Goal: Information Seeking & Learning: Check status

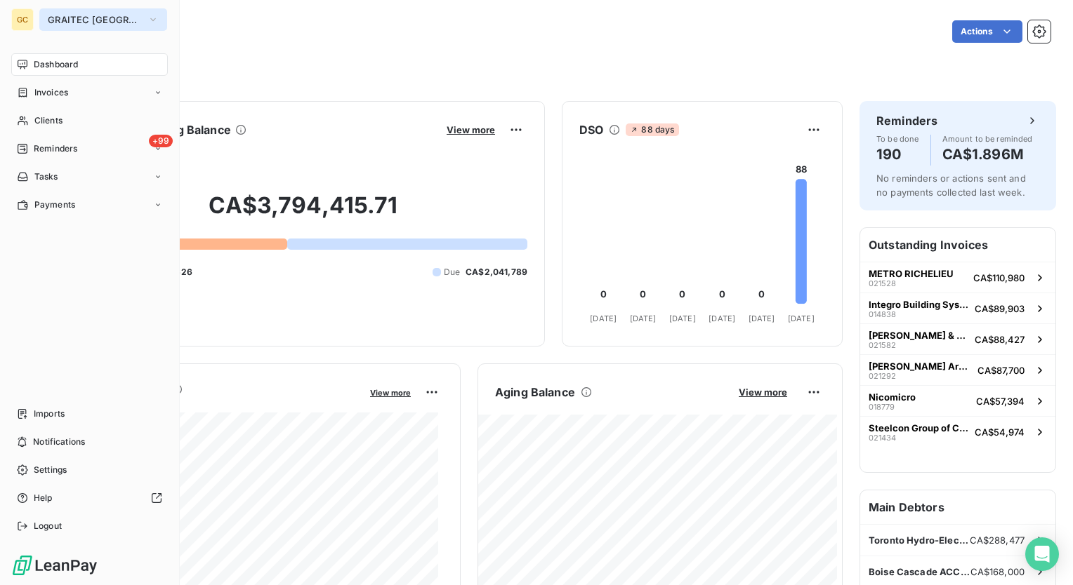
click at [147, 18] on icon "button" at bounding box center [152, 20] width 11 height 14
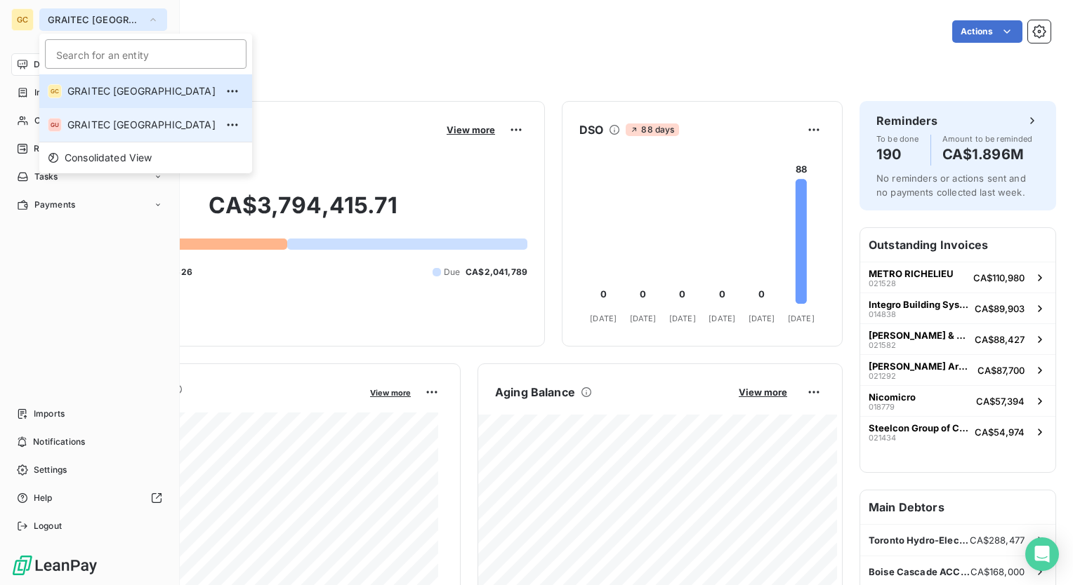
click at [114, 119] on span "GRAITEC [GEOGRAPHIC_DATA]" at bounding box center [141, 125] width 148 height 14
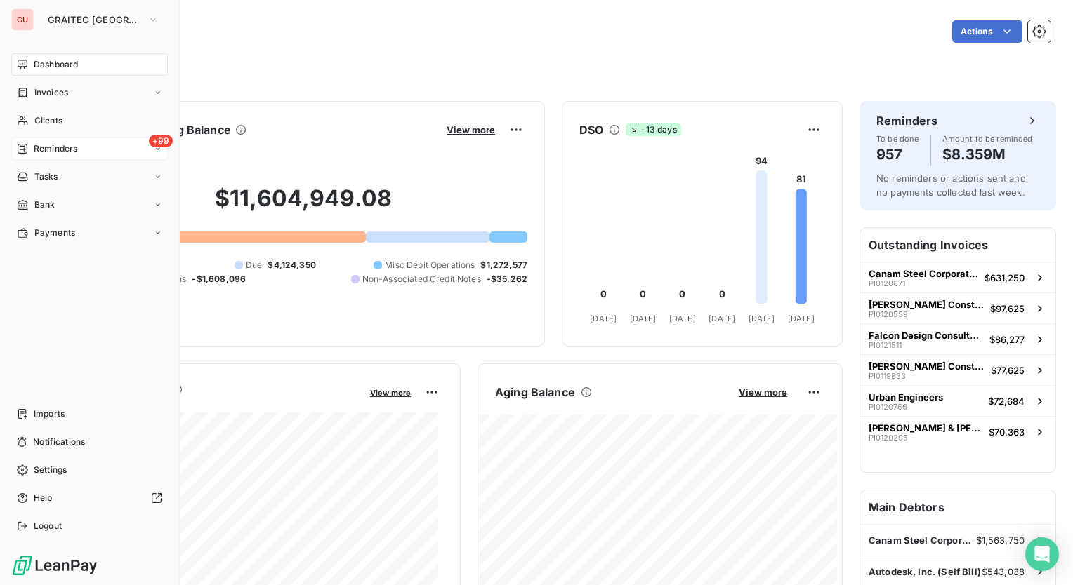
click at [84, 150] on div "+99 Reminders" at bounding box center [89, 149] width 157 height 22
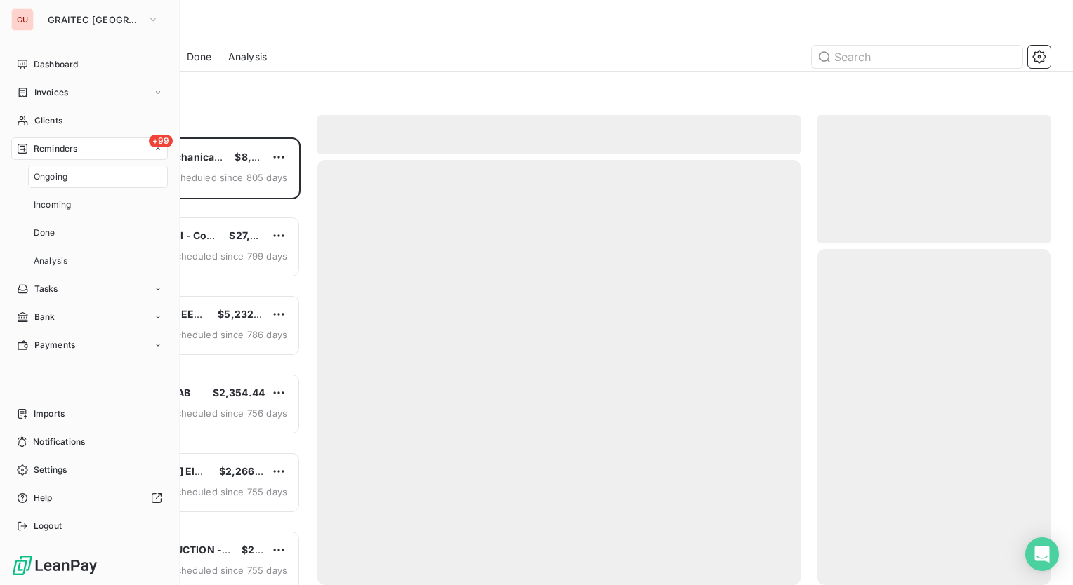
scroll to position [437, 222]
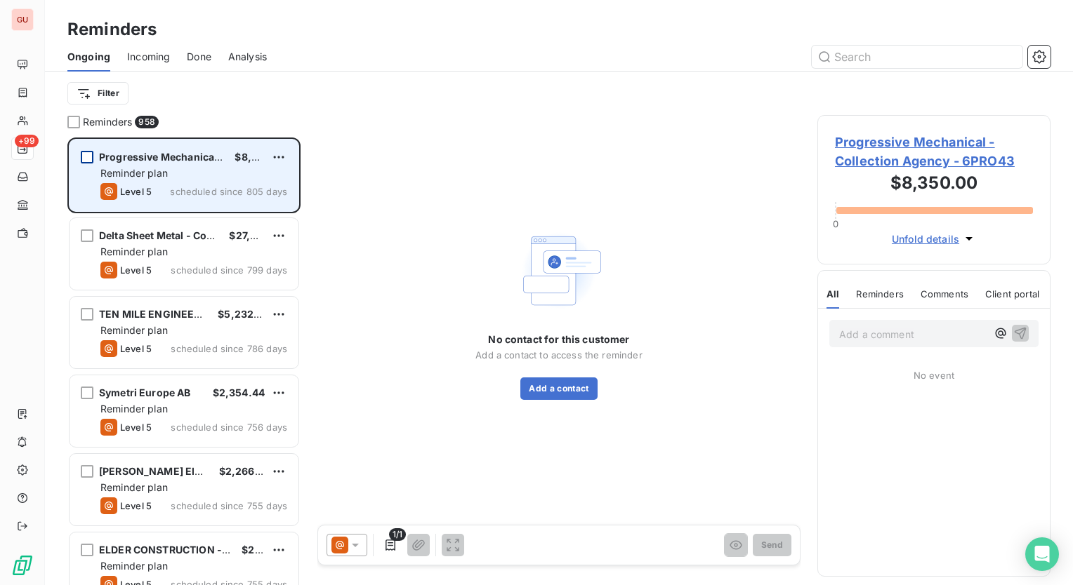
click at [84, 155] on div "grid" at bounding box center [87, 157] width 13 height 13
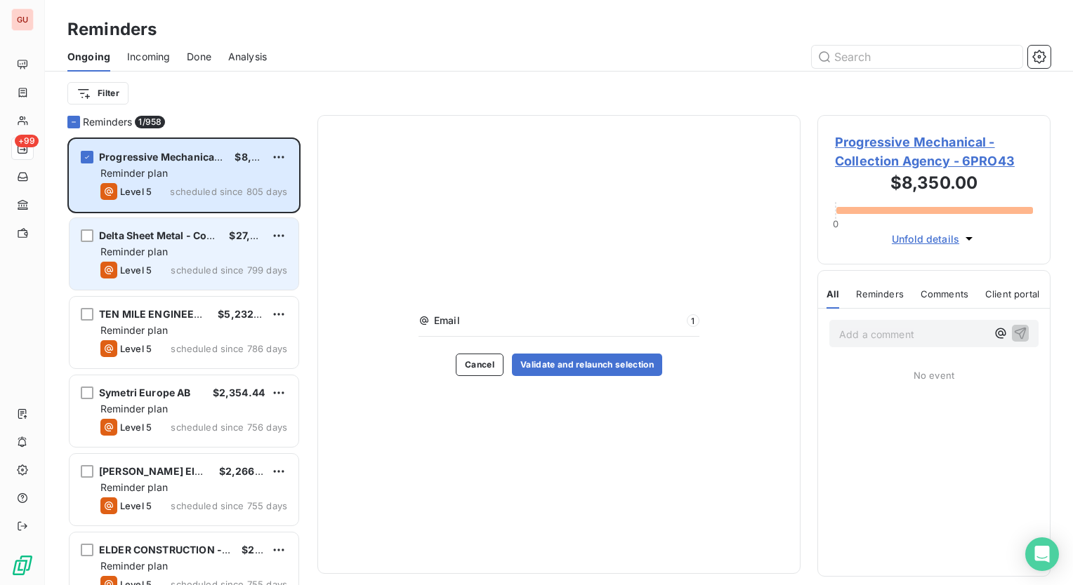
click at [86, 224] on div "Delta Sheet Metal - Collection agency $27,681.25 Reminder plan Level 5 schedule…" at bounding box center [183, 254] width 229 height 72
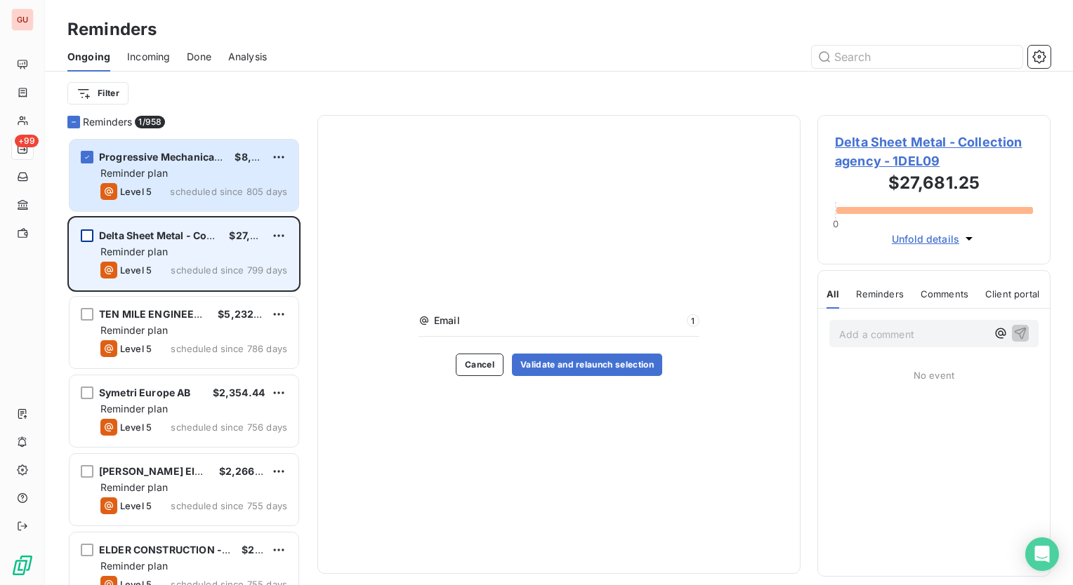
click at [87, 235] on div "grid" at bounding box center [87, 236] width 13 height 13
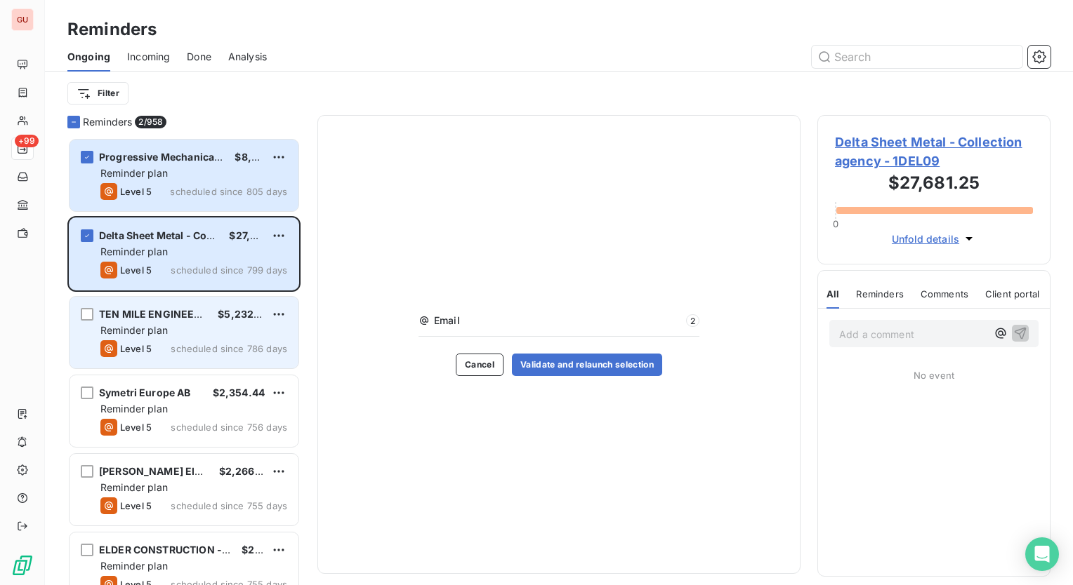
click at [81, 307] on div "TEN MILE ENGINEERING $5,232.80 Reminder plan Level 5 scheduled since 786 days" at bounding box center [183, 333] width 229 height 72
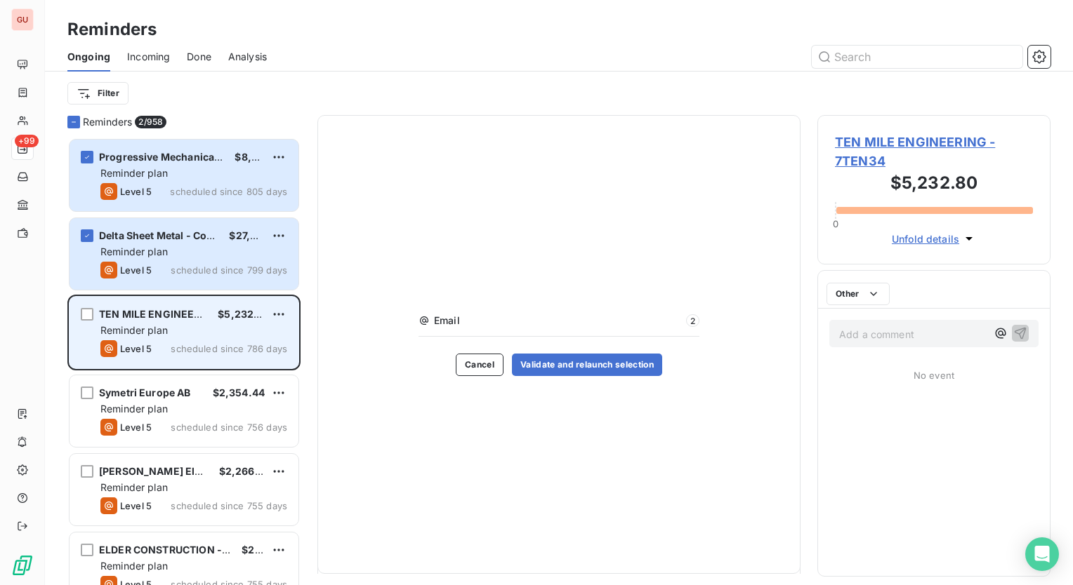
scroll to position [437, 222]
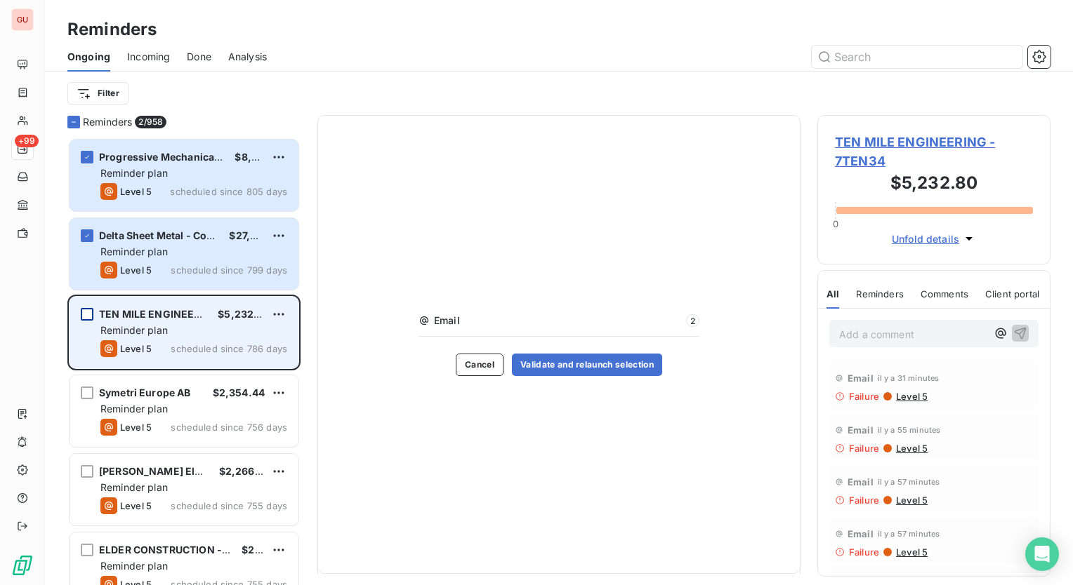
click at [87, 315] on div "grid" at bounding box center [87, 314] width 13 height 13
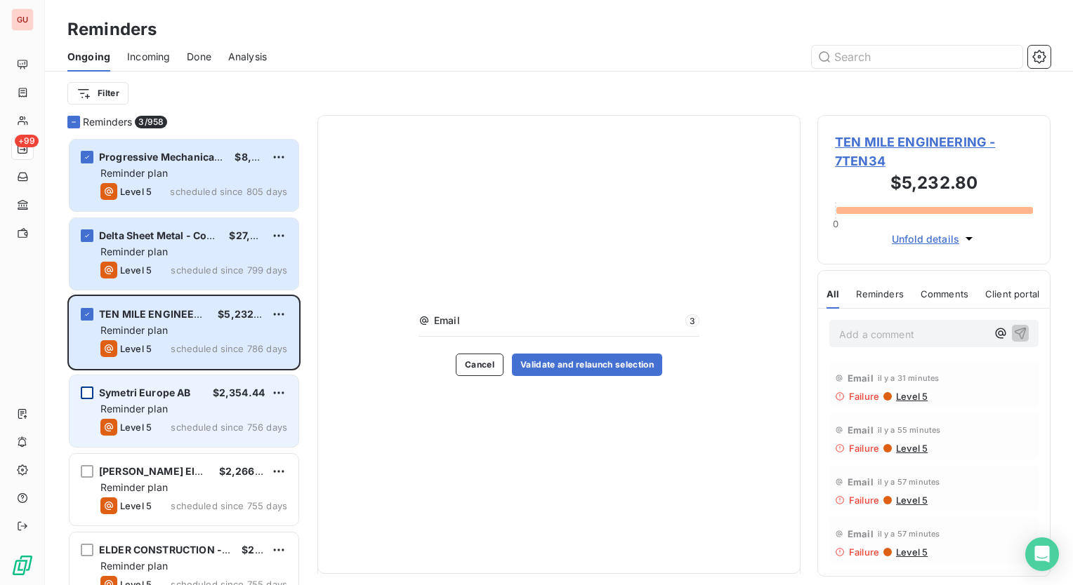
click at [84, 387] on div "grid" at bounding box center [87, 393] width 13 height 13
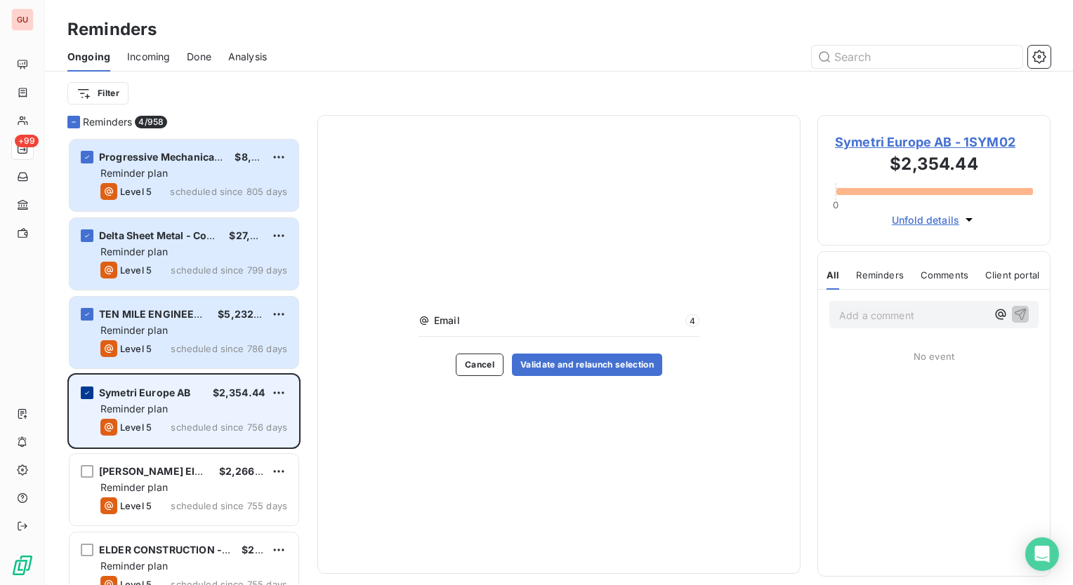
click at [87, 391] on icon "grid" at bounding box center [87, 393] width 8 height 8
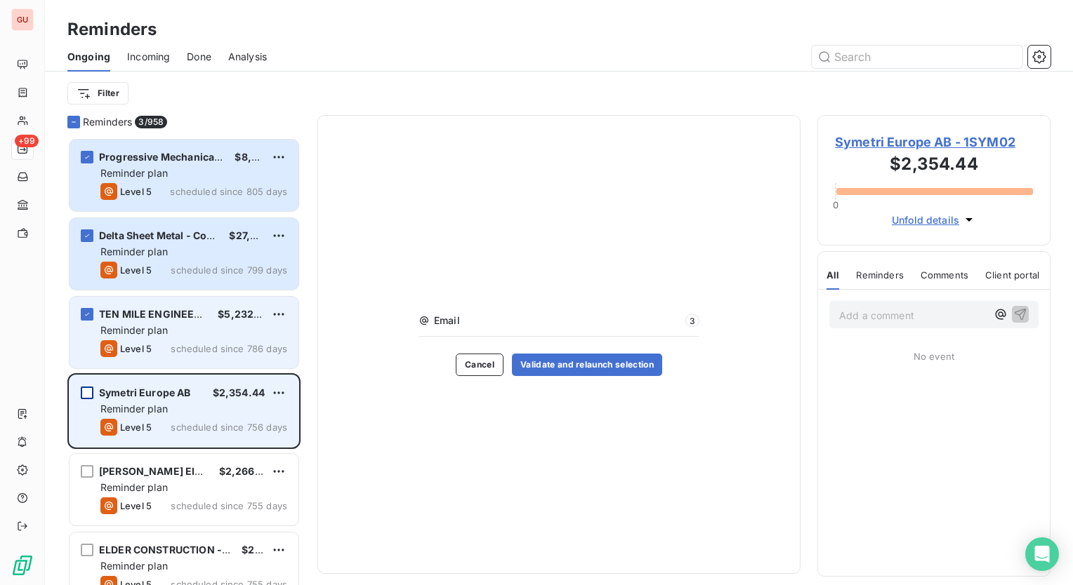
click at [90, 322] on div "TEN MILE ENGINEERING $5,232.80 Reminder plan Level 5 scheduled since 786 days" at bounding box center [183, 333] width 229 height 72
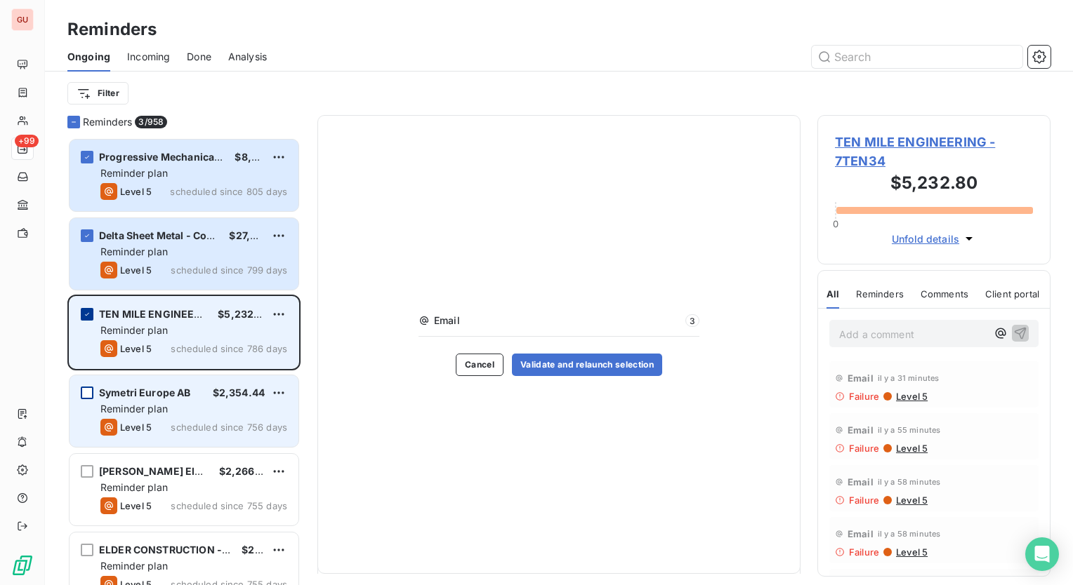
click at [85, 309] on div "grid" at bounding box center [87, 314] width 13 height 13
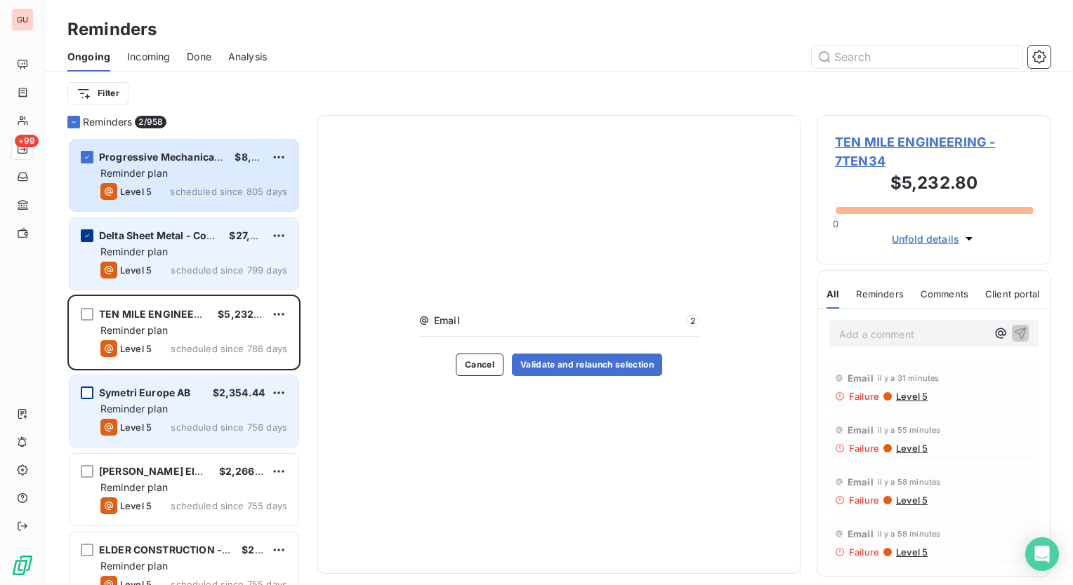
click at [89, 232] on icon "grid" at bounding box center [87, 236] width 8 height 8
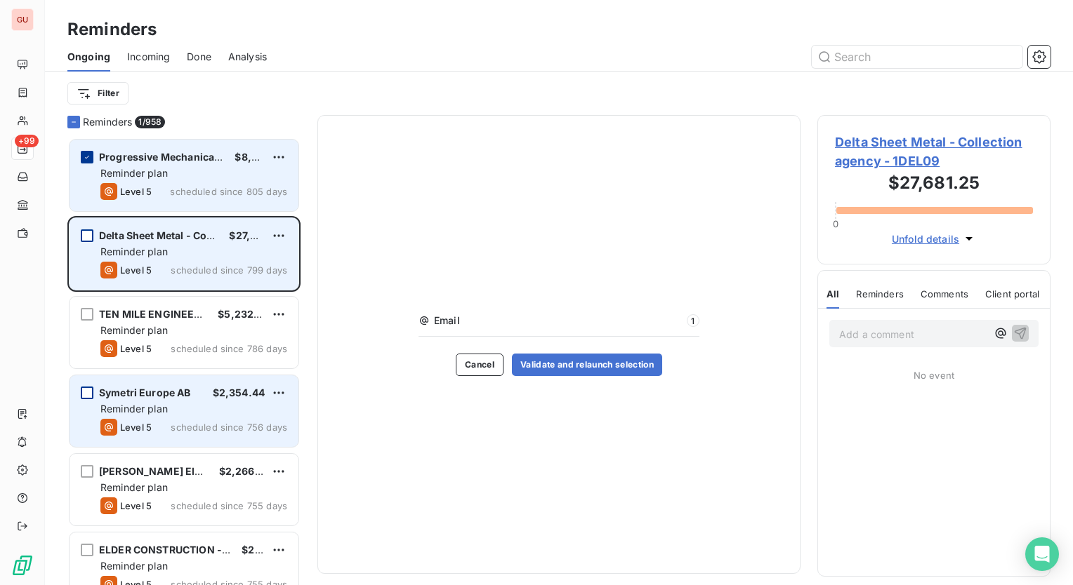
click at [89, 151] on div "grid" at bounding box center [87, 157] width 13 height 13
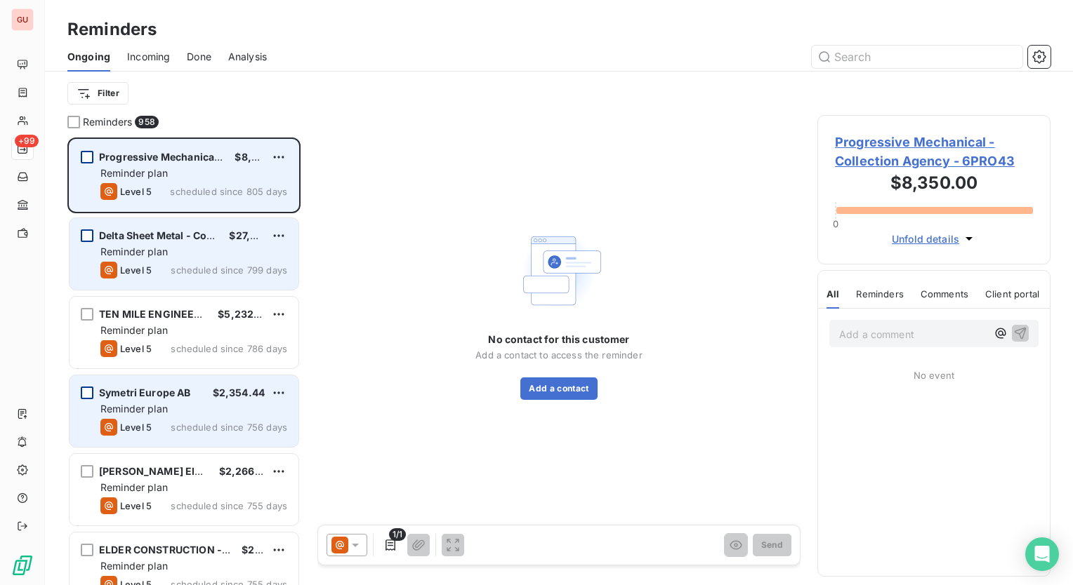
click at [82, 157] on div "grid" at bounding box center [87, 157] width 13 height 13
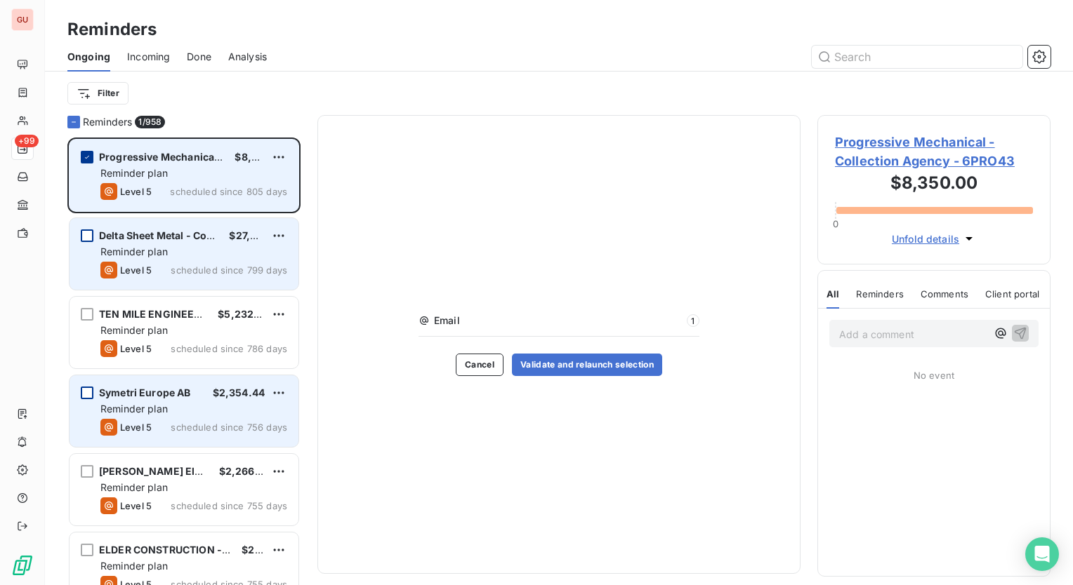
click at [90, 159] on icon "grid" at bounding box center [87, 157] width 8 height 8
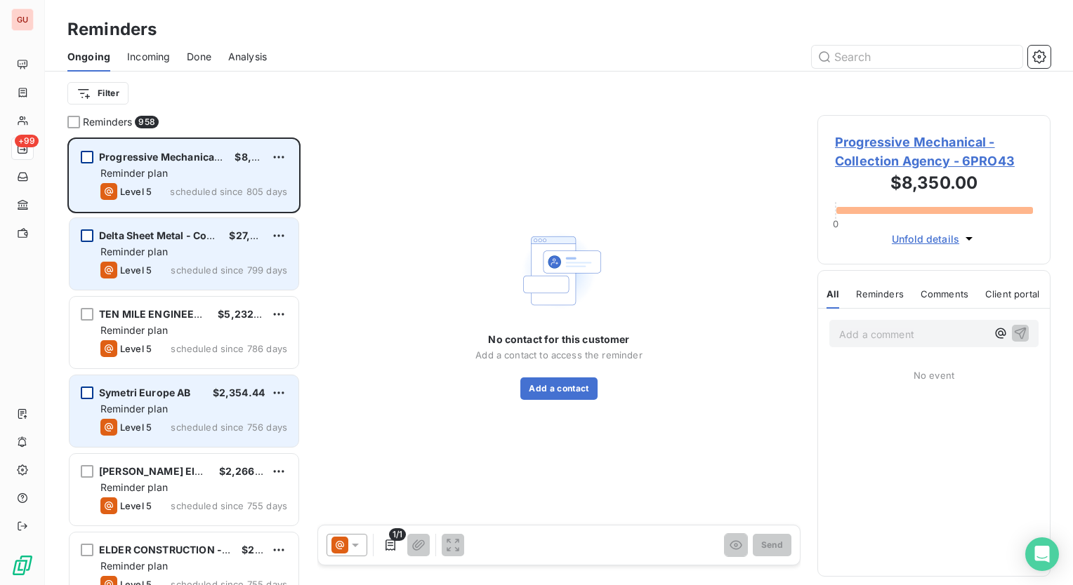
click at [138, 153] on span "Progressive Mechanical - Collection Agency" at bounding box center [207, 157] width 217 height 12
click at [222, 160] on span "Progressive Mechanical - Collection Agency" at bounding box center [207, 157] width 217 height 12
click at [183, 148] on div "Progressive Mechanical - Collection Agency $8,350.00 Reminder plan Level 5 sche…" at bounding box center [183, 176] width 229 height 72
click at [180, 159] on span "Progressive Mechanical - Collection Agency" at bounding box center [207, 157] width 217 height 12
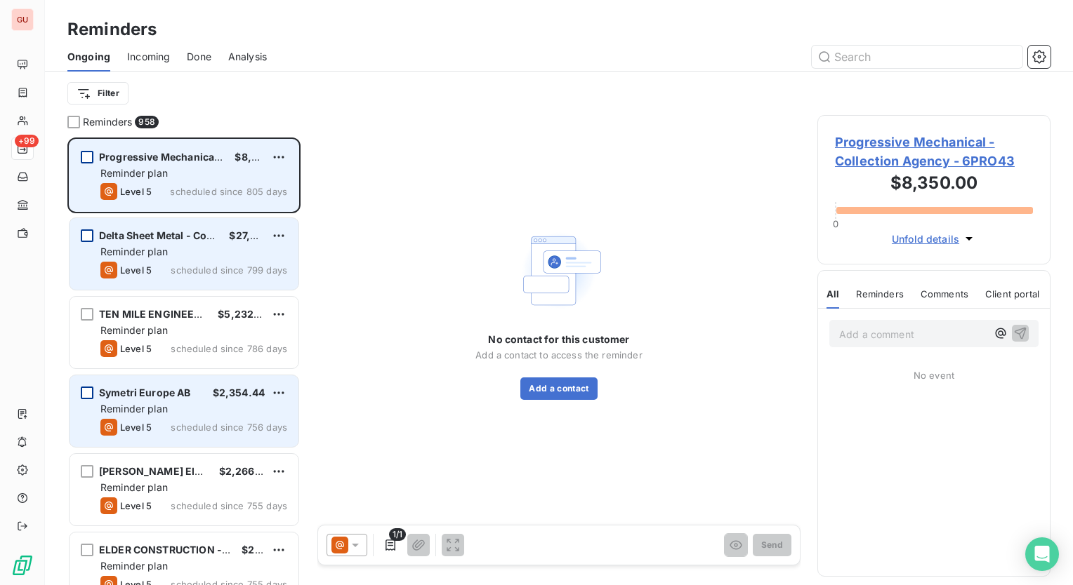
click at [193, 192] on span "scheduled since 805 days" at bounding box center [228, 191] width 117 height 11
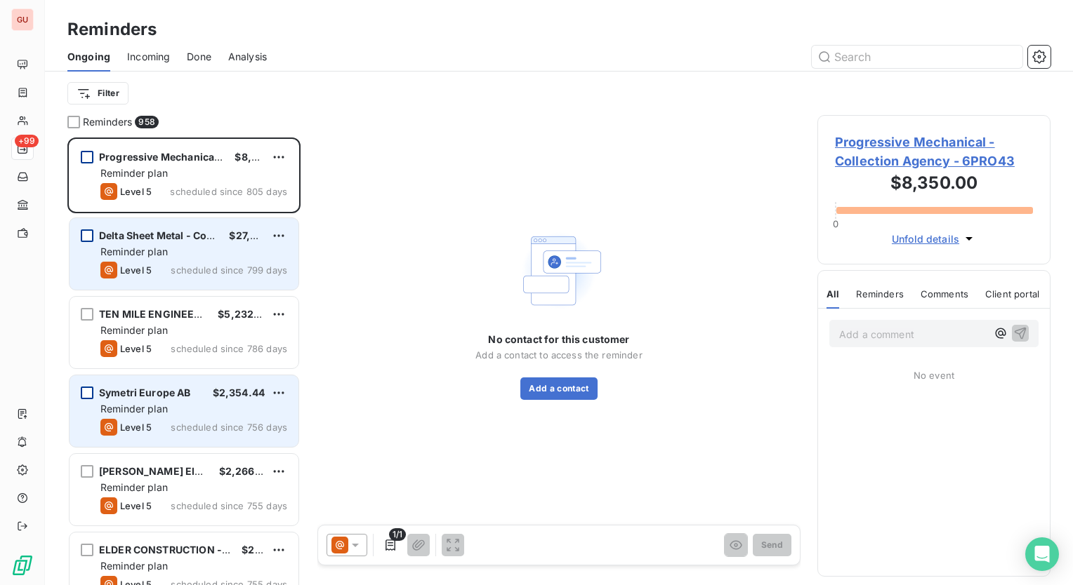
click at [84, 153] on div "grid" at bounding box center [87, 157] width 13 height 13
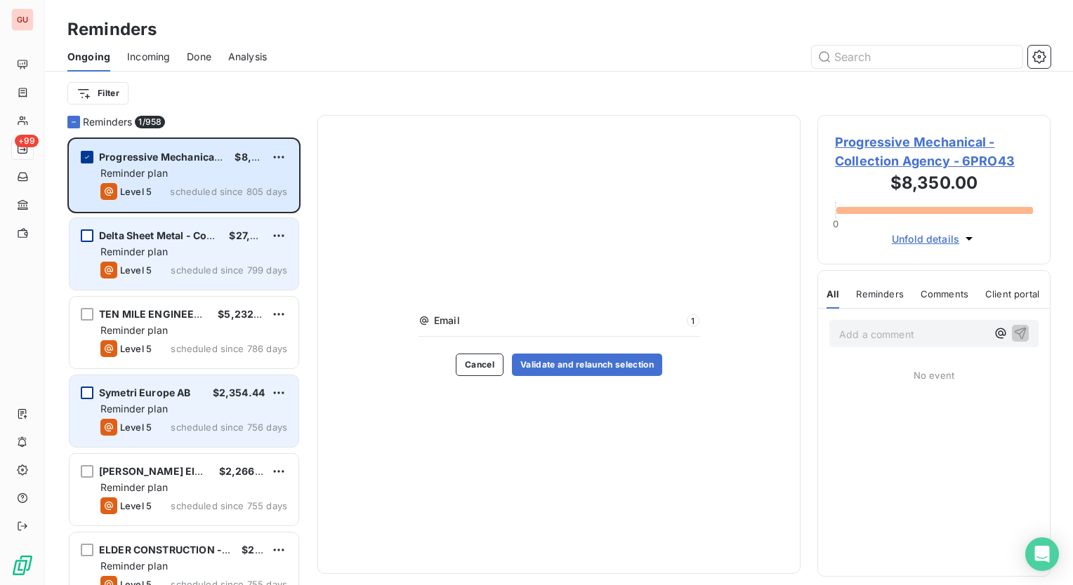
click at [84, 153] on icon "grid" at bounding box center [87, 157] width 8 height 8
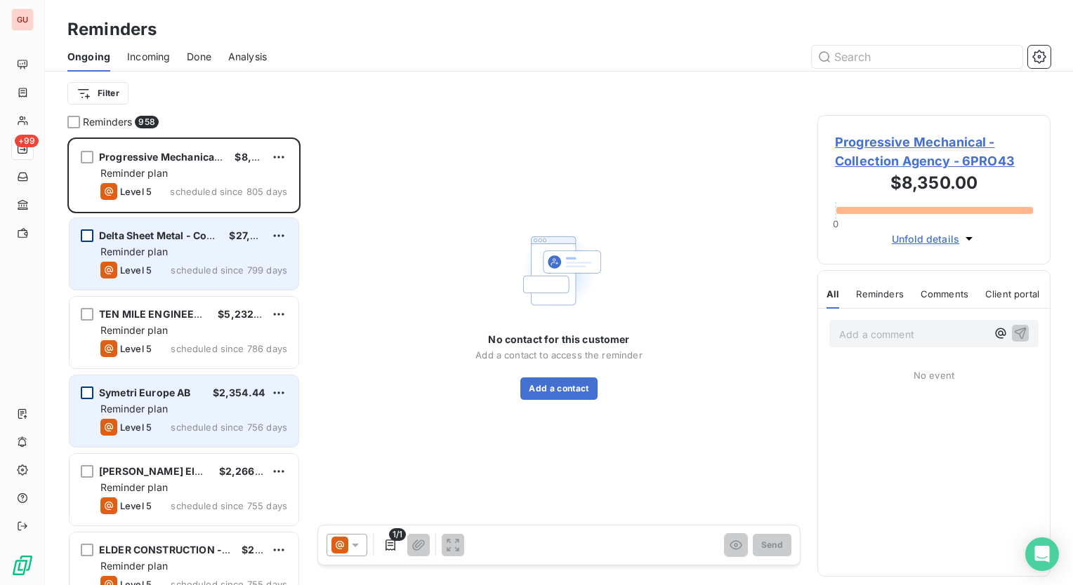
click at [132, 234] on span "Delta Sheet Metal - Collection agency" at bounding box center [190, 236] width 183 height 12
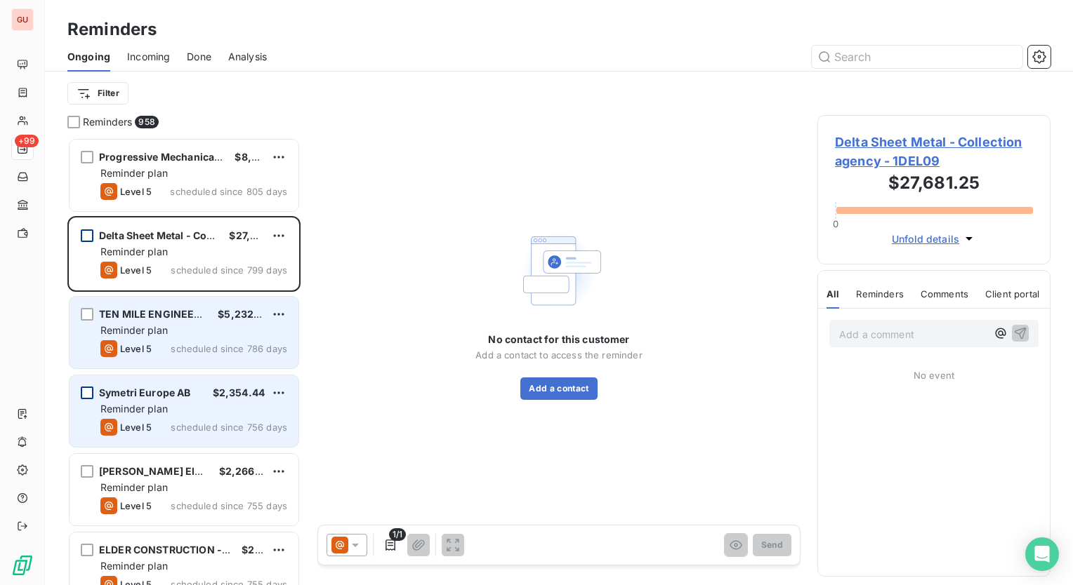
click at [146, 307] on div "TEN MILE ENGINEERING" at bounding box center [152, 314] width 107 height 14
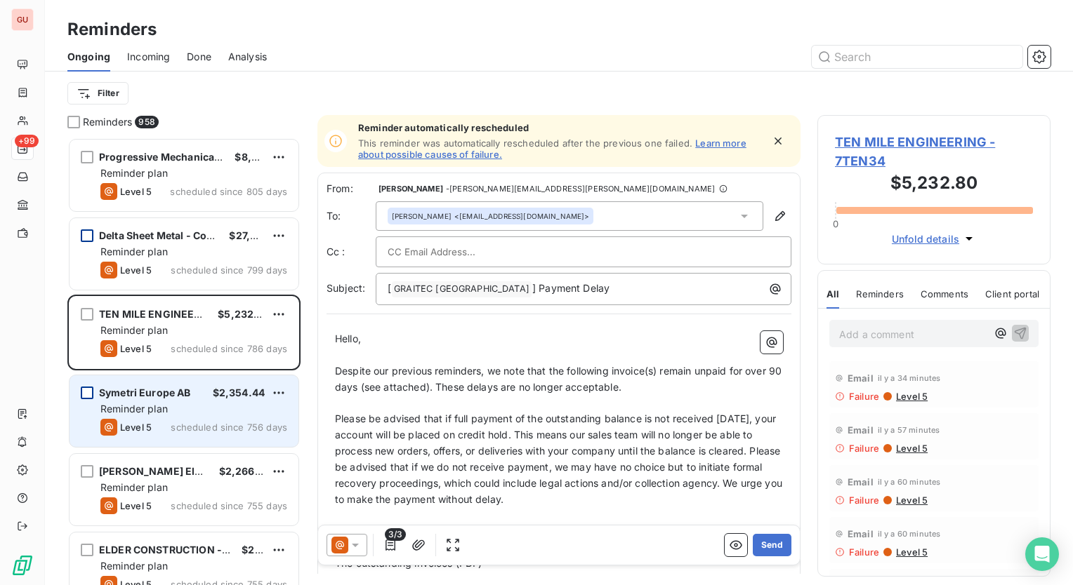
click at [219, 409] on div "Reminder plan" at bounding box center [193, 409] width 187 height 14
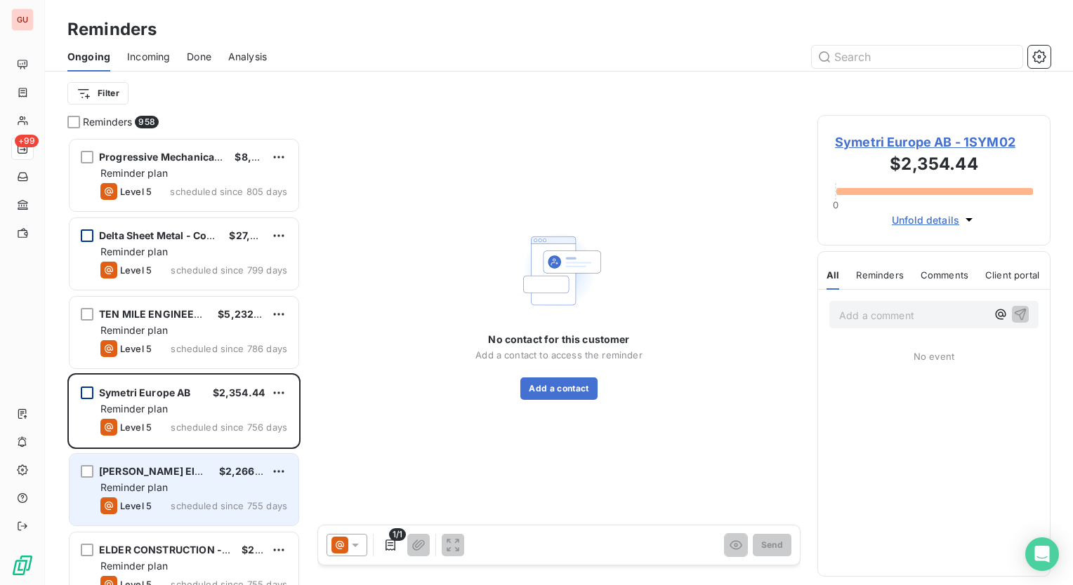
click at [190, 468] on div "Collins Electric $2,266.64" at bounding box center [193, 471] width 187 height 13
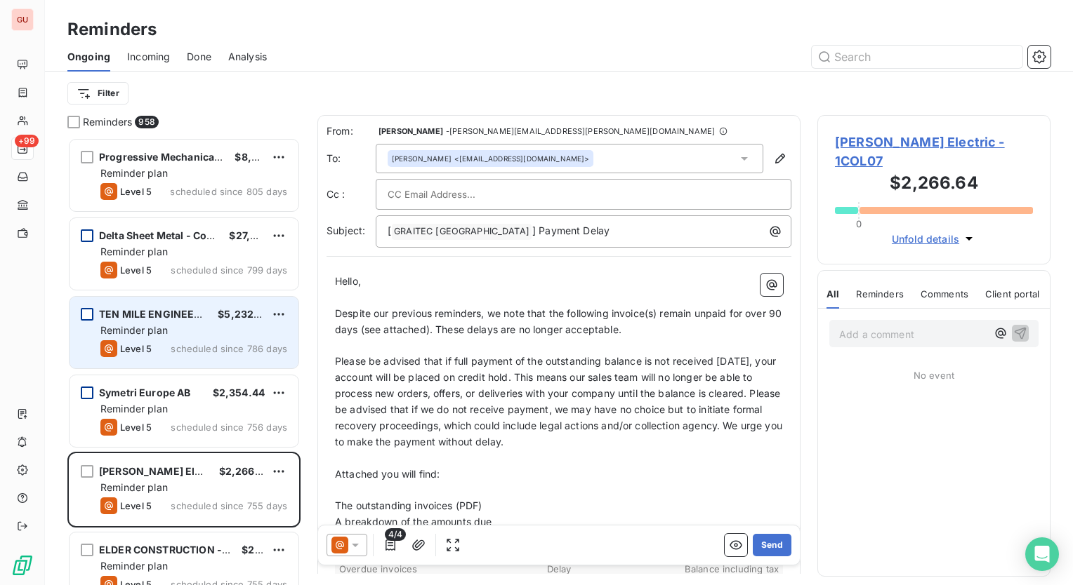
click at [87, 309] on div "grid" at bounding box center [87, 314] width 13 height 13
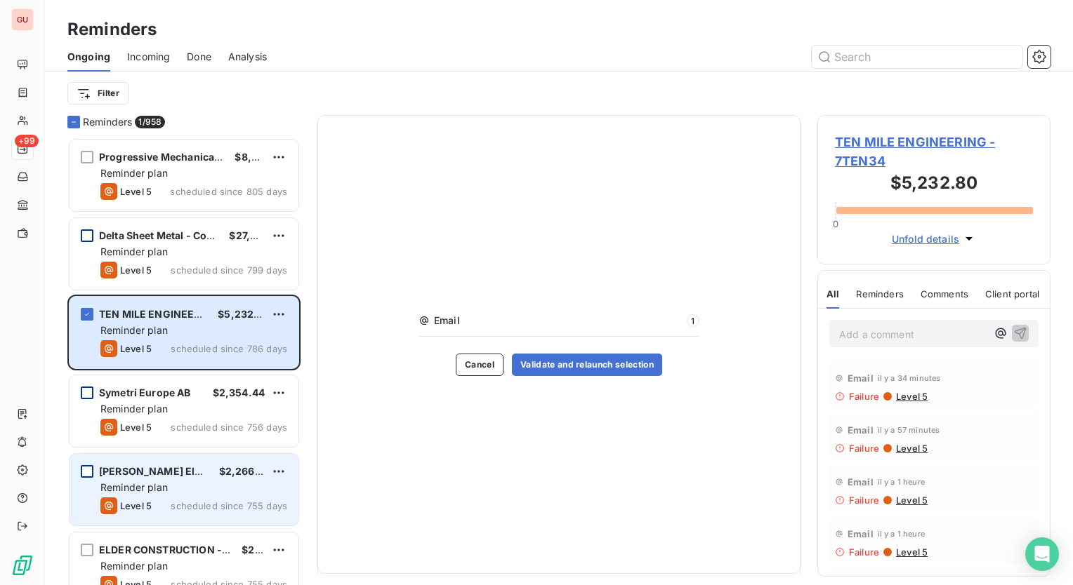
click at [84, 470] on div "grid" at bounding box center [87, 471] width 13 height 13
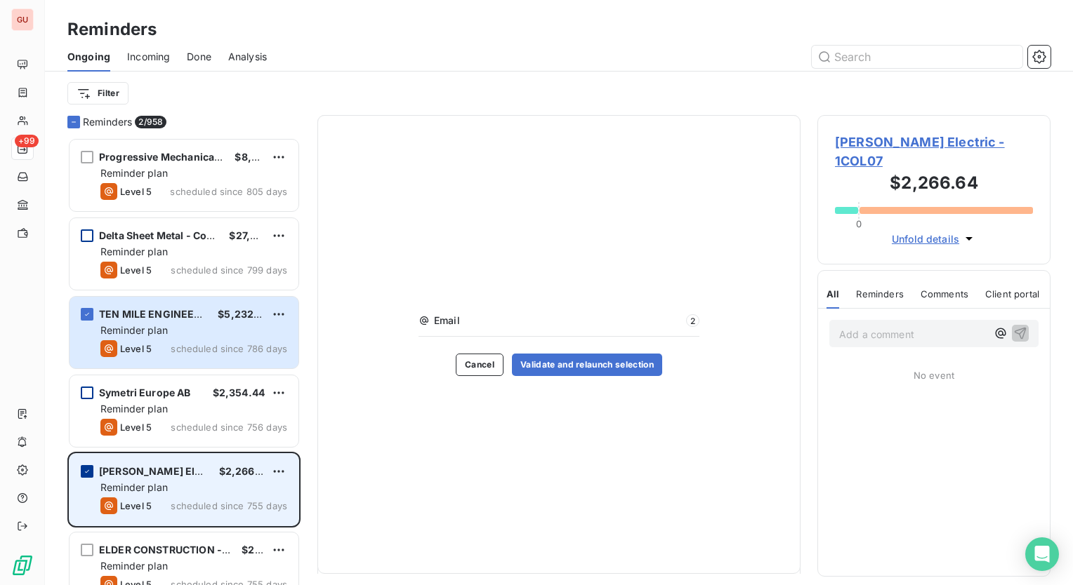
click at [89, 468] on icon "grid" at bounding box center [87, 472] width 8 height 8
click at [367, 456] on div "Email 1 Cancel Validate and relaunch selection" at bounding box center [558, 344] width 483 height 459
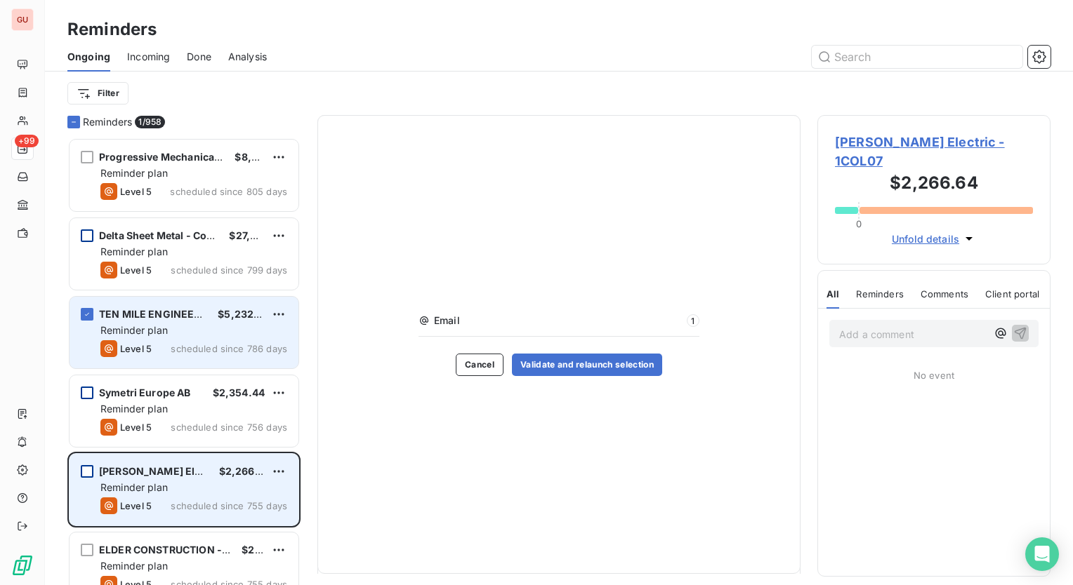
click at [185, 313] on span "TEN MILE ENGINEERING" at bounding box center [159, 314] width 120 height 12
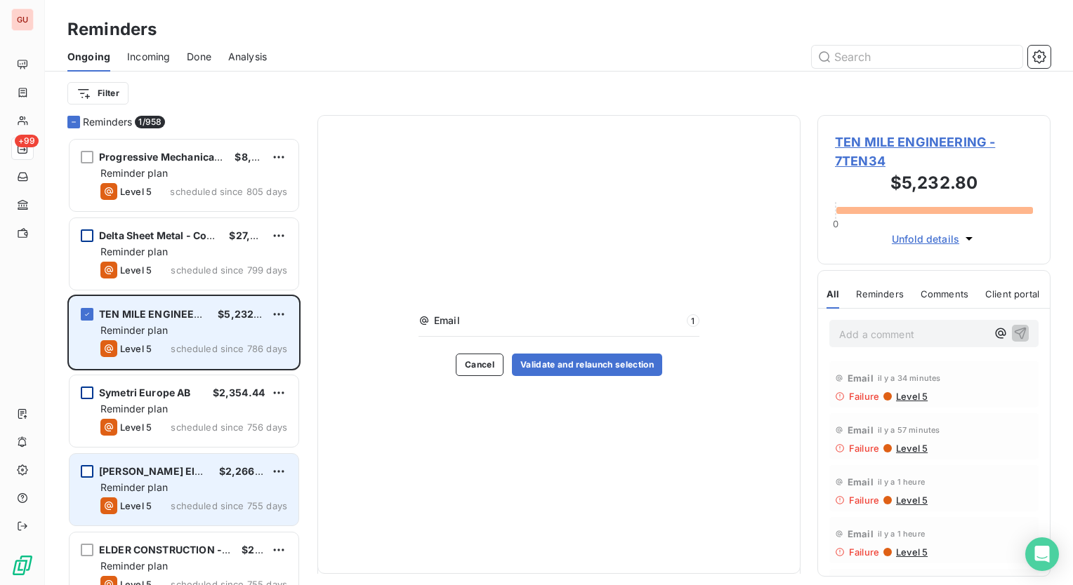
click at [157, 321] on div "TEN MILE ENGINEERING" at bounding box center [152, 314] width 107 height 14
click at [81, 314] on div "grid" at bounding box center [87, 314] width 13 height 13
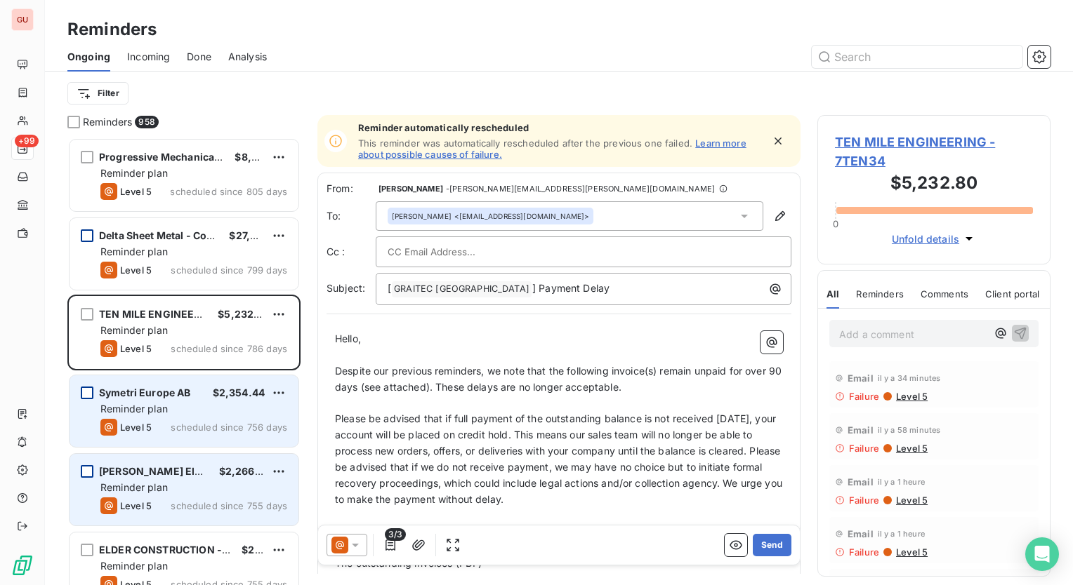
click at [107, 406] on span "Reminder plan" at bounding box center [133, 409] width 67 height 12
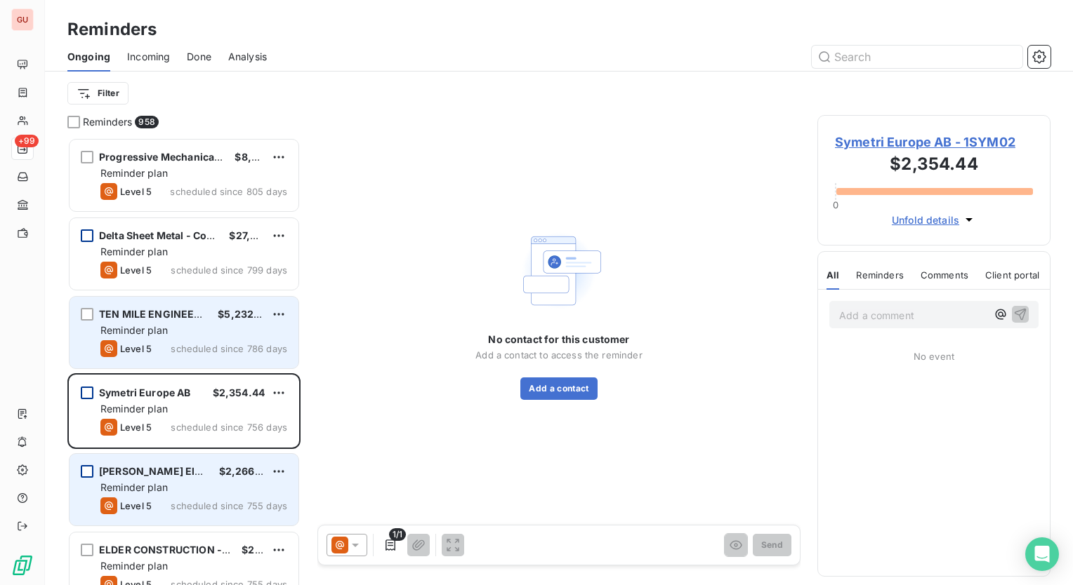
click at [149, 315] on span "TEN MILE ENGINEERING" at bounding box center [159, 314] width 120 height 12
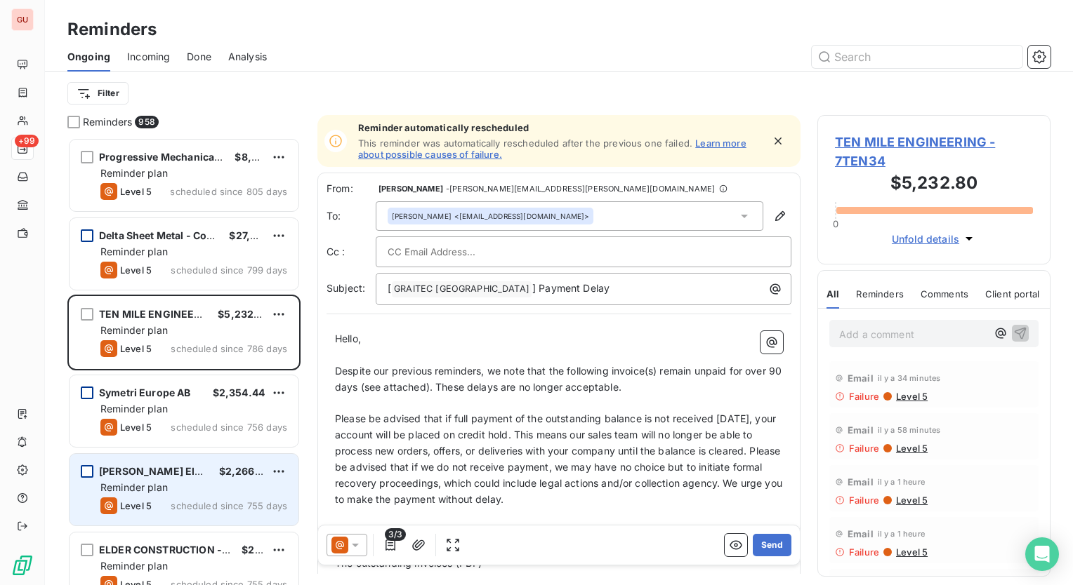
click at [911, 398] on span "Level 5" at bounding box center [910, 396] width 33 height 11
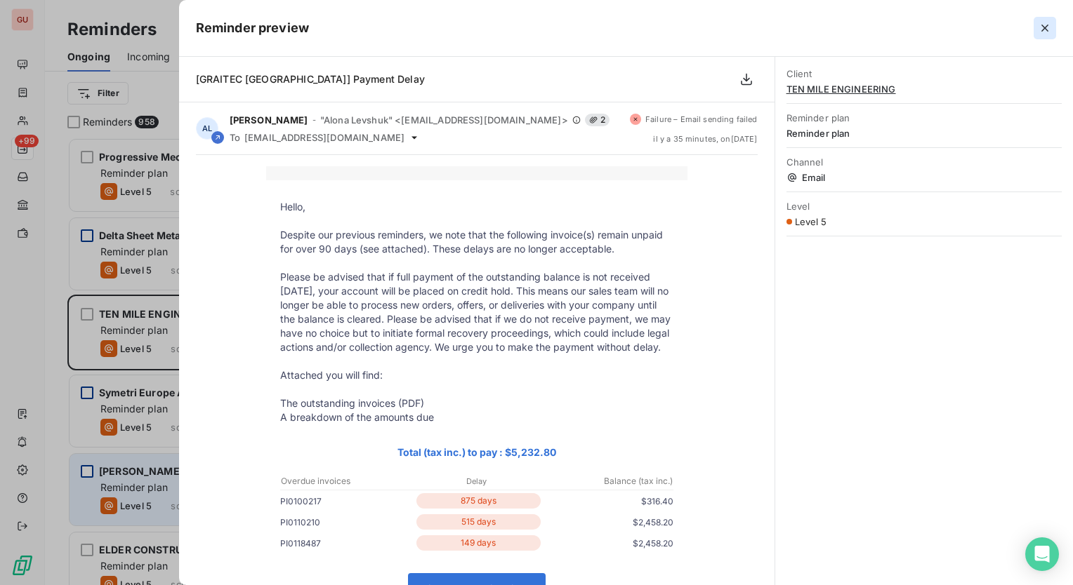
click at [1048, 27] on icon "button" at bounding box center [1045, 28] width 14 height 14
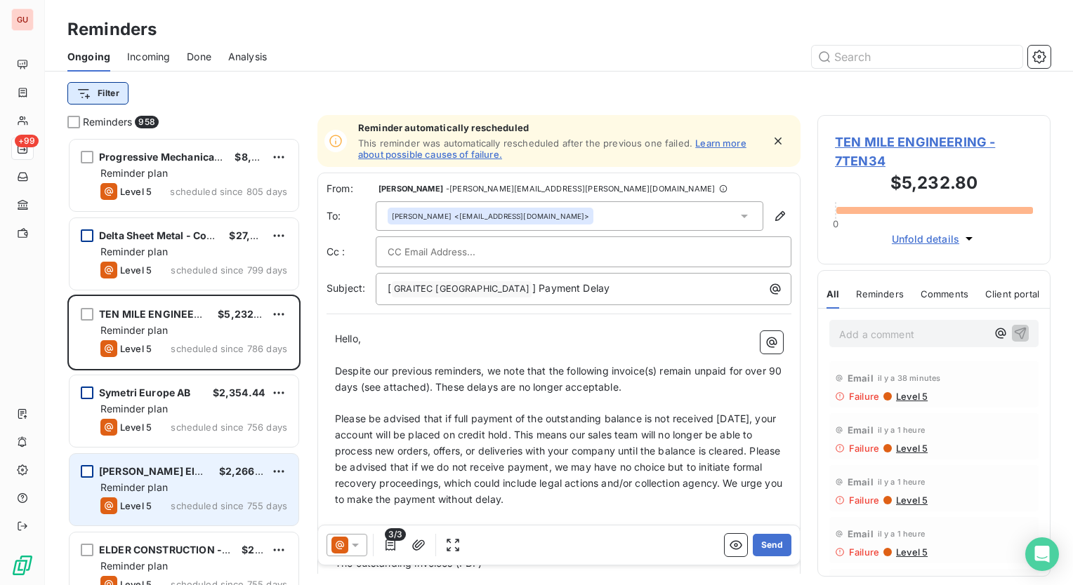
click at [100, 94] on html "GU +99 Reminders Ongoing Incoming Done Analysis Filter Reminders 958 Progressiv…" at bounding box center [536, 292] width 1073 height 585
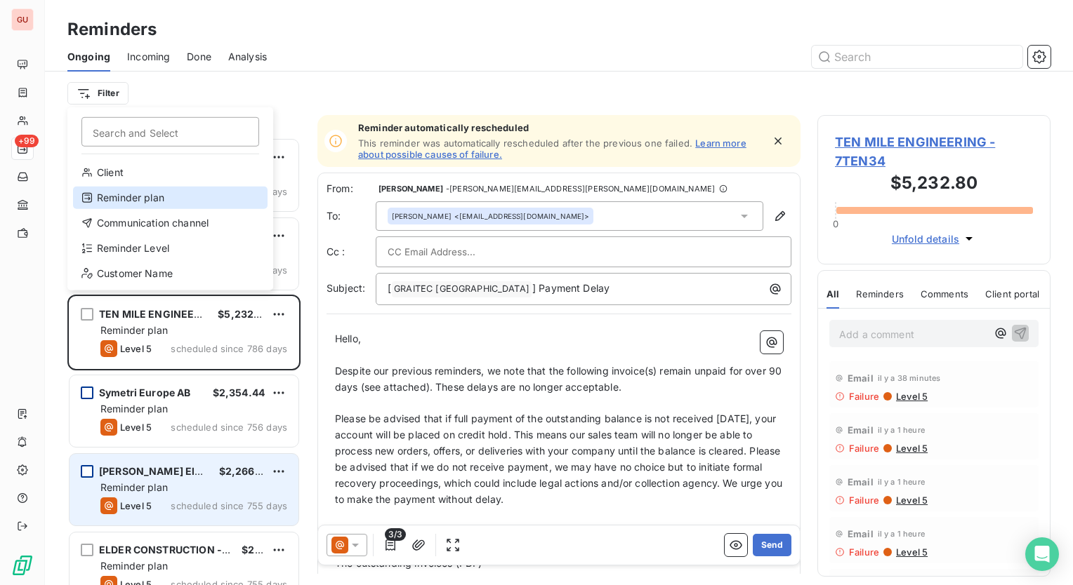
click at [114, 192] on div "Reminder plan" at bounding box center [170, 198] width 194 height 22
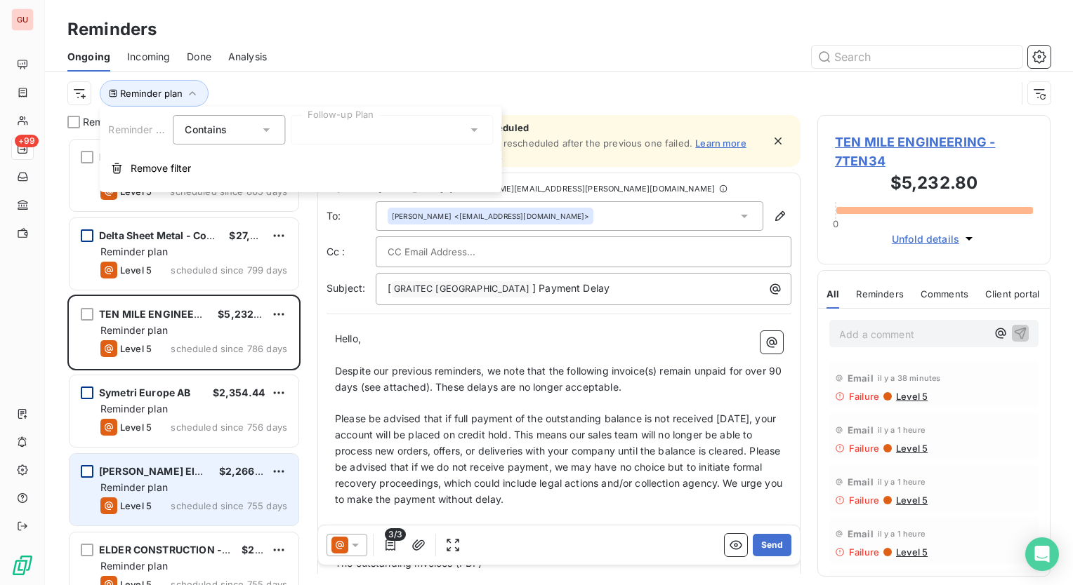
click at [390, 136] on div at bounding box center [392, 129] width 202 height 29
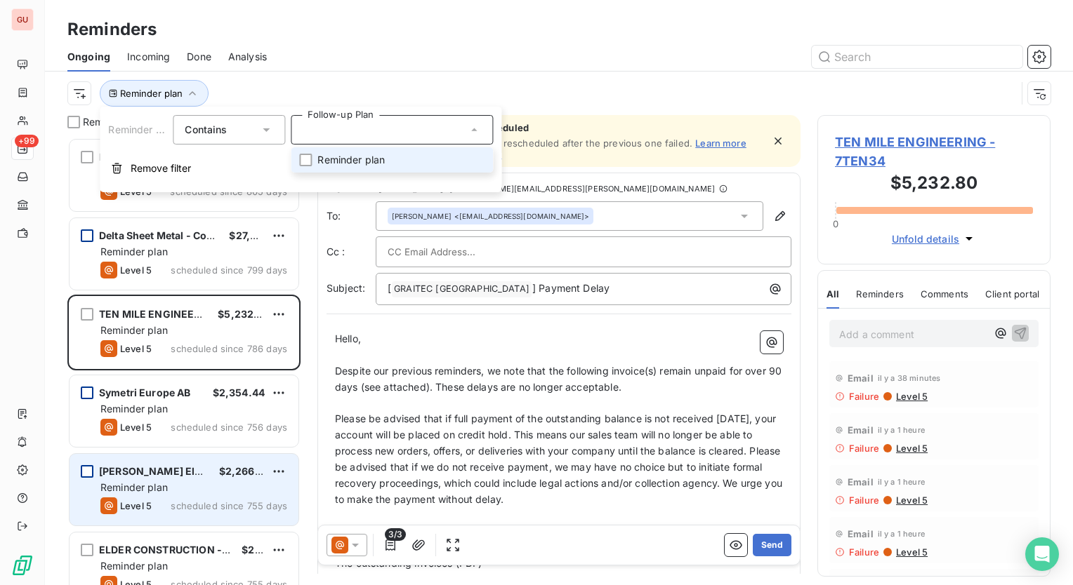
click at [385, 87] on div "Reminder plan" at bounding box center [541, 93] width 948 height 27
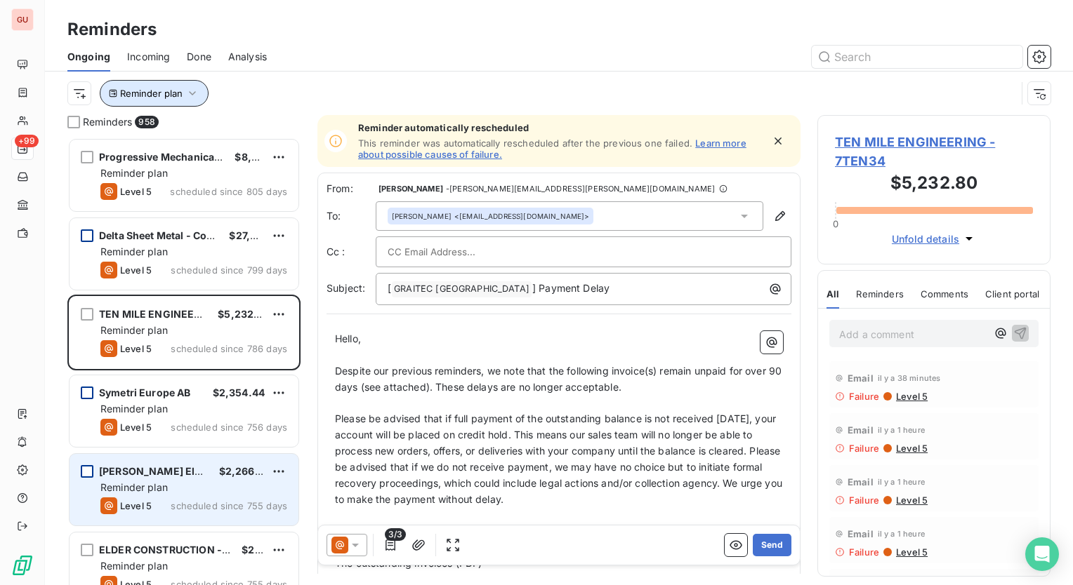
click at [196, 95] on icon "button" at bounding box center [192, 93] width 14 height 14
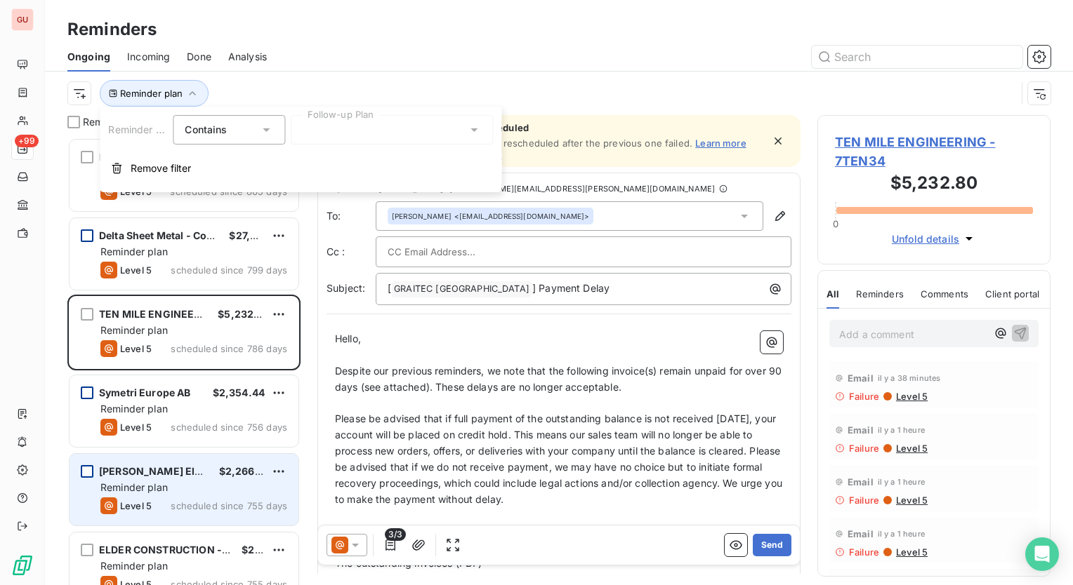
click at [275, 128] on div "Contains is" at bounding box center [229, 129] width 112 height 29
click at [347, 66] on div at bounding box center [667, 57] width 767 height 22
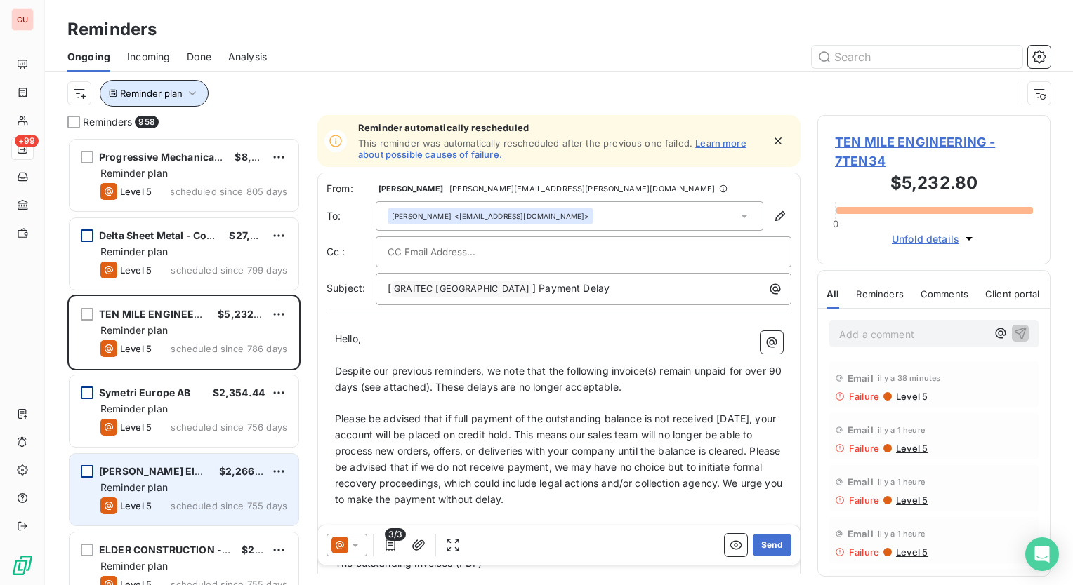
click at [182, 93] on button "Reminder plan" at bounding box center [154, 93] width 109 height 27
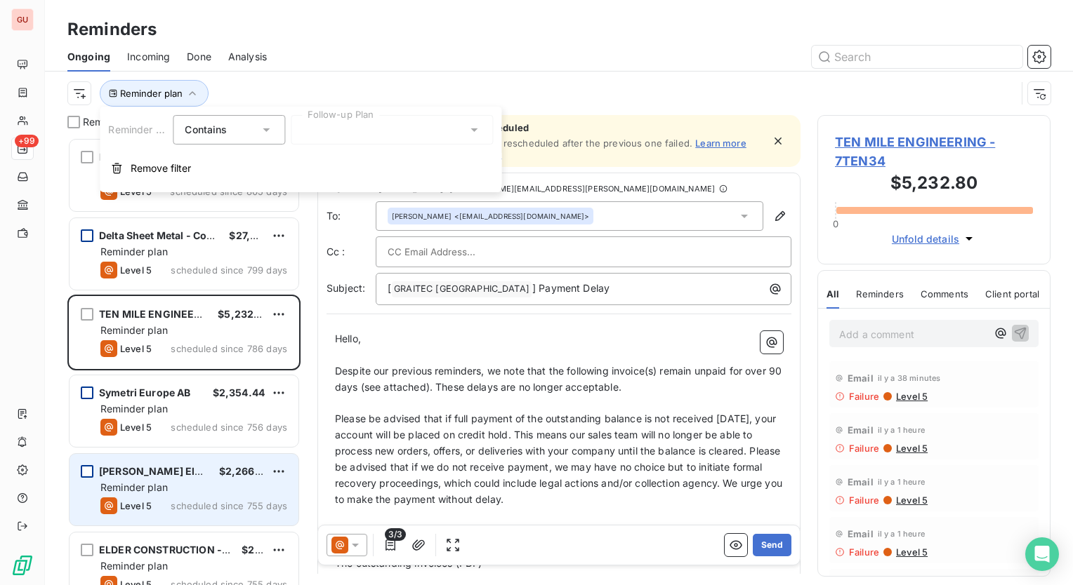
click at [470, 131] on icon at bounding box center [474, 130] width 14 height 14
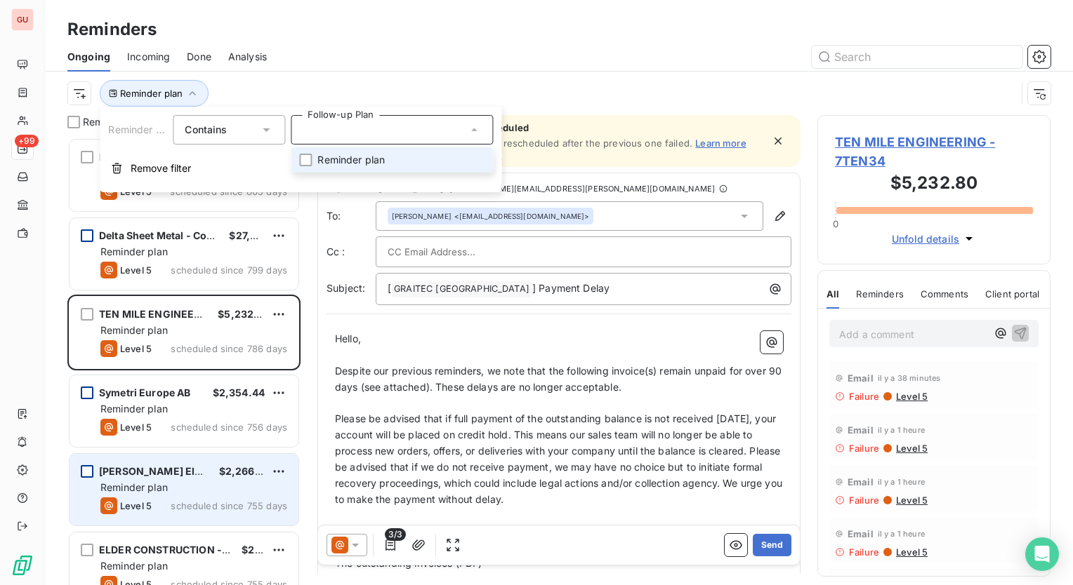
click at [336, 91] on div "Reminder plan" at bounding box center [541, 93] width 948 height 27
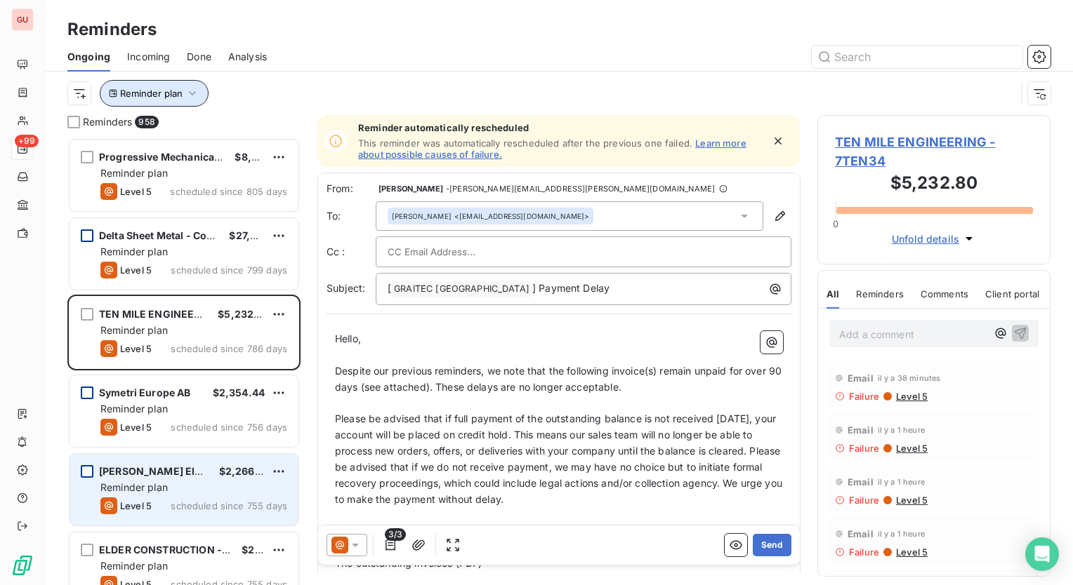
click at [190, 95] on icon "button" at bounding box center [192, 93] width 14 height 14
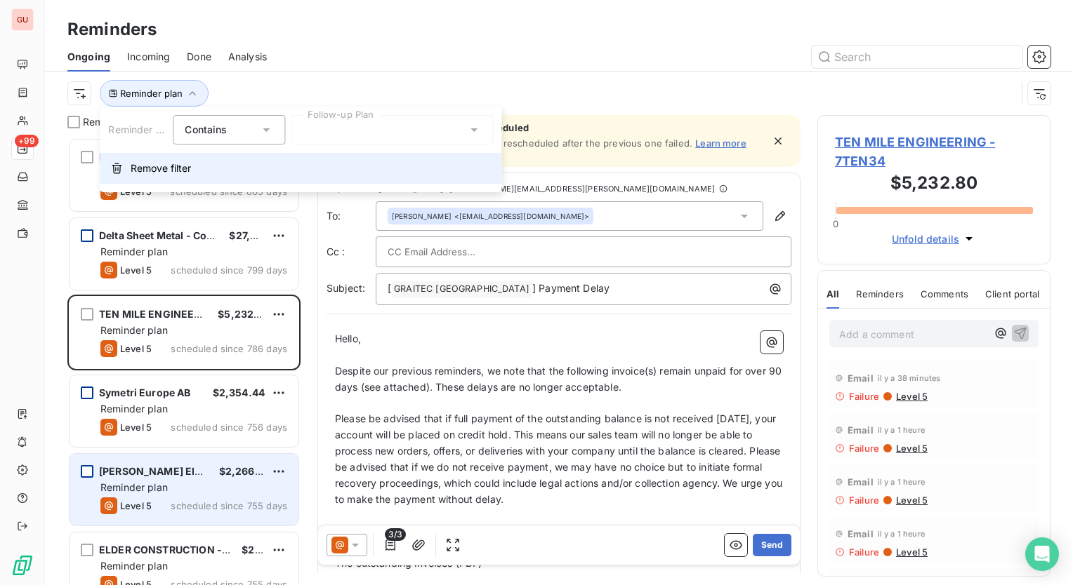
click at [157, 164] on span "Remove filter" at bounding box center [161, 168] width 60 height 14
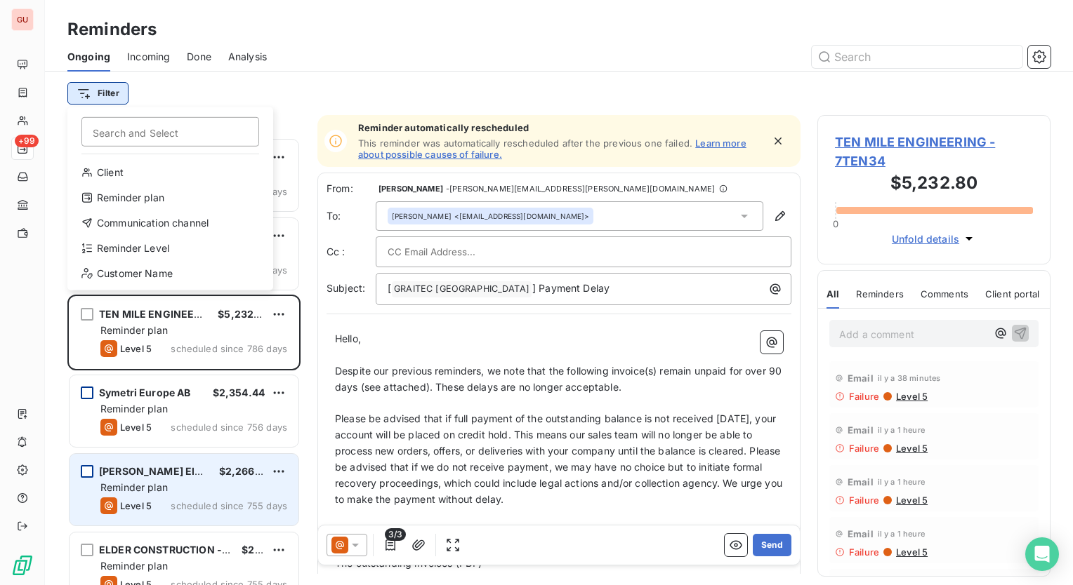
click at [107, 88] on html "GU +99 Reminders Ongoing Incoming Done Analysis Filter Search and Select Client…" at bounding box center [536, 292] width 1073 height 585
click at [143, 245] on div "Reminder Level" at bounding box center [170, 248] width 194 height 22
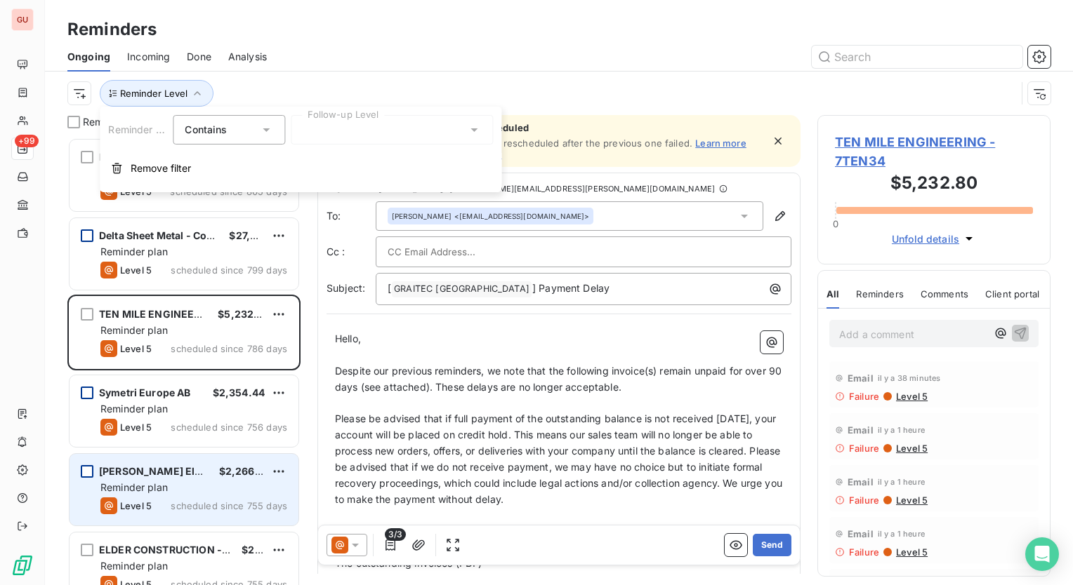
click at [472, 128] on icon at bounding box center [474, 130] width 14 height 14
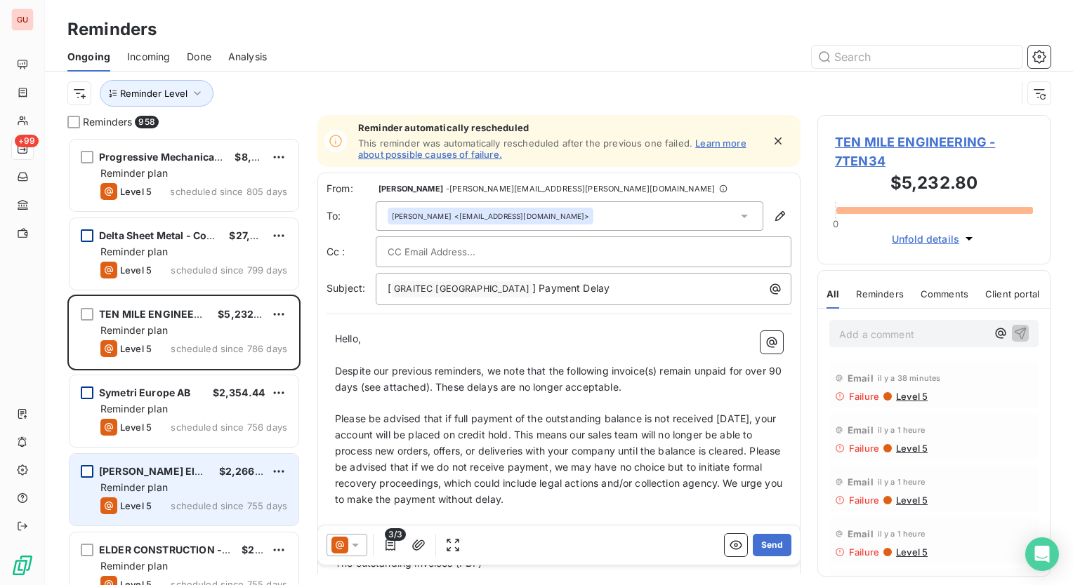
click at [421, 74] on div "Reminder Level" at bounding box center [558, 94] width 983 height 44
click at [198, 92] on icon "button" at bounding box center [197, 93] width 7 height 4
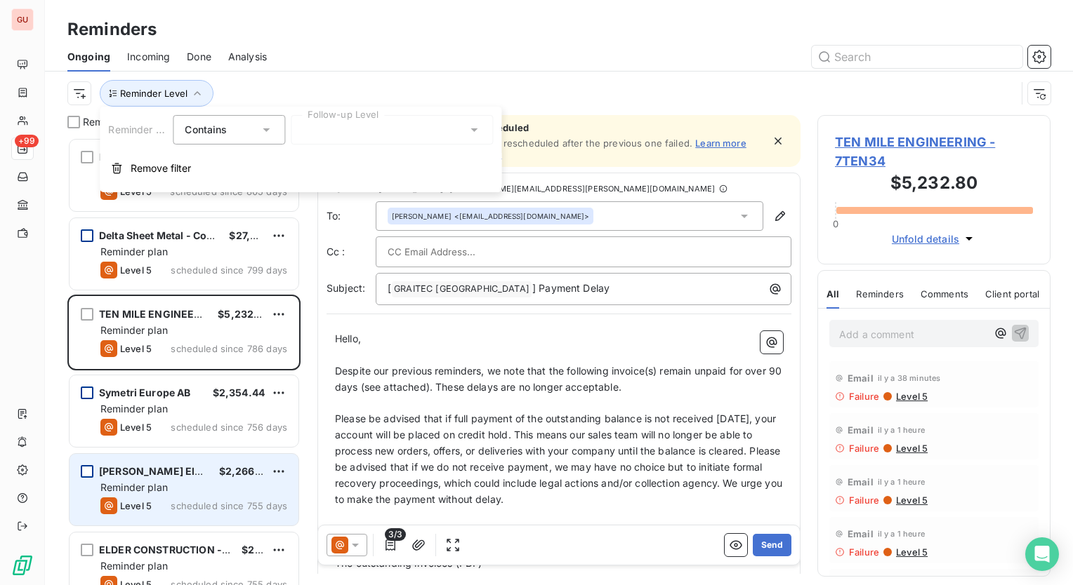
click at [472, 131] on icon at bounding box center [474, 130] width 14 height 14
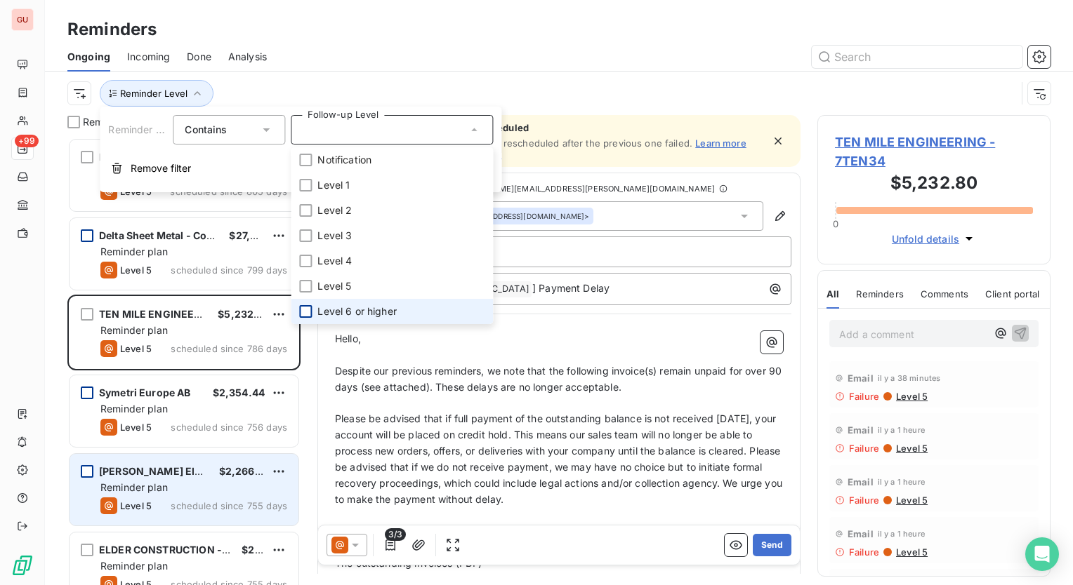
click at [309, 310] on div at bounding box center [305, 311] width 13 height 13
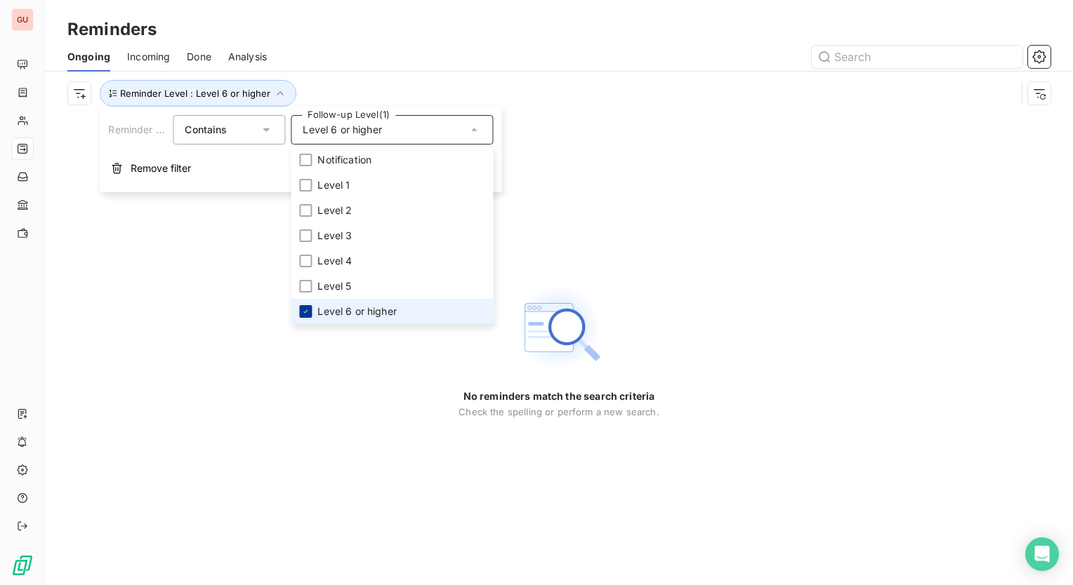
click at [304, 310] on icon at bounding box center [305, 311] width 8 height 8
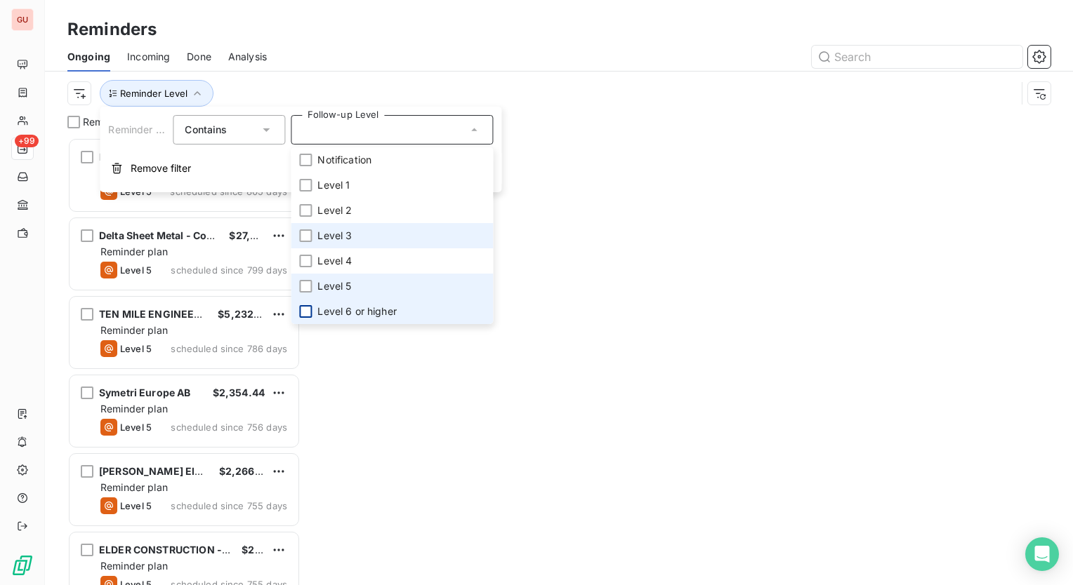
scroll to position [437, 222]
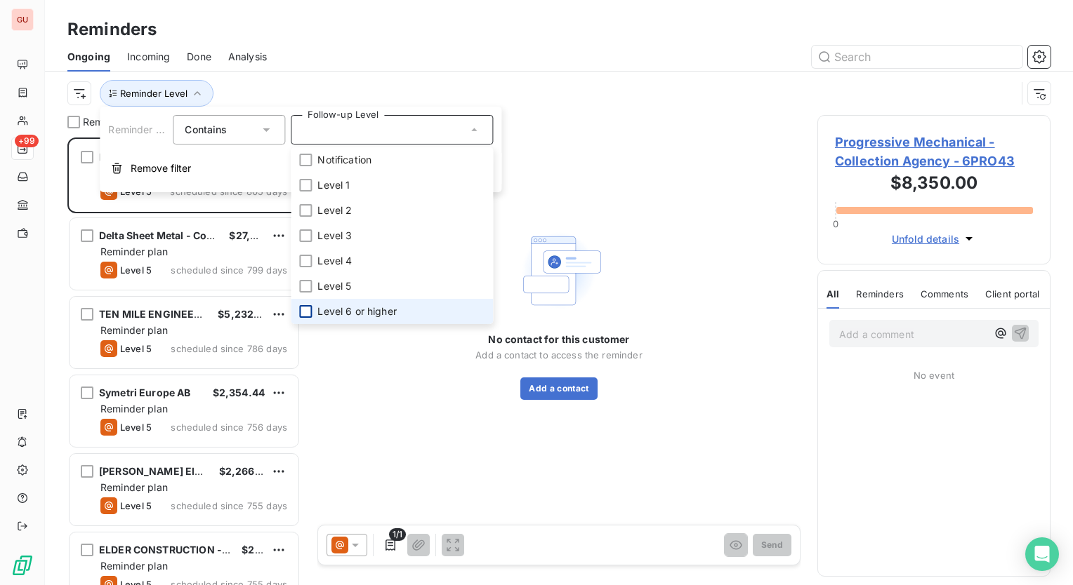
click at [679, 97] on div "Reminder Level" at bounding box center [541, 93] width 948 height 27
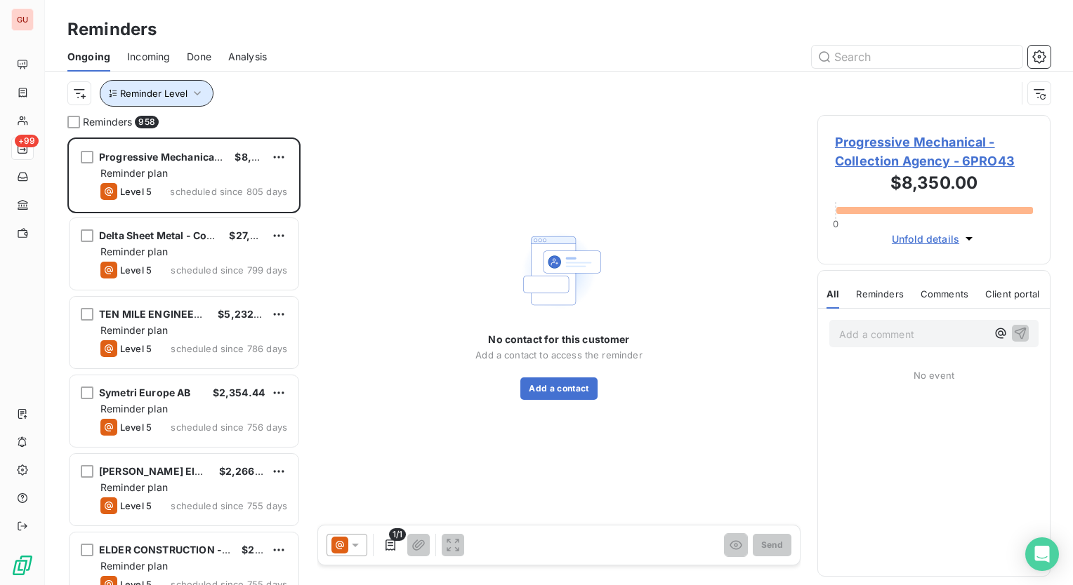
click at [204, 93] on button "Reminder Level" at bounding box center [157, 93] width 114 height 27
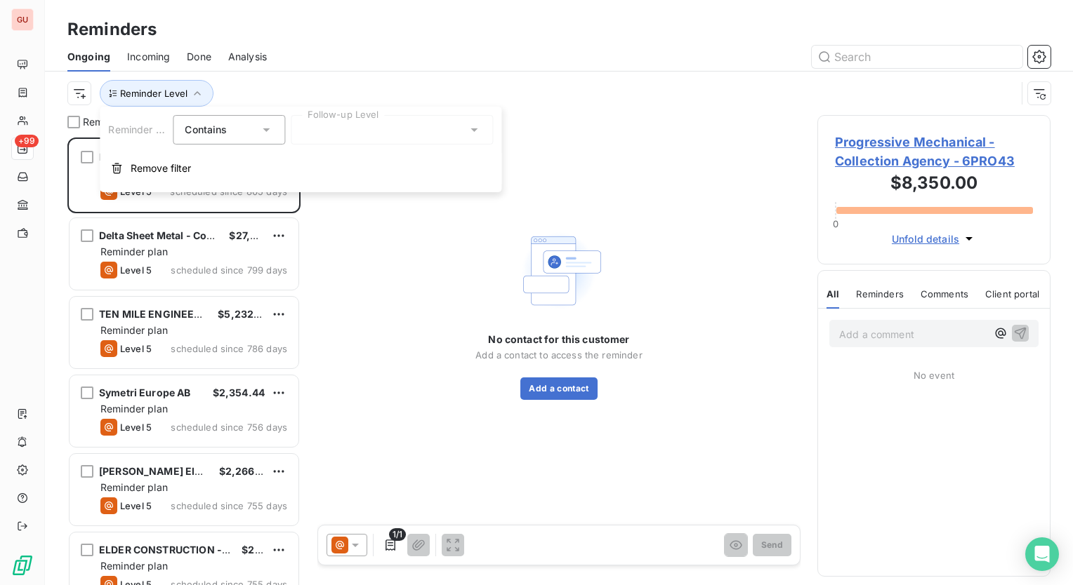
click at [237, 92] on div "Reminder Level" at bounding box center [541, 93] width 948 height 27
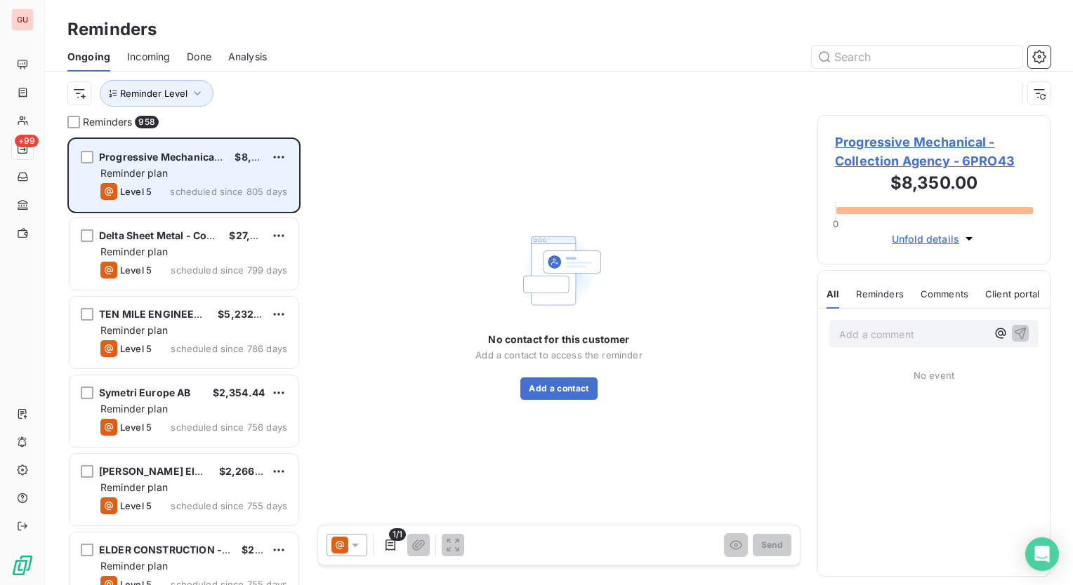
click at [162, 156] on span "Progressive Mechanical - Collection Agency" at bounding box center [207, 157] width 217 height 12
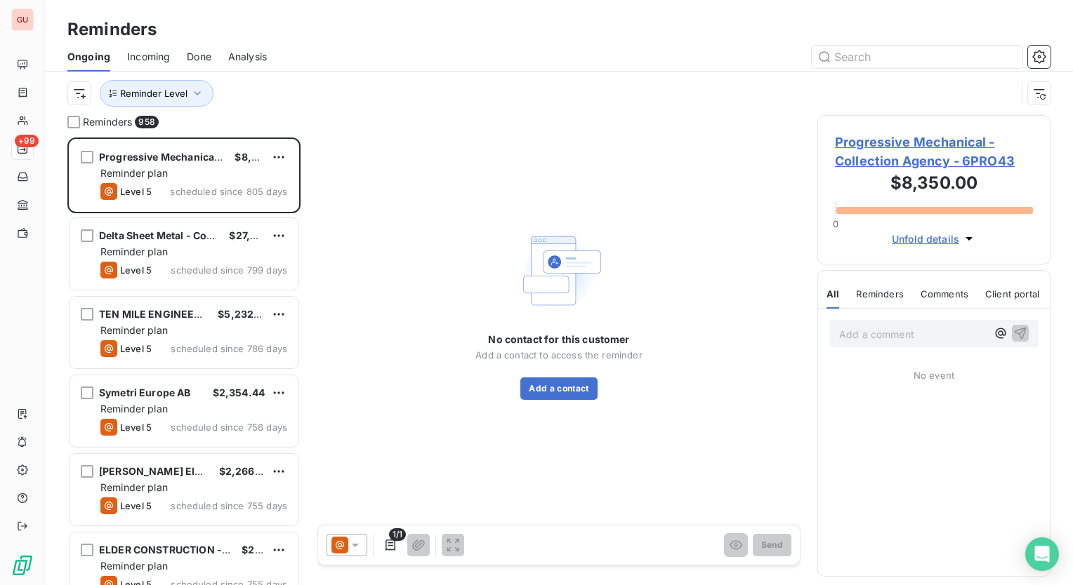
click at [98, 57] on span "Ongoing" at bounding box center [88, 57] width 43 height 14
click at [307, 102] on div "Reminder Level" at bounding box center [541, 93] width 948 height 27
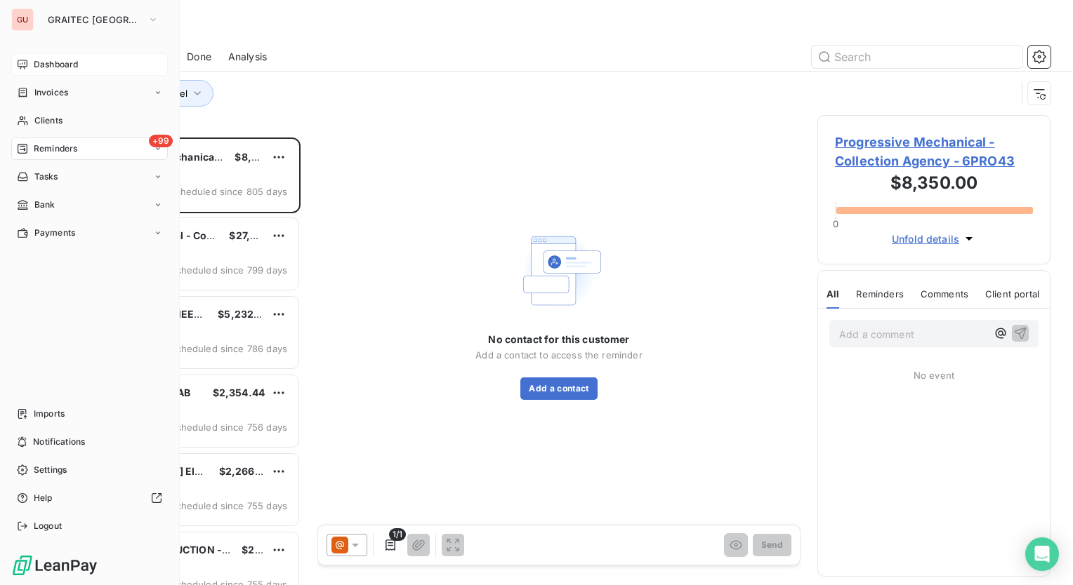
click at [62, 60] on span "Dashboard" at bounding box center [56, 64] width 44 height 13
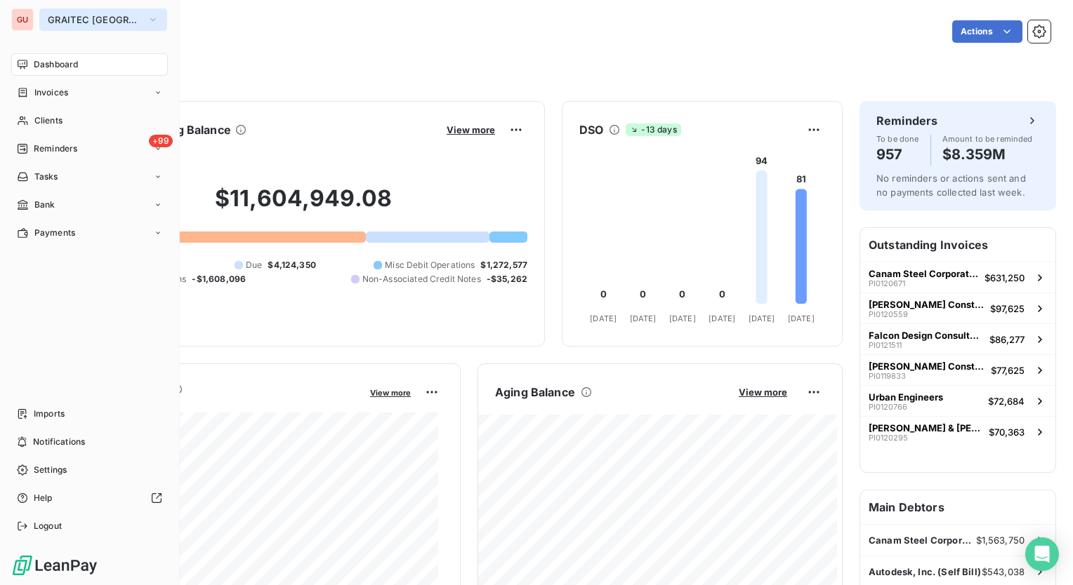
click at [147, 13] on icon "button" at bounding box center [152, 20] width 11 height 14
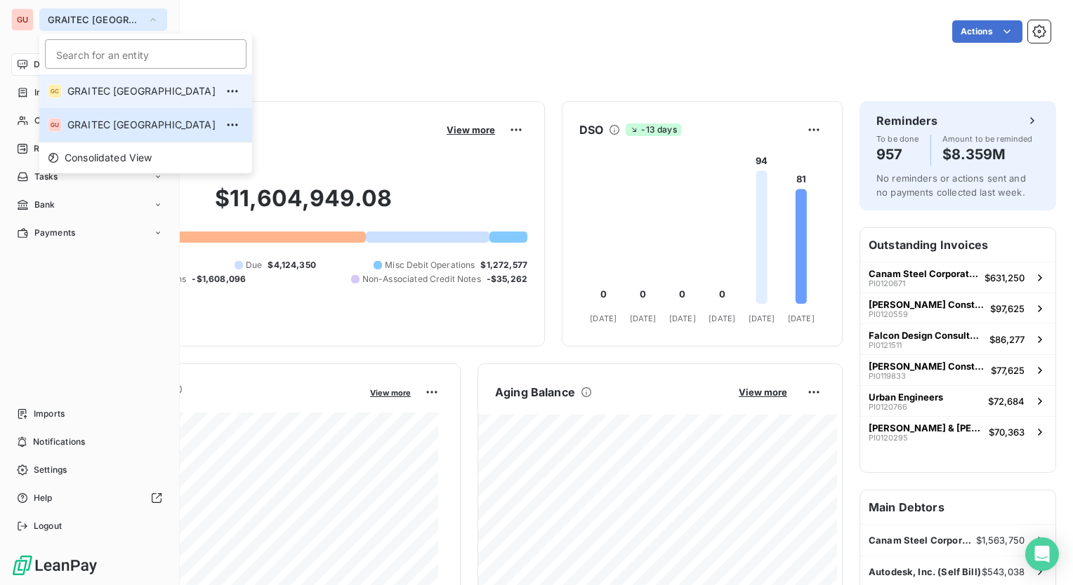
click at [101, 86] on span "GRAITEC CANADA" at bounding box center [141, 91] width 148 height 14
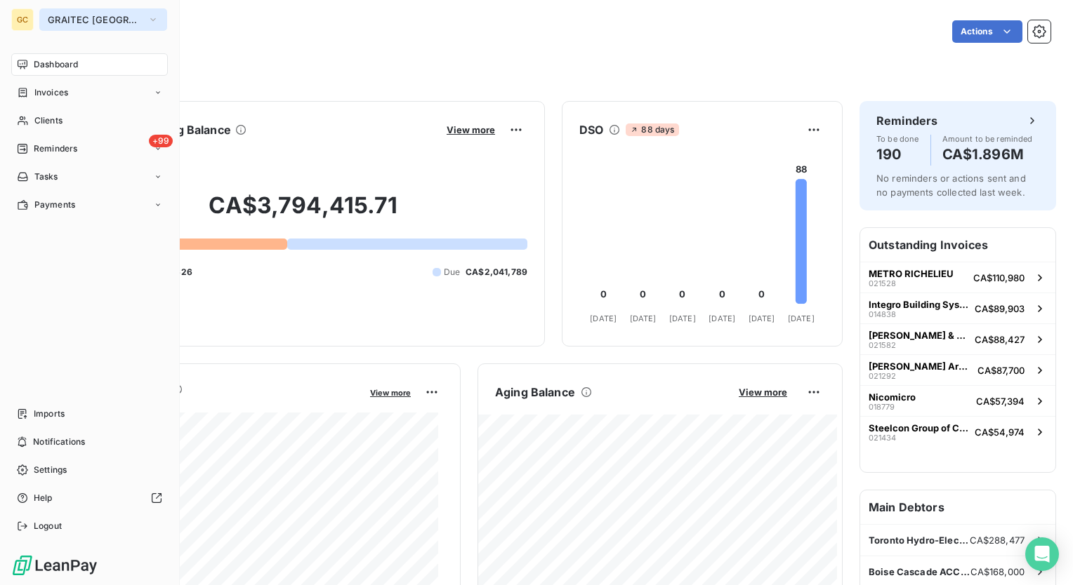
click at [139, 12] on button "GRAITEC CANADA" at bounding box center [103, 19] width 128 height 22
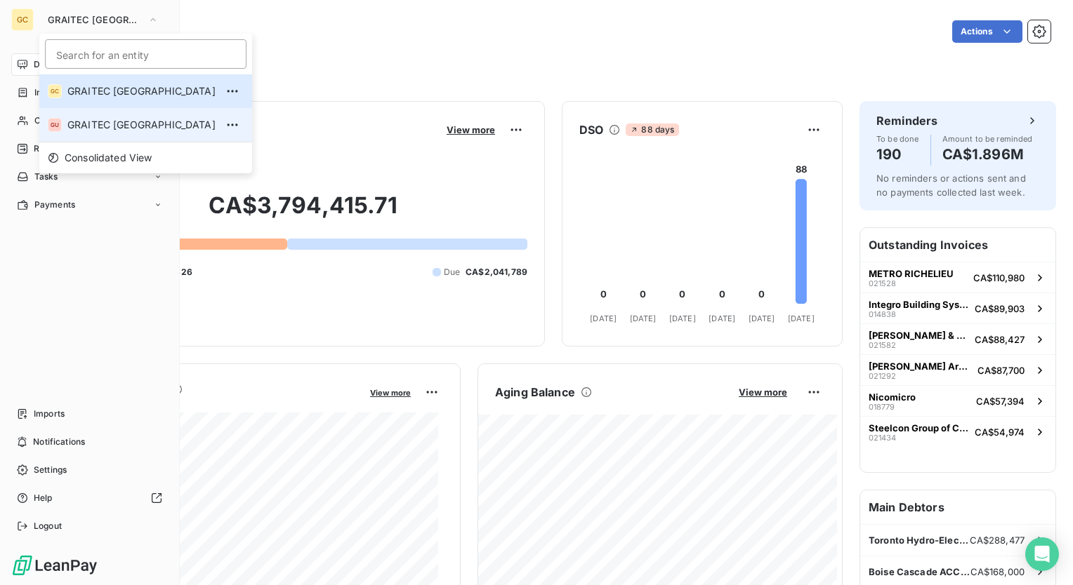
click at [95, 114] on li "GU GRAITEC USA" at bounding box center [145, 125] width 213 height 34
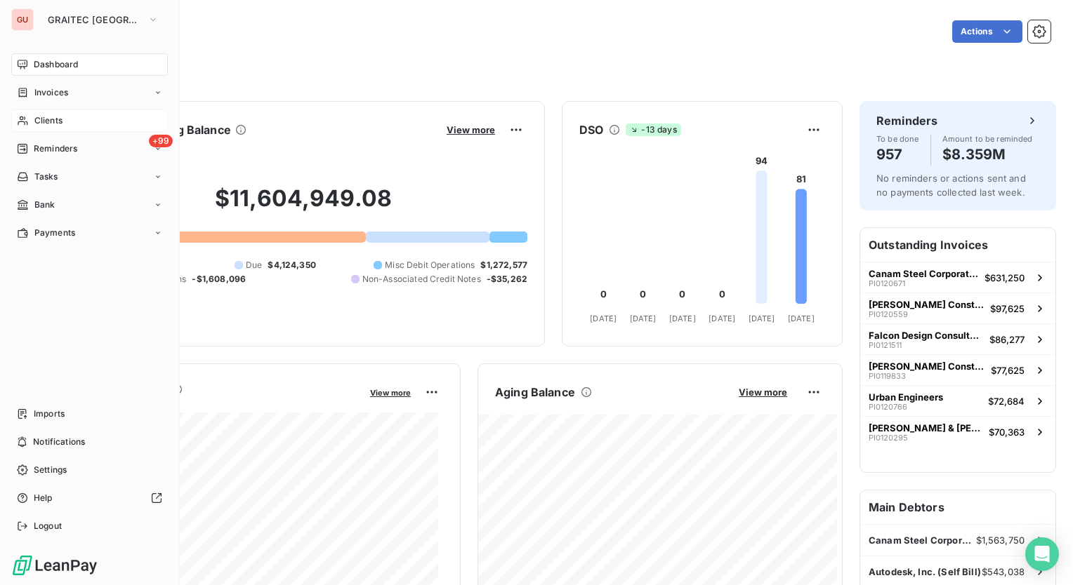
click at [53, 123] on span "Clients" at bounding box center [48, 120] width 28 height 13
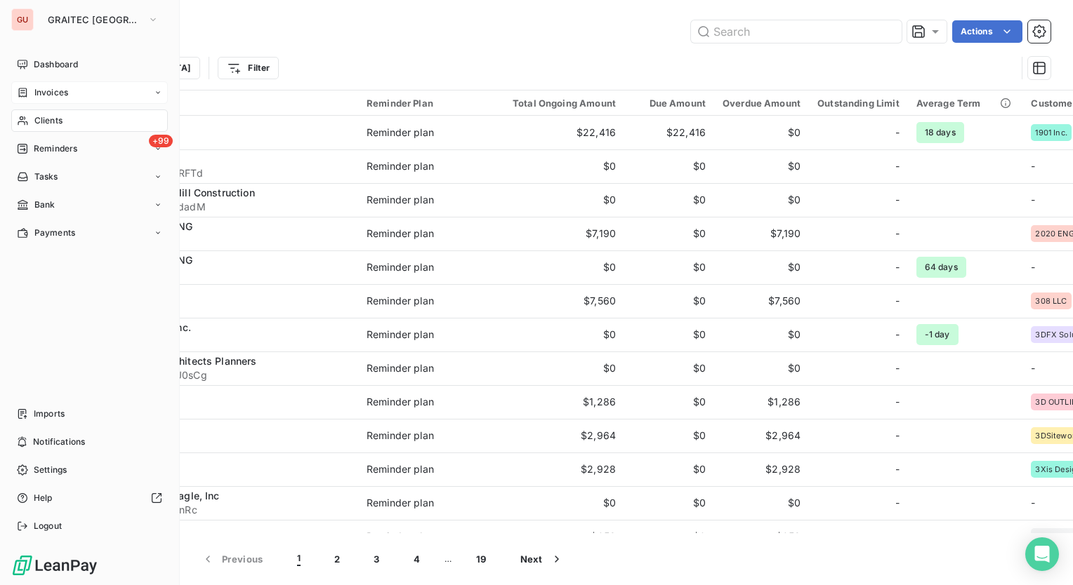
click at [45, 96] on span "Invoices" at bounding box center [51, 92] width 34 height 13
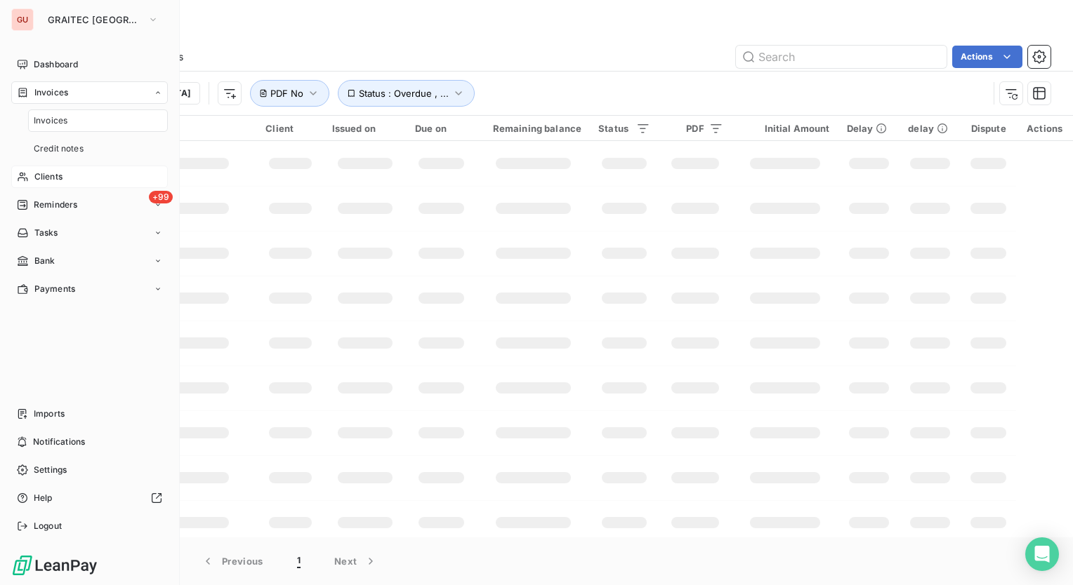
click at [58, 114] on span "Invoices" at bounding box center [51, 120] width 34 height 13
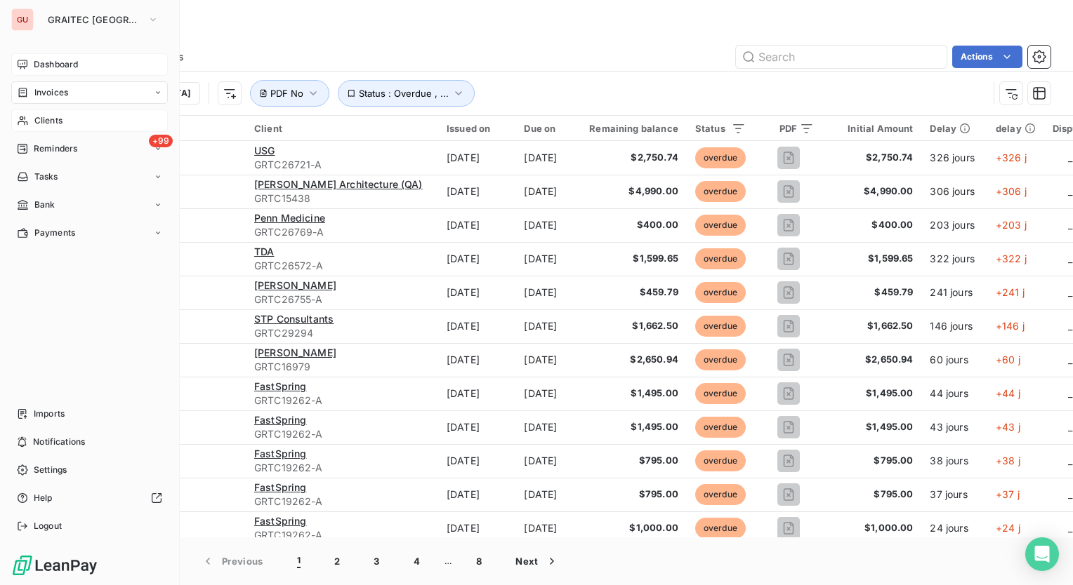
click at [51, 65] on span "Dashboard" at bounding box center [56, 64] width 44 height 13
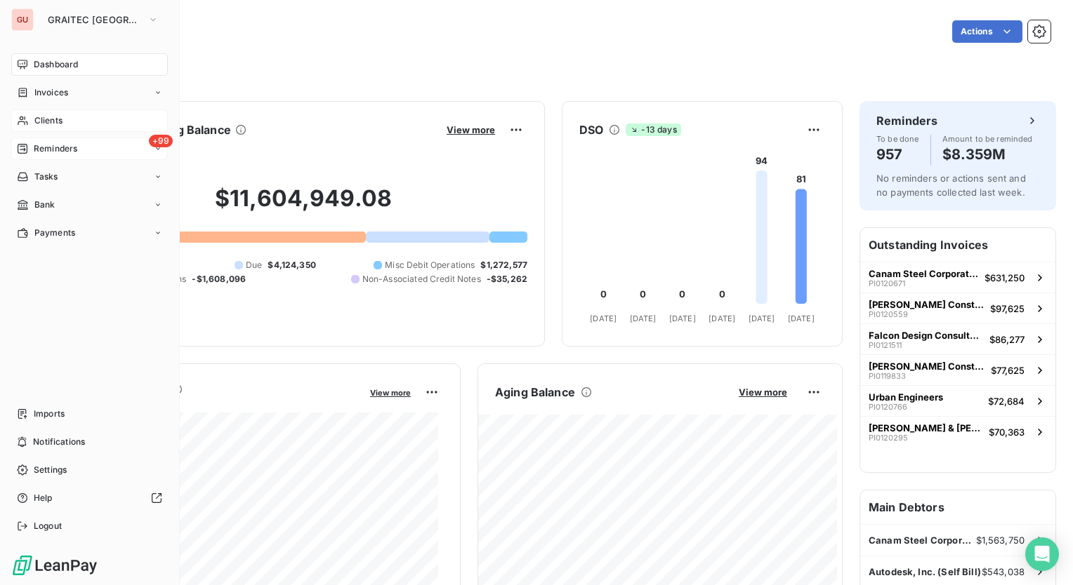
click at [95, 146] on div "+99 Reminders" at bounding box center [89, 149] width 157 height 22
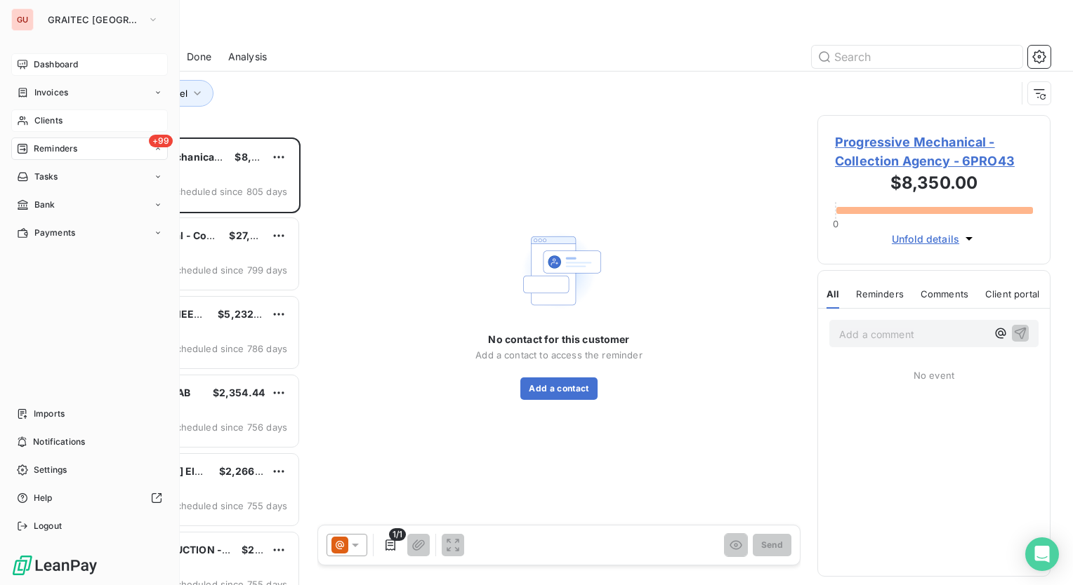
scroll to position [437, 222]
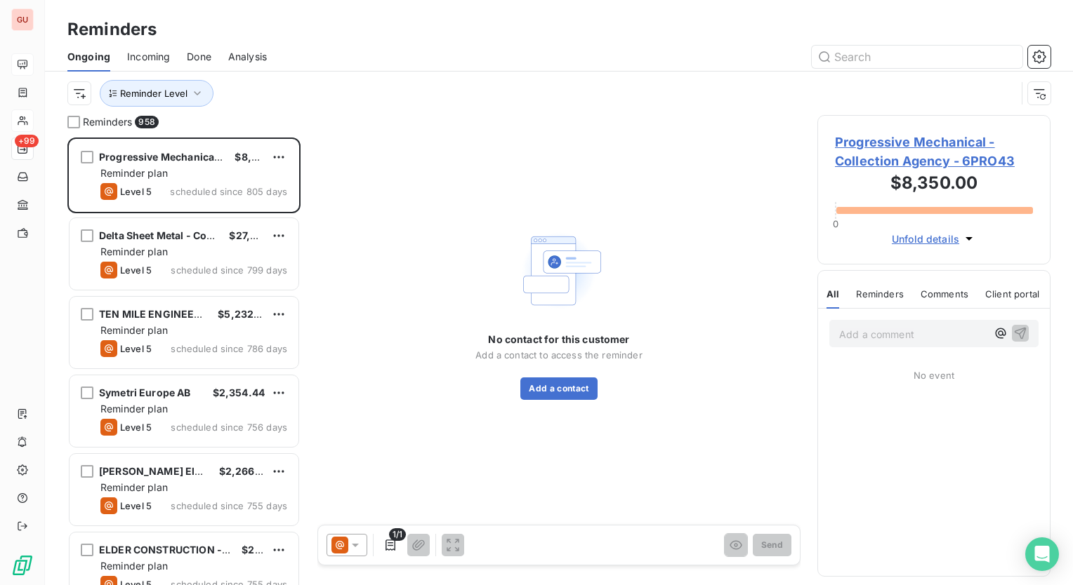
click at [272, 79] on div "Reminder Level" at bounding box center [558, 94] width 983 height 44
click at [197, 92] on icon "button" at bounding box center [197, 93] width 14 height 14
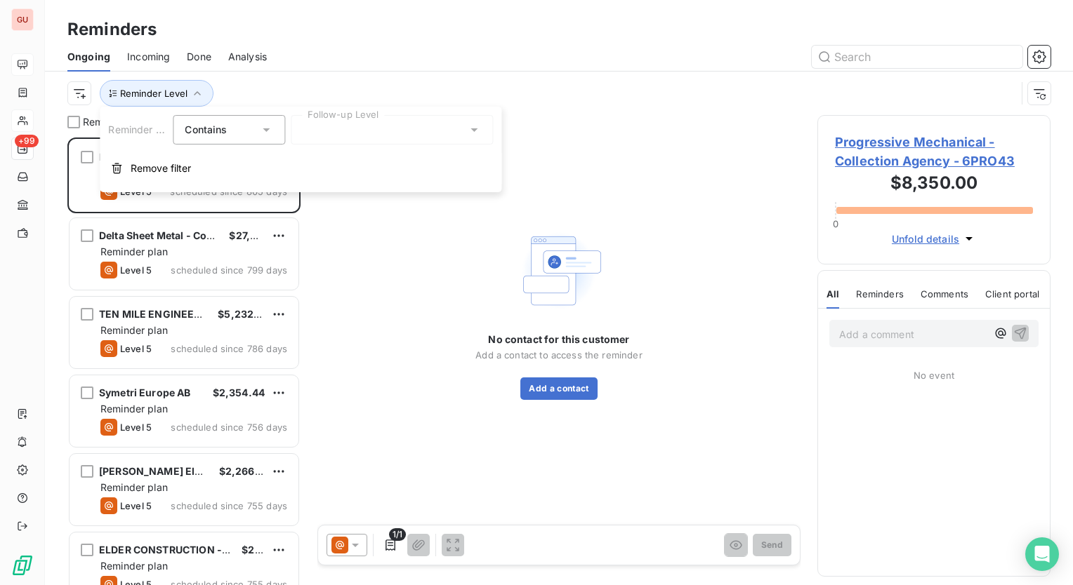
click at [324, 129] on div at bounding box center [392, 129] width 202 height 29
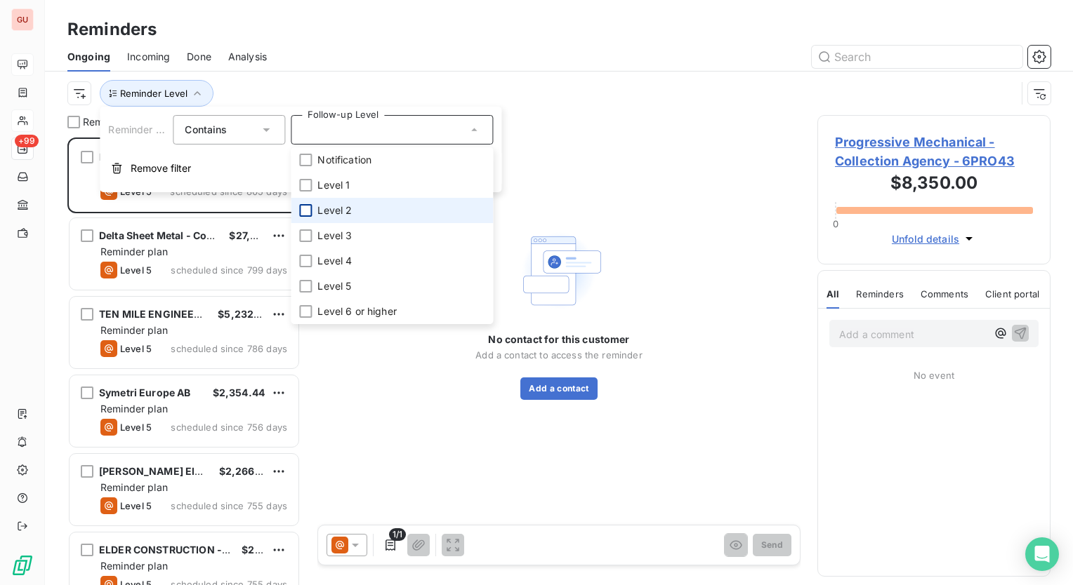
click at [302, 211] on div at bounding box center [305, 210] width 13 height 13
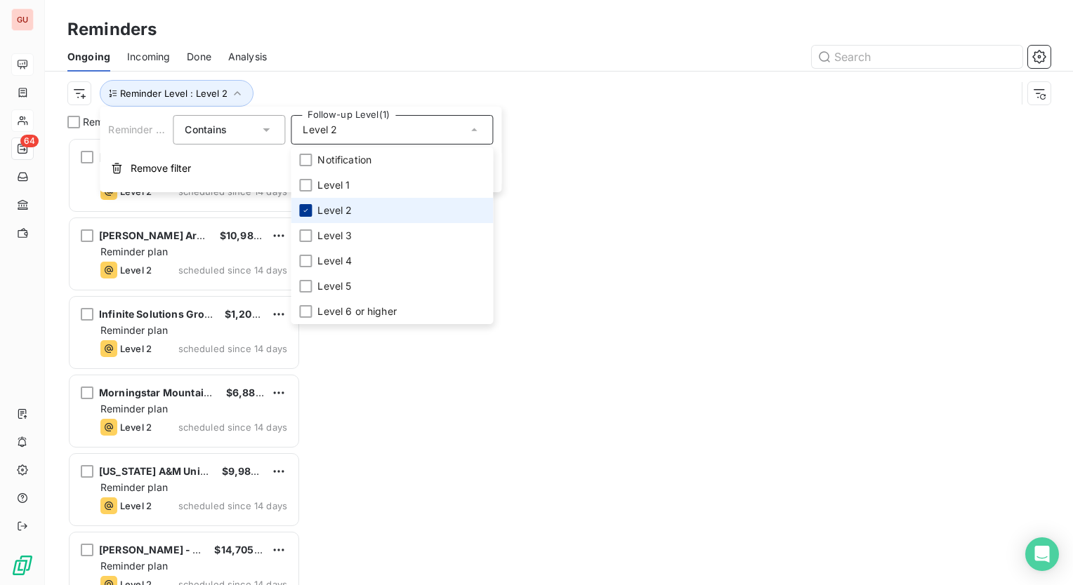
scroll to position [437, 222]
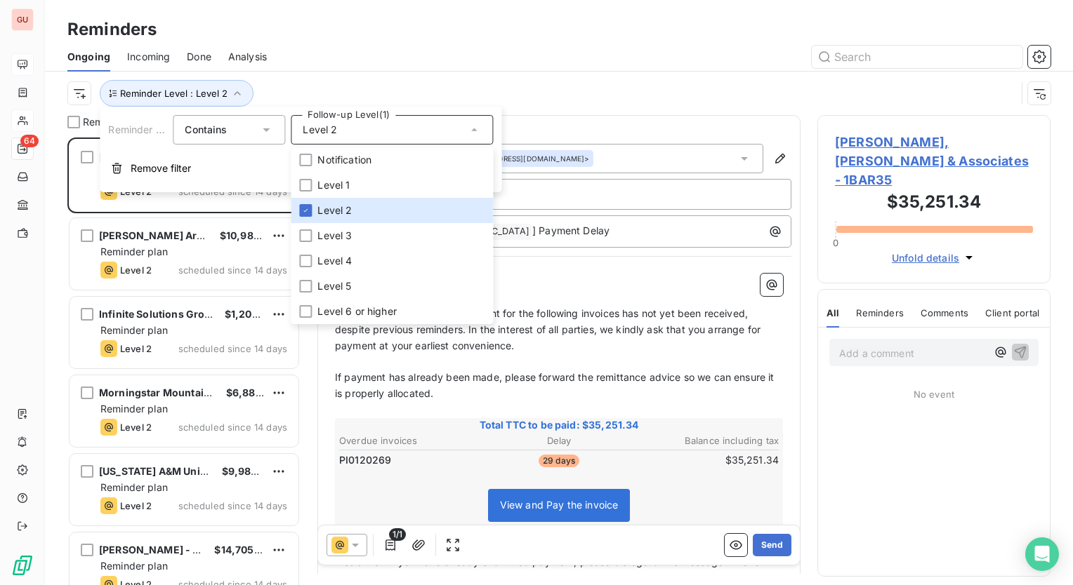
click at [385, 49] on div at bounding box center [667, 57] width 767 height 22
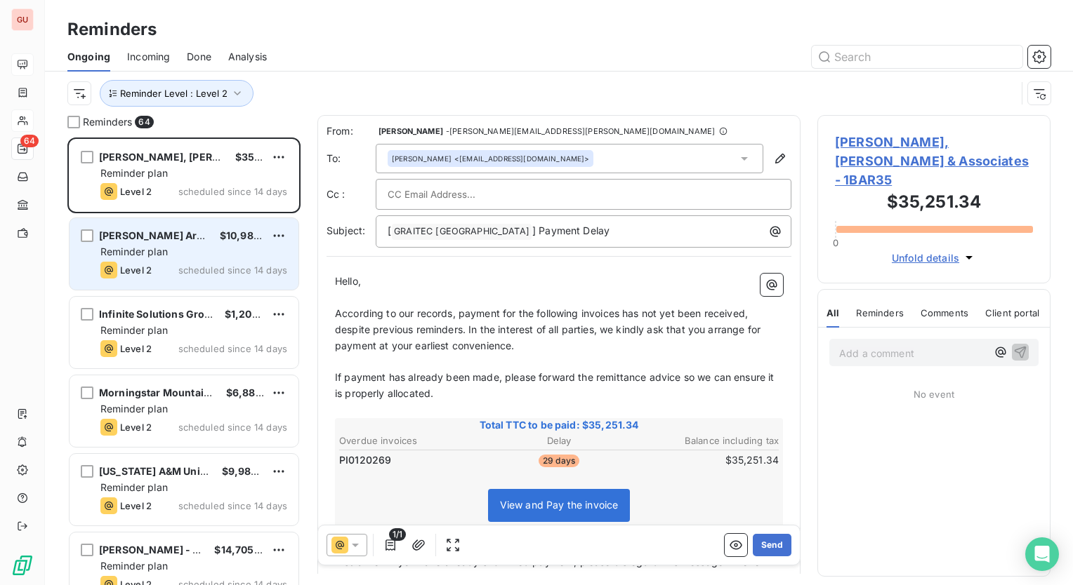
click at [160, 231] on span "Woods Dendy Architects" at bounding box center [168, 236] width 138 height 12
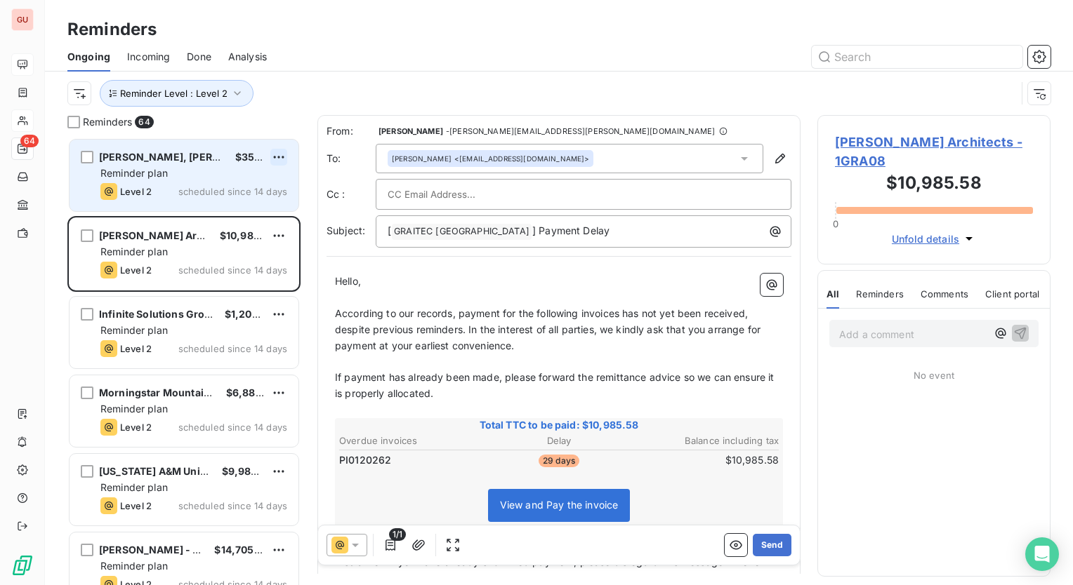
click at [279, 159] on html "GU 64 Reminders Ongoing Incoming Done Analysis Reminder Level : Level 2 Reminde…" at bounding box center [536, 292] width 1073 height 585
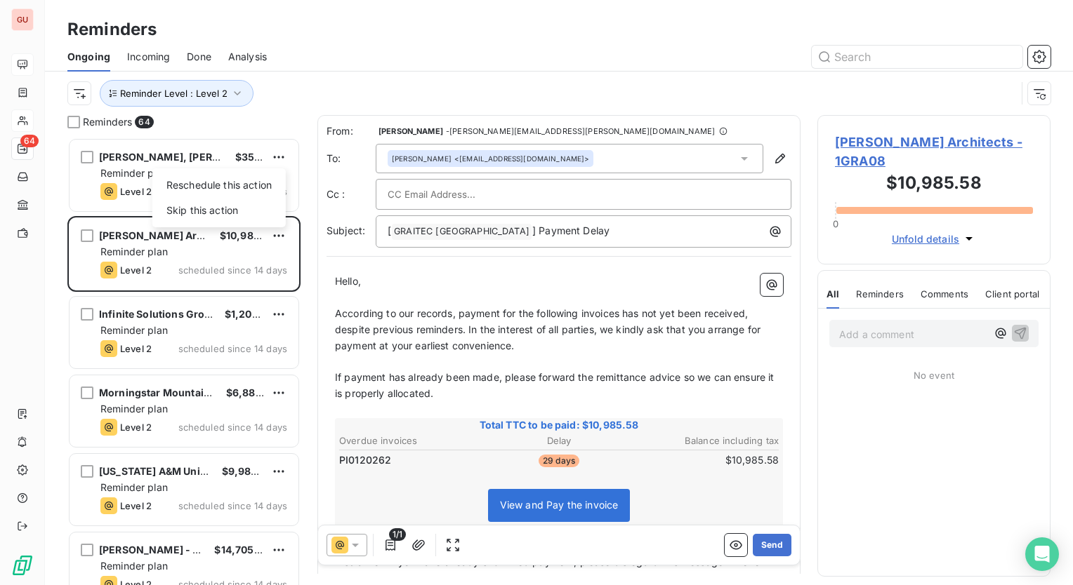
click at [301, 123] on html "GU 64 Reminders Ongoing Incoming Done Analysis Reminder Level : Level 2 Reminde…" at bounding box center [536, 292] width 1073 height 585
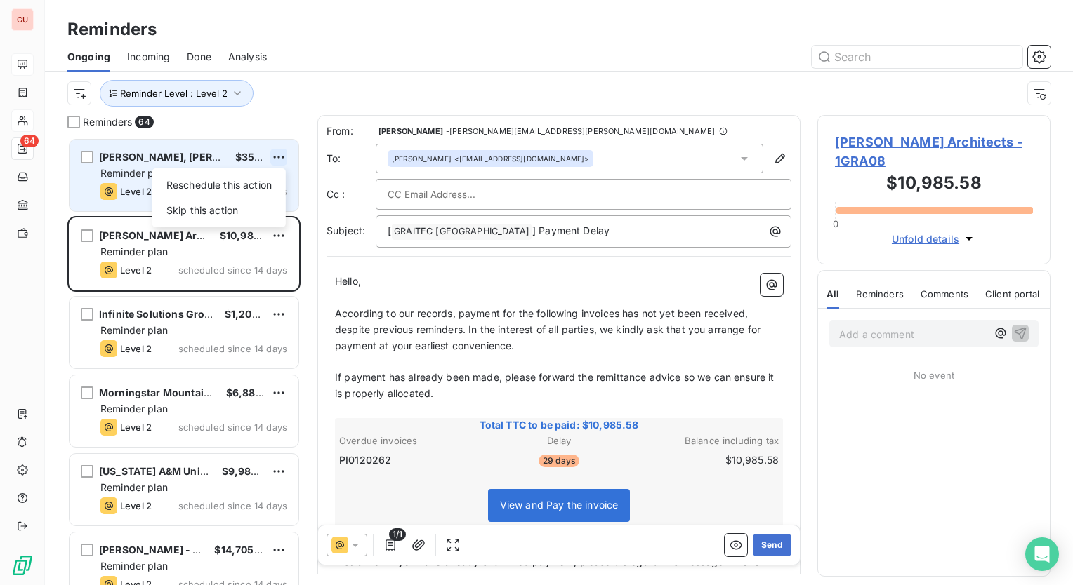
click at [272, 154] on html "GU 64 Reminders Ongoing Incoming Done Analysis Reminder Level : Level 2 Reminde…" at bounding box center [536, 292] width 1073 height 585
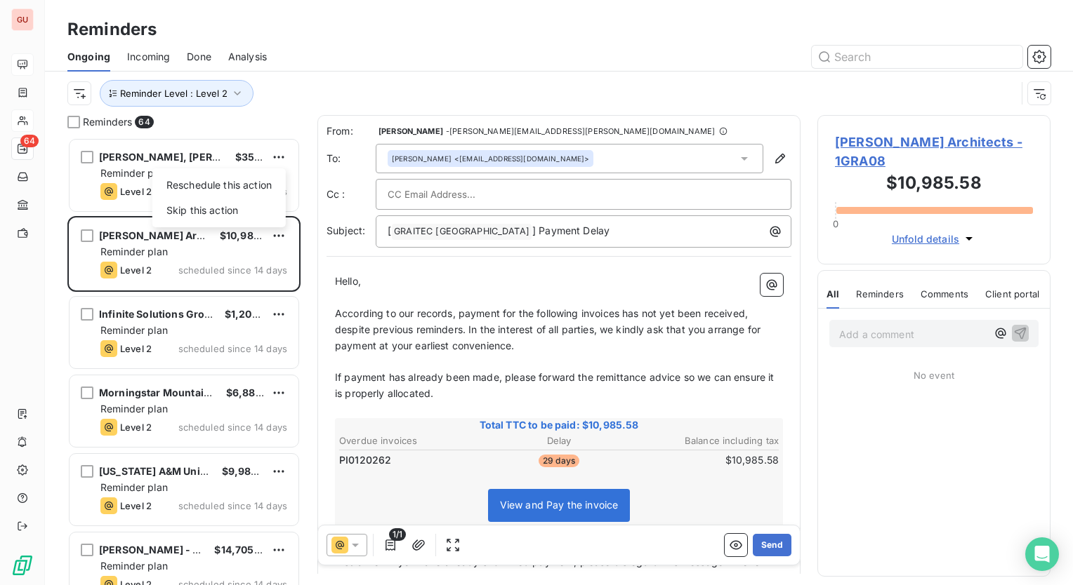
click at [278, 159] on html "GU 64 Reminders Ongoing Incoming Done Analysis Reminder Level : Level 2 Reminde…" at bounding box center [536, 292] width 1073 height 585
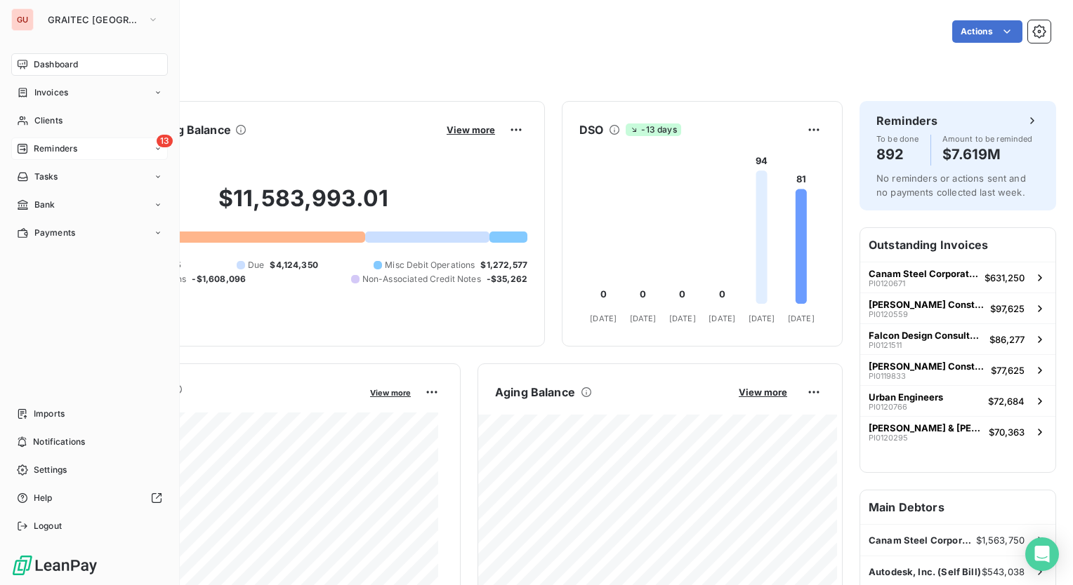
click at [77, 144] on div "13 Reminders" at bounding box center [89, 149] width 157 height 22
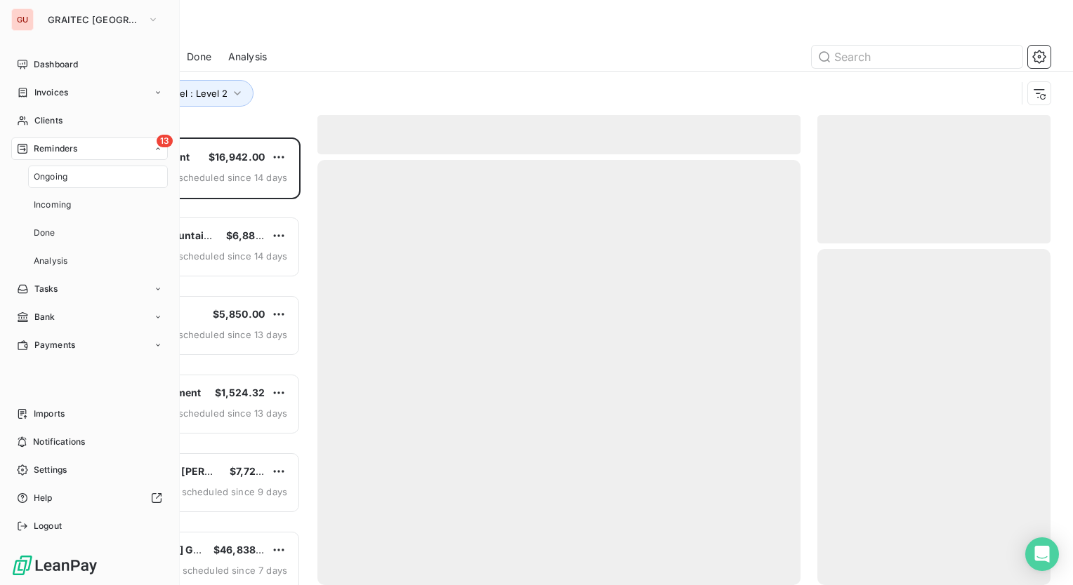
scroll to position [437, 222]
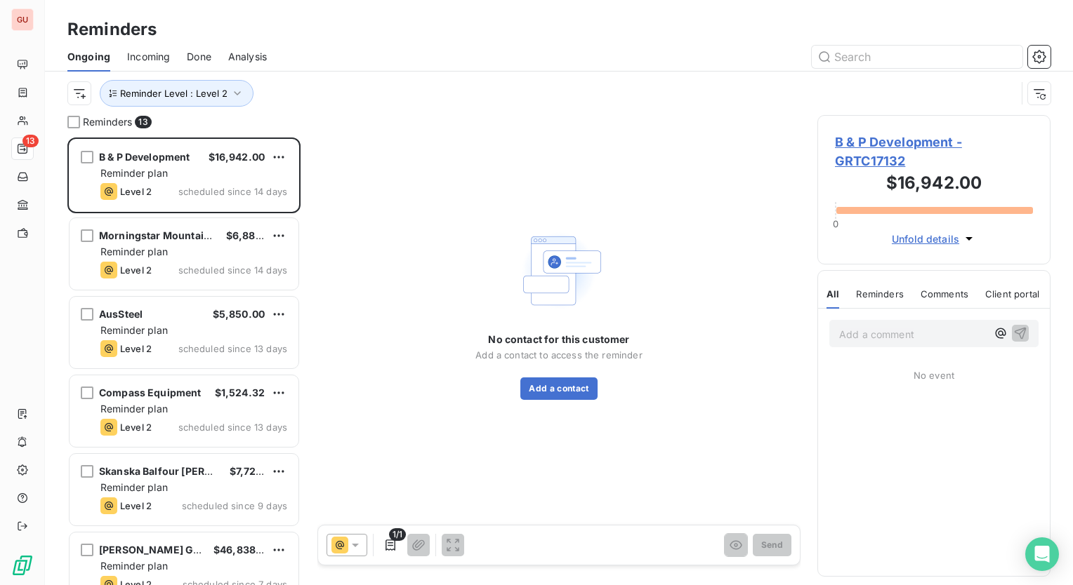
click at [333, 61] on div at bounding box center [667, 57] width 767 height 22
click at [235, 91] on icon "button" at bounding box center [237, 93] width 14 height 14
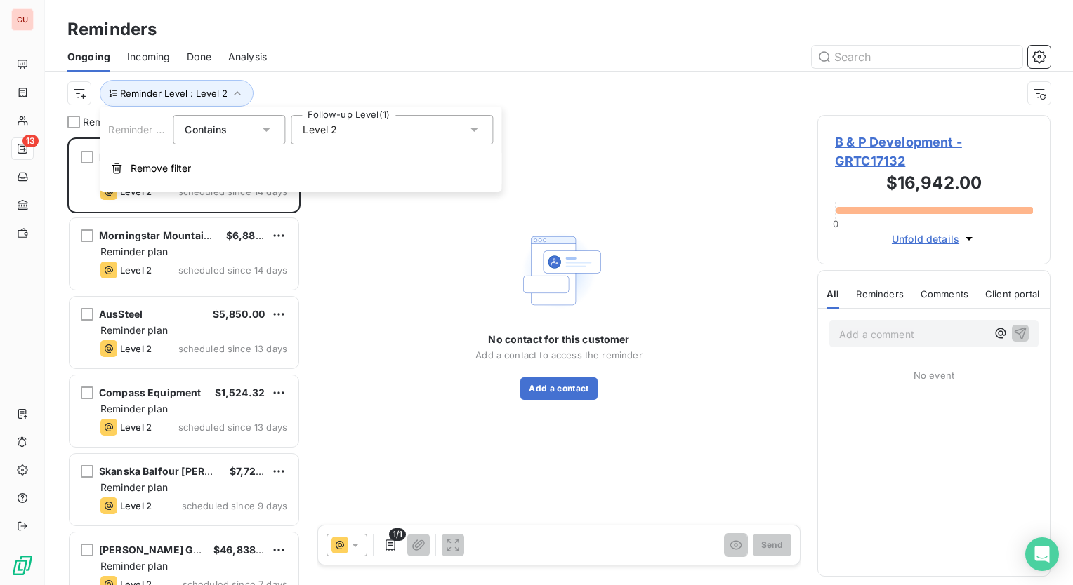
click at [469, 129] on icon at bounding box center [474, 130] width 14 height 14
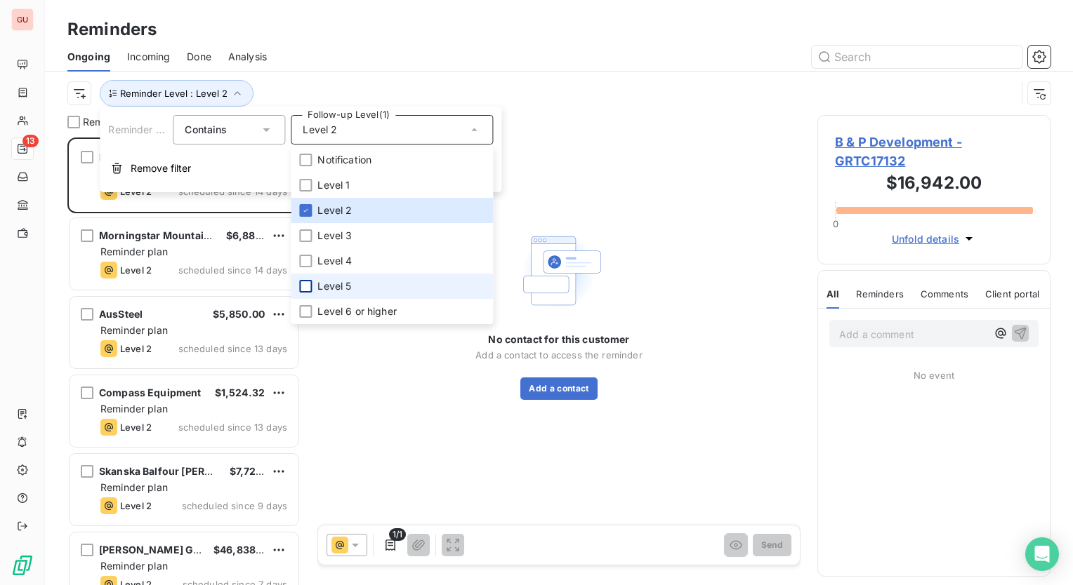
click at [303, 288] on div at bounding box center [305, 286] width 13 height 13
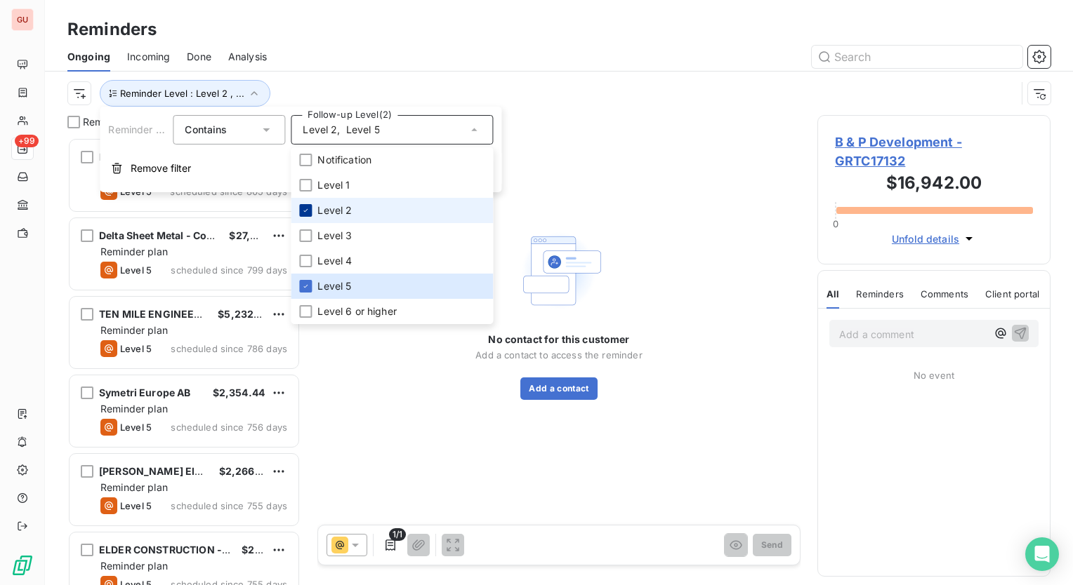
click at [307, 210] on icon at bounding box center [305, 210] width 8 height 8
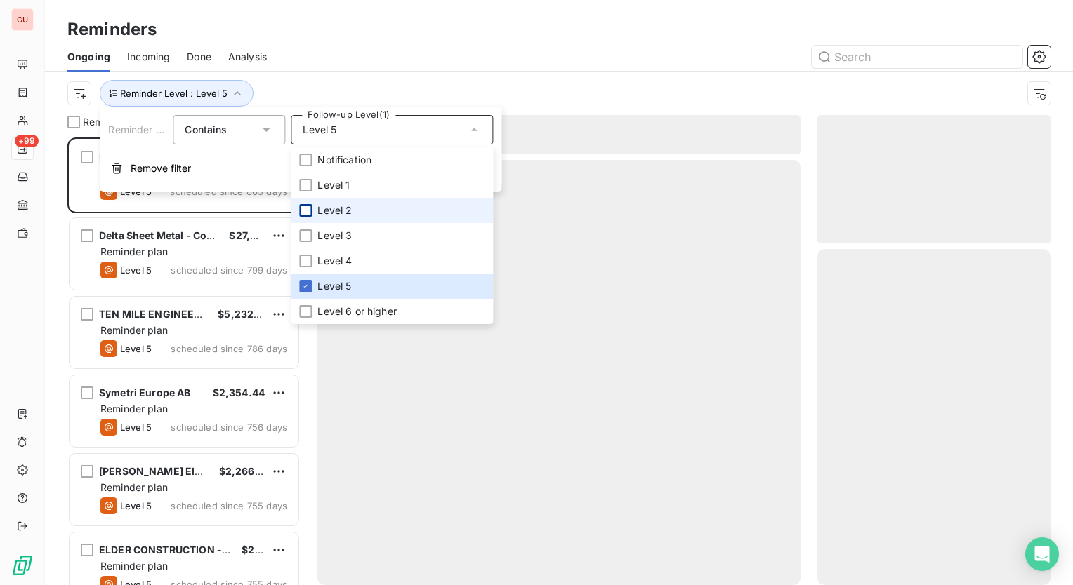
scroll to position [437, 222]
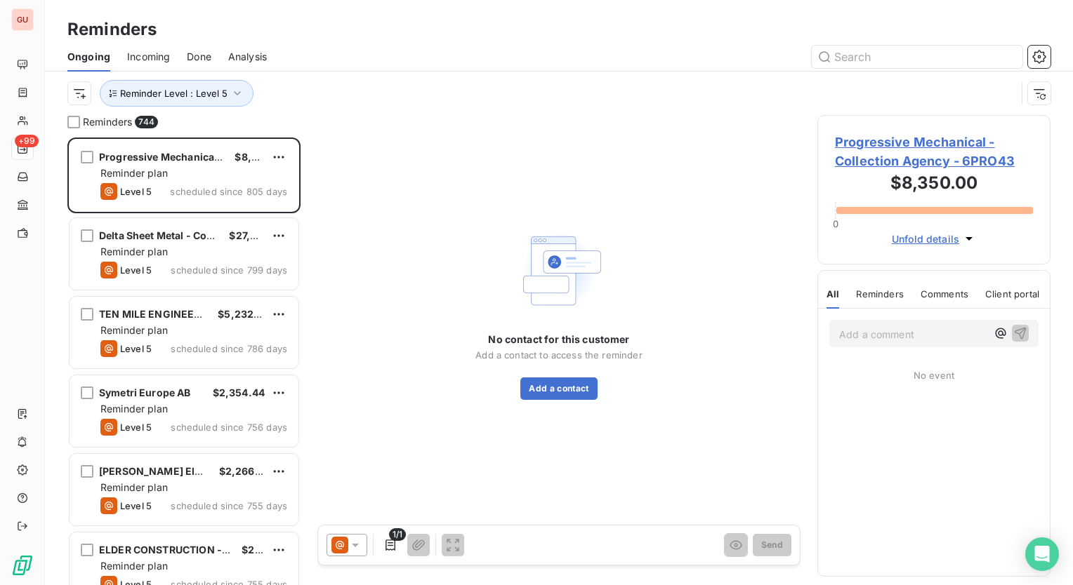
click at [362, 58] on div at bounding box center [667, 57] width 767 height 22
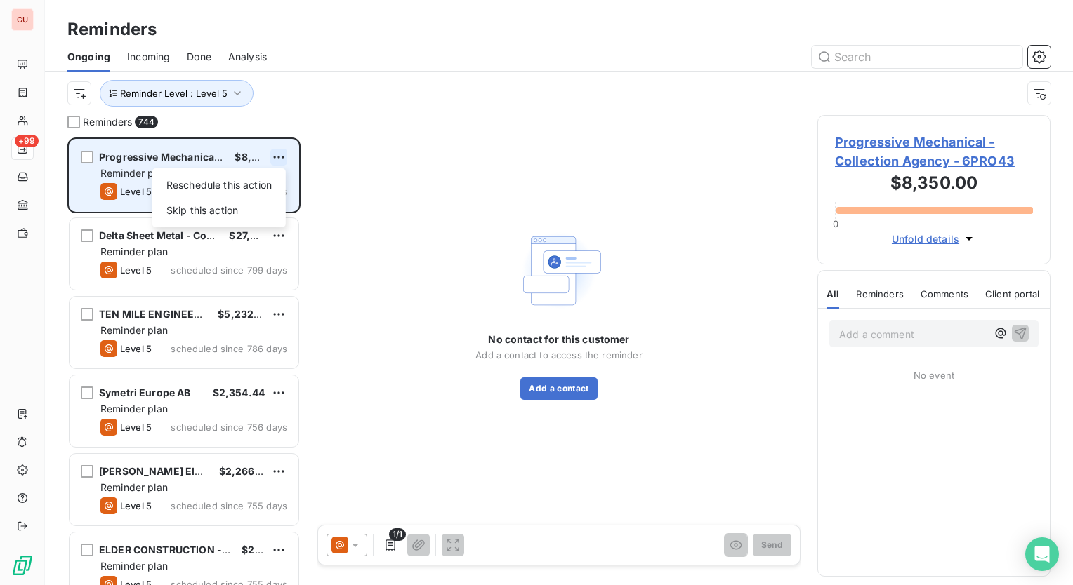
click at [277, 153] on html "GU +99 Reminders Ongoing Incoming Done Analysis Reminder Level : Level 5 Remind…" at bounding box center [536, 292] width 1073 height 585
click at [272, 188] on div "Reschedule this action" at bounding box center [219, 185] width 122 height 22
select select "8"
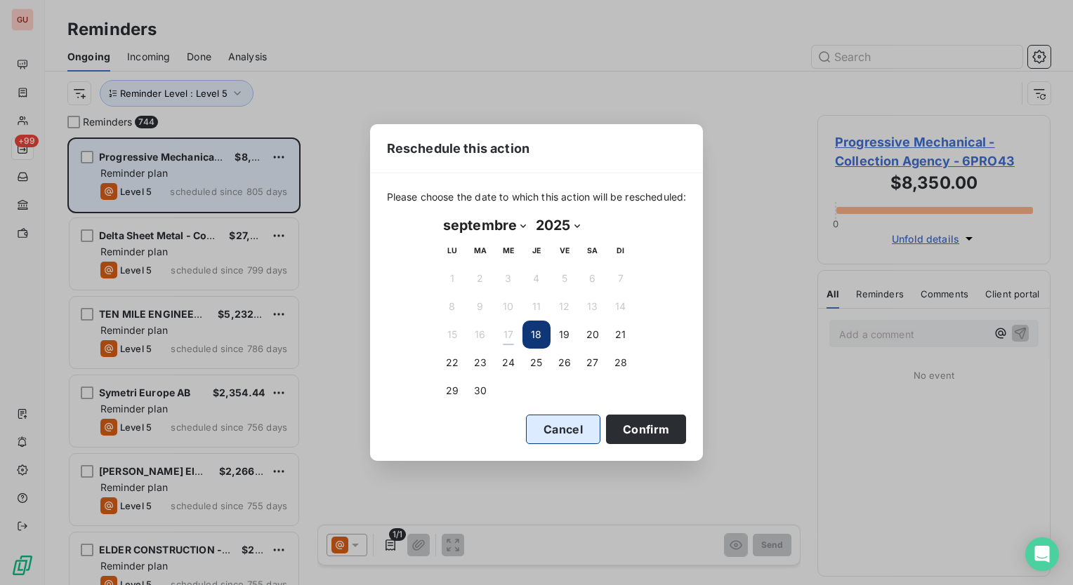
click at [552, 428] on button "Cancel" at bounding box center [563, 429] width 74 height 29
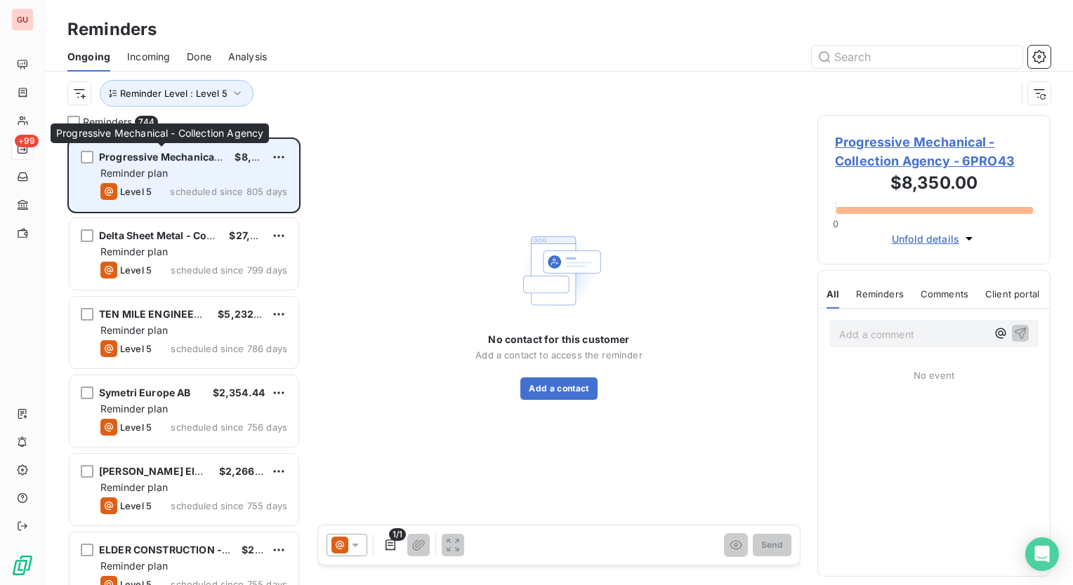
click at [170, 156] on span "Progressive Mechanical - Collection Agency" at bounding box center [207, 157] width 217 height 12
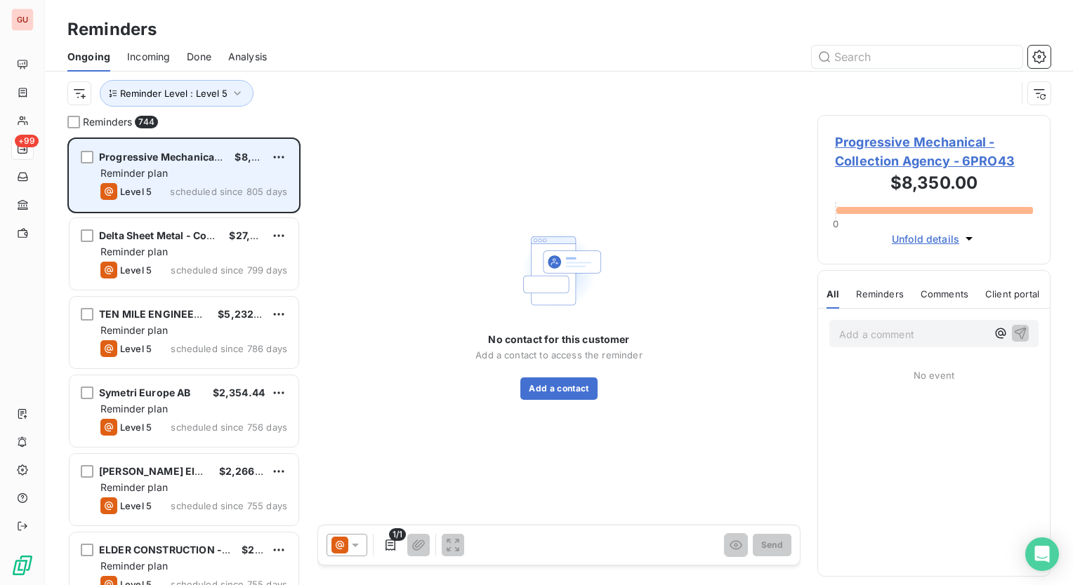
click at [170, 156] on span "Progressive Mechanical - Collection Agency" at bounding box center [207, 157] width 217 height 12
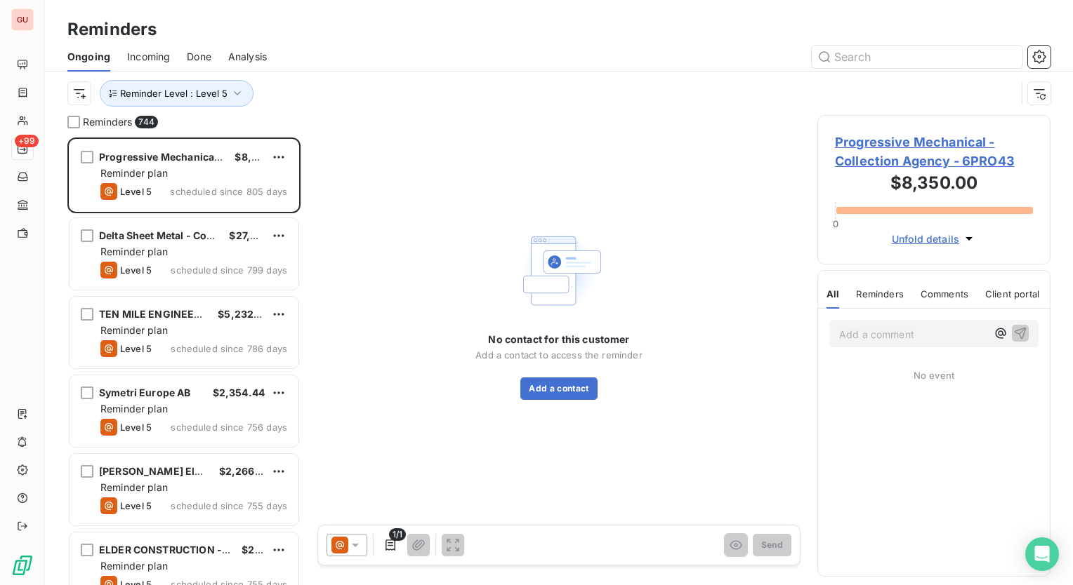
click at [911, 142] on span "Progressive Mechanical - Collection Agency - 6PRO43" at bounding box center [934, 152] width 198 height 38
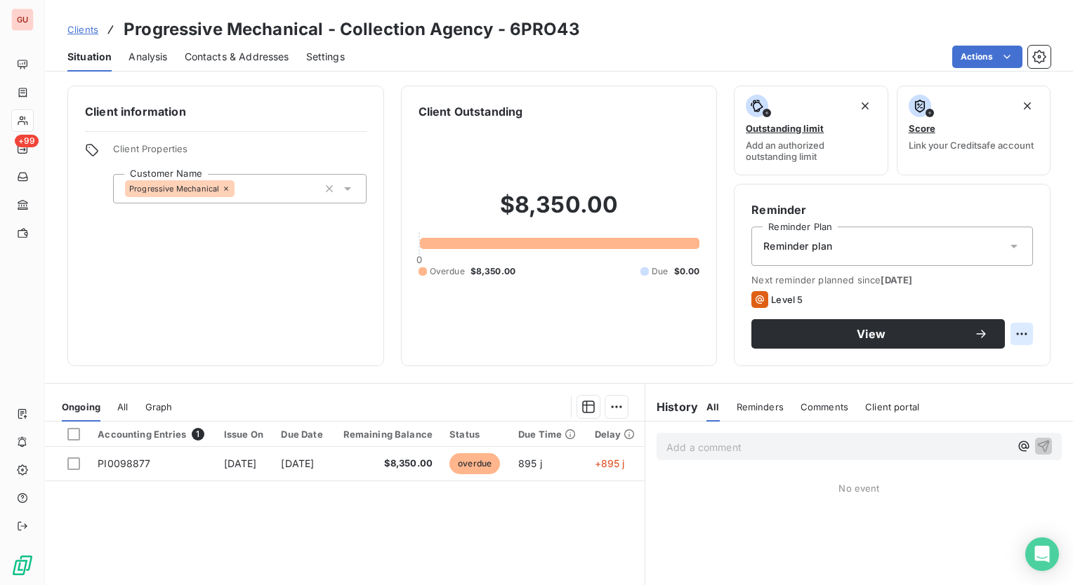
click at [1014, 331] on html "GU +99 Clients Progressive Mechanical - Collection Agency - 6PRO43 Situation An…" at bounding box center [536, 292] width 1073 height 585
click at [142, 60] on html "GU +99 Clients Progressive Mechanical - Collection Agency - 6PRO43 Situation An…" at bounding box center [536, 292] width 1073 height 585
click at [157, 54] on span "Analysis" at bounding box center [147, 57] width 39 height 14
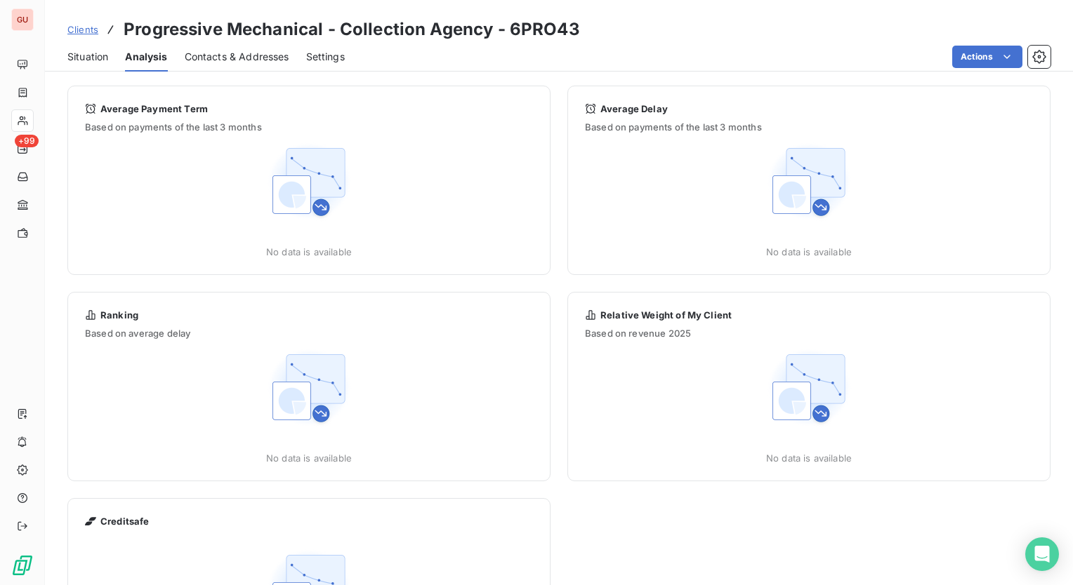
click at [205, 57] on span "Contacts & Addresses" at bounding box center [237, 57] width 105 height 14
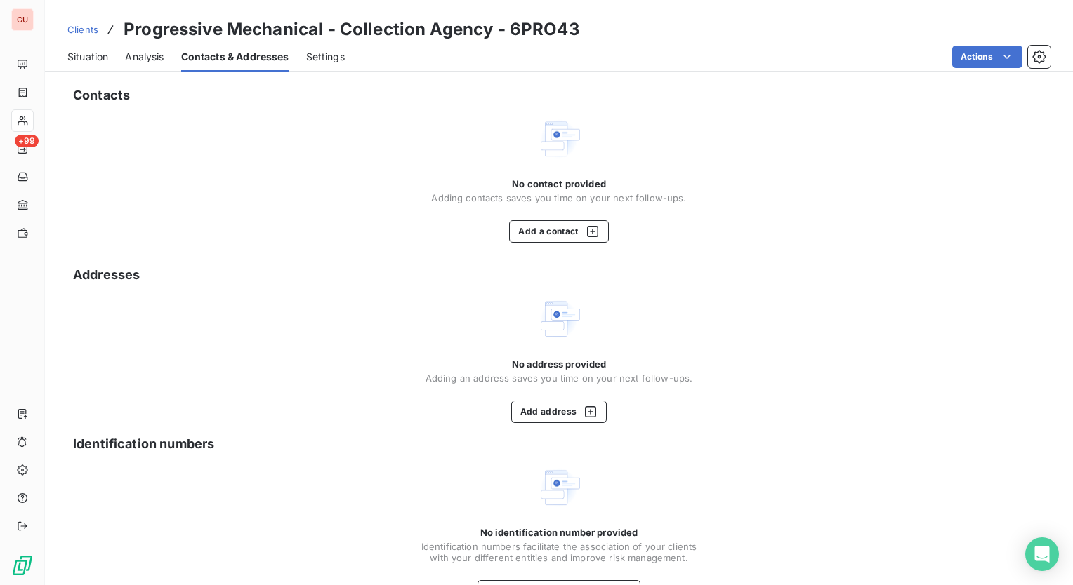
click at [325, 56] on span "Settings" at bounding box center [325, 57] width 39 height 14
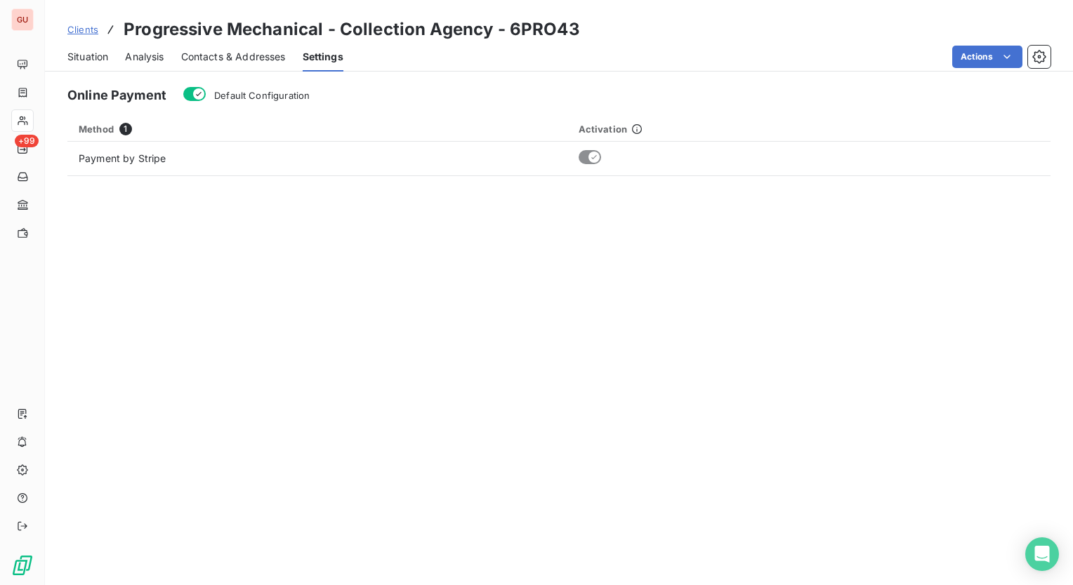
click at [98, 55] on span "Situation" at bounding box center [87, 57] width 41 height 14
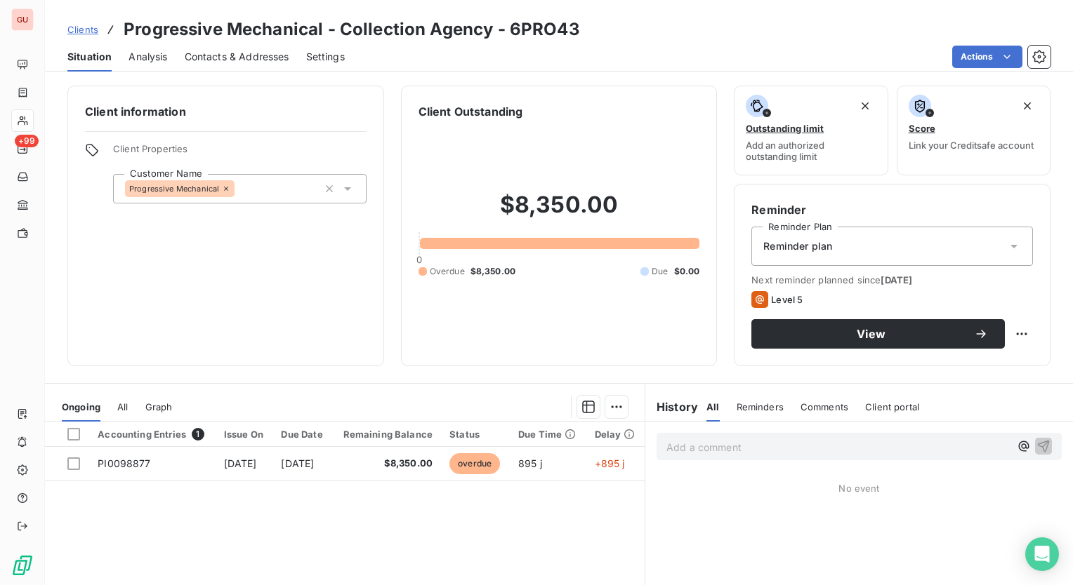
click at [1011, 246] on div "Reminder plan" at bounding box center [892, 246] width 282 height 39
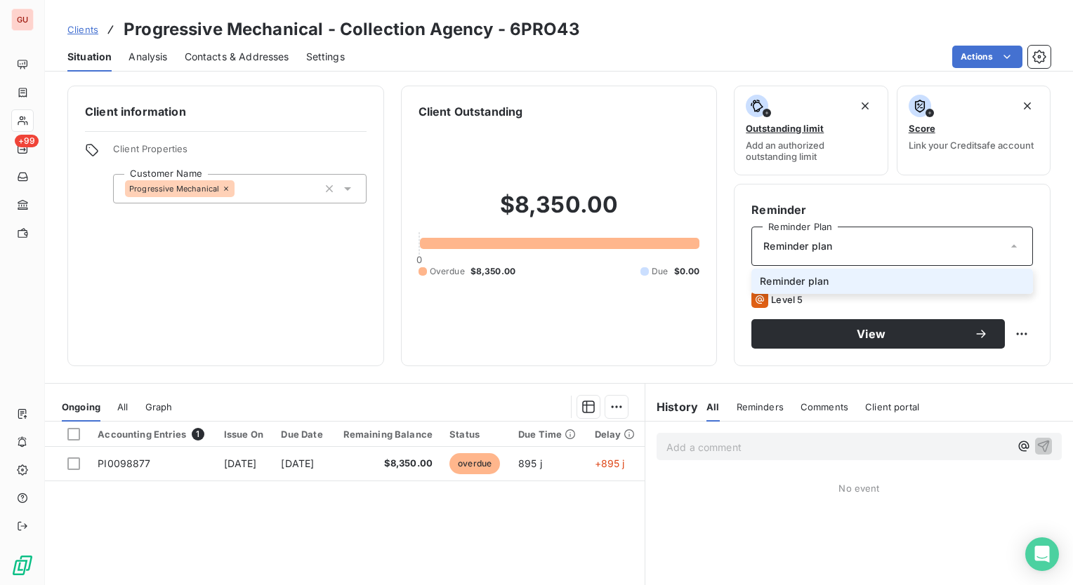
click at [1011, 246] on div "Reminder plan" at bounding box center [892, 246] width 282 height 39
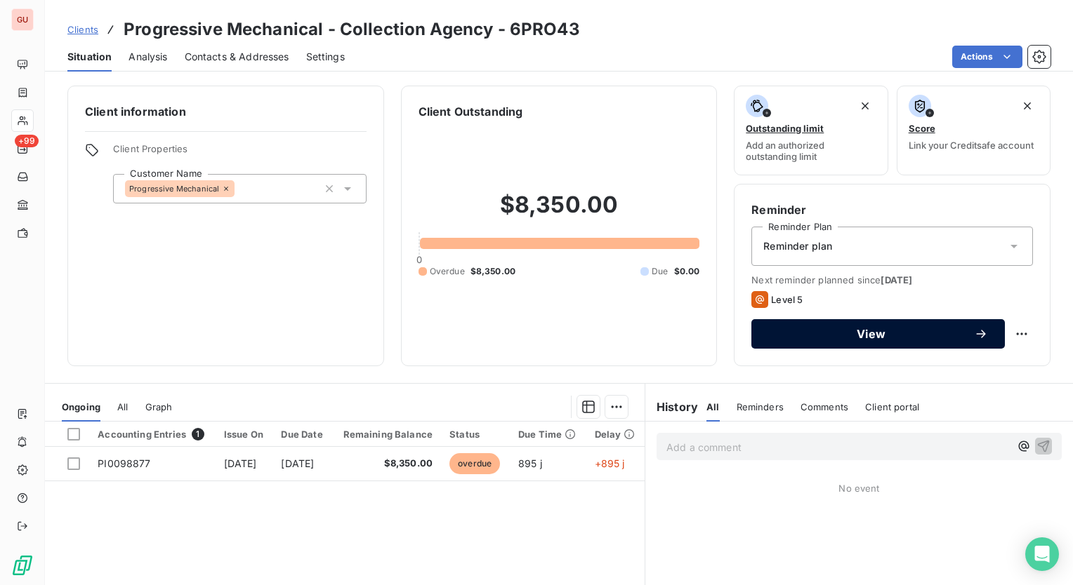
click at [903, 330] on span "View" at bounding box center [871, 334] width 206 height 11
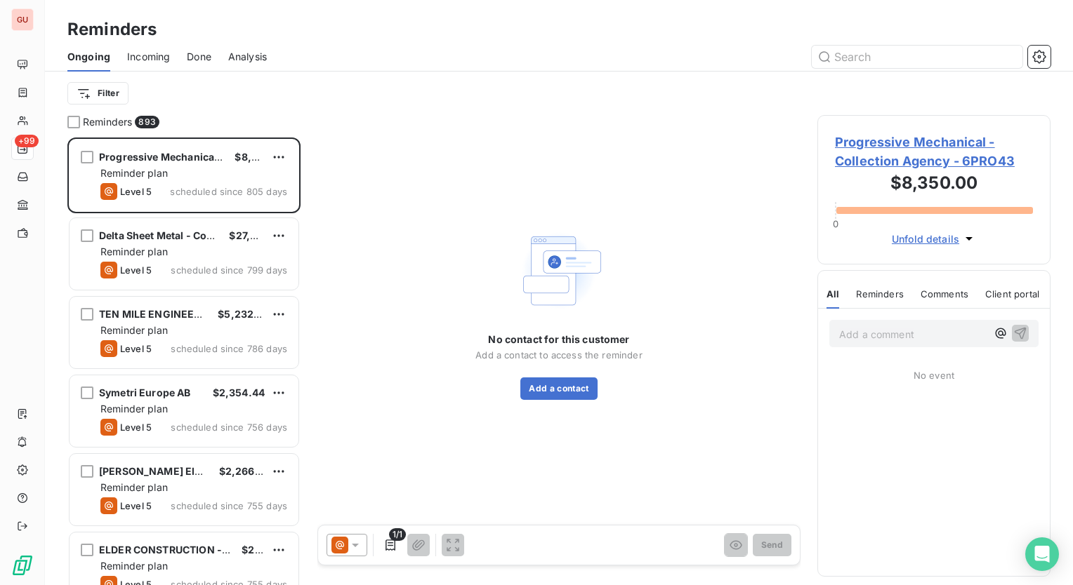
scroll to position [437, 222]
click at [967, 237] on icon "button" at bounding box center [969, 239] width 14 height 14
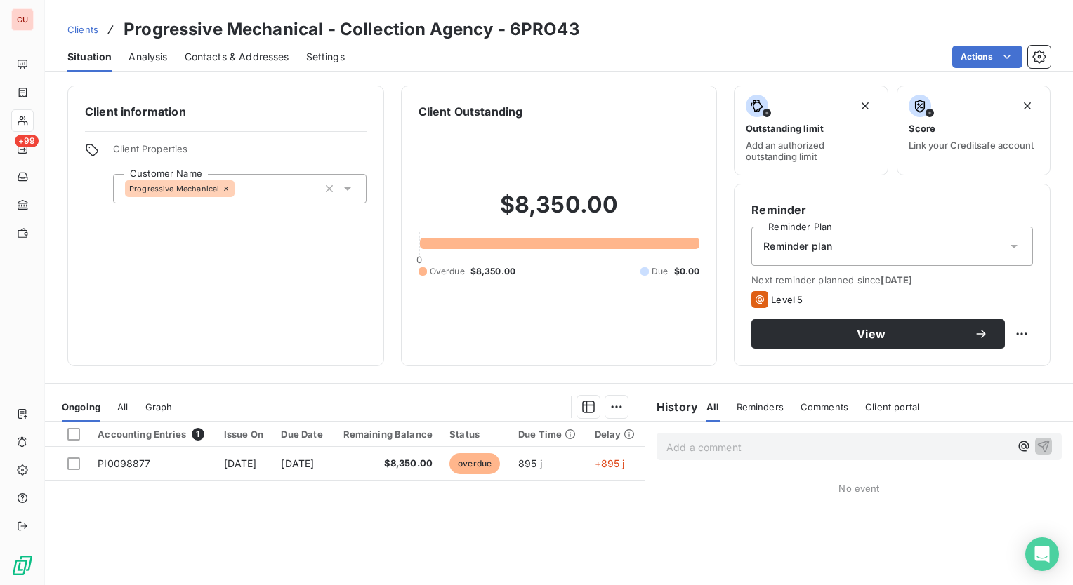
click at [345, 190] on icon at bounding box center [347, 189] width 14 height 14
click at [365, 107] on div "Client information Client Properties Customer Name Progressive Mechanical" at bounding box center [225, 226] width 317 height 281
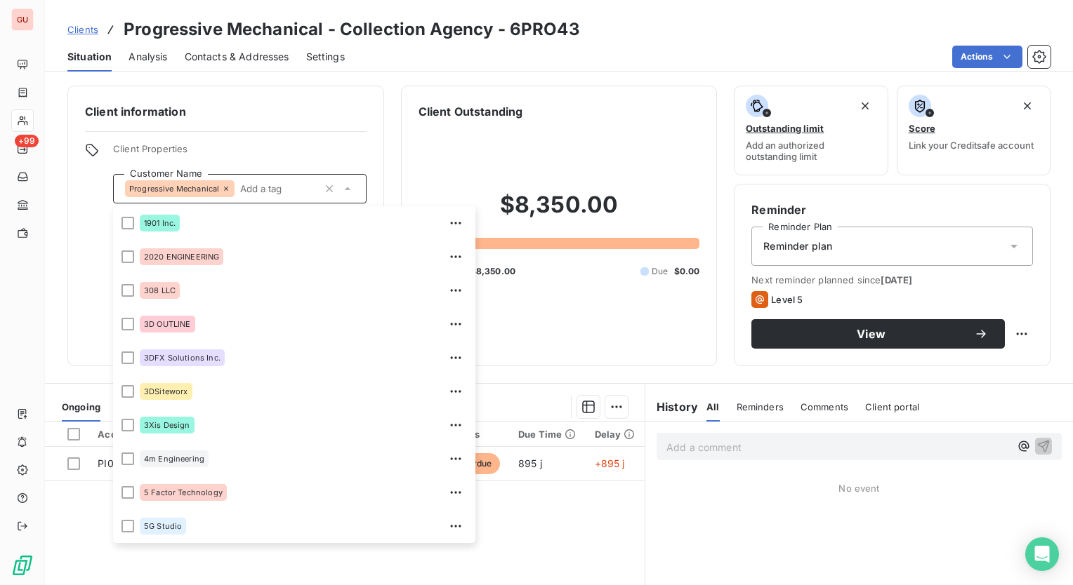
scroll to position [41323, 0]
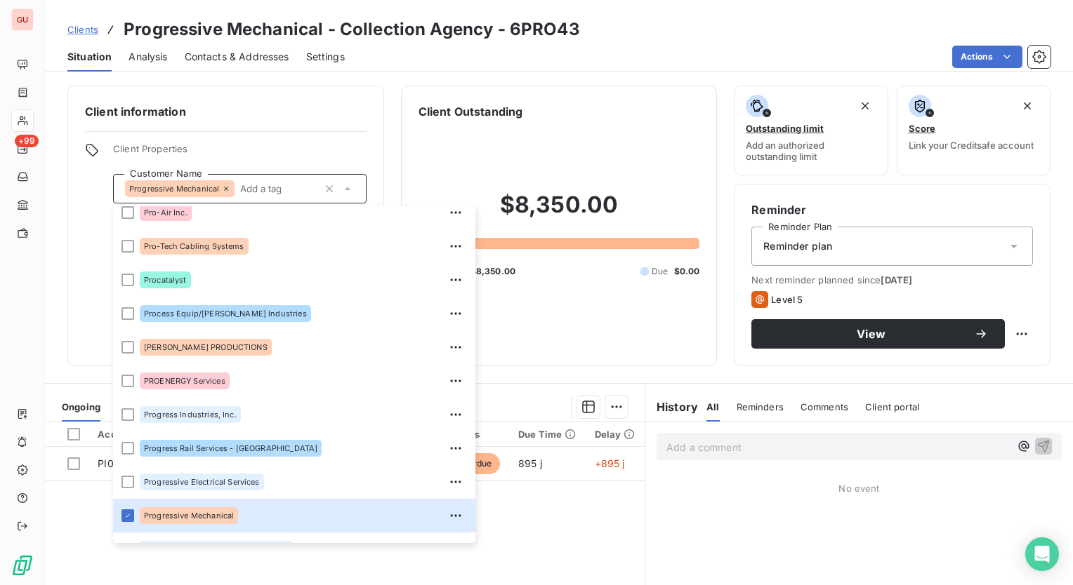
click at [385, 128] on div "Client information Client Properties Customer Name Progressive Mechanical 1901 …" at bounding box center [559, 226] width 1028 height 281
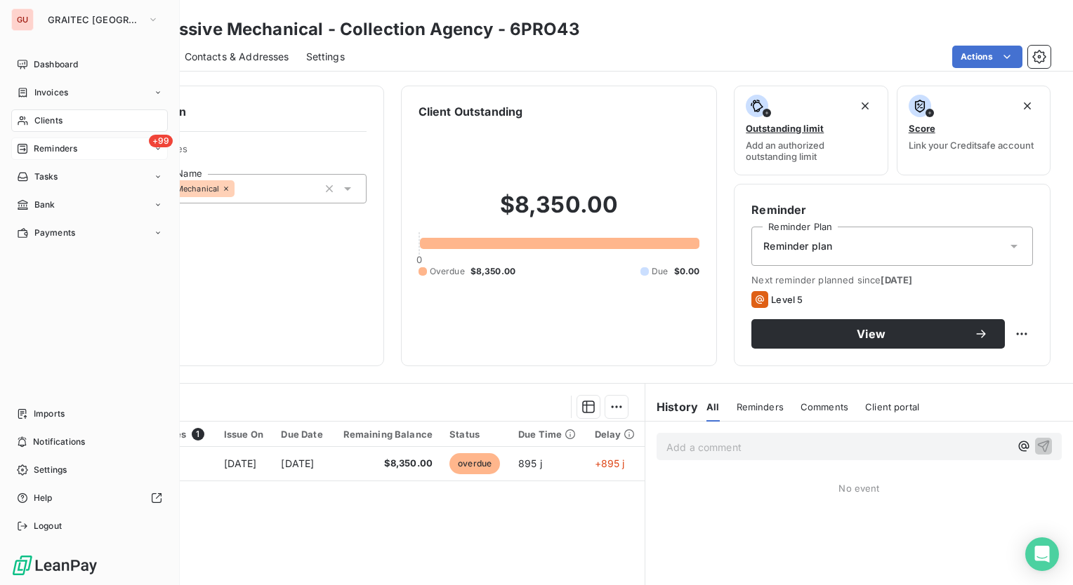
click at [70, 147] on span "Reminders" at bounding box center [56, 149] width 44 height 13
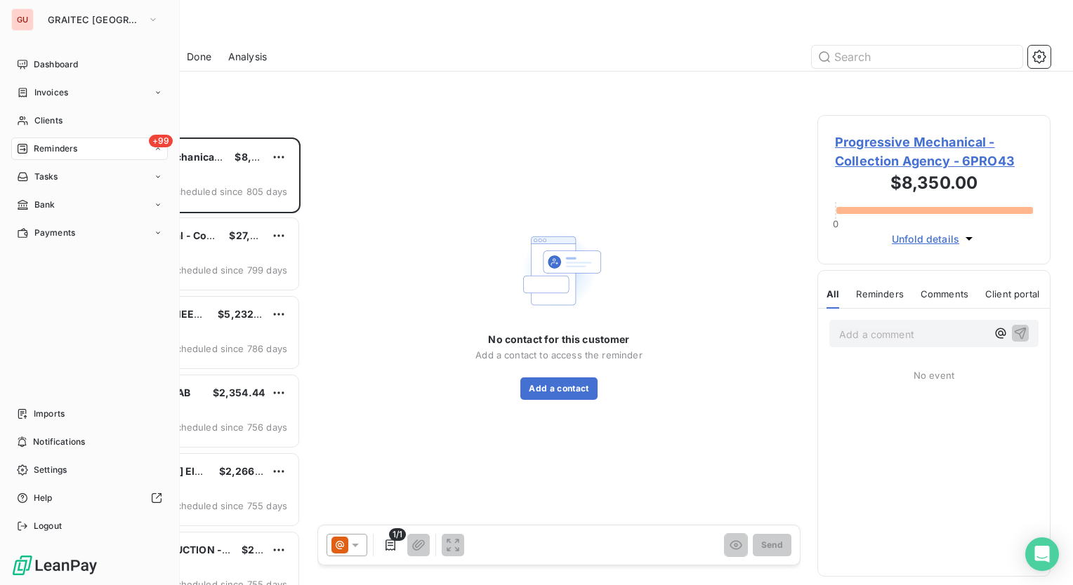
scroll to position [437, 222]
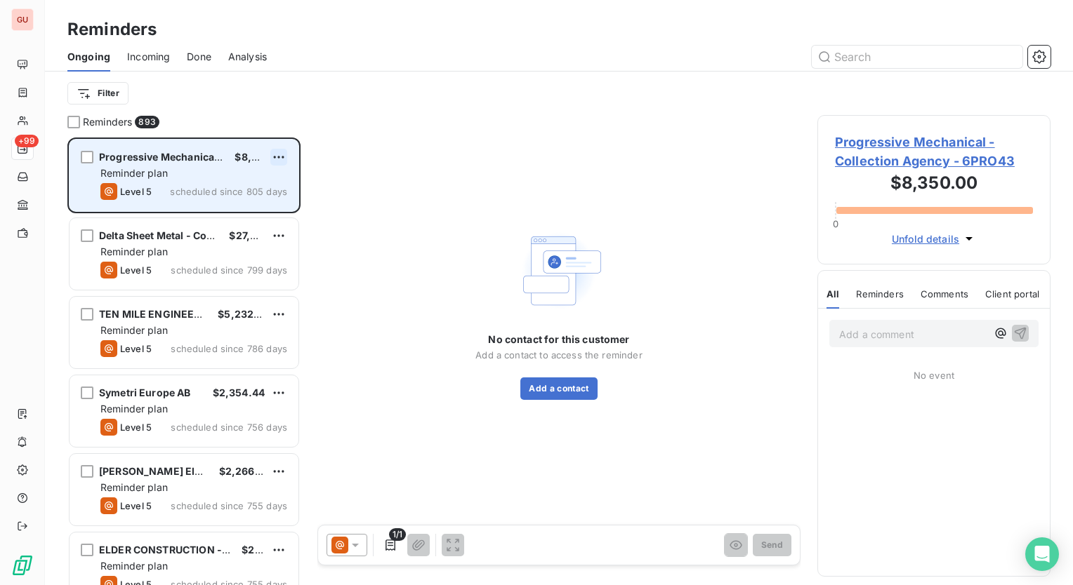
click at [281, 159] on html "GU +99 Reminders Ongoing Incoming Done Analysis Filter Reminders 893 Progressiv…" at bounding box center [536, 292] width 1073 height 585
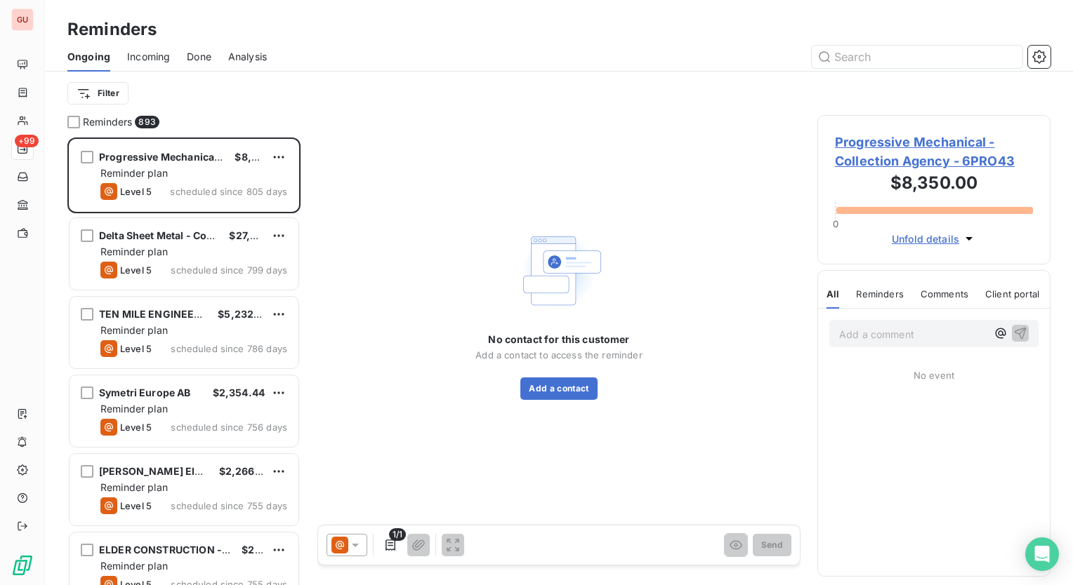
click at [359, 178] on html "GU +99 Reminders Ongoing Incoming Done Analysis Filter Reminders 893 Progressiv…" at bounding box center [536, 292] width 1073 height 585
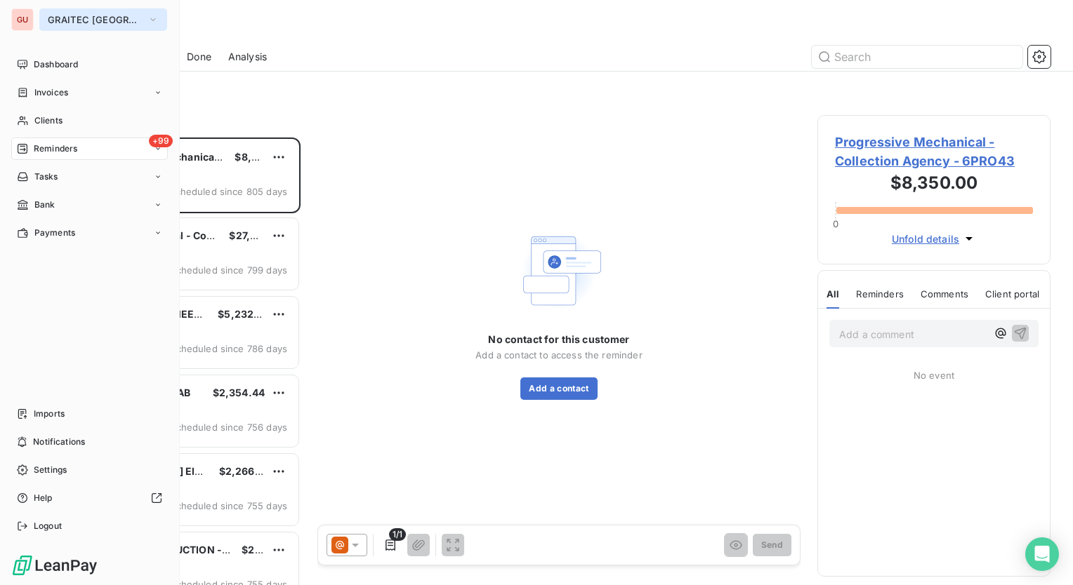
click at [64, 20] on span "GRAITEC [GEOGRAPHIC_DATA]" at bounding box center [95, 19] width 94 height 11
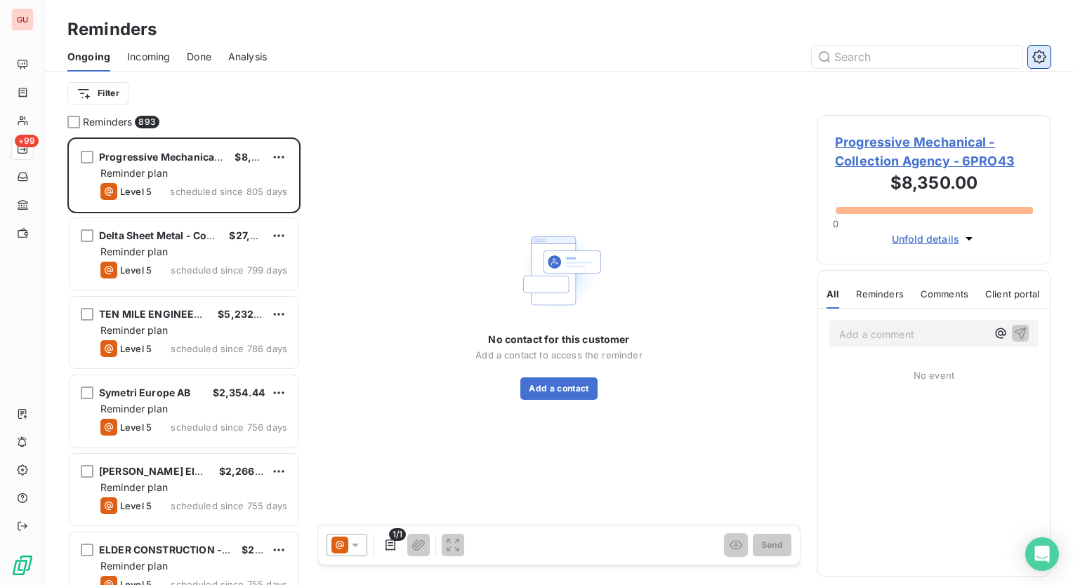
click at [1045, 51] on icon "button" at bounding box center [1039, 57] width 14 height 14
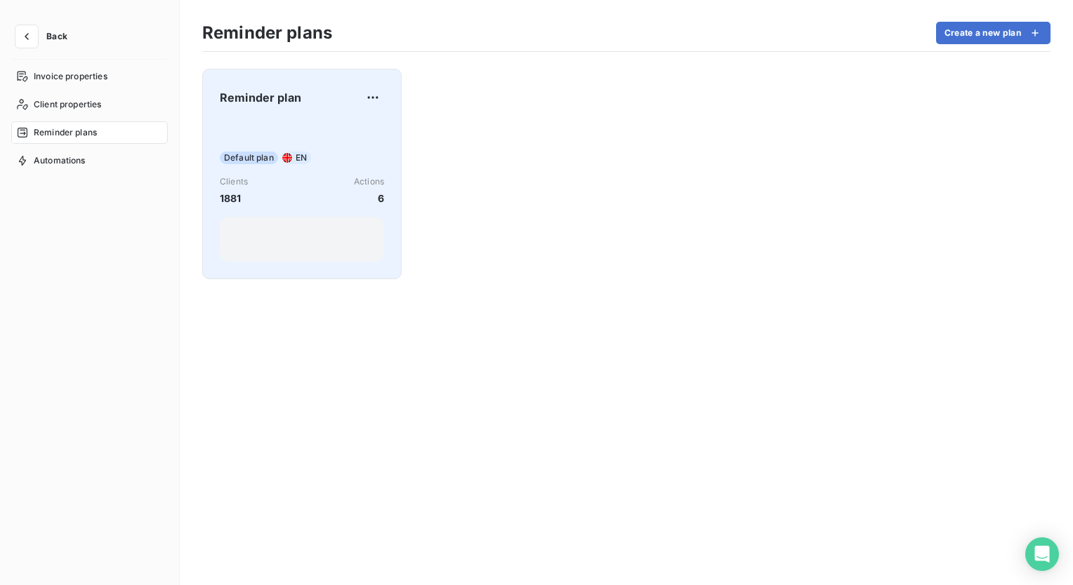
click at [263, 96] on span "Reminder plan" at bounding box center [260, 97] width 81 height 17
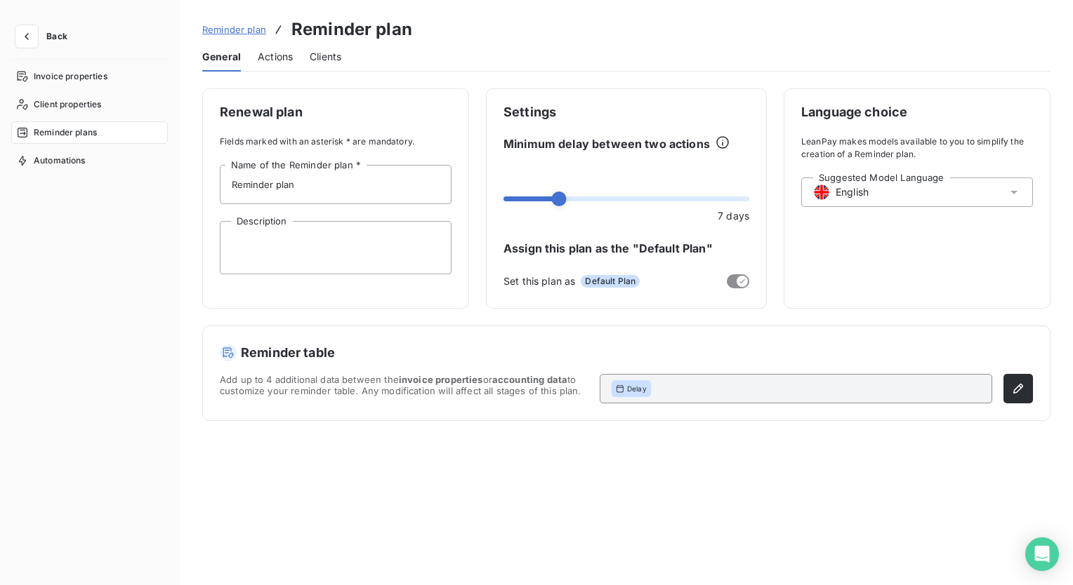
click at [326, 53] on span "Clients" at bounding box center [326, 57] width 32 height 14
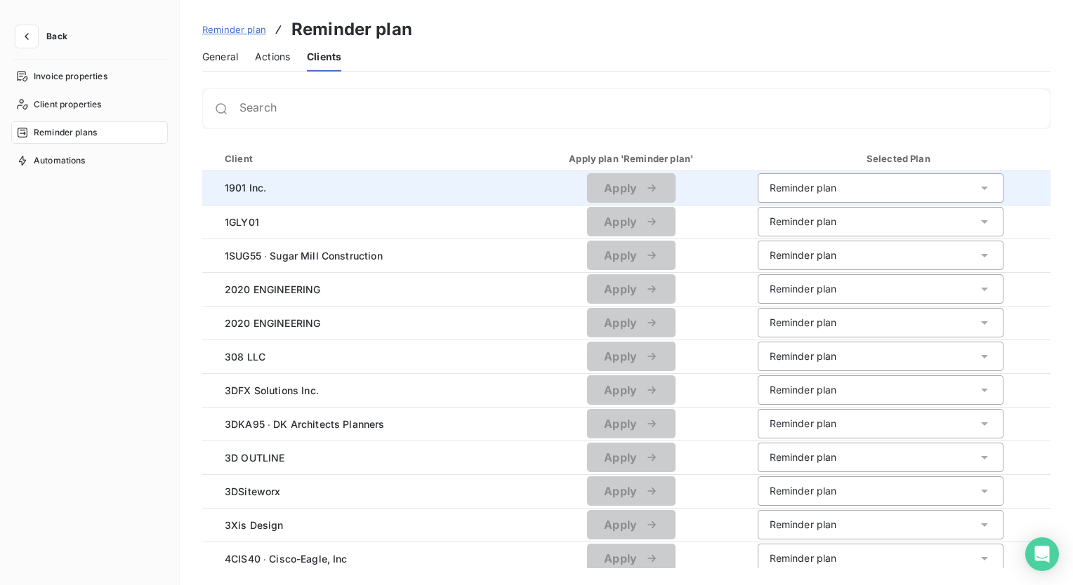
click at [983, 187] on icon at bounding box center [984, 188] width 14 height 14
click at [974, 79] on div "Reminder plan Reminder plan General Actions Clients Search Client Apply plan 'R…" at bounding box center [626, 292] width 893 height 585
click at [274, 55] on span "Actions" at bounding box center [272, 57] width 35 height 14
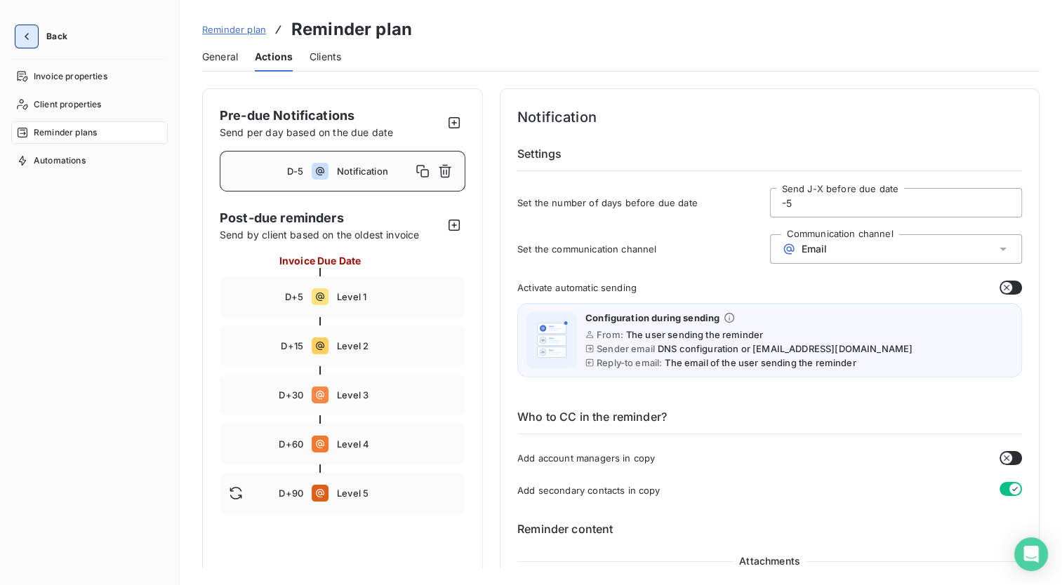
click at [30, 29] on icon "button" at bounding box center [27, 36] width 14 height 14
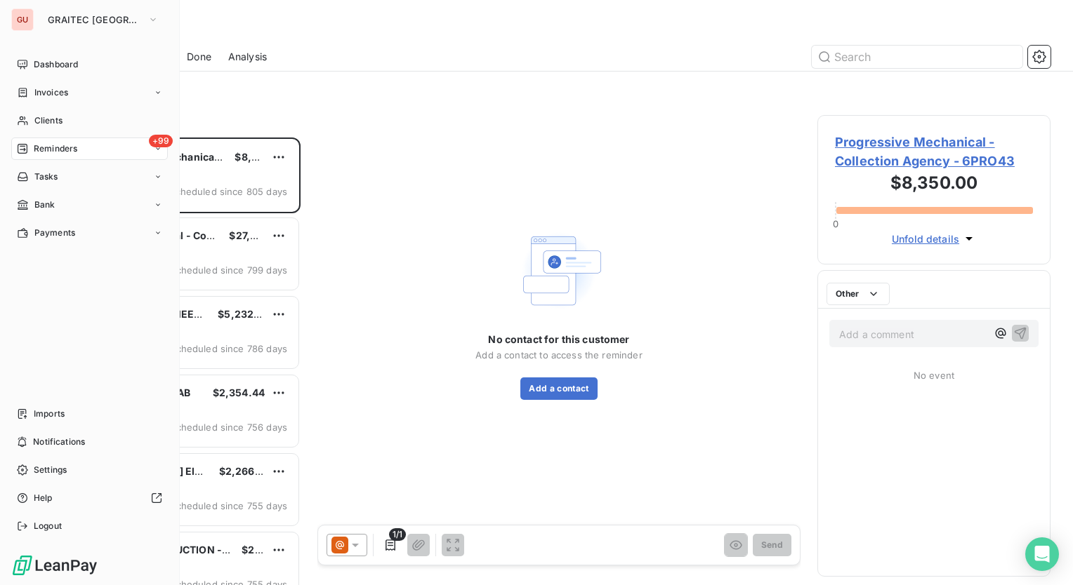
scroll to position [437, 222]
click at [67, 93] on span "Invoices" at bounding box center [51, 92] width 34 height 13
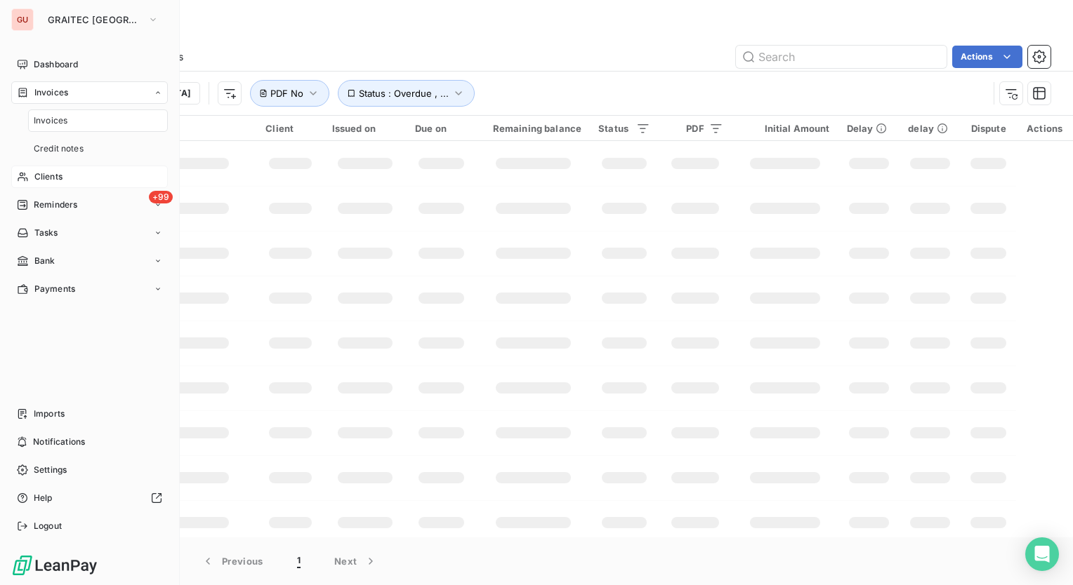
click at [61, 176] on span "Clients" at bounding box center [48, 177] width 28 height 13
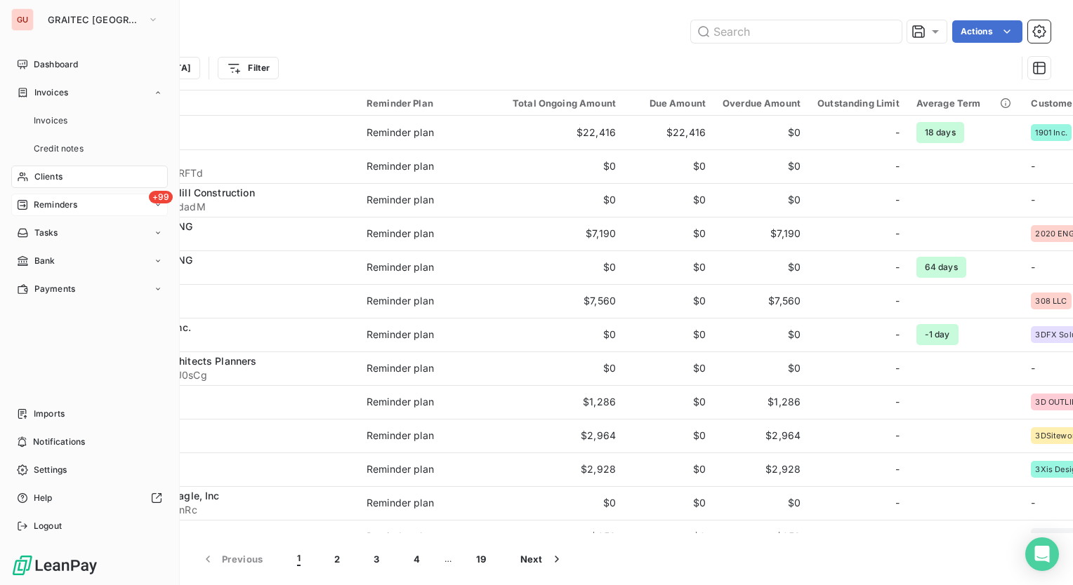
click at [62, 204] on span "Reminders" at bounding box center [56, 205] width 44 height 13
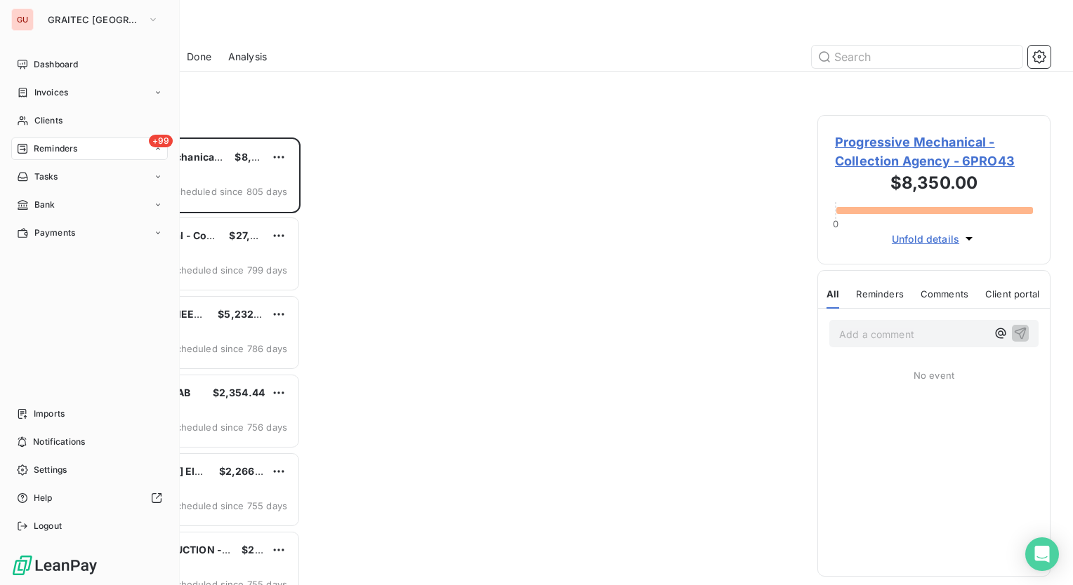
scroll to position [437, 222]
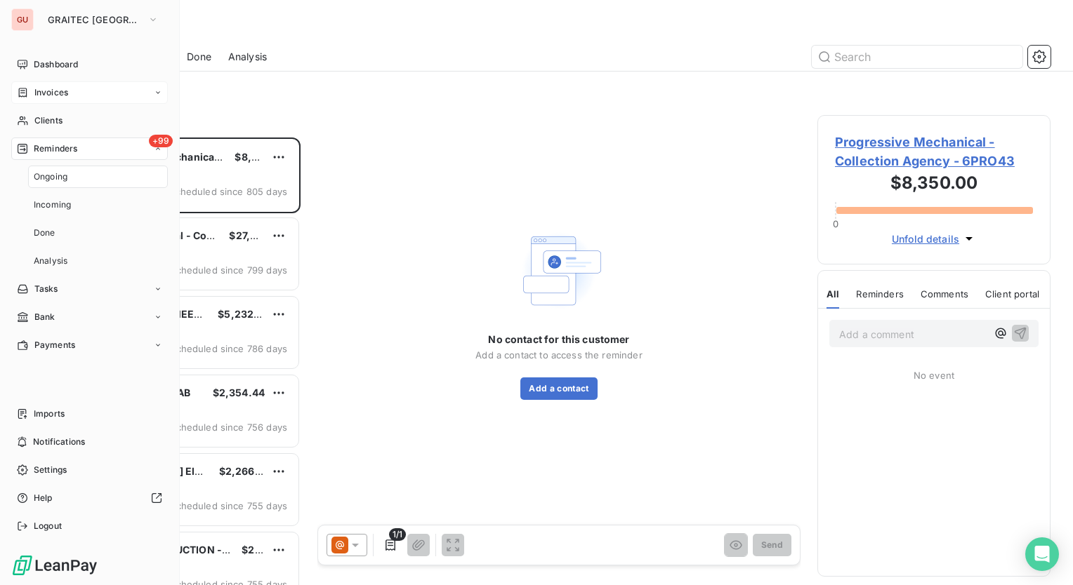
click at [152, 88] on div "Invoices" at bounding box center [89, 92] width 157 height 22
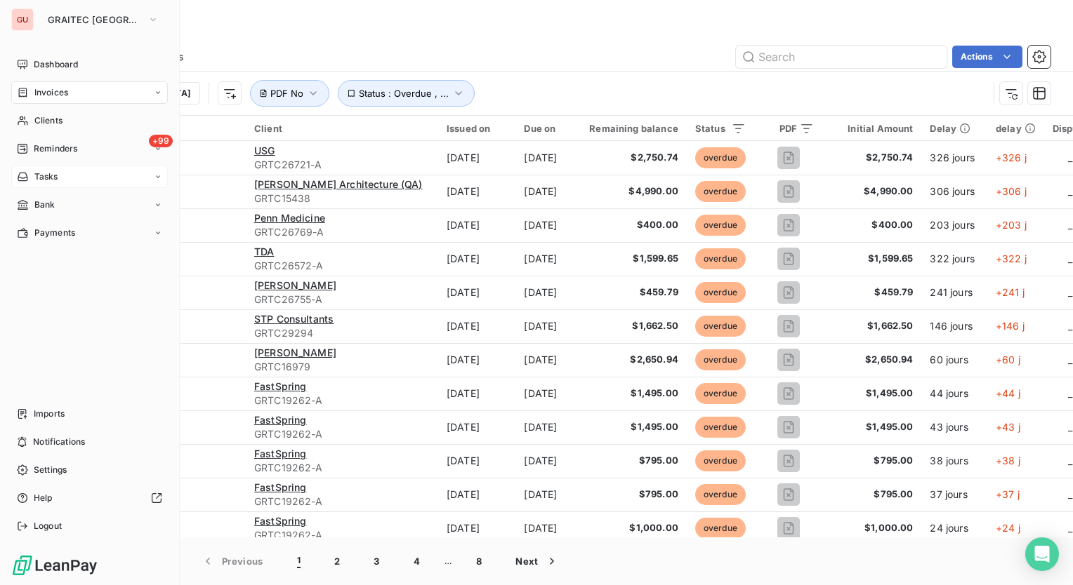
click at [157, 173] on icon at bounding box center [158, 177] width 8 height 8
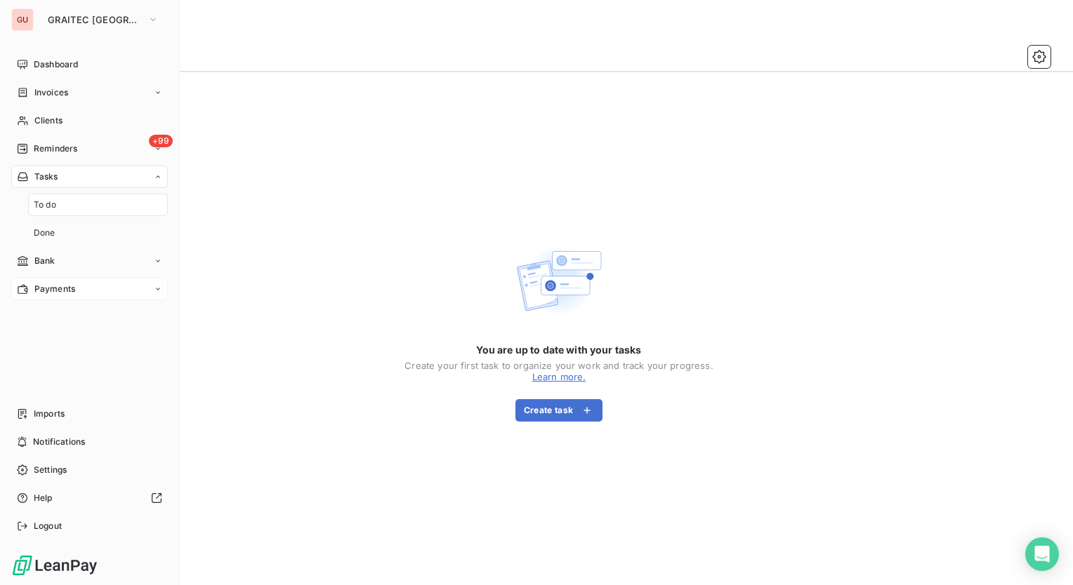
click at [152, 293] on div "Payments" at bounding box center [89, 289] width 157 height 22
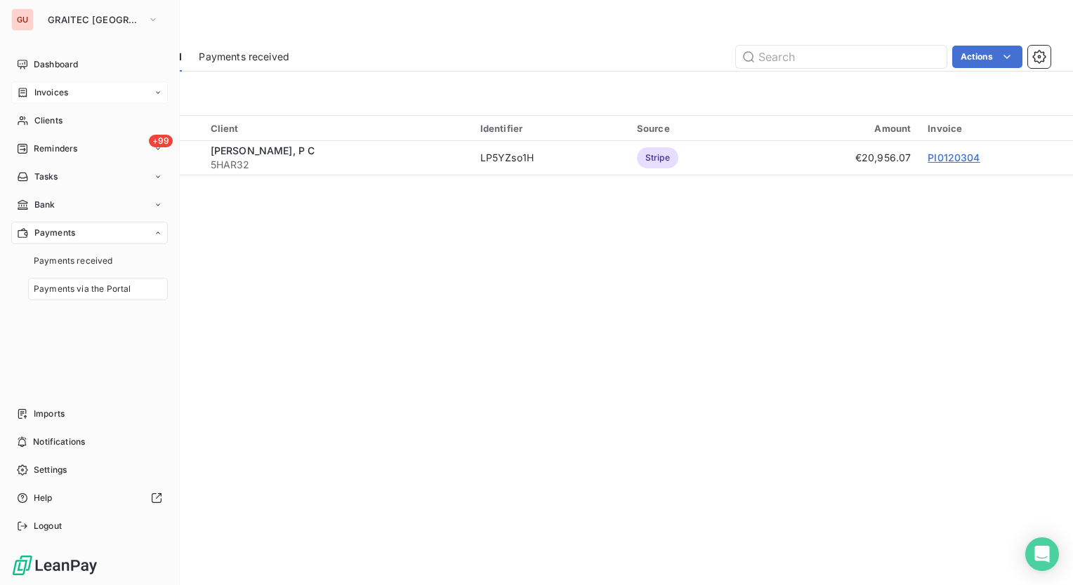
click at [148, 88] on div "Invoices" at bounding box center [89, 92] width 157 height 22
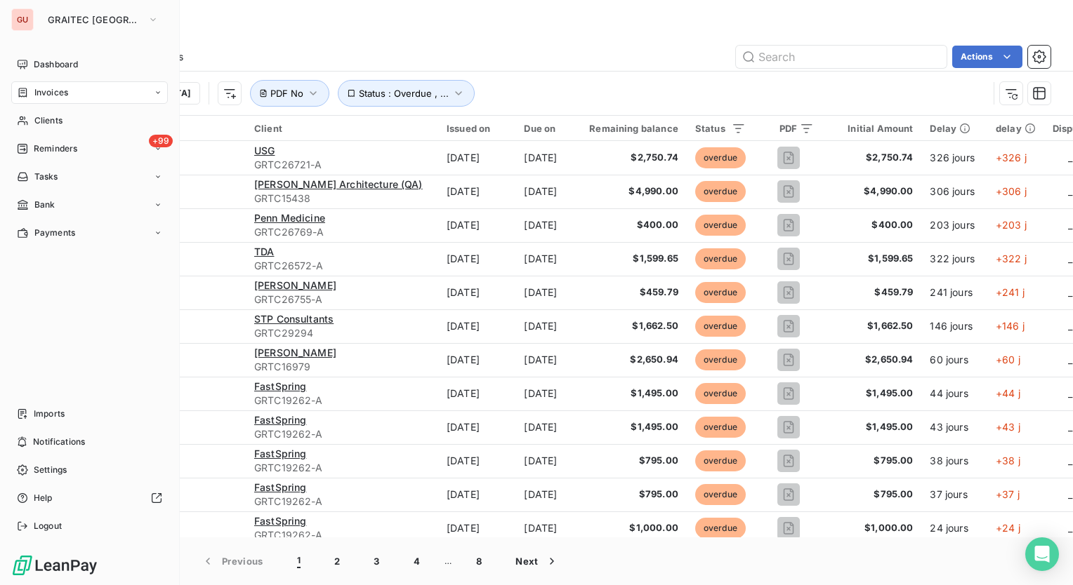
click at [51, 91] on span "Invoices" at bounding box center [51, 92] width 34 height 13
click at [67, 124] on span "Invoices" at bounding box center [51, 120] width 34 height 13
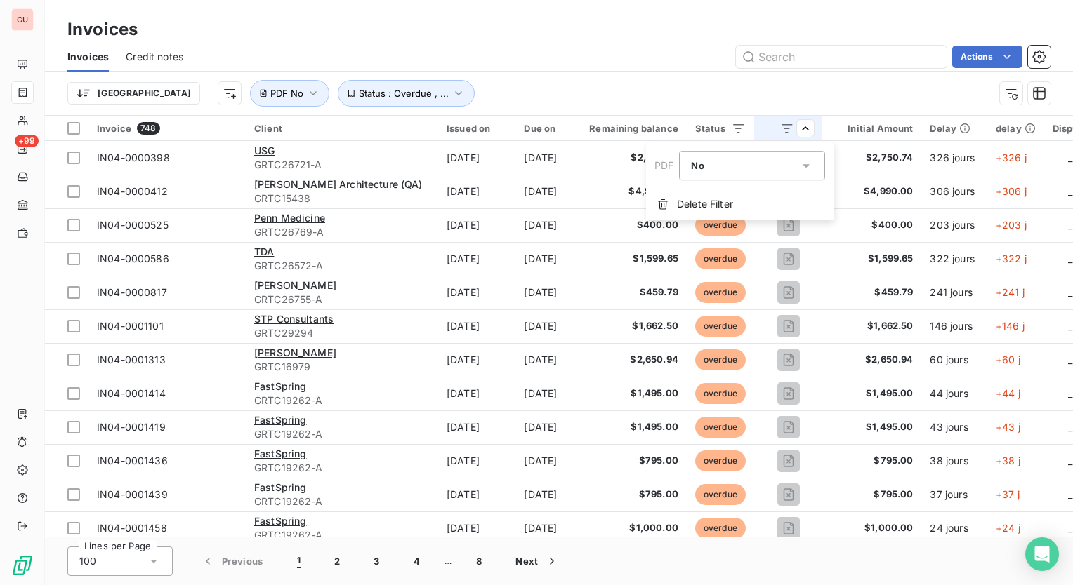
click at [584, 70] on html "GU +99 Invoices Invoices Credit notes Actions Trier Status : Overdue , ... PDF …" at bounding box center [536, 292] width 1073 height 585
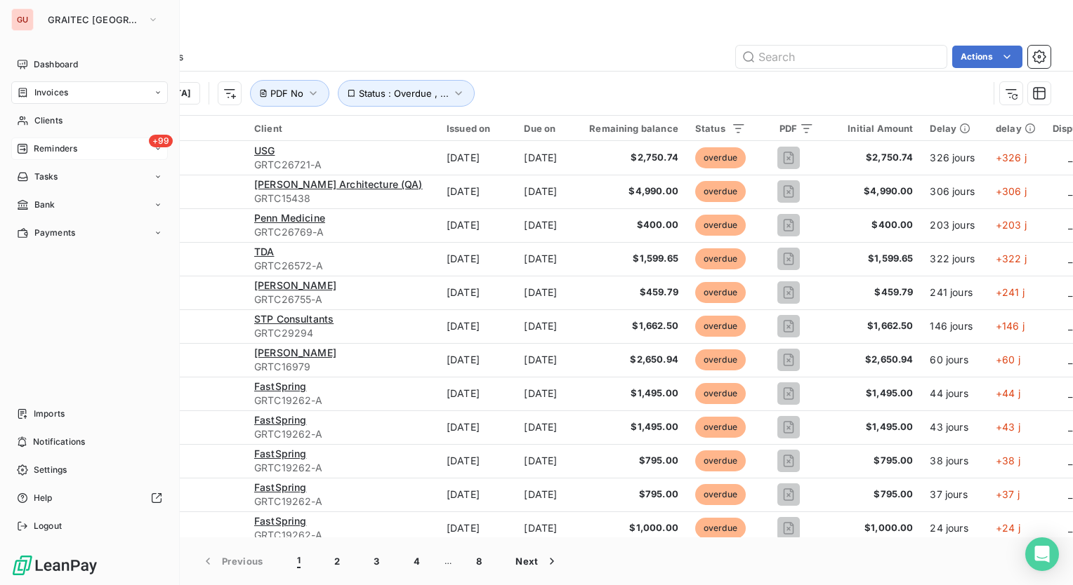
click at [49, 150] on span "Reminders" at bounding box center [56, 149] width 44 height 13
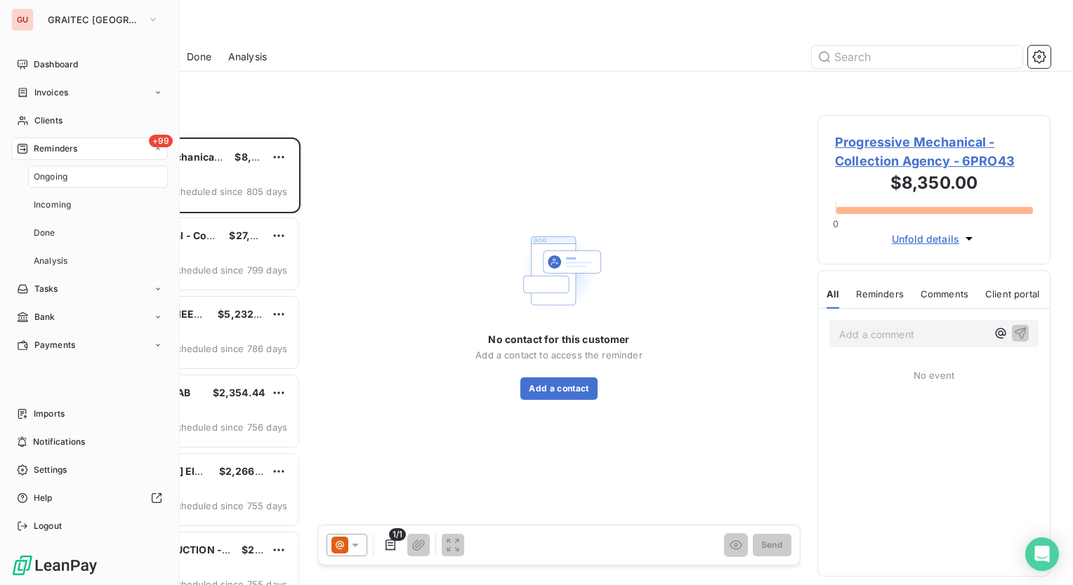
scroll to position [437, 222]
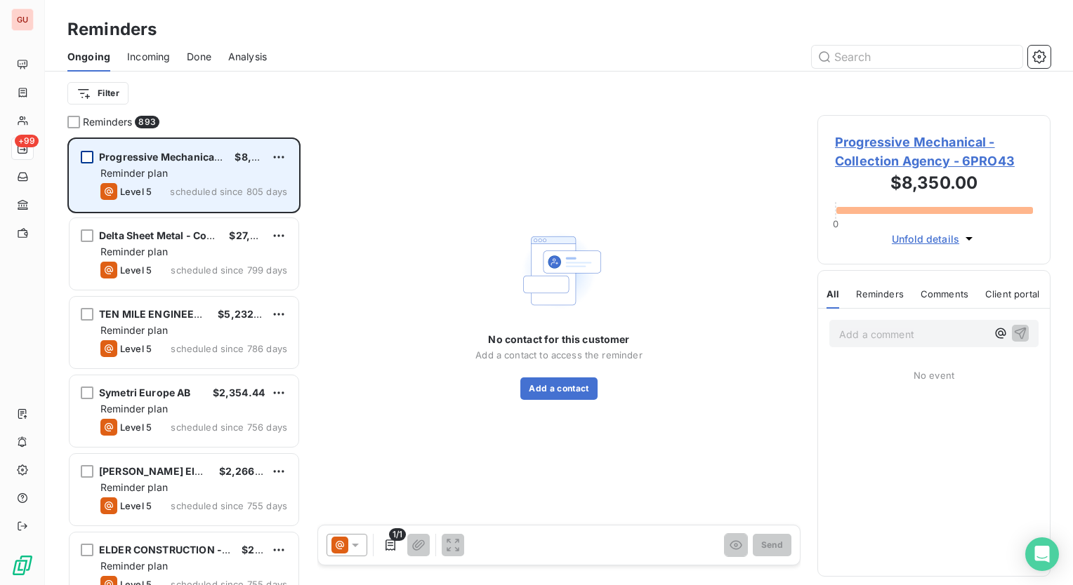
click at [81, 153] on div "grid" at bounding box center [87, 157] width 13 height 13
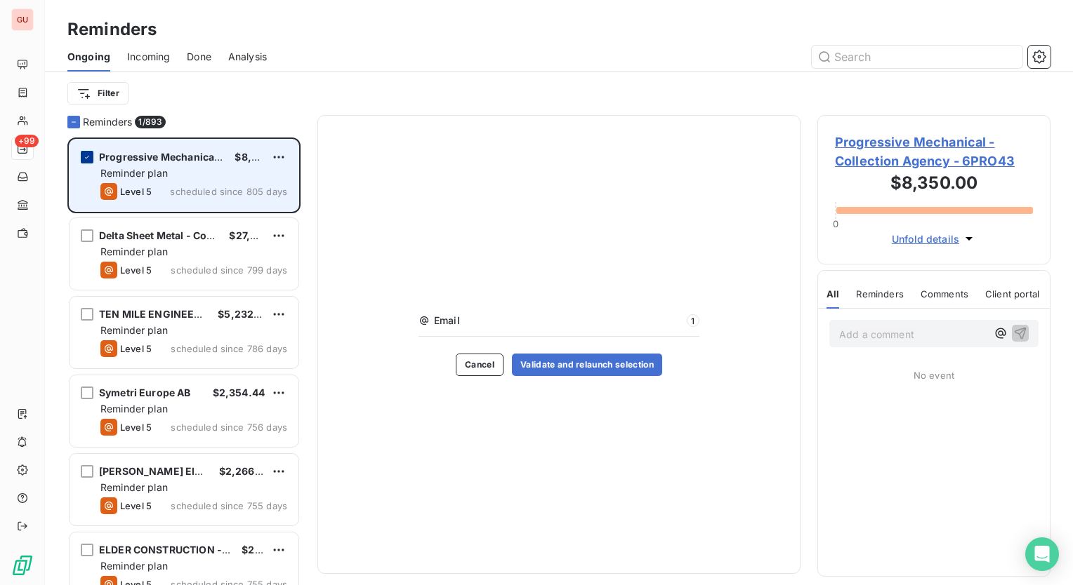
click at [81, 153] on div "grid" at bounding box center [87, 157] width 13 height 13
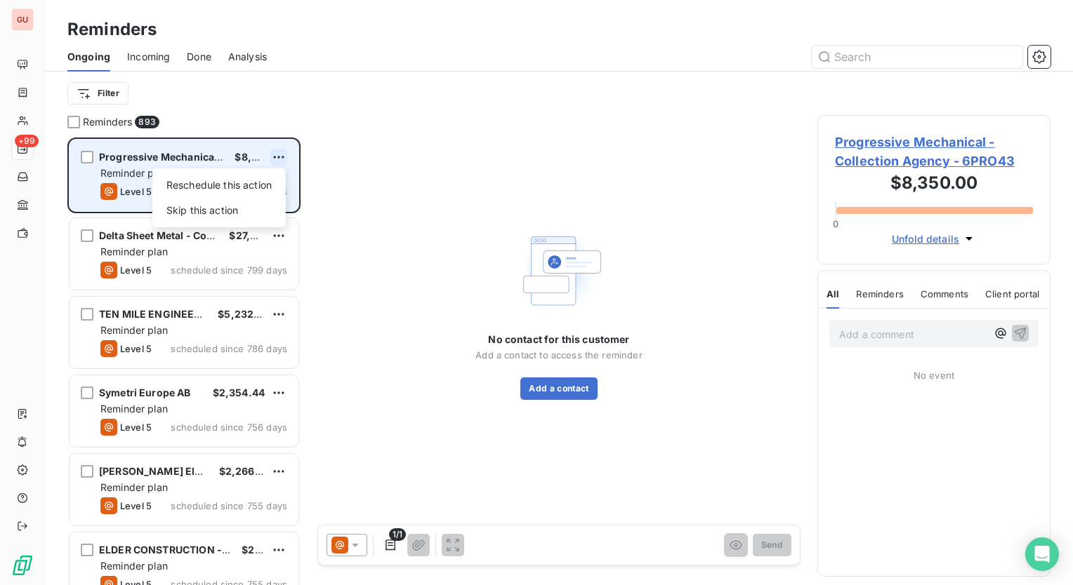
click at [277, 156] on html "GU +99 Reminders Ongoing Incoming Done Analysis Filter Reminders 893 Progressiv…" at bounding box center [536, 292] width 1073 height 585
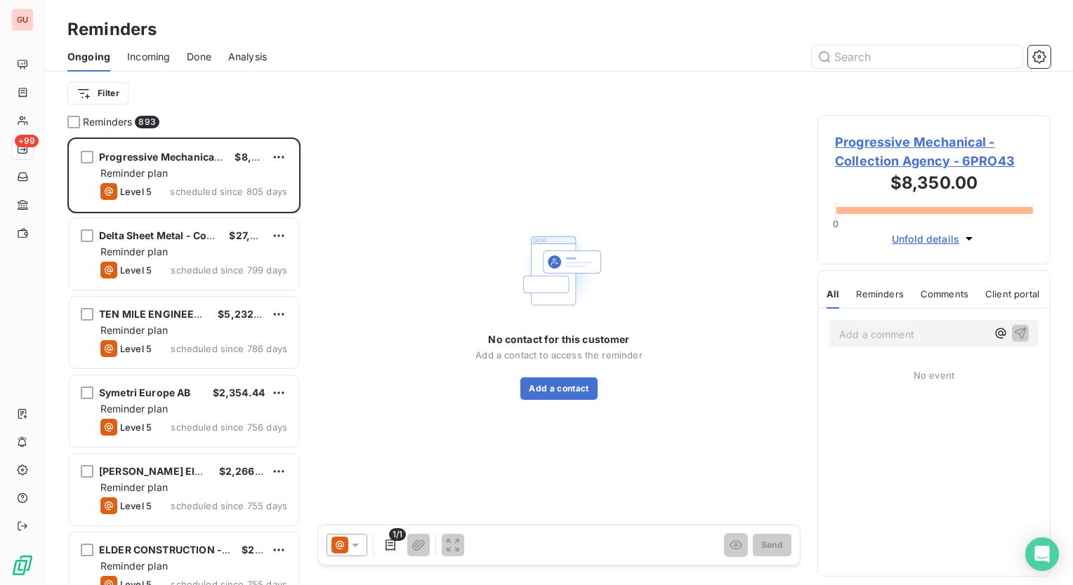
click at [290, 74] on html "GU +99 Reminders Ongoing Incoming Done Analysis Filter Reminders 893 Progressiv…" at bounding box center [536, 292] width 1073 height 585
click at [921, 140] on span "Progressive Mechanical - Collection Agency - 6PRO43" at bounding box center [934, 152] width 198 height 38
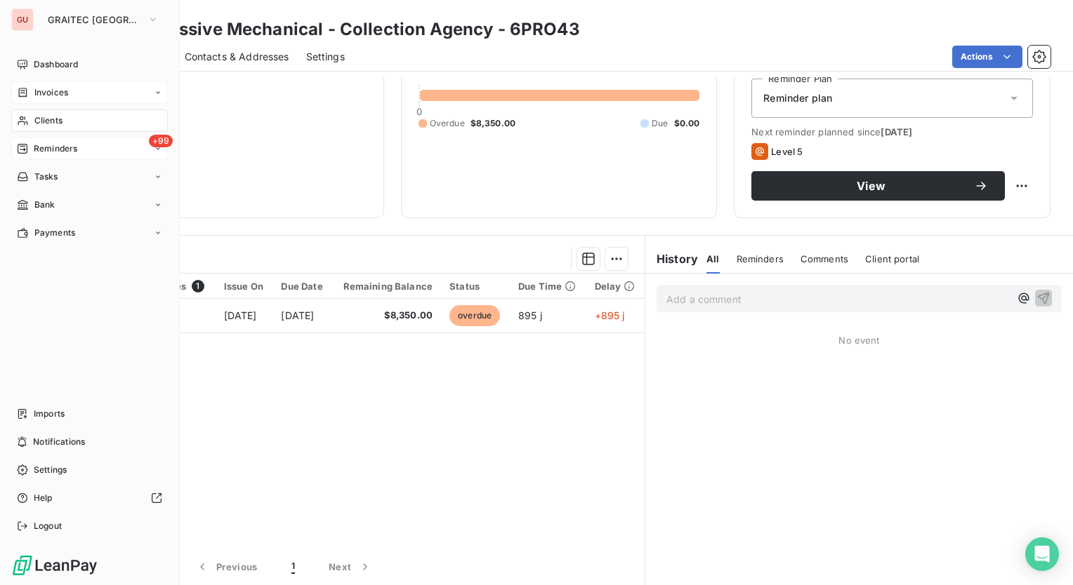
click at [80, 84] on div "Invoices" at bounding box center [89, 92] width 157 height 22
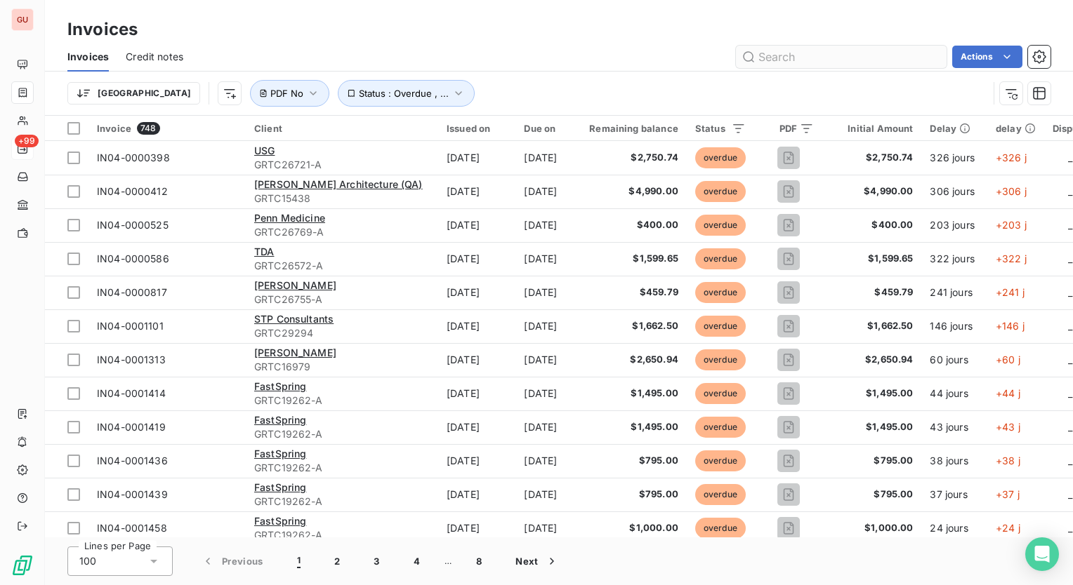
click at [862, 58] on input "text" at bounding box center [841, 57] width 211 height 22
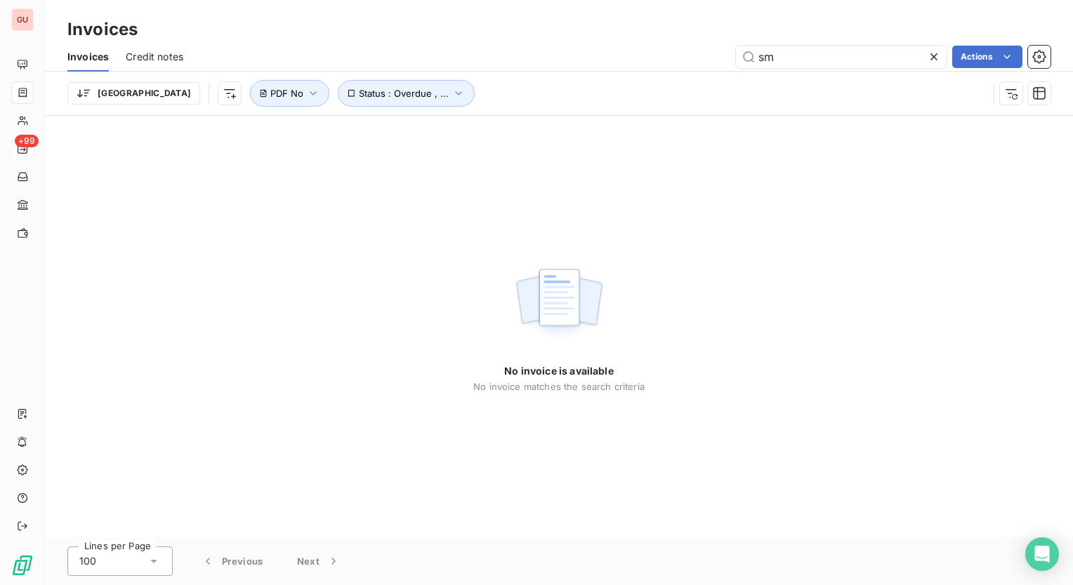
type input "s"
type input "c"
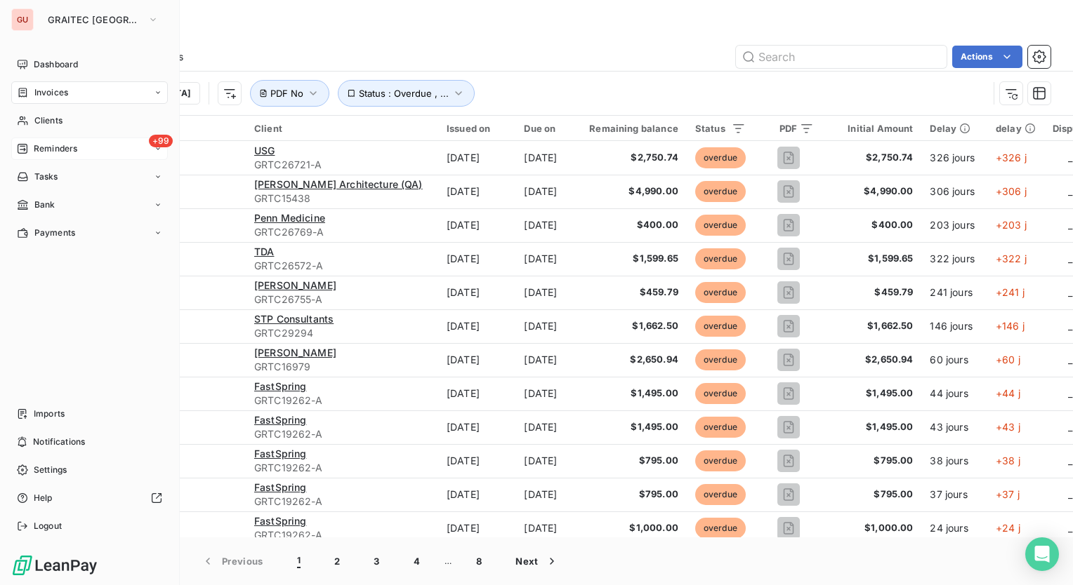
click at [69, 95] on div "Invoices" at bounding box center [89, 92] width 157 height 22
click at [62, 119] on span "Invoices" at bounding box center [51, 120] width 34 height 13
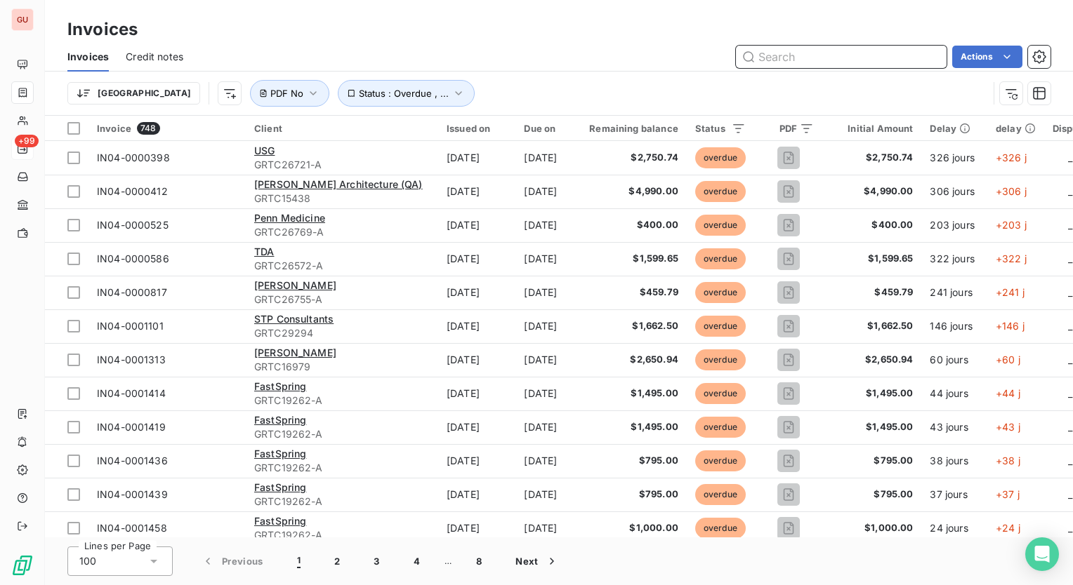
click at [846, 54] on input "text" at bounding box center [841, 57] width 211 height 22
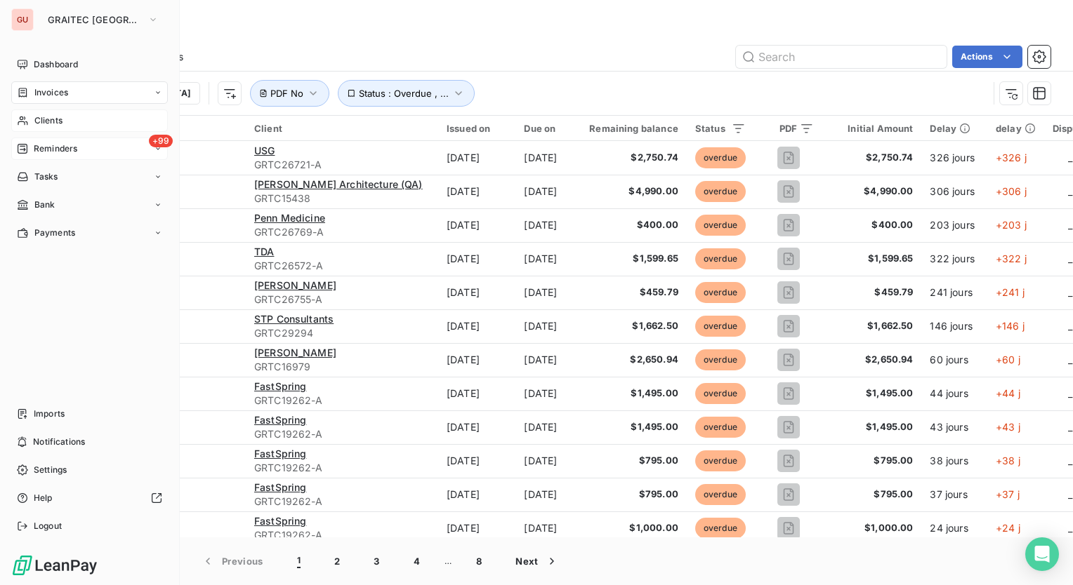
click at [48, 119] on span "Clients" at bounding box center [48, 120] width 28 height 13
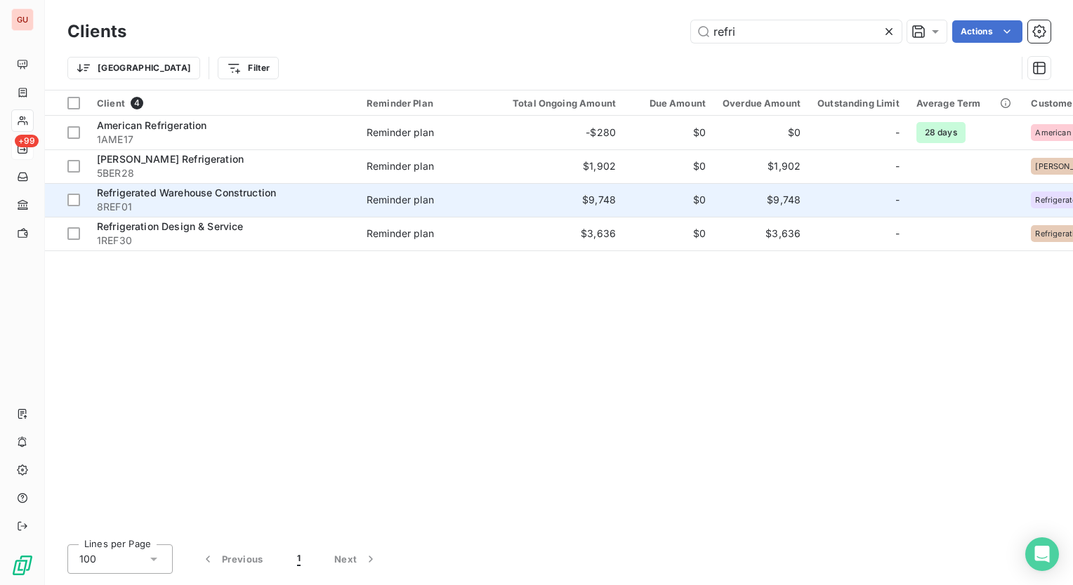
type input "refri"
click at [253, 186] on div "Refrigerated Warehouse Construction" at bounding box center [223, 193] width 253 height 14
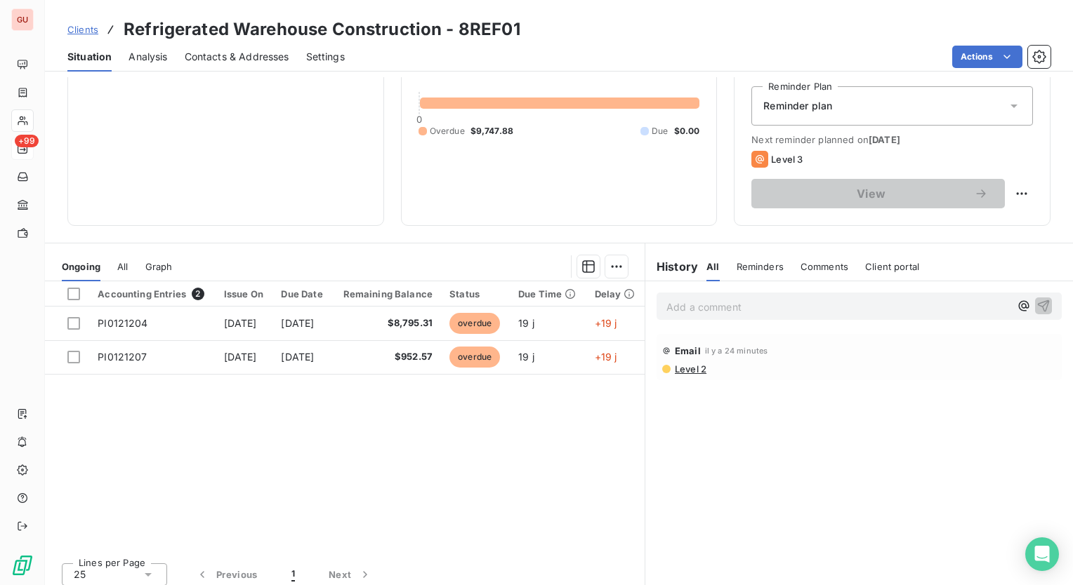
click at [72, 30] on span "Clients" at bounding box center [82, 29] width 31 height 11
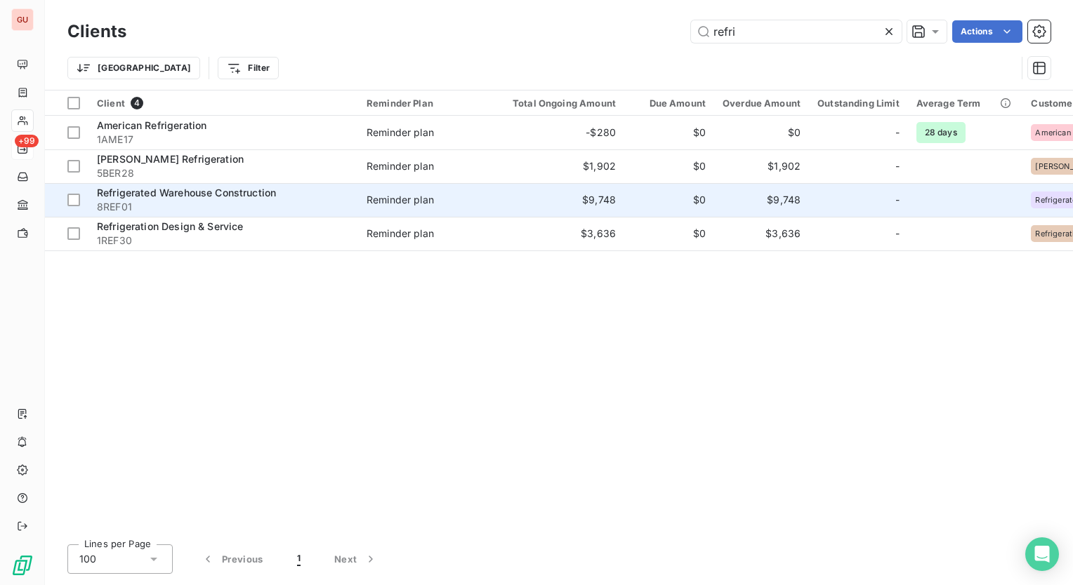
click at [208, 187] on span "Refrigerated Warehouse Construction" at bounding box center [186, 193] width 179 height 12
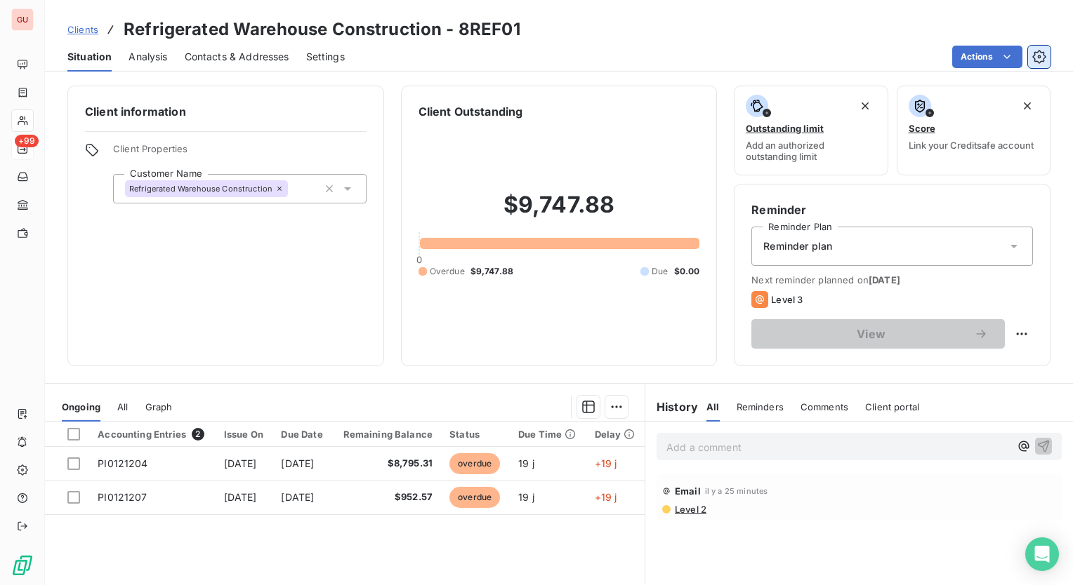
click at [1045, 52] on icon "button" at bounding box center [1039, 57] width 14 height 14
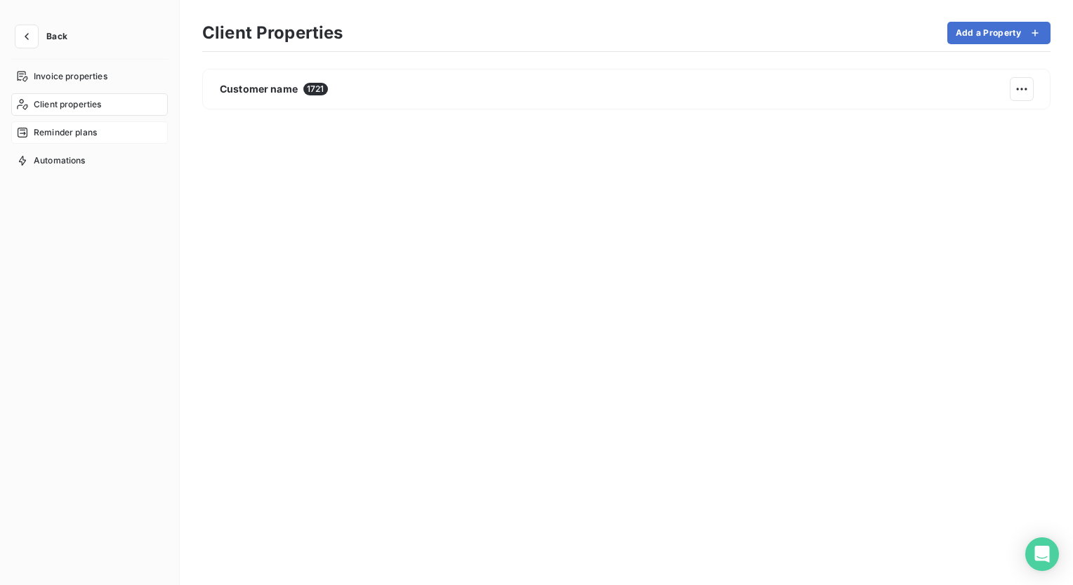
click at [56, 137] on span "Reminder plans" at bounding box center [65, 132] width 63 height 13
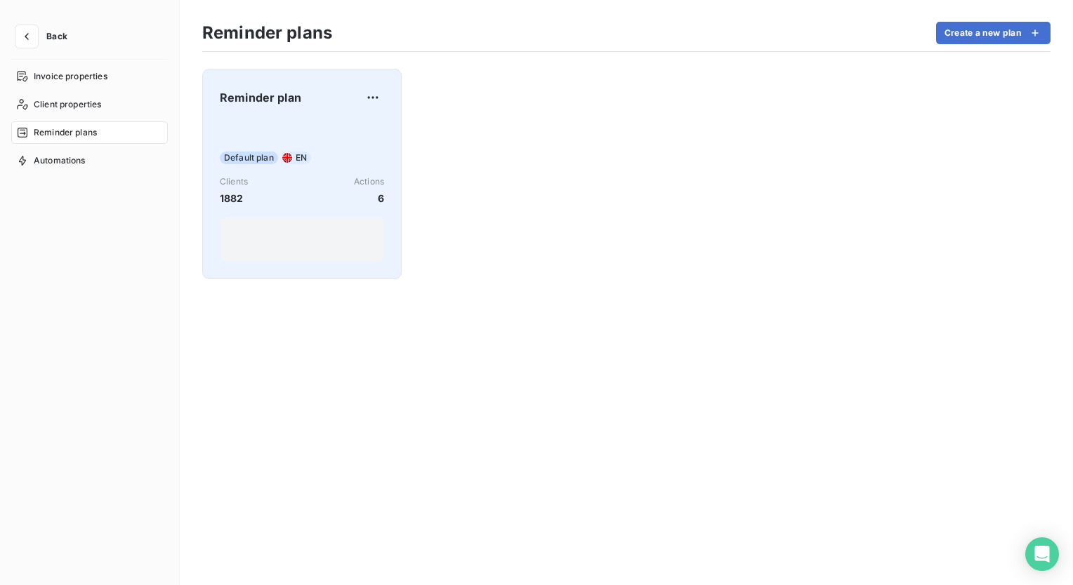
click at [286, 141] on div "Default plan EN Clients 1882 Actions 6" at bounding box center [302, 191] width 164 height 142
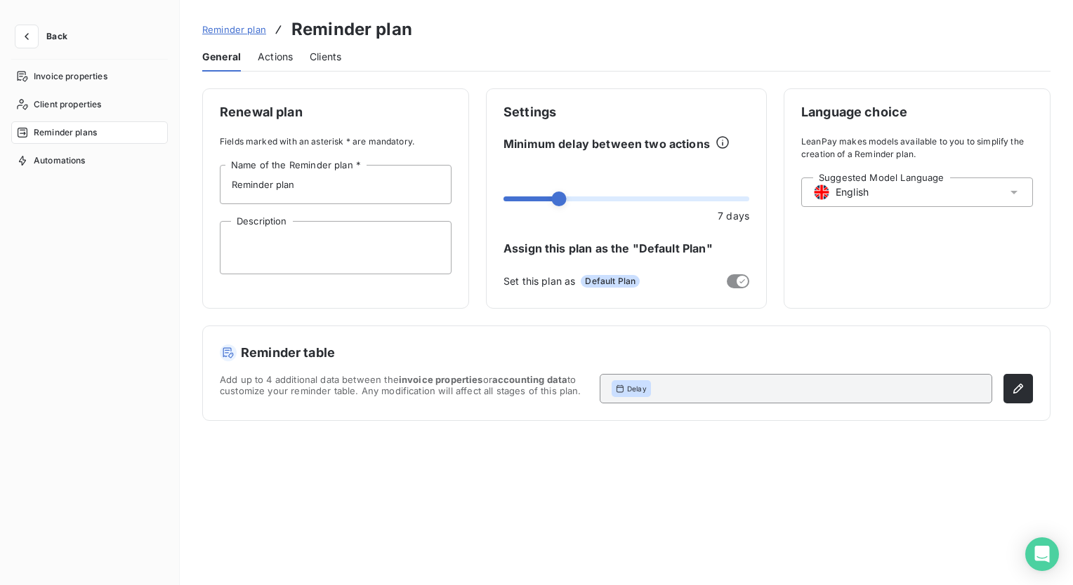
click at [272, 57] on span "Actions" at bounding box center [275, 57] width 35 height 14
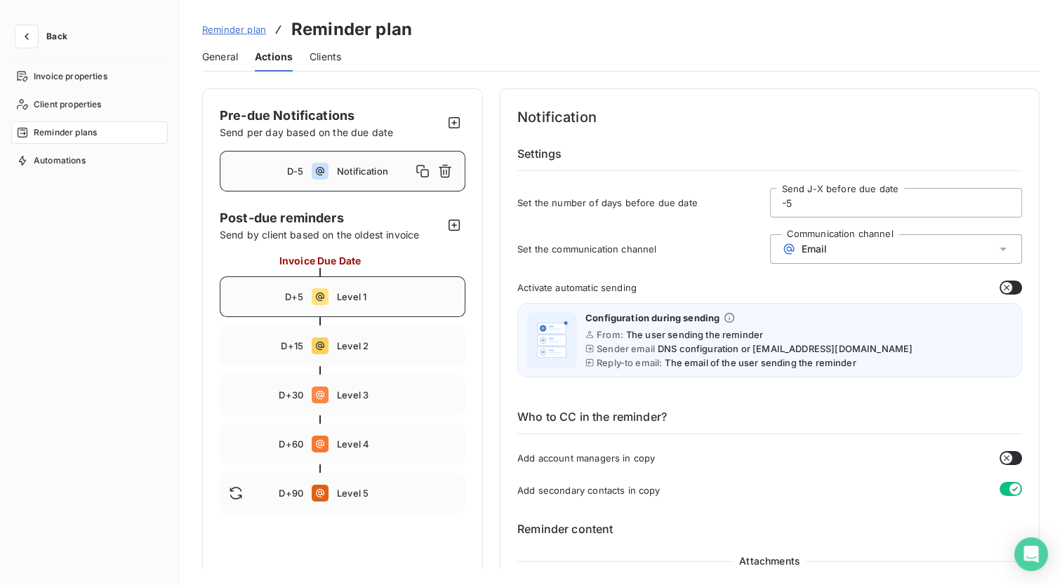
click at [368, 294] on span "Level 1" at bounding box center [396, 296] width 119 height 11
type input "5"
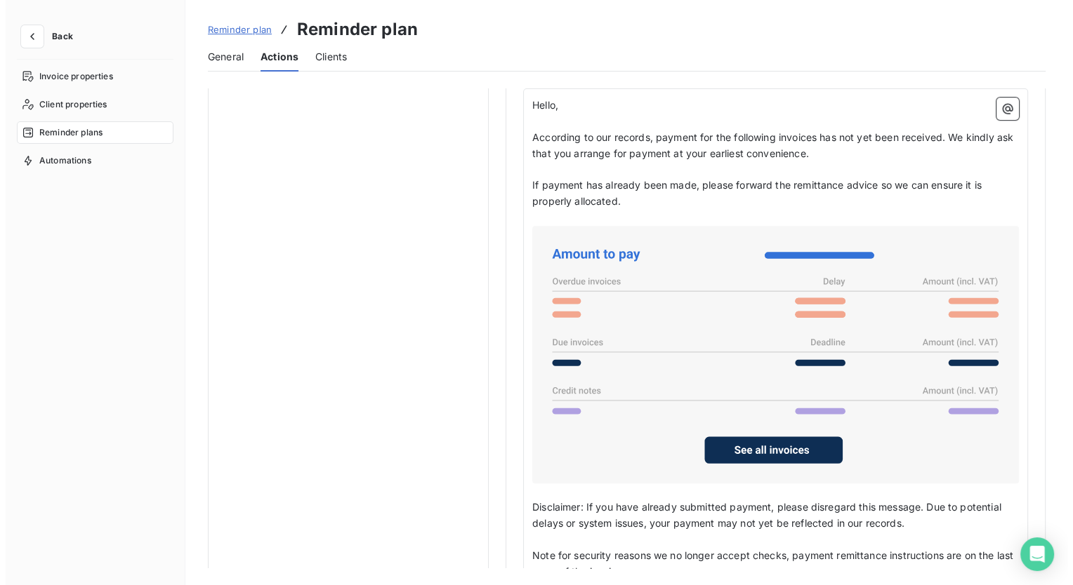
scroll to position [1089, 0]
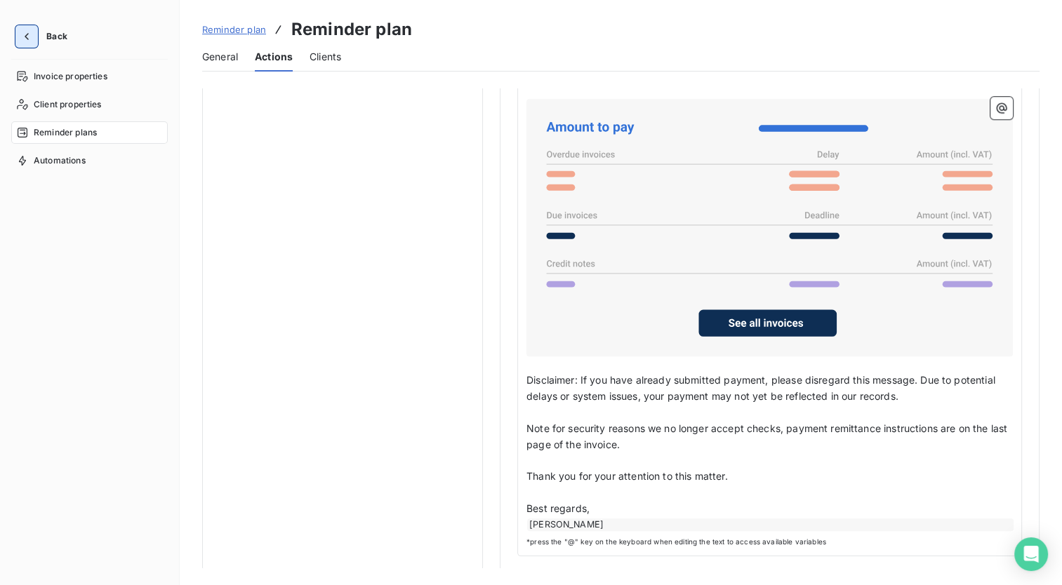
click at [30, 31] on icon "button" at bounding box center [27, 36] width 14 height 14
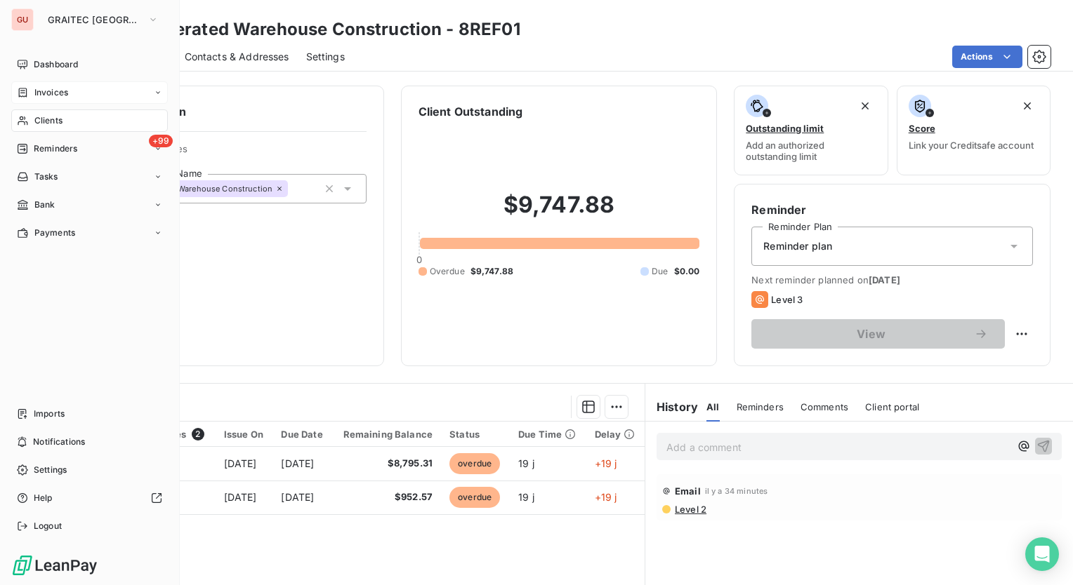
click at [73, 91] on div "Invoices" at bounding box center [89, 92] width 157 height 22
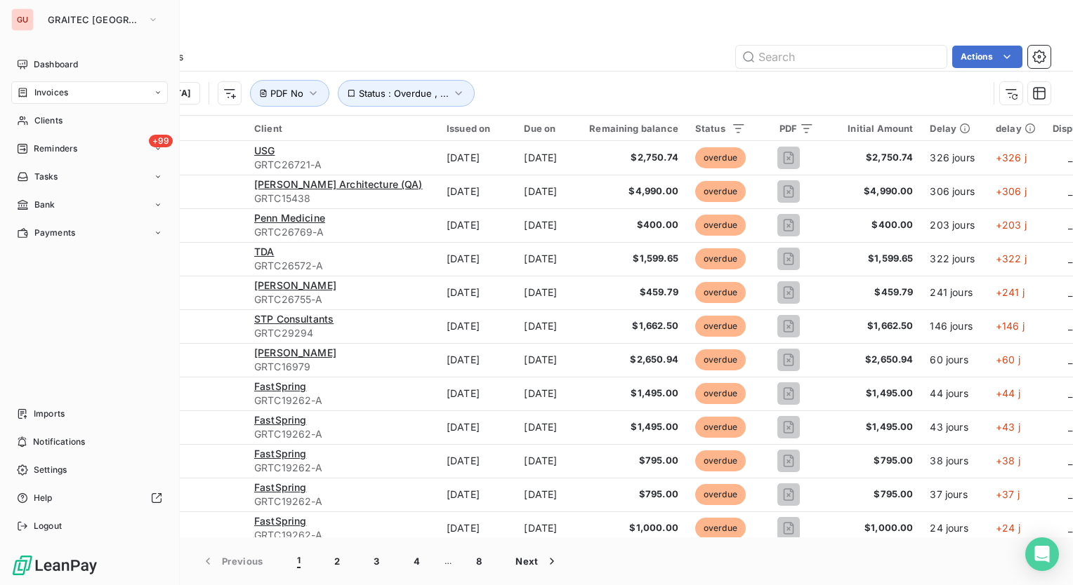
click at [152, 93] on div "Invoices" at bounding box center [89, 92] width 157 height 22
click at [52, 203] on span "Reminders" at bounding box center [56, 205] width 44 height 13
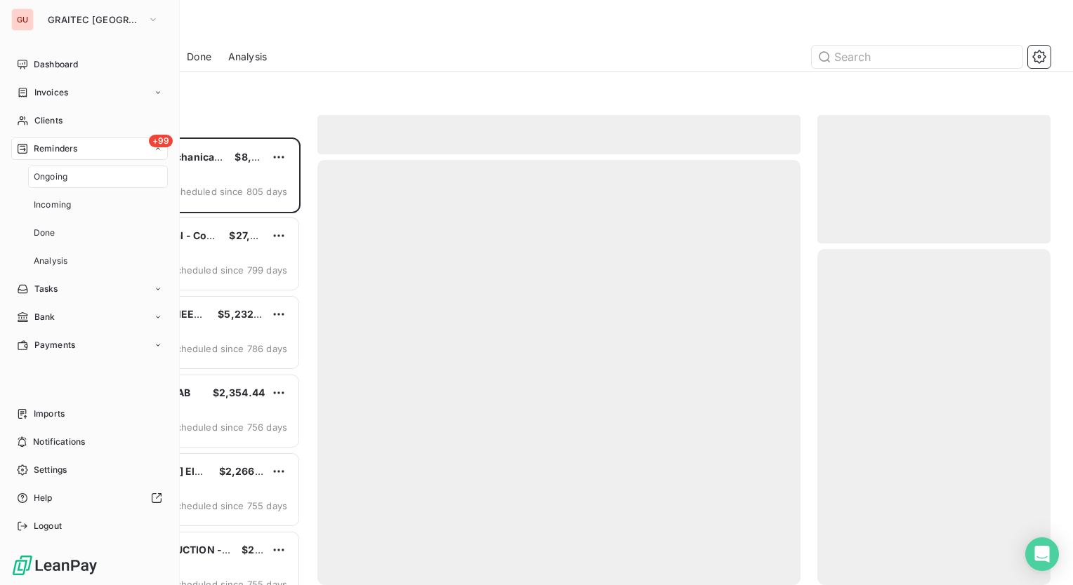
scroll to position [437, 222]
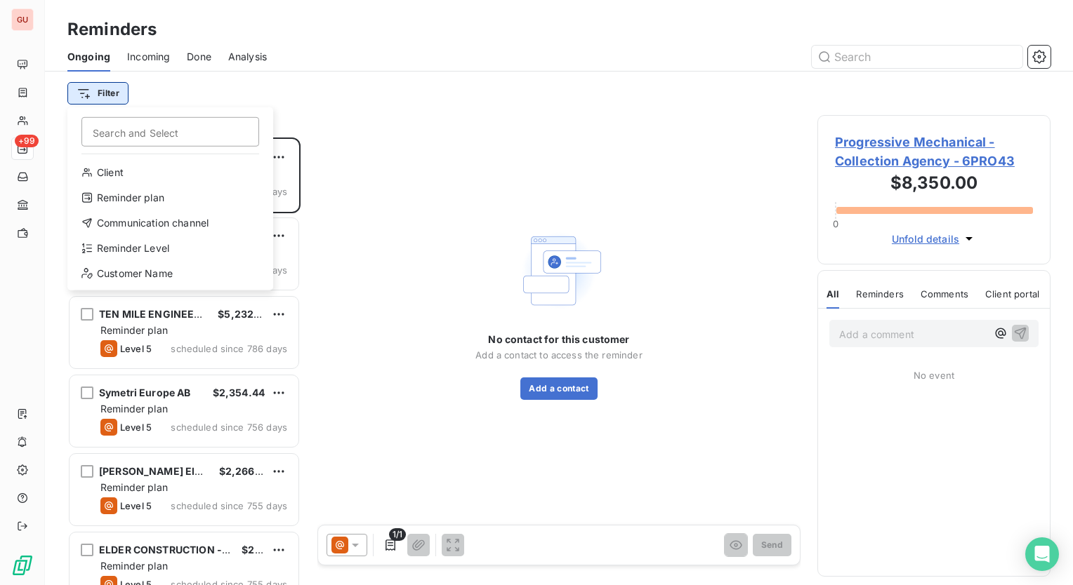
click at [115, 91] on html "GU +99 Reminders Ongoing Incoming Done Analysis Filter Search and Select Client…" at bounding box center [536, 292] width 1073 height 585
click at [118, 241] on div "Reminder Level" at bounding box center [170, 248] width 194 height 22
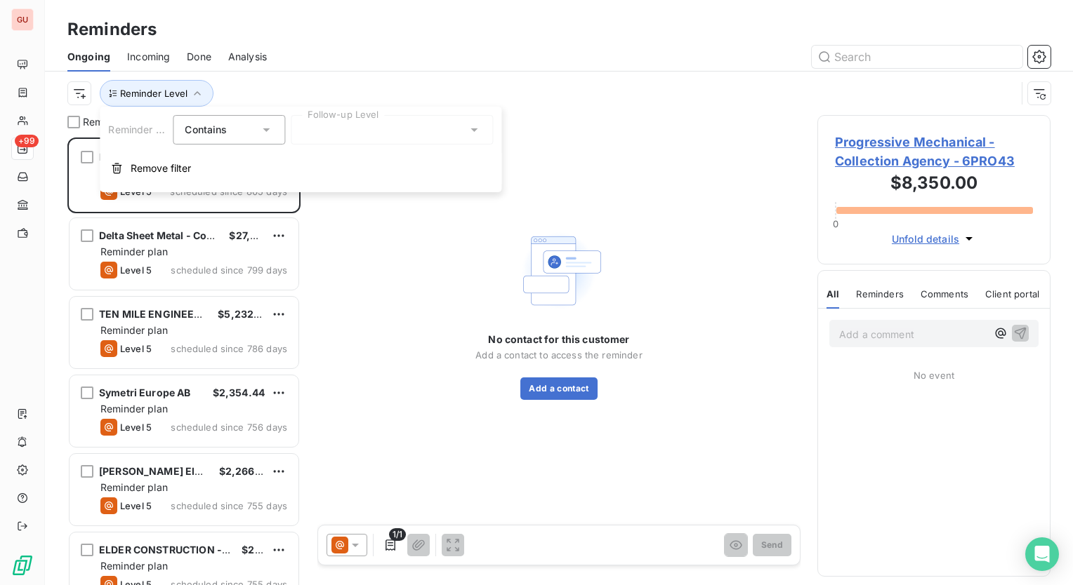
click at [463, 129] on div at bounding box center [392, 129] width 202 height 29
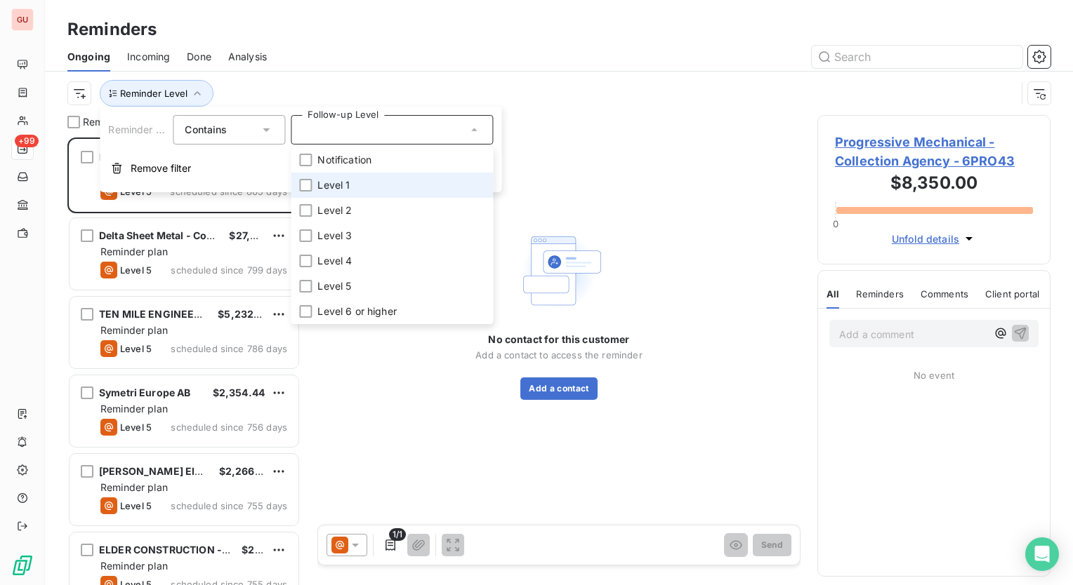
click at [312, 187] on div at bounding box center [305, 185] width 13 height 13
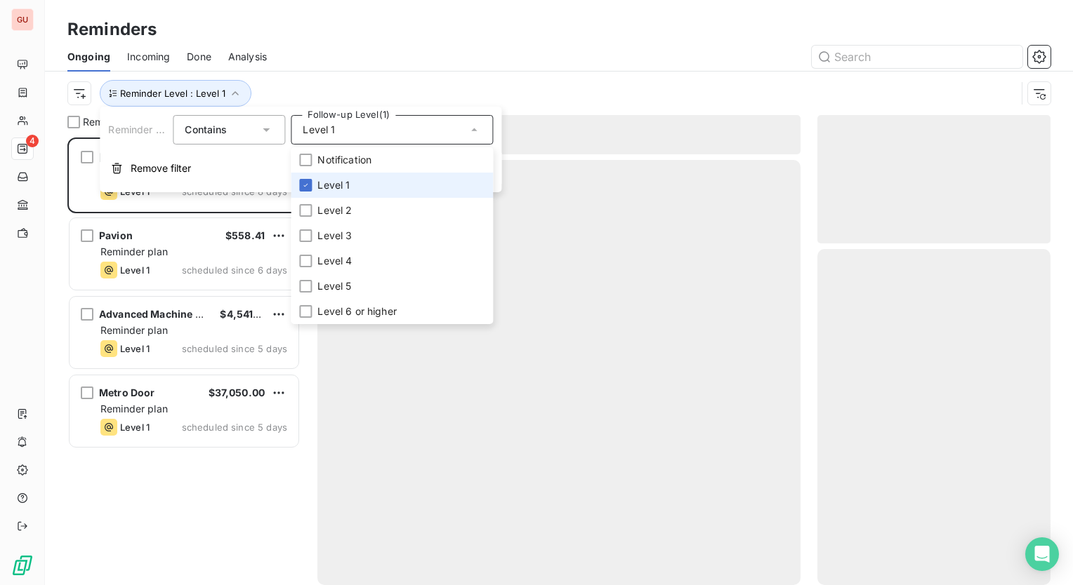
scroll to position [437, 222]
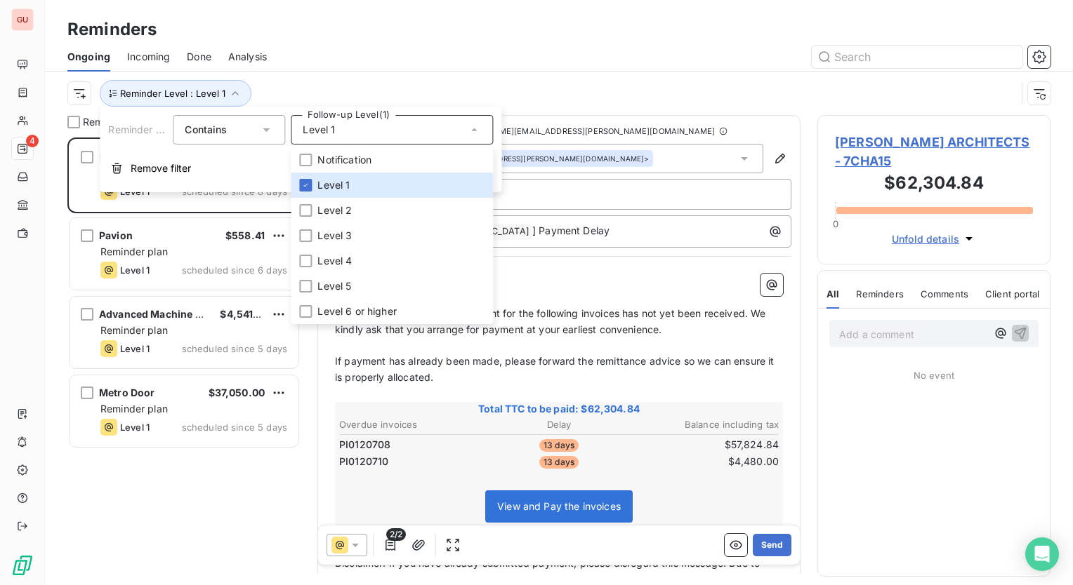
click at [132, 477] on div "CHARLES CUNNIFFE ARCHITECTS $62,304.84 Reminder plan Level 1 scheduled since 8 …" at bounding box center [183, 362] width 233 height 448
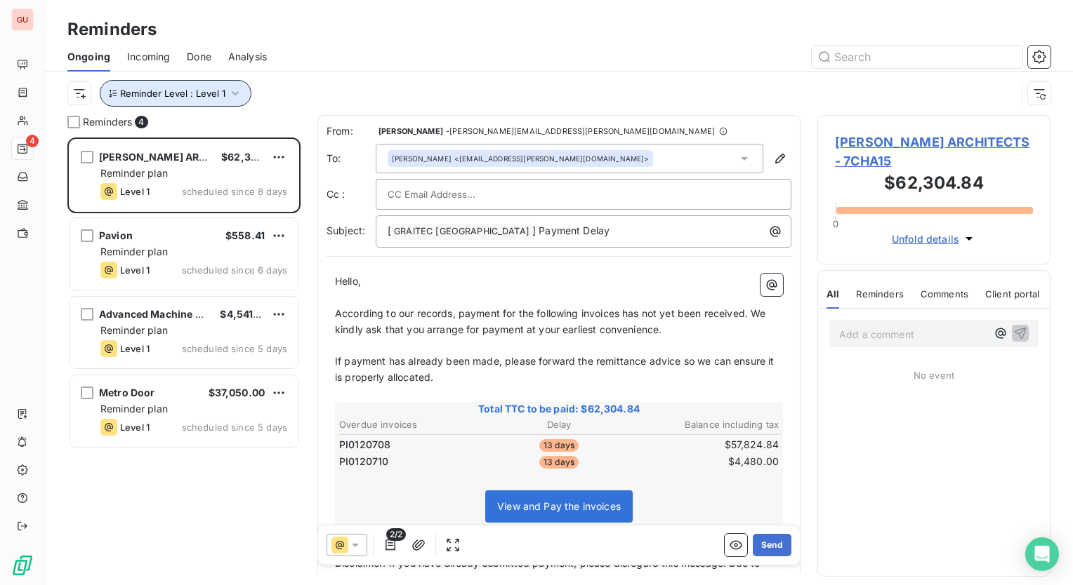
click at [236, 87] on icon "button" at bounding box center [235, 93] width 14 height 14
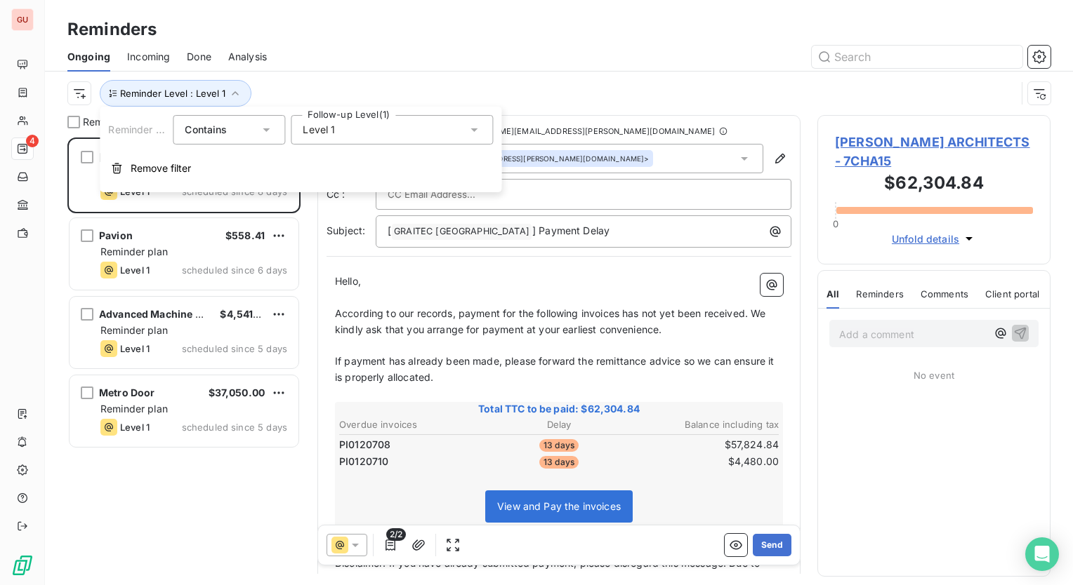
click at [467, 119] on div "Level 1" at bounding box center [392, 129] width 202 height 29
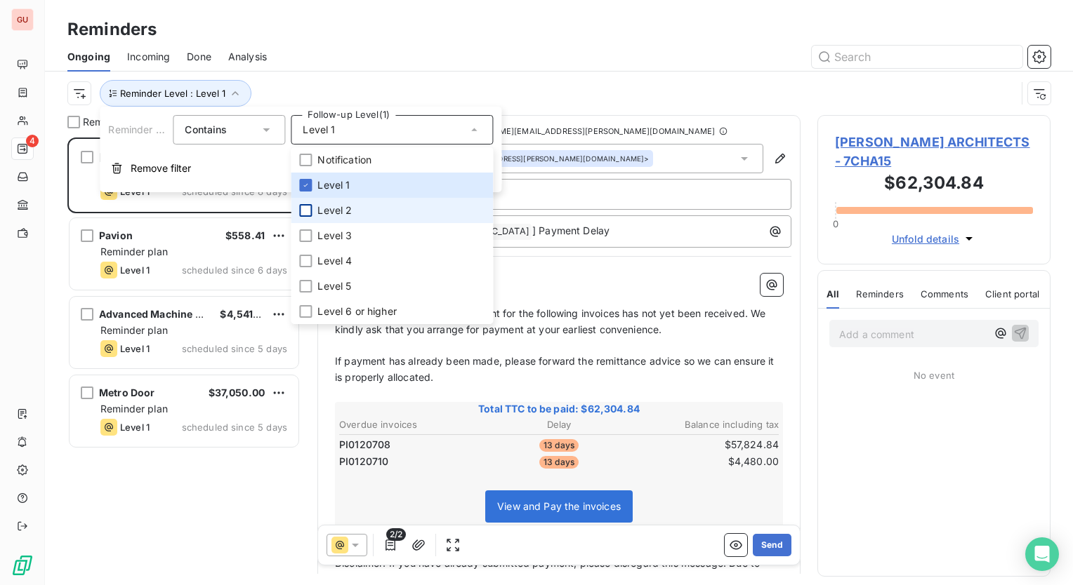
click at [304, 205] on div at bounding box center [305, 210] width 13 height 13
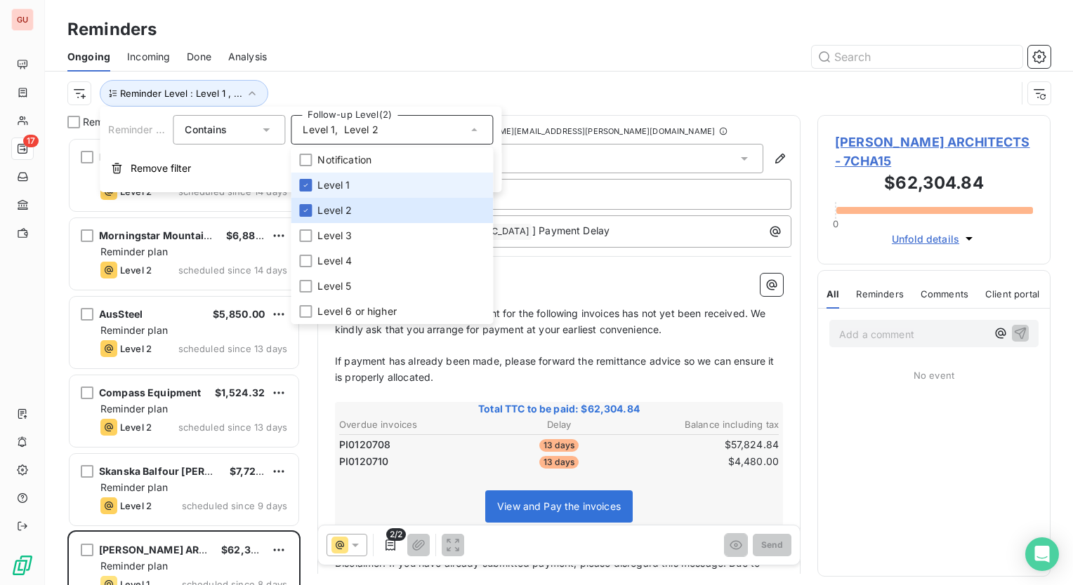
click at [310, 176] on li "Level 1" at bounding box center [392, 185] width 202 height 25
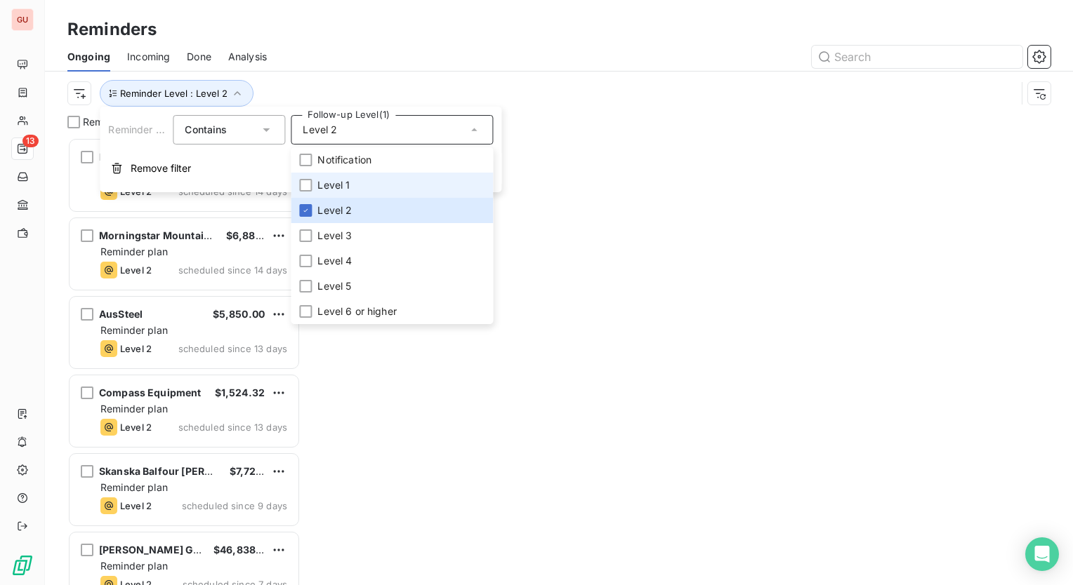
scroll to position [437, 222]
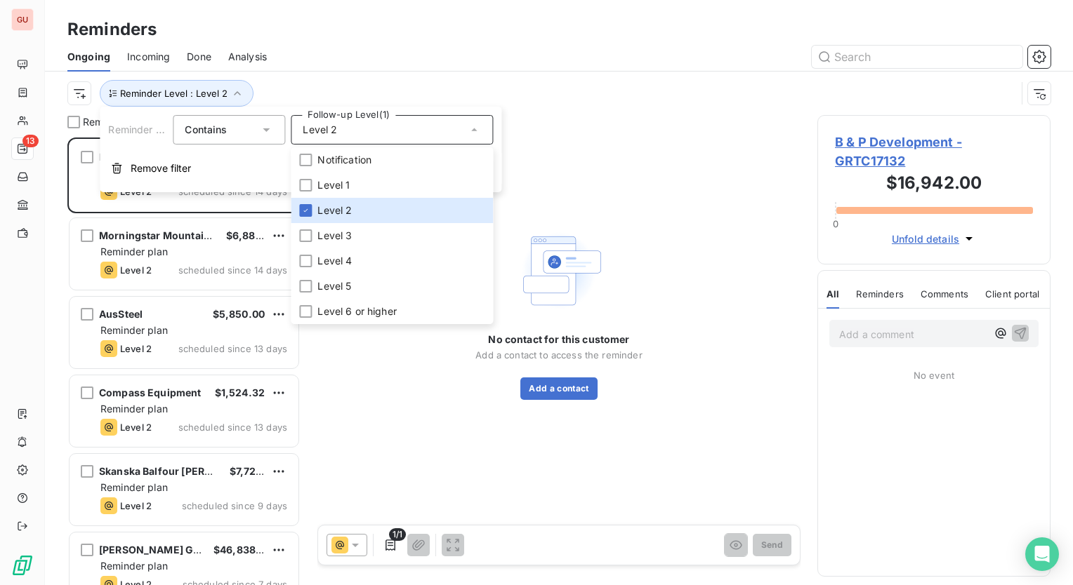
click at [351, 60] on div at bounding box center [667, 57] width 767 height 22
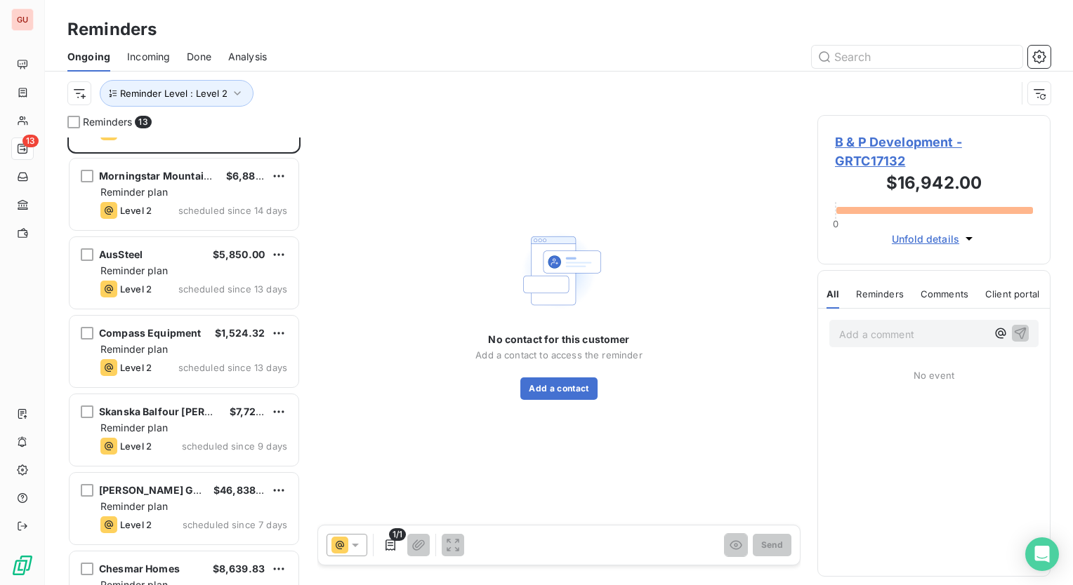
scroll to position [0, 0]
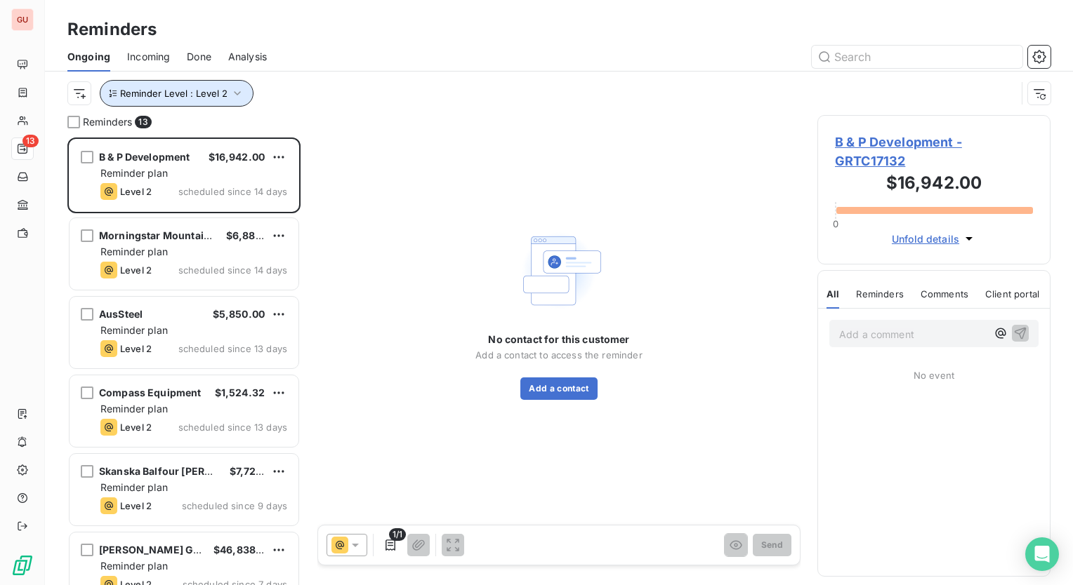
click at [230, 89] on icon "button" at bounding box center [237, 93] width 14 height 14
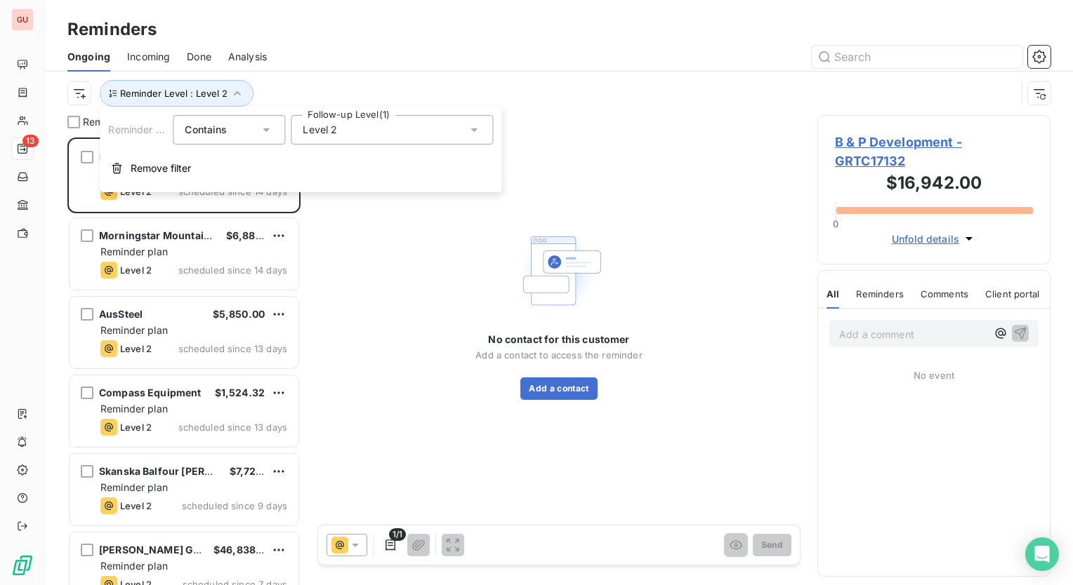
click at [298, 73] on div "Reminder Level : Level 2" at bounding box center [558, 94] width 983 height 44
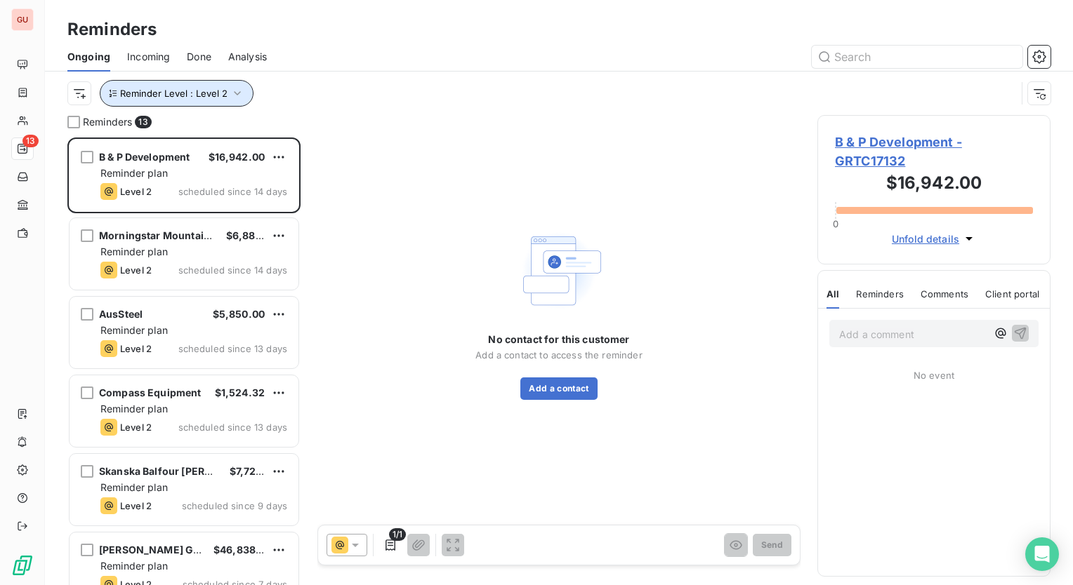
click at [240, 91] on icon "button" at bounding box center [237, 93] width 14 height 14
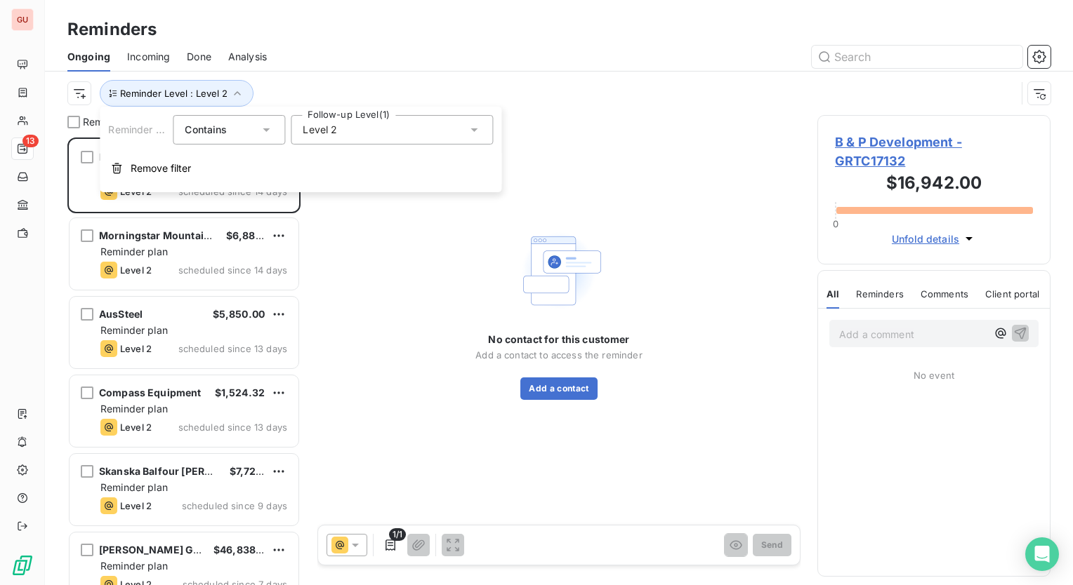
click at [471, 128] on icon at bounding box center [474, 130] width 14 height 14
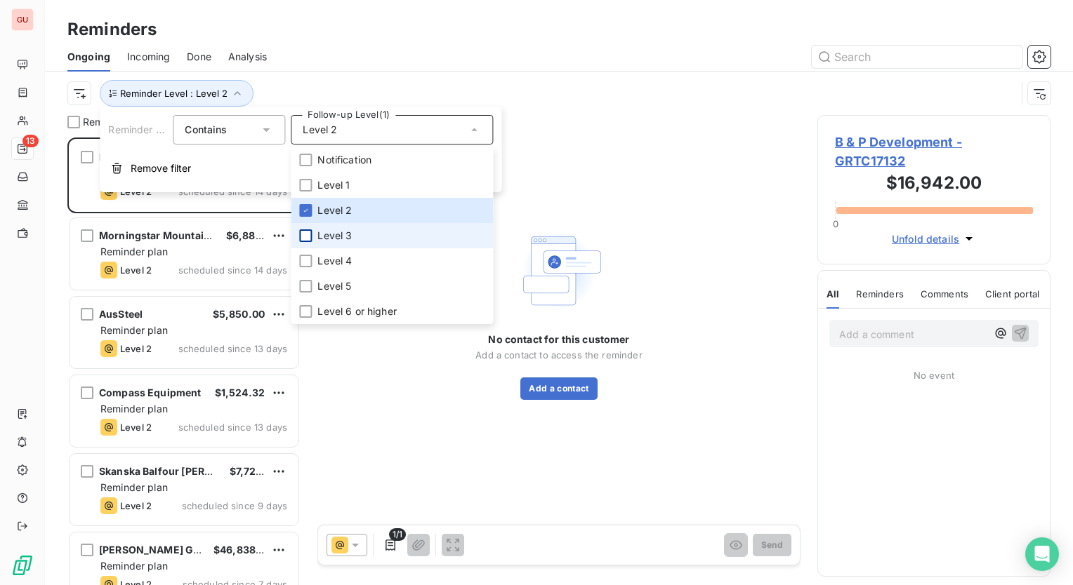
click at [306, 232] on div at bounding box center [305, 236] width 13 height 13
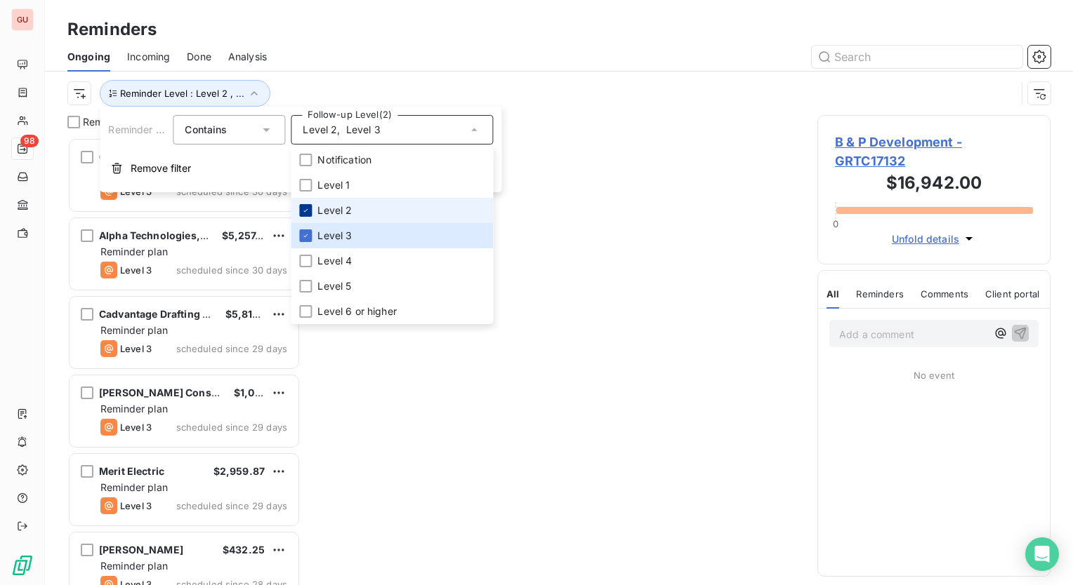
scroll to position [11, 11]
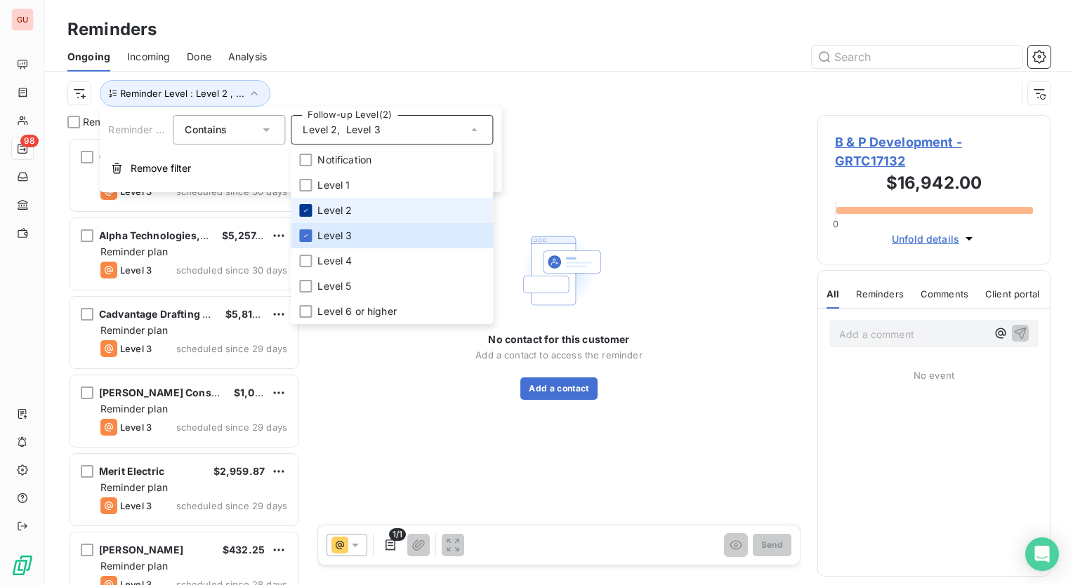
click at [310, 205] on div at bounding box center [305, 210] width 13 height 13
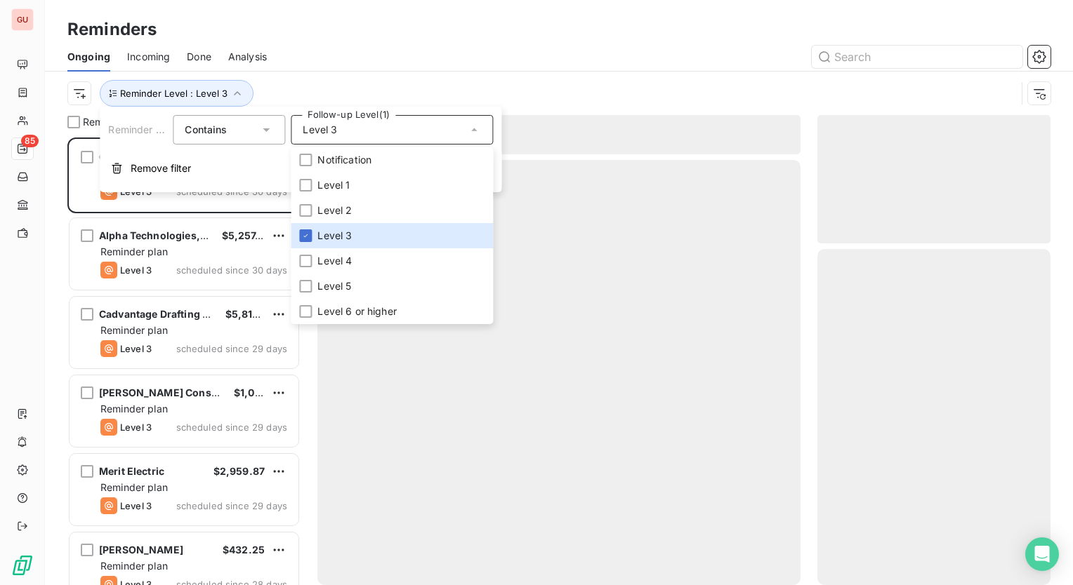
scroll to position [437, 222]
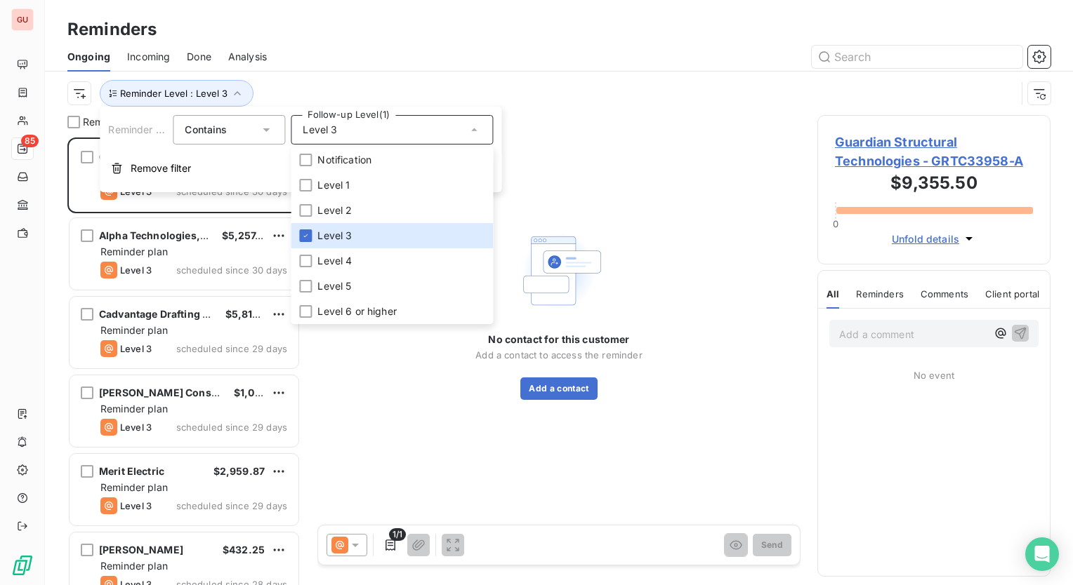
click at [380, 49] on div at bounding box center [667, 57] width 767 height 22
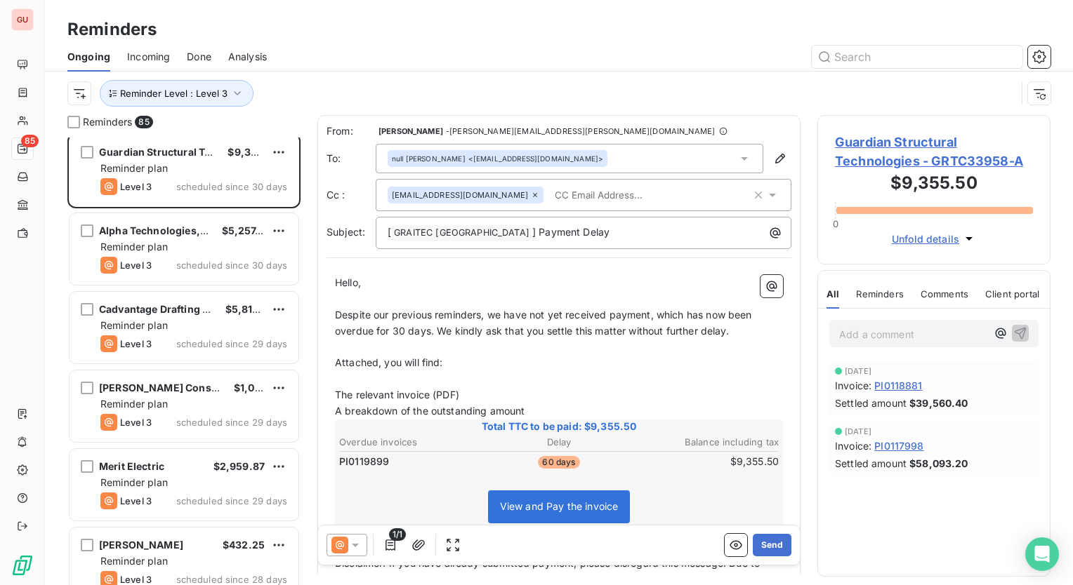
scroll to position [0, 0]
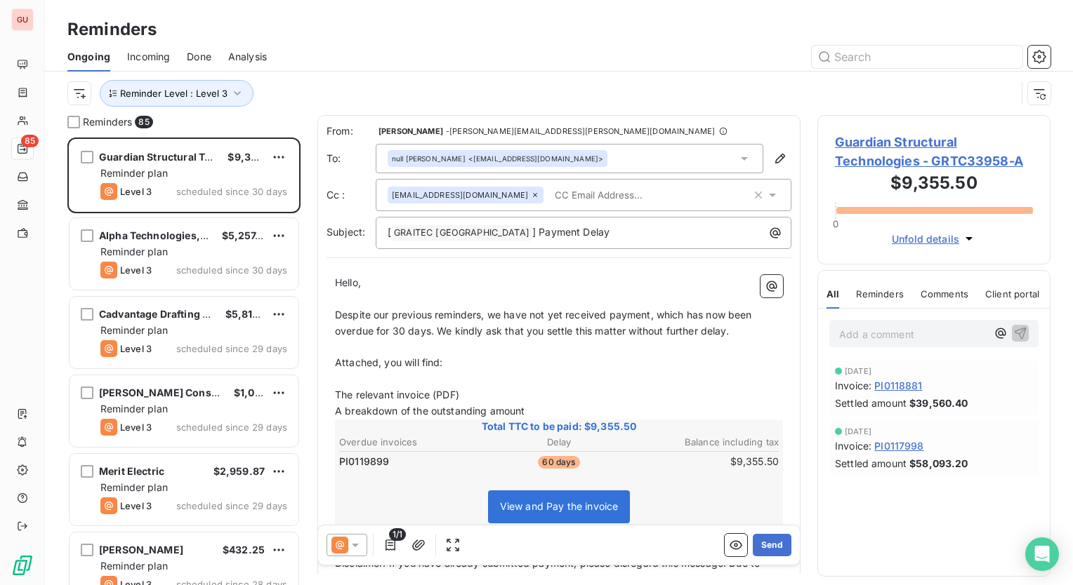
click at [340, 73] on div "Reminder Level : Level 3" at bounding box center [558, 94] width 983 height 44
click at [237, 93] on icon "button" at bounding box center [237, 93] width 14 height 14
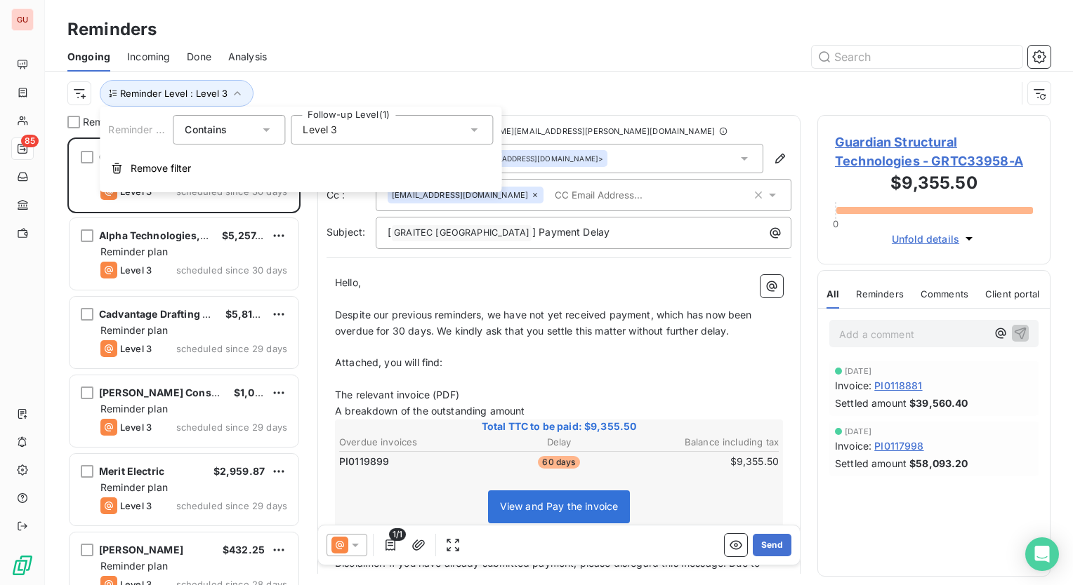
click at [398, 63] on div at bounding box center [667, 57] width 767 height 22
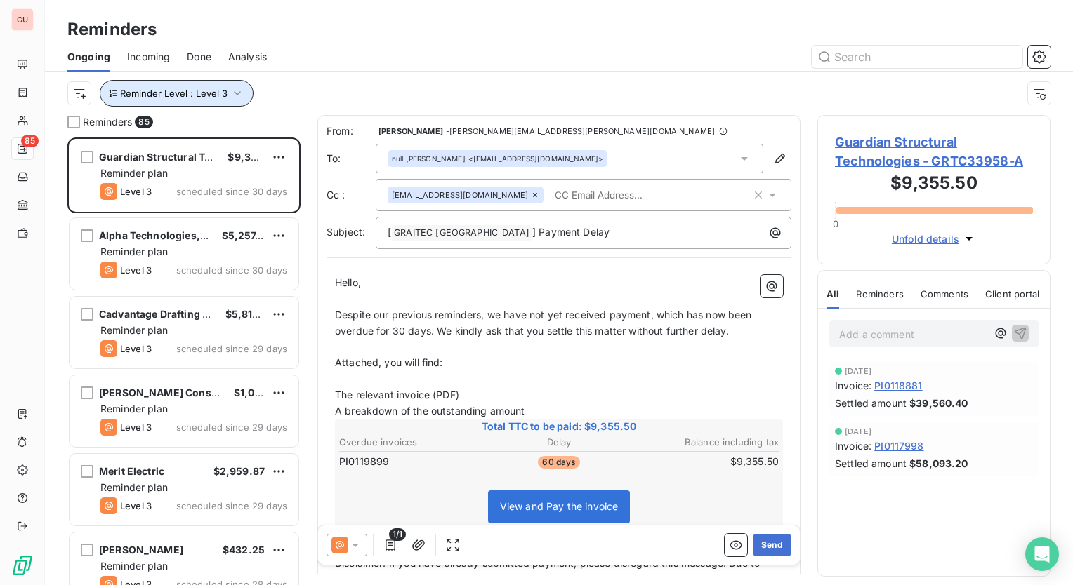
click at [233, 89] on icon "button" at bounding box center [237, 93] width 14 height 14
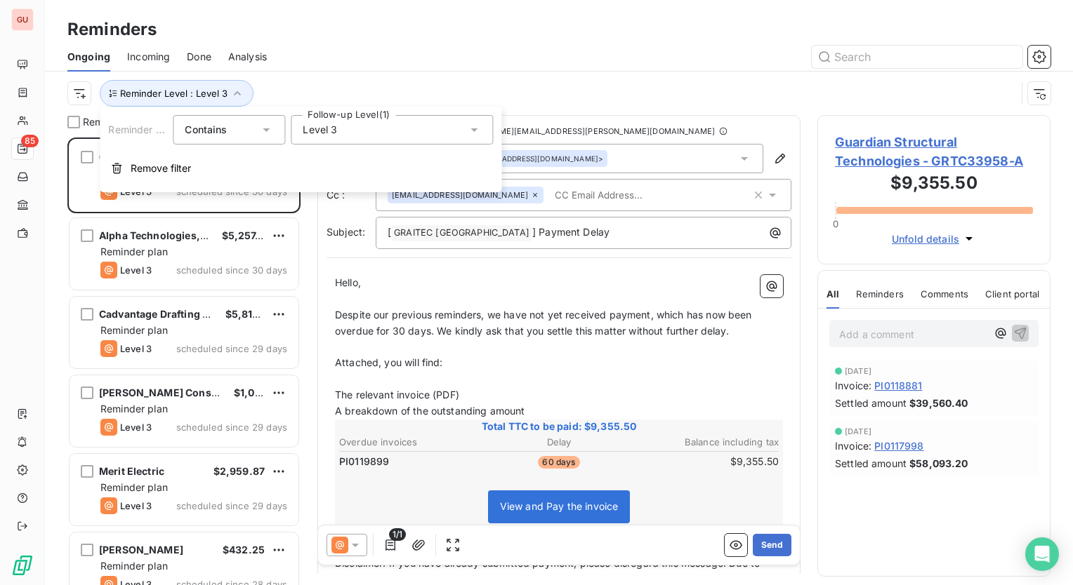
click at [336, 62] on div at bounding box center [667, 57] width 767 height 22
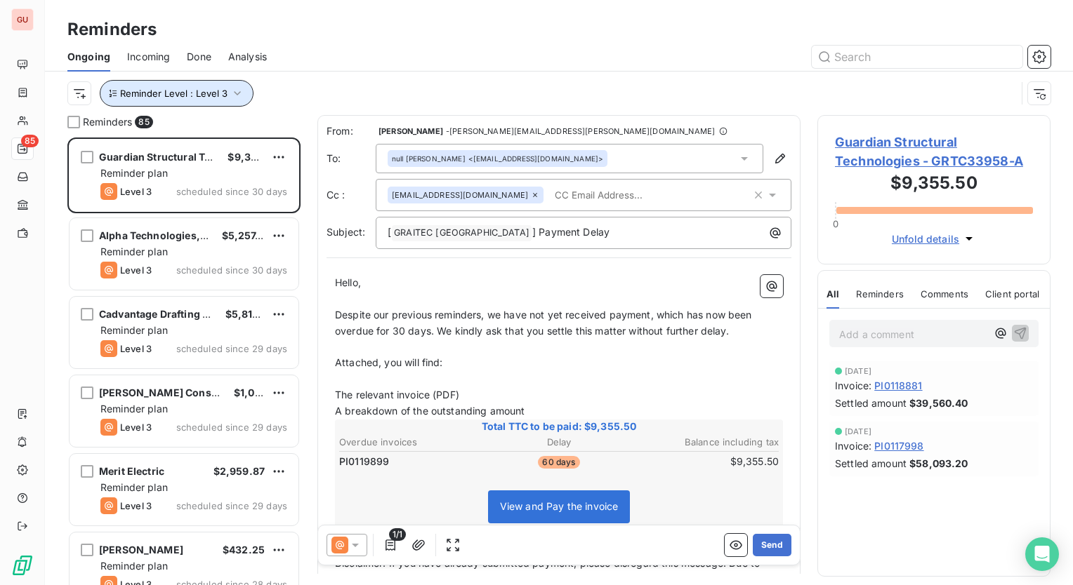
click at [237, 91] on icon "button" at bounding box center [237, 93] width 14 height 14
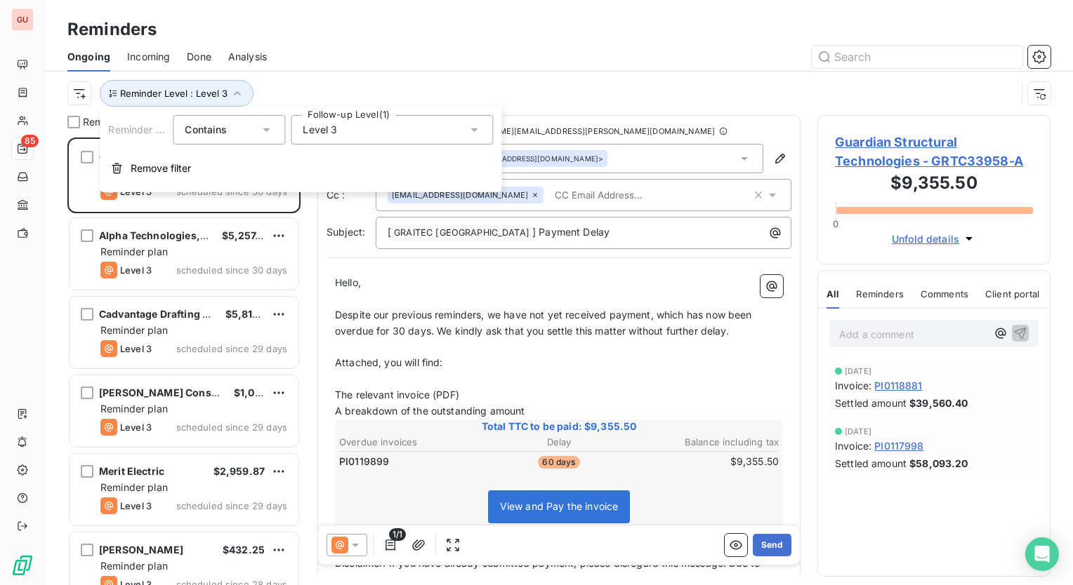
click at [477, 121] on div "Level 3" at bounding box center [392, 129] width 202 height 29
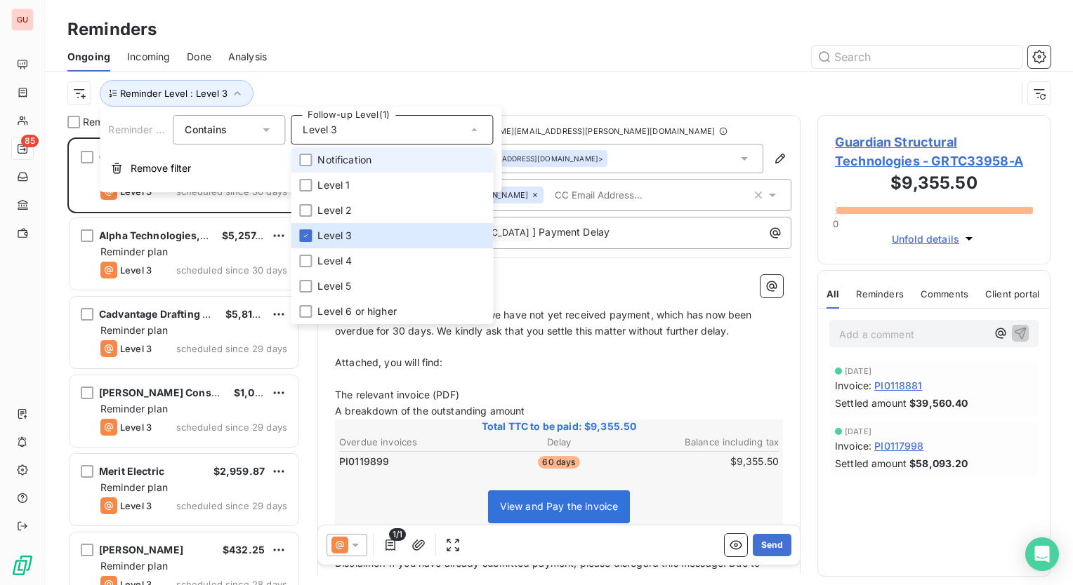
click at [307, 167] on li "Notification" at bounding box center [392, 159] width 202 height 25
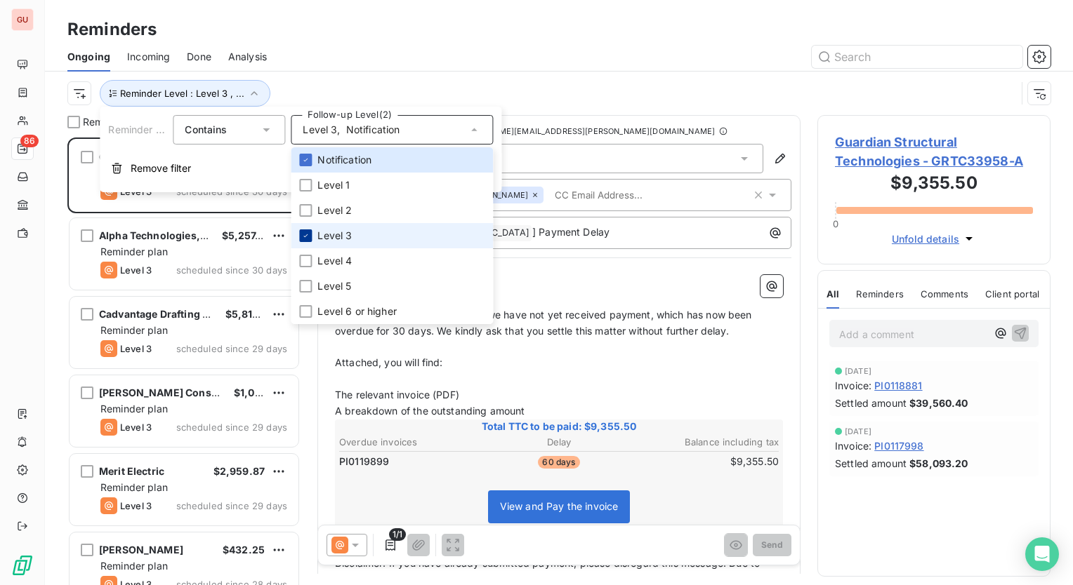
scroll to position [437, 222]
click at [307, 230] on div at bounding box center [305, 236] width 13 height 13
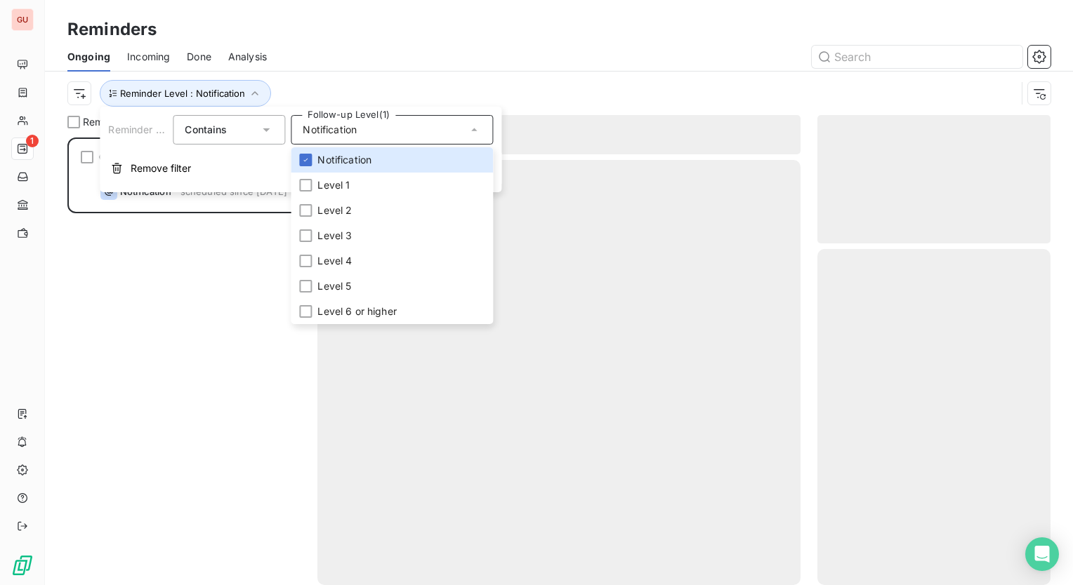
scroll to position [437, 222]
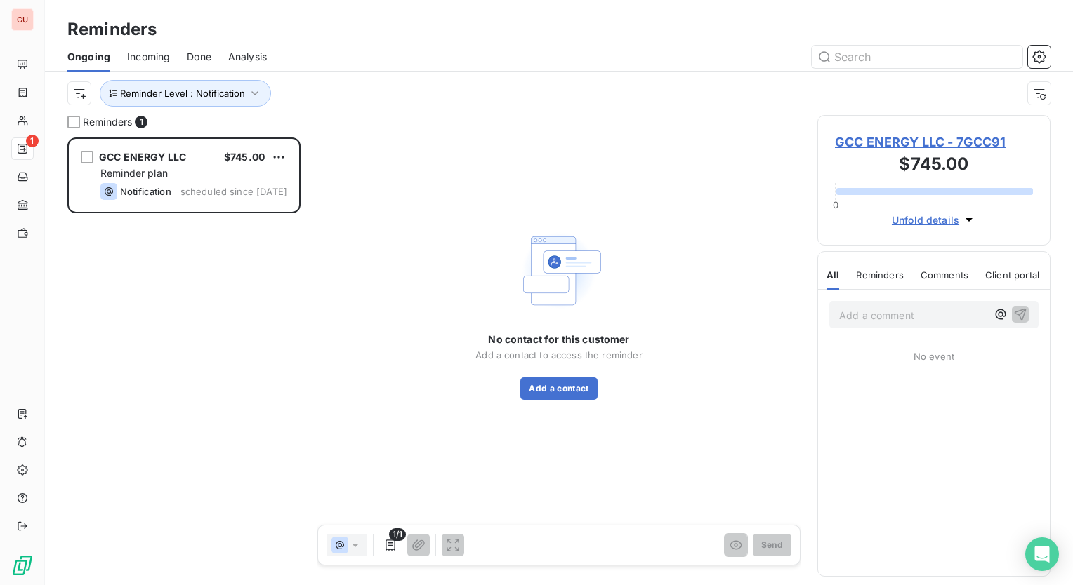
click at [352, 39] on div "Reminders" at bounding box center [559, 29] width 1028 height 25
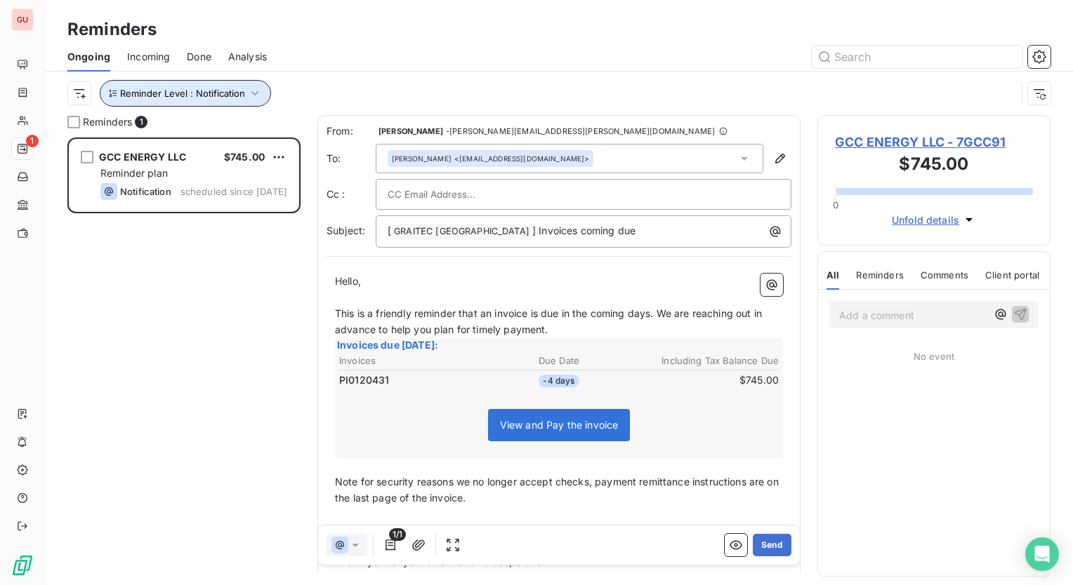
click at [253, 93] on icon "button" at bounding box center [255, 93] width 14 height 14
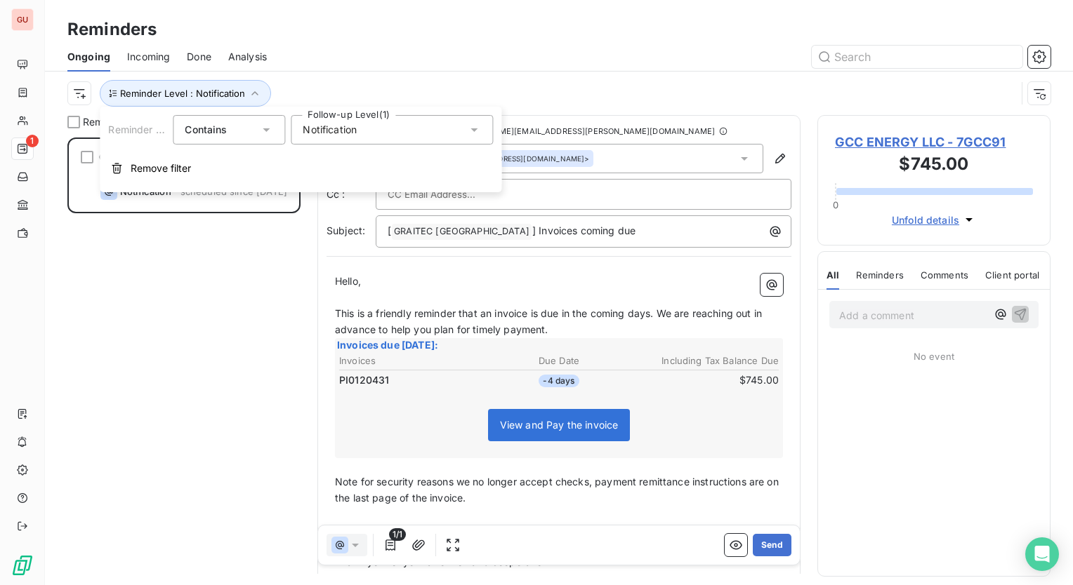
click at [475, 125] on icon at bounding box center [474, 130] width 14 height 14
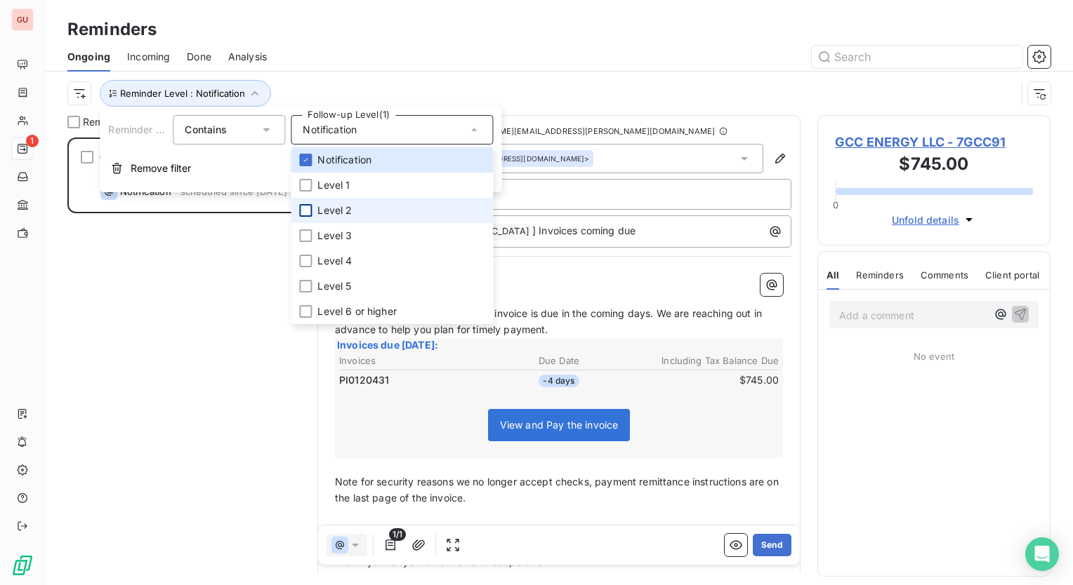
click at [310, 208] on div at bounding box center [305, 210] width 13 height 13
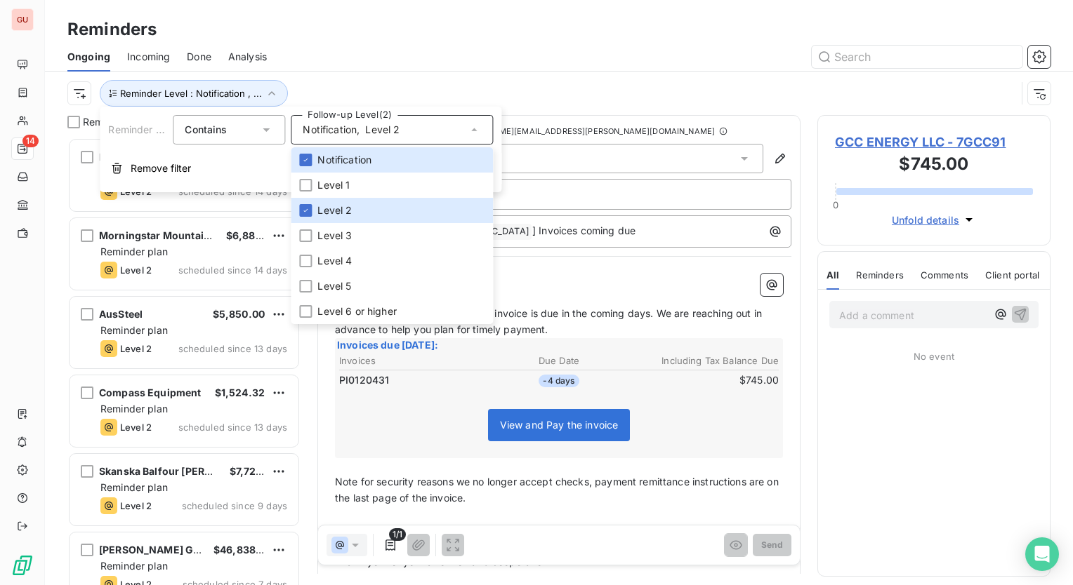
click at [354, 60] on div at bounding box center [667, 57] width 767 height 22
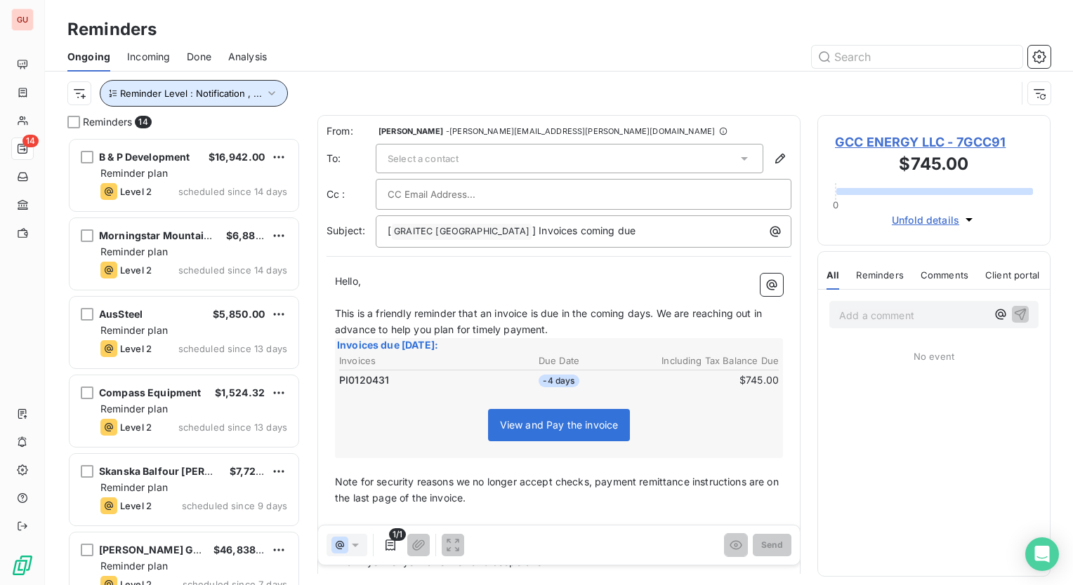
click at [272, 86] on icon "button" at bounding box center [272, 93] width 14 height 14
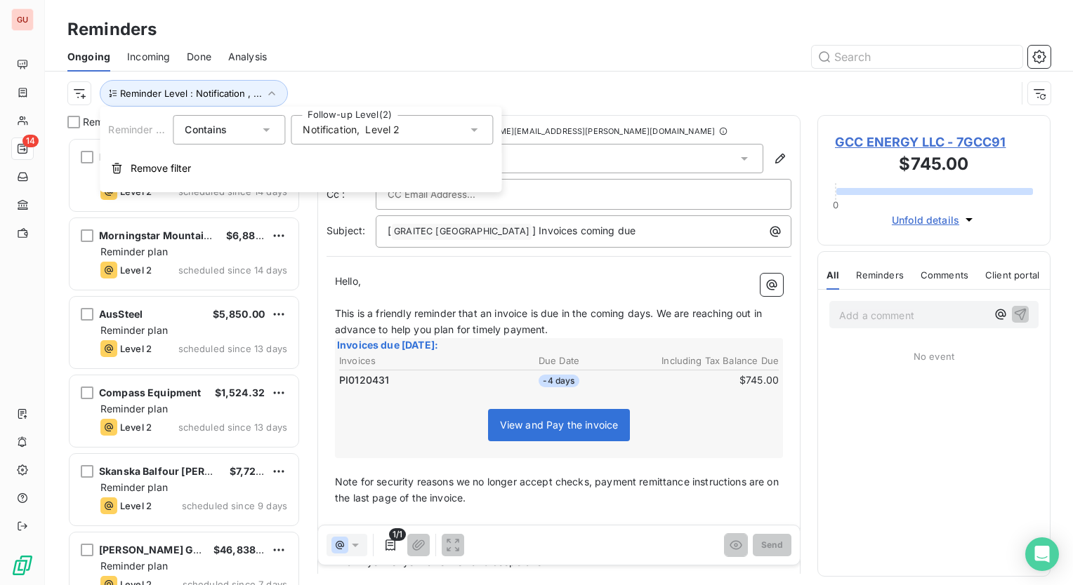
click at [475, 128] on icon at bounding box center [474, 130] width 14 height 14
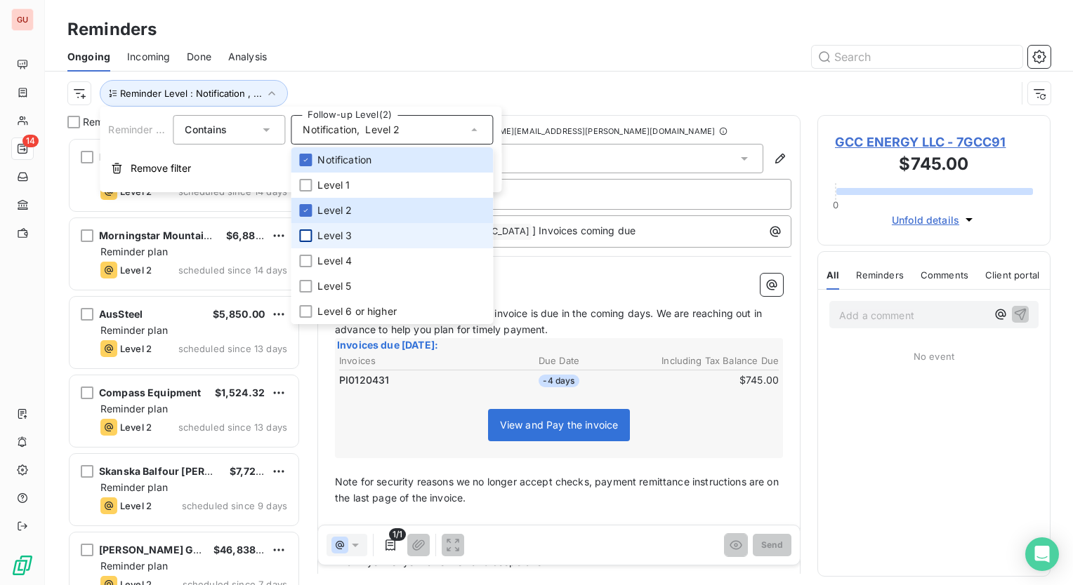
click at [303, 237] on div at bounding box center [305, 236] width 13 height 13
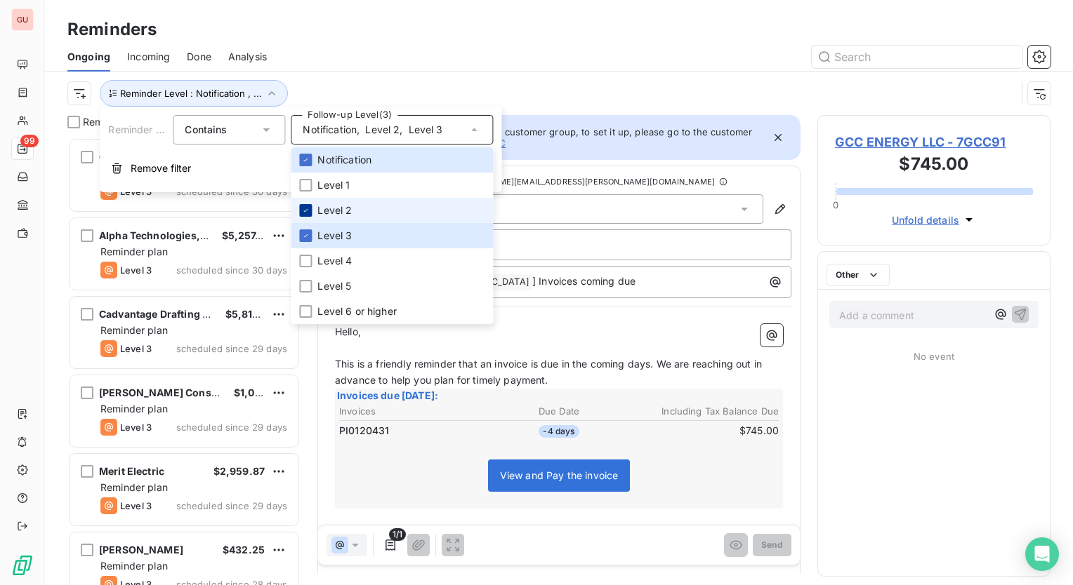
click at [303, 206] on div at bounding box center [305, 210] width 13 height 13
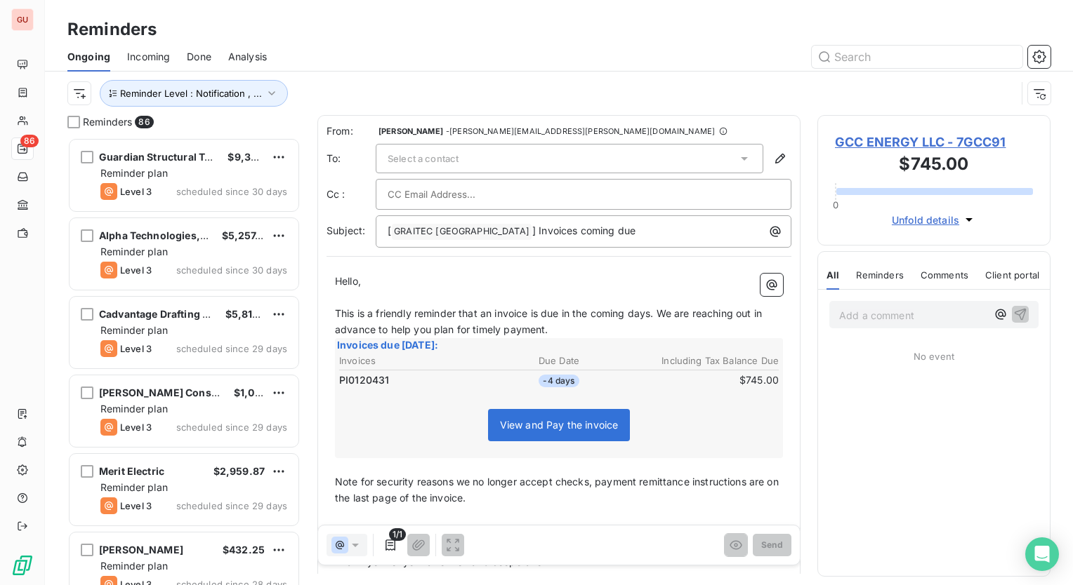
click at [369, 68] on div "Ongoing Incoming Done Analysis" at bounding box center [559, 56] width 1028 height 29
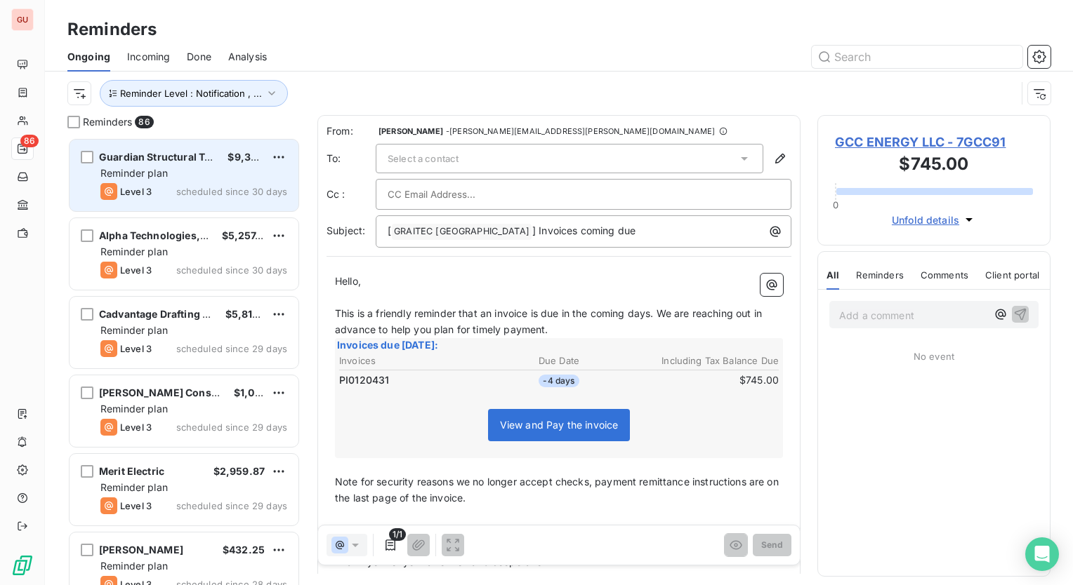
click at [162, 178] on span "Reminder plan" at bounding box center [133, 173] width 67 height 12
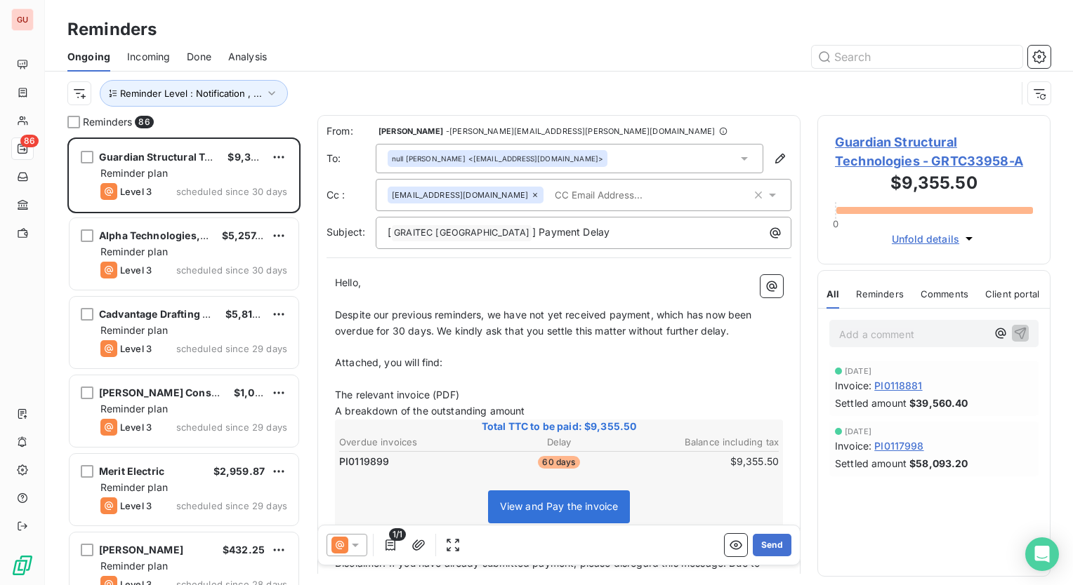
click at [481, 63] on div at bounding box center [667, 57] width 767 height 22
click at [270, 94] on icon "button" at bounding box center [271, 93] width 7 height 4
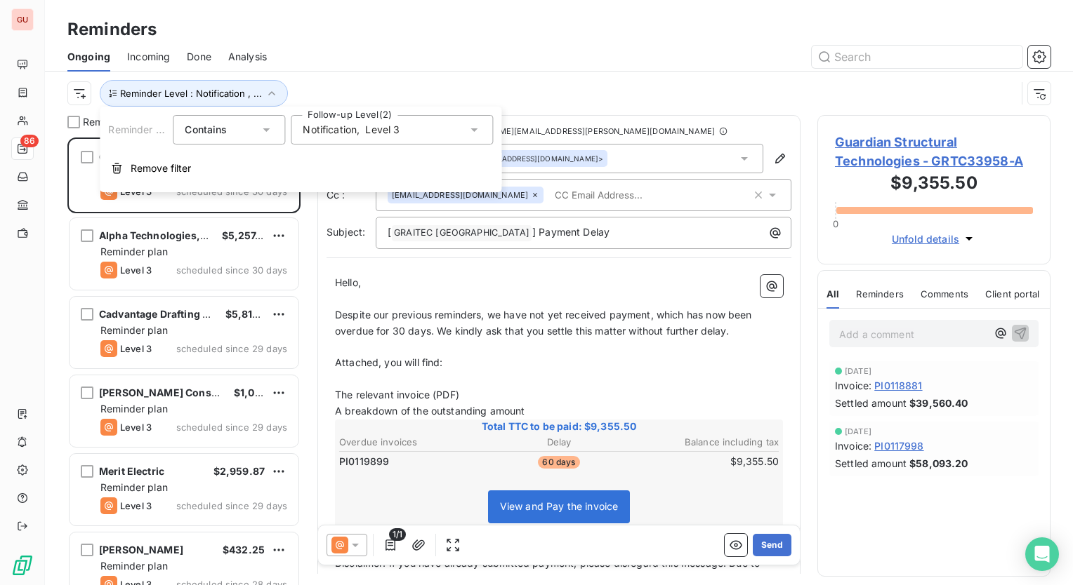
click at [471, 130] on icon at bounding box center [474, 130] width 14 height 14
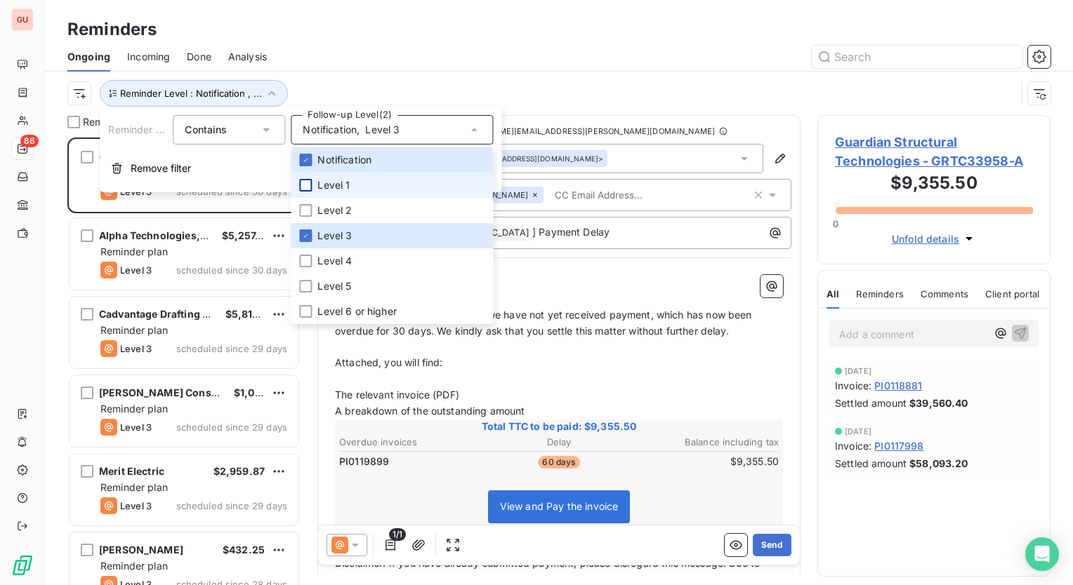
click at [303, 185] on div at bounding box center [305, 185] width 13 height 13
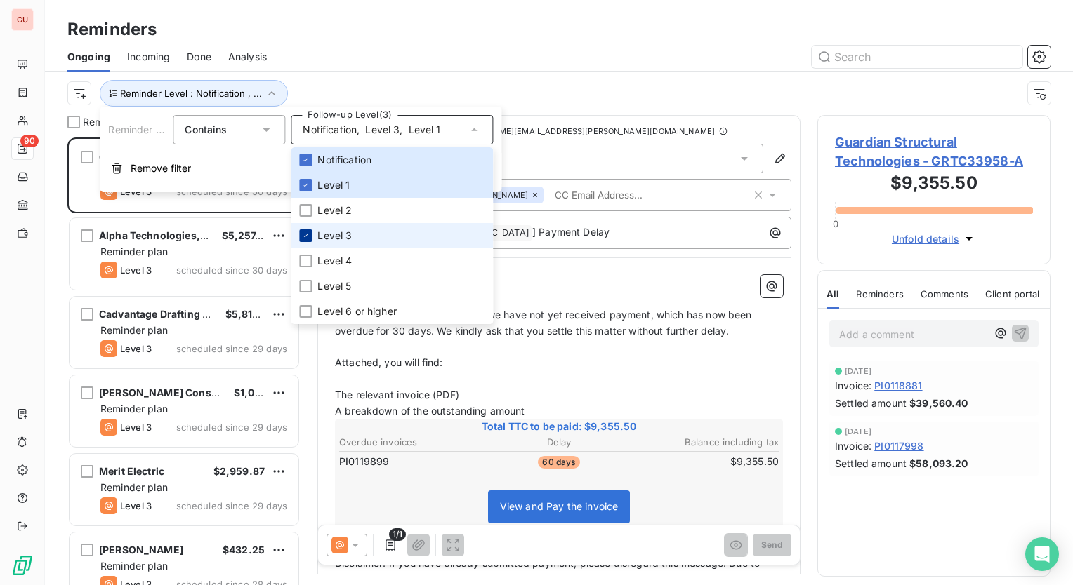
scroll to position [437, 222]
click at [305, 233] on icon at bounding box center [305, 236] width 8 height 8
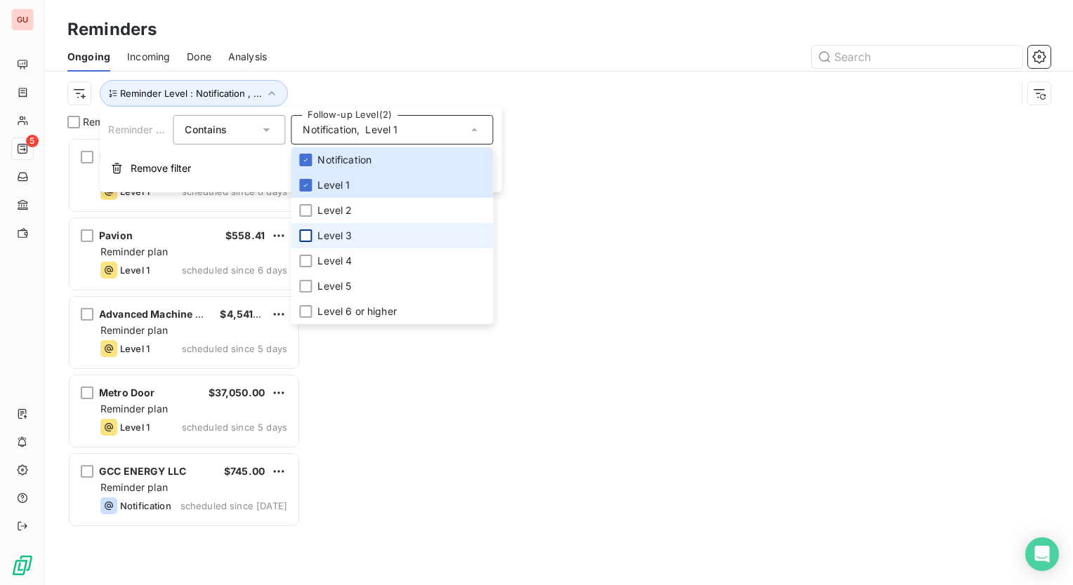
scroll to position [437, 222]
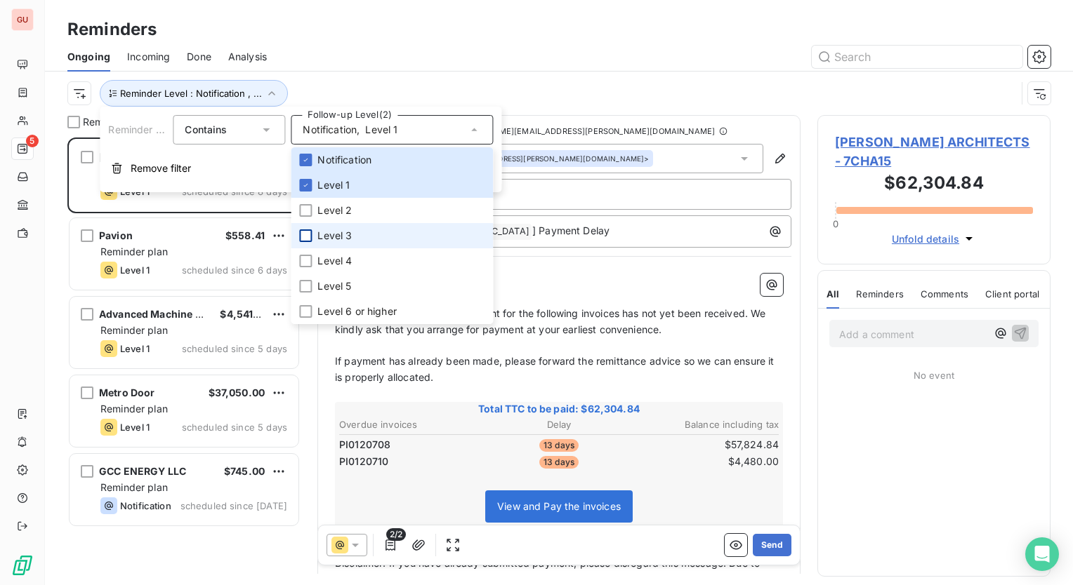
click at [324, 62] on div at bounding box center [667, 57] width 767 height 22
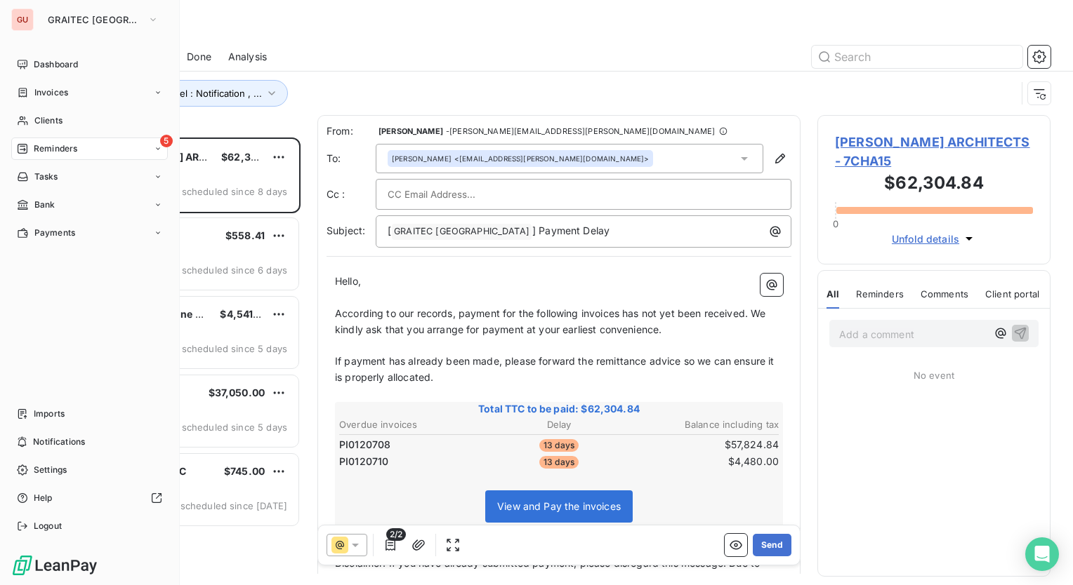
click at [103, 150] on div "5 Reminders" at bounding box center [89, 149] width 157 height 22
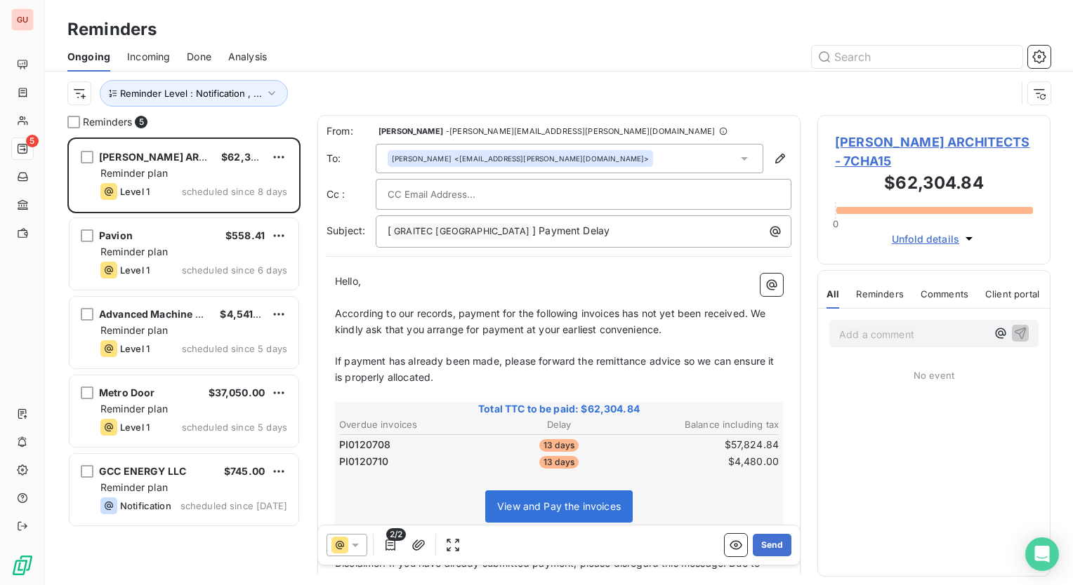
click at [357, 60] on div at bounding box center [667, 57] width 767 height 22
click at [276, 88] on button "Reminder Level : Notification , ..." at bounding box center [194, 93] width 188 height 27
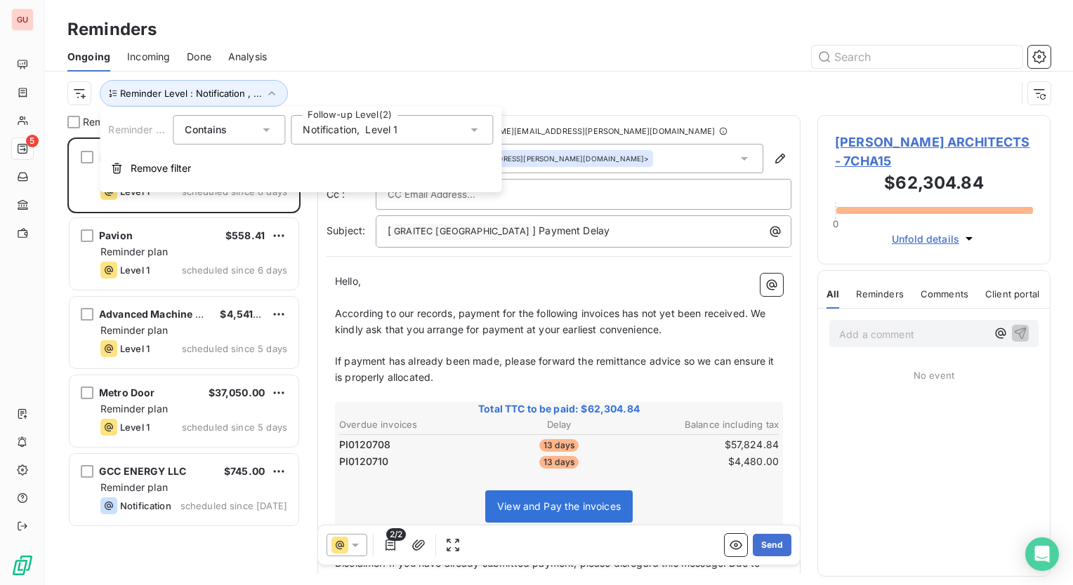
click at [486, 127] on div "Notification , Level 1" at bounding box center [392, 129] width 202 height 29
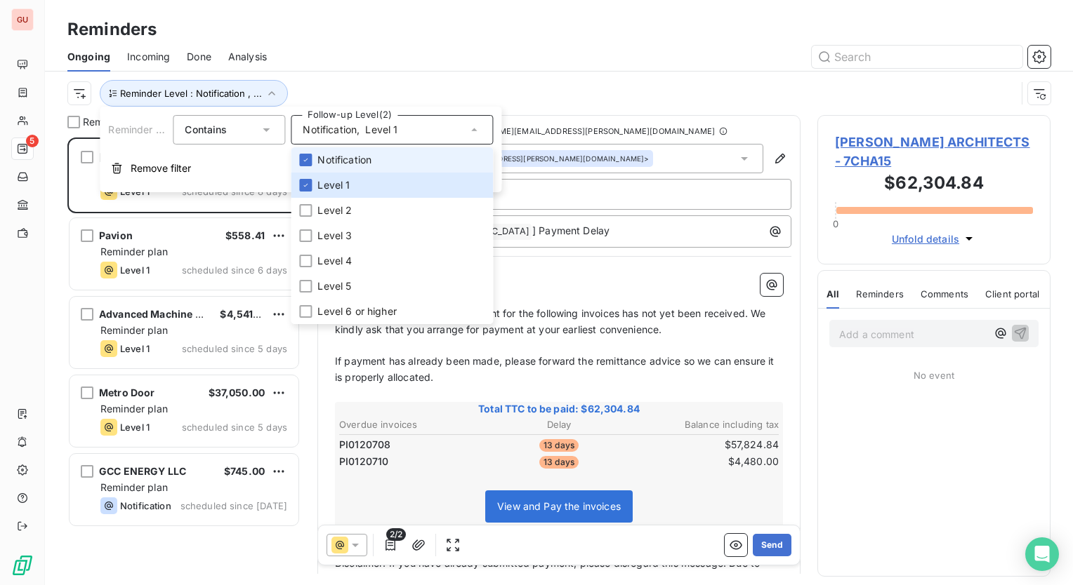
click at [313, 159] on li "Notification" at bounding box center [392, 159] width 202 height 25
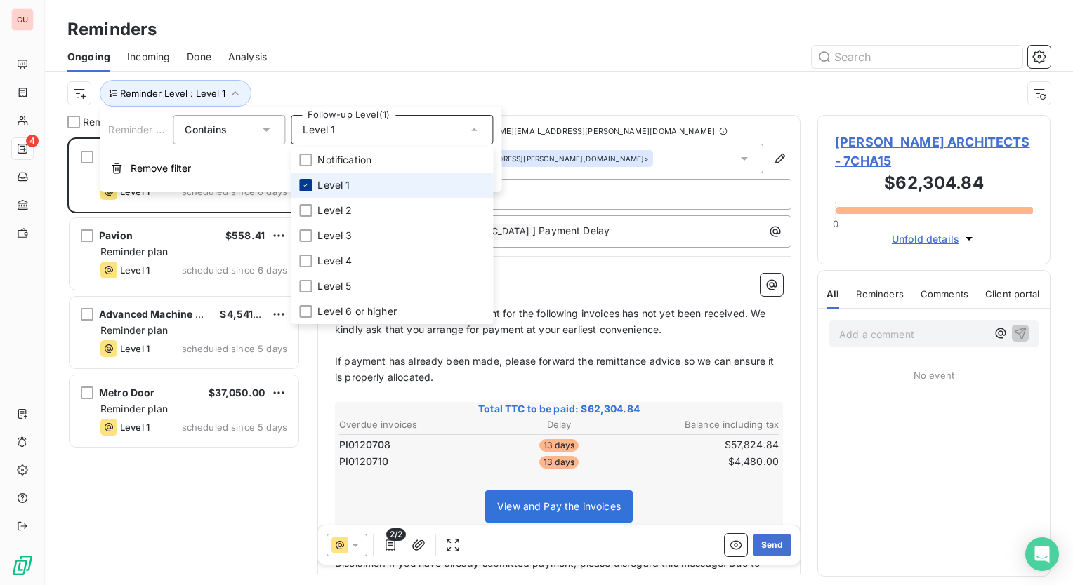
click at [306, 183] on icon at bounding box center [305, 185] width 8 height 8
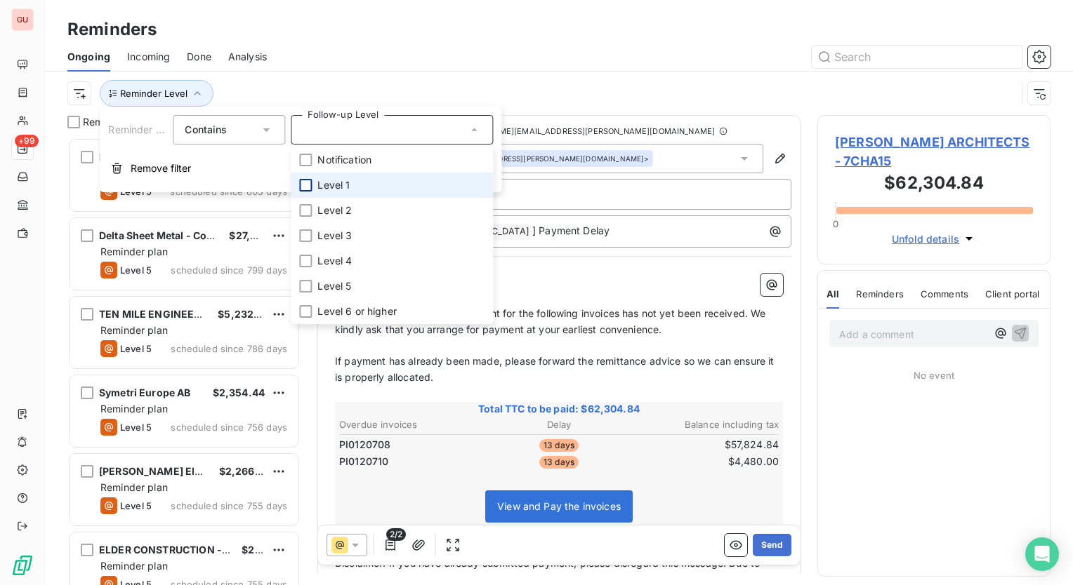
click at [352, 70] on div "Ongoing Incoming Done Analysis" at bounding box center [559, 56] width 1028 height 29
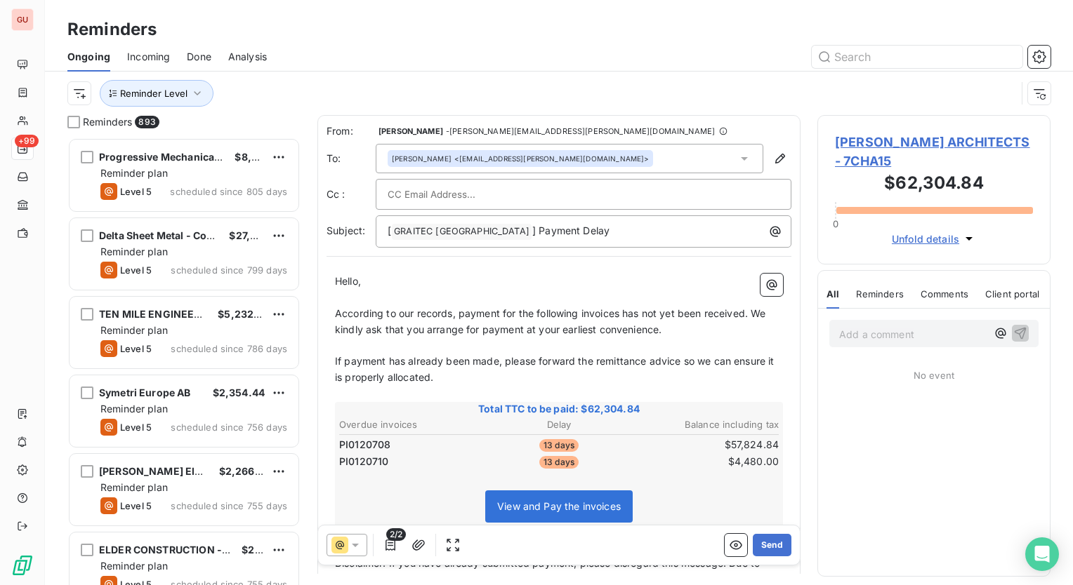
click at [878, 139] on span "CHARLES CUNNIFFE ARCHITECTS - 7CHA15" at bounding box center [934, 152] width 198 height 38
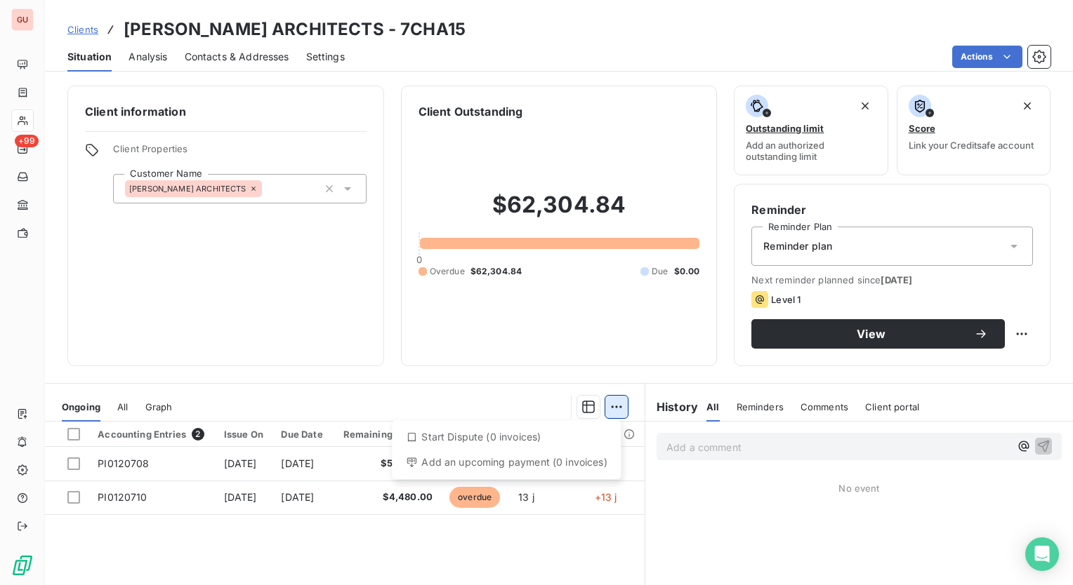
click at [611, 400] on html "GU +99 Clients CHARLES CUNNIFFE ARCHITECTS - 7CHA15 Situation Analysis Contacts…" at bounding box center [536, 292] width 1073 height 585
click at [76, 465] on html "GU +99 Clients CHARLES CUNNIFFE ARCHITECTS - 7CHA15 Situation Analysis Contacts…" at bounding box center [536, 292] width 1073 height 585
click at [609, 400] on html "GU +99 Clients CHARLES CUNNIFFE ARCHITECTS - 7CHA15 Situation Analysis Contacts…" at bounding box center [536, 292] width 1073 height 585
click at [132, 533] on html "GU +99 Clients CHARLES CUNNIFFE ARCHITECTS - 7CHA15 Situation Analysis Contacts…" at bounding box center [536, 292] width 1073 height 585
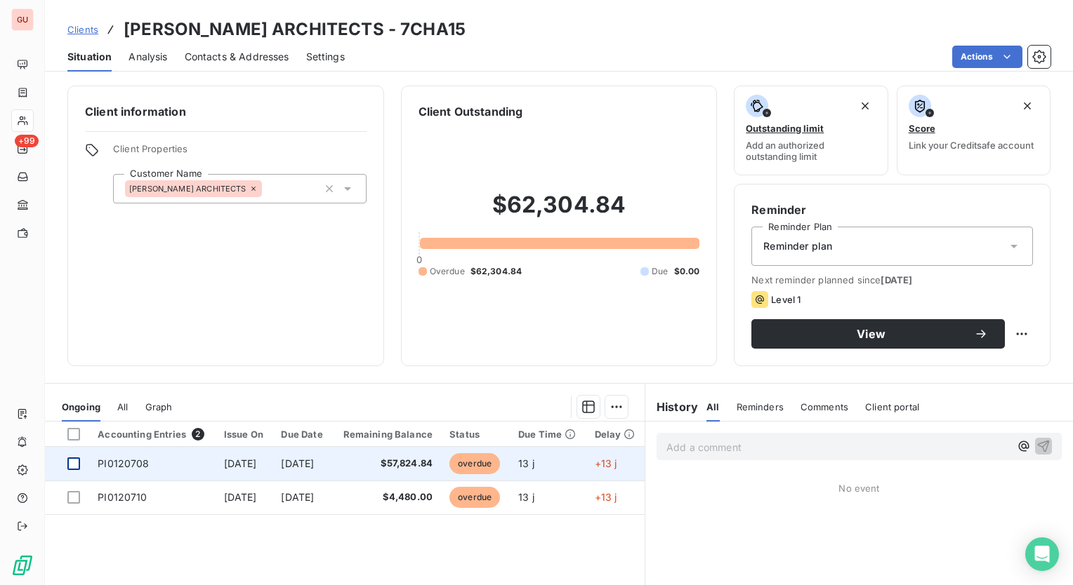
click at [79, 465] on div at bounding box center [73, 464] width 13 height 13
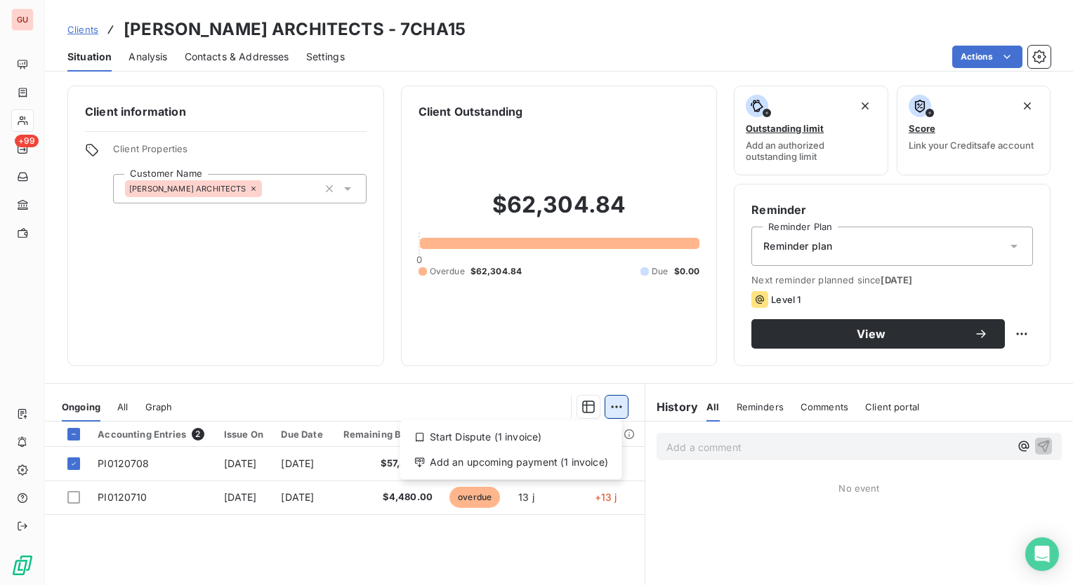
click at [607, 409] on html "GU +99 Clients CHARLES CUNNIFFE ARCHITECTS - 7CHA15 Situation Analysis Contacts…" at bounding box center [536, 292] width 1073 height 585
click at [72, 468] on html "GU +99 Clients CHARLES CUNNIFFE ARCHITECTS - 7CHA15 Situation Analysis Contacts…" at bounding box center [536, 292] width 1073 height 585
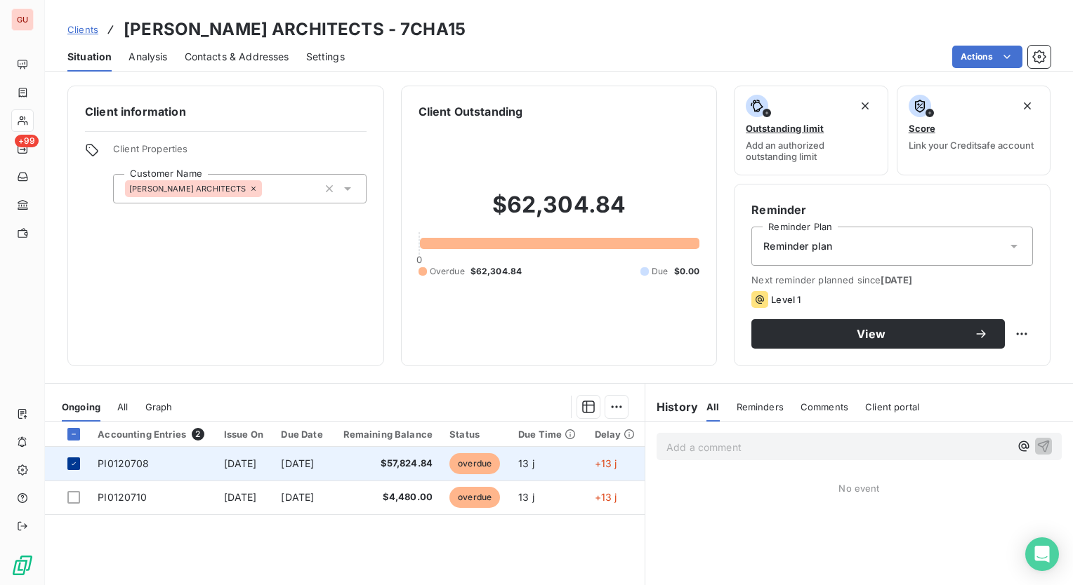
click at [74, 465] on icon at bounding box center [73, 464] width 8 height 8
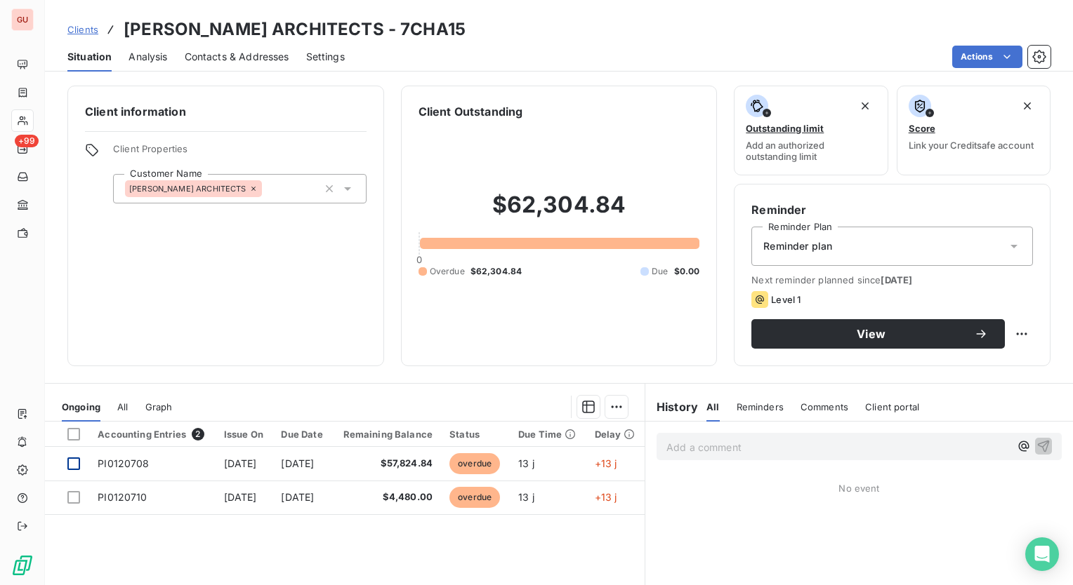
click at [345, 192] on icon at bounding box center [347, 189] width 14 height 14
click at [345, 190] on icon at bounding box center [347, 189] width 14 height 14
click at [293, 196] on div "CHARLES CUNNIFFE ARCHITECTS" at bounding box center [239, 188] width 253 height 29
click at [286, 185] on div "CHARLES CUNNIFFE ARCHITECTS" at bounding box center [239, 188] width 253 height 29
click at [273, 185] on input "text" at bounding box center [267, 189] width 11 height 13
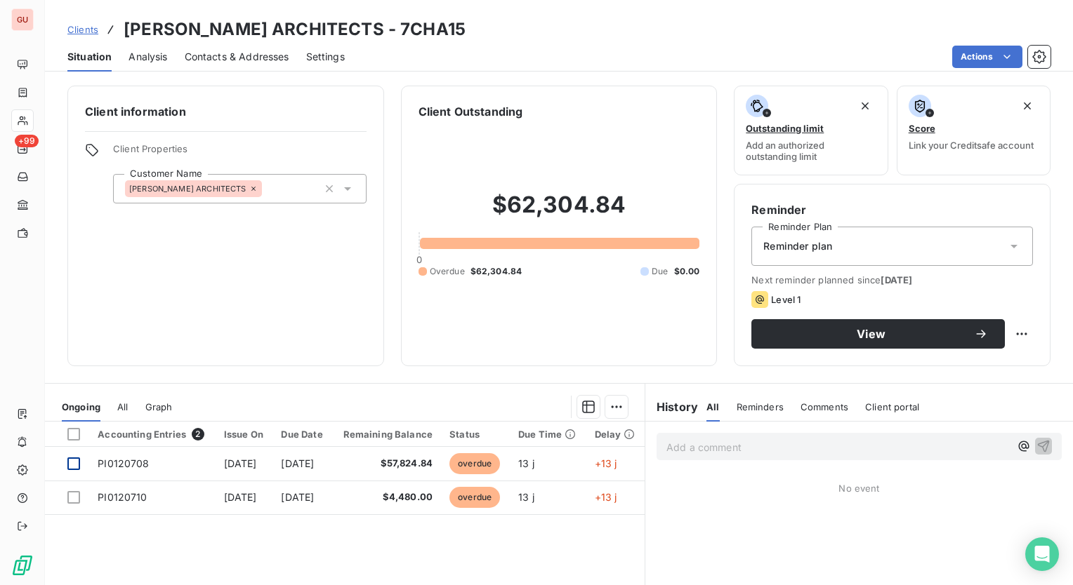
click at [92, 147] on icon at bounding box center [92, 150] width 14 height 14
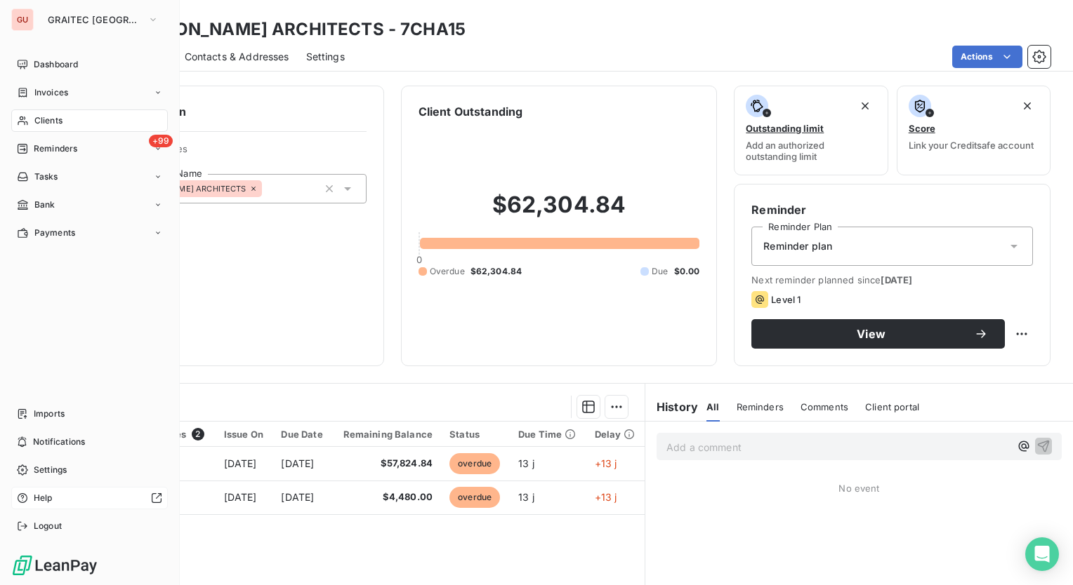
click at [47, 502] on span "Help" at bounding box center [43, 498] width 19 height 13
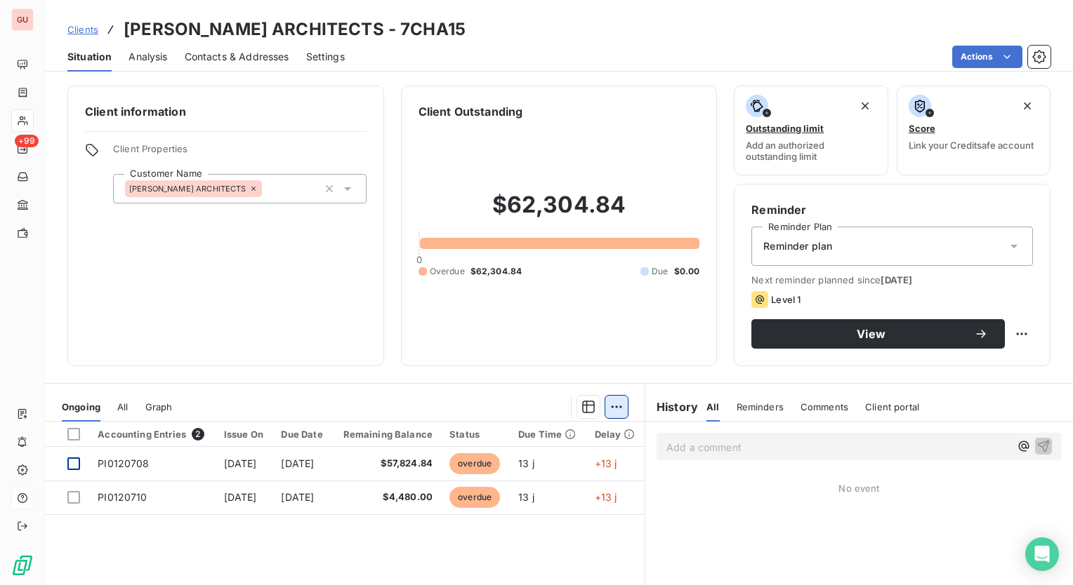
click at [616, 403] on html "GU +99 Clients CHARLES CUNNIFFE ARCHITECTS - 7CHA15 Situation Analysis Contacts…" at bounding box center [536, 292] width 1073 height 585
click at [309, 293] on html "GU +99 Clients CHARLES CUNNIFFE ARCHITECTS - 7CHA15 Situation Analysis Contacts…" at bounding box center [536, 292] width 1073 height 585
click at [288, 191] on div "CHARLES CUNNIFFE ARCHITECTS" at bounding box center [239, 188] width 253 height 29
click at [273, 191] on input "text" at bounding box center [267, 189] width 11 height 13
click at [86, 159] on div "Client Properties Customer Name CHARLES CUNNIFFE ARCHITECTS" at bounding box center [226, 173] width 282 height 60
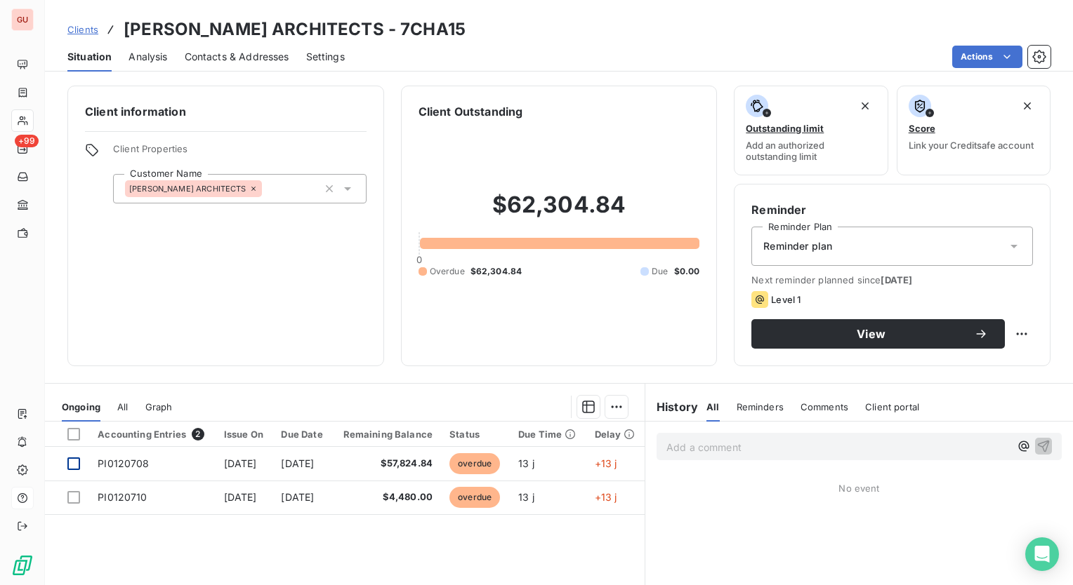
click at [339, 63] on span "Settings" at bounding box center [325, 57] width 39 height 14
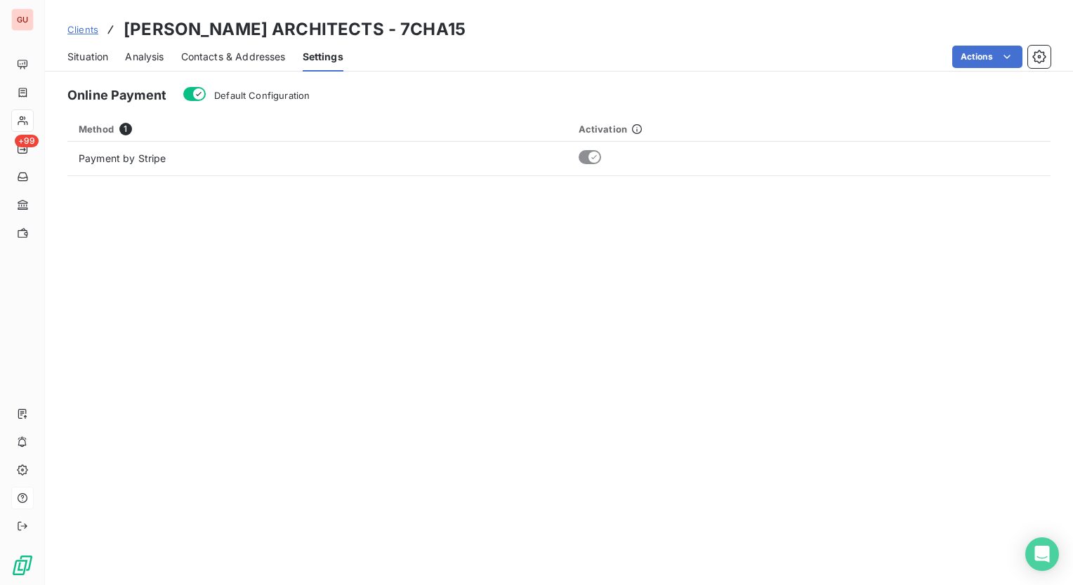
click at [205, 59] on span "Contacts & Addresses" at bounding box center [233, 57] width 105 height 14
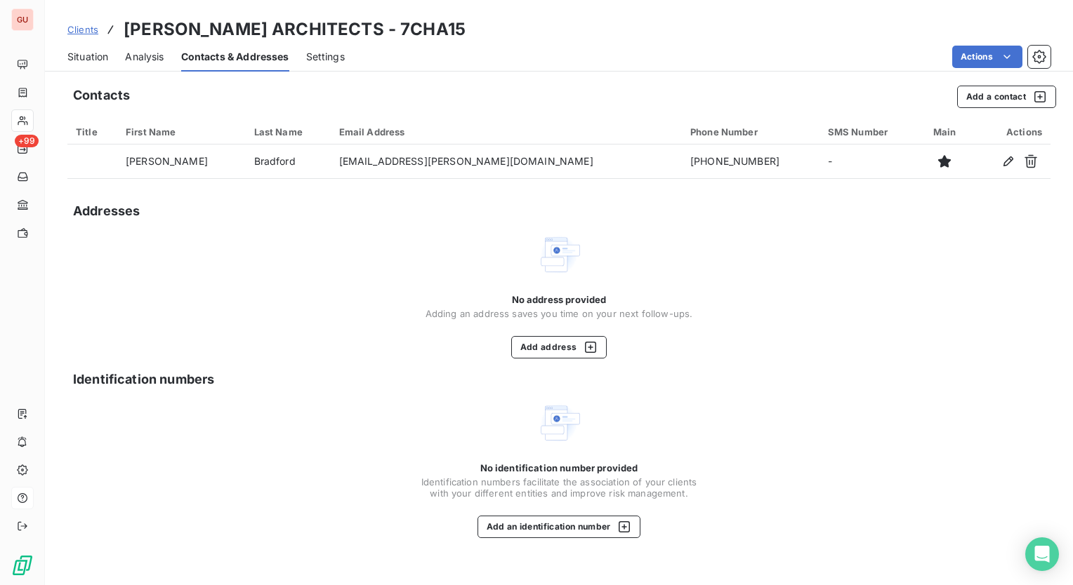
click at [135, 57] on span "Analysis" at bounding box center [144, 57] width 39 height 14
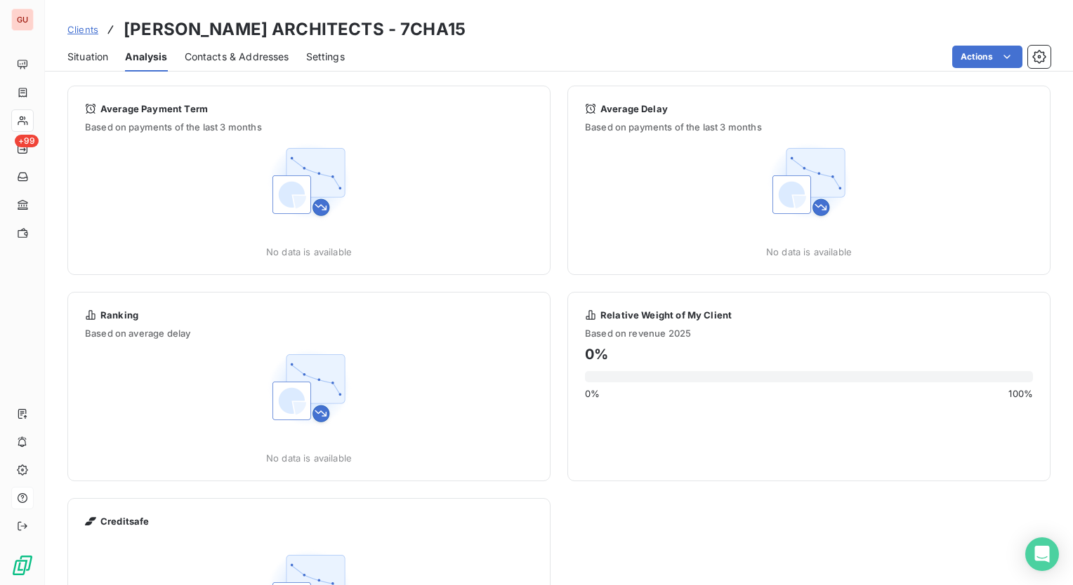
click at [90, 52] on span "Situation" at bounding box center [87, 57] width 41 height 14
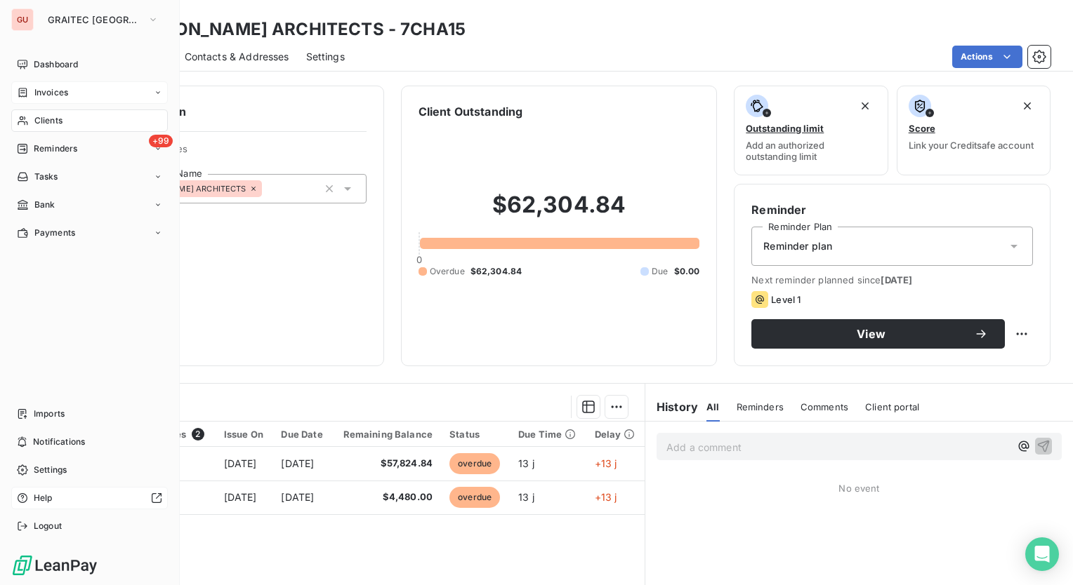
click at [48, 91] on span "Invoices" at bounding box center [51, 92] width 34 height 13
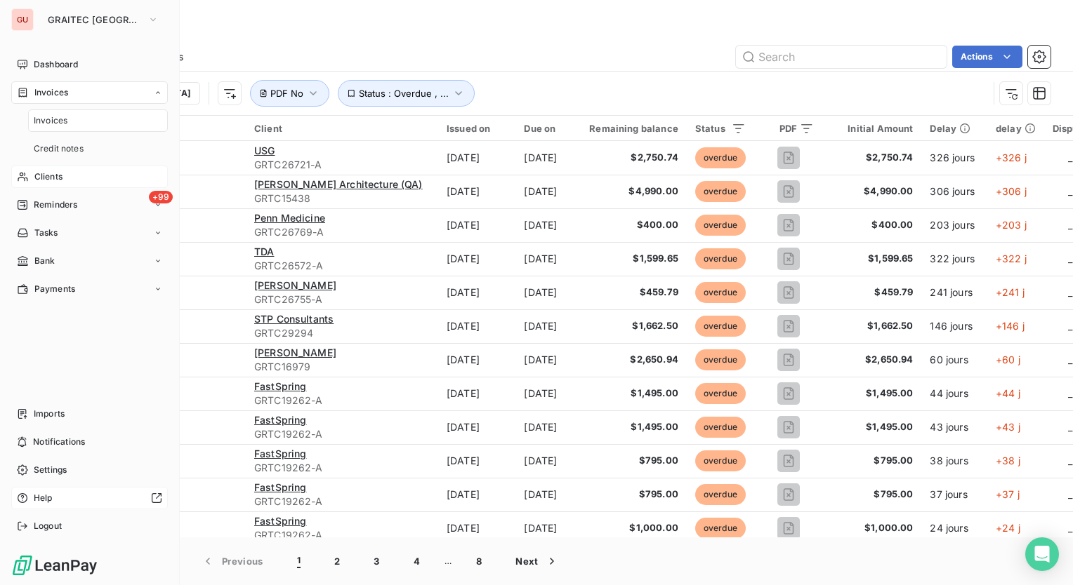
click at [48, 178] on span "Clients" at bounding box center [48, 177] width 28 height 13
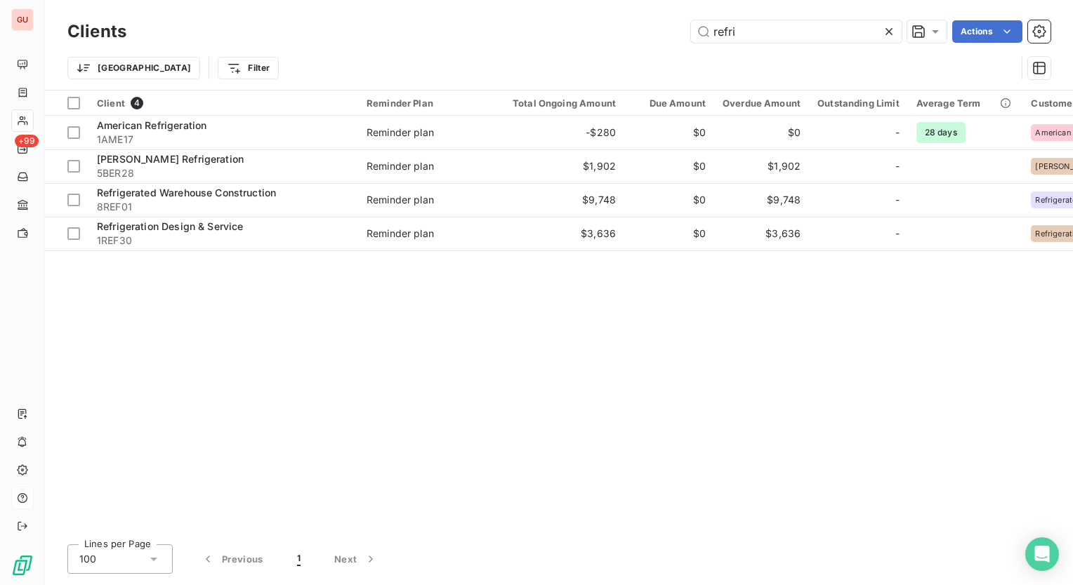
click at [889, 27] on icon at bounding box center [889, 32] width 14 height 14
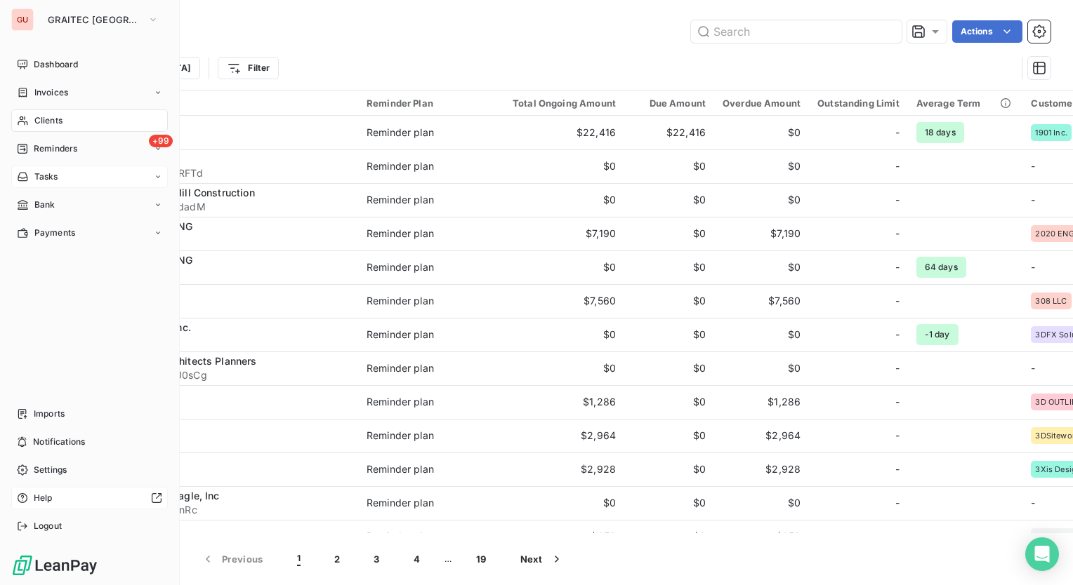
click at [73, 176] on div "Tasks" at bounding box center [89, 177] width 157 height 22
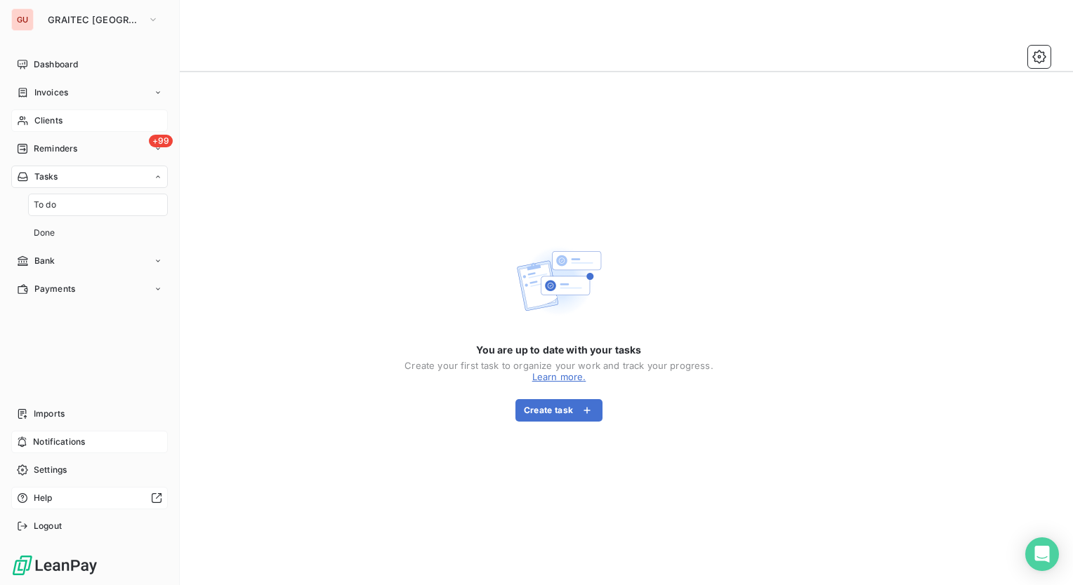
click at [50, 444] on span "Notifications" at bounding box center [59, 442] width 52 height 13
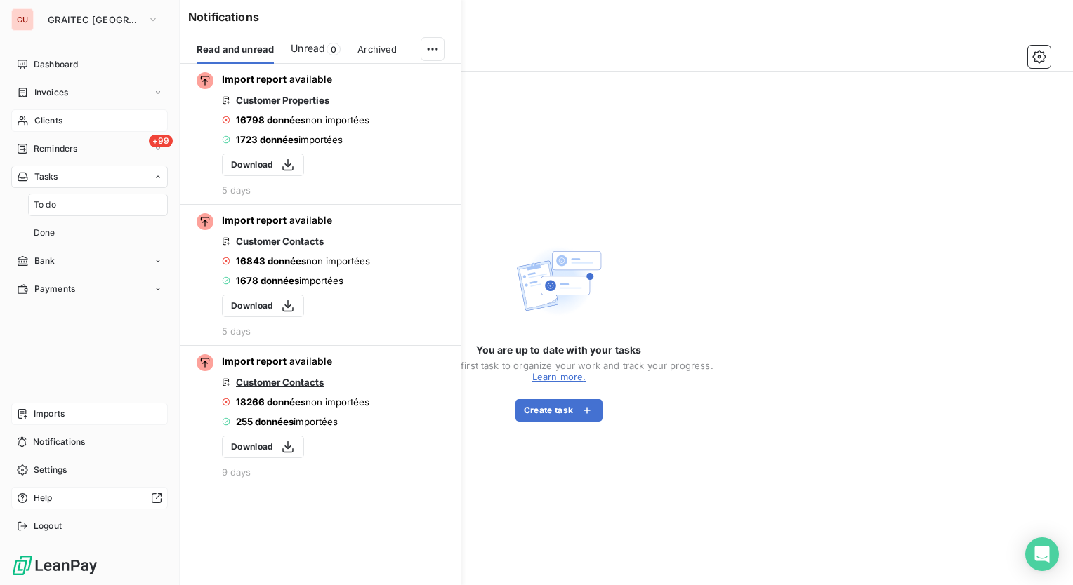
click at [57, 406] on div "Imports" at bounding box center [89, 414] width 157 height 22
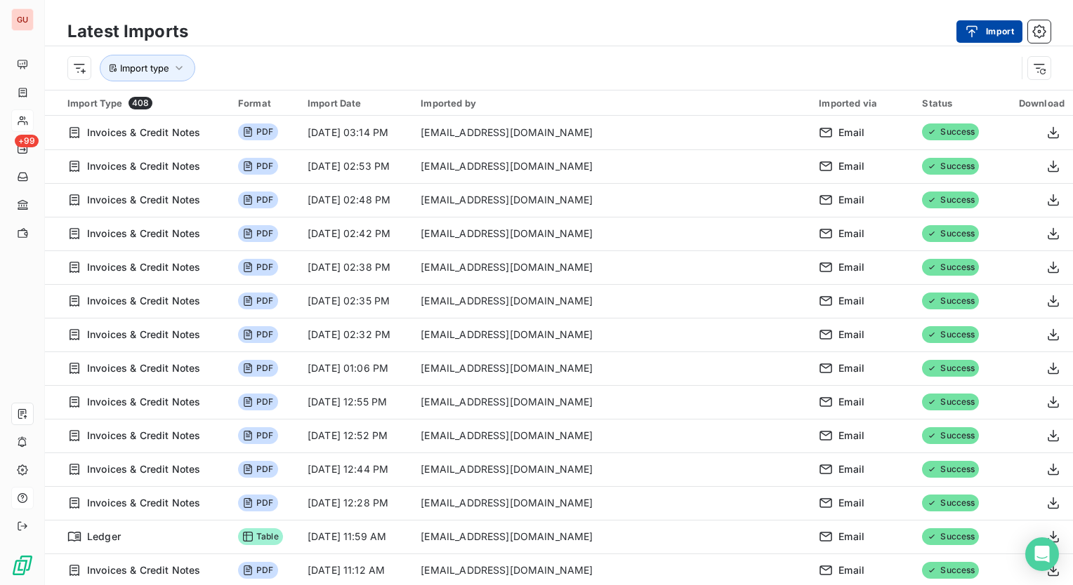
click at [977, 38] on icon "button" at bounding box center [972, 32] width 14 height 14
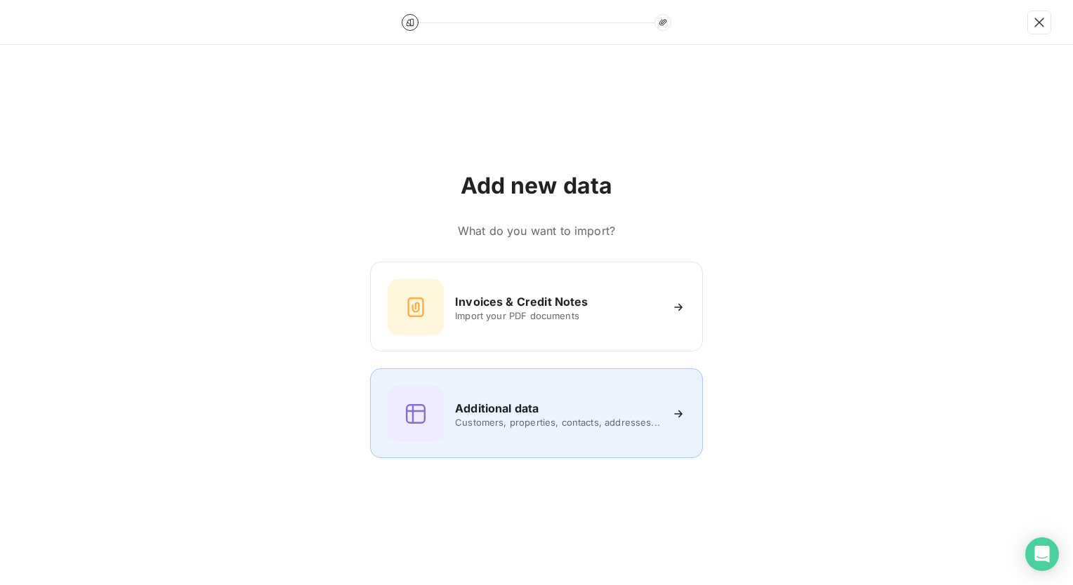
click at [499, 409] on h6 "Additional data" at bounding box center [497, 408] width 84 height 17
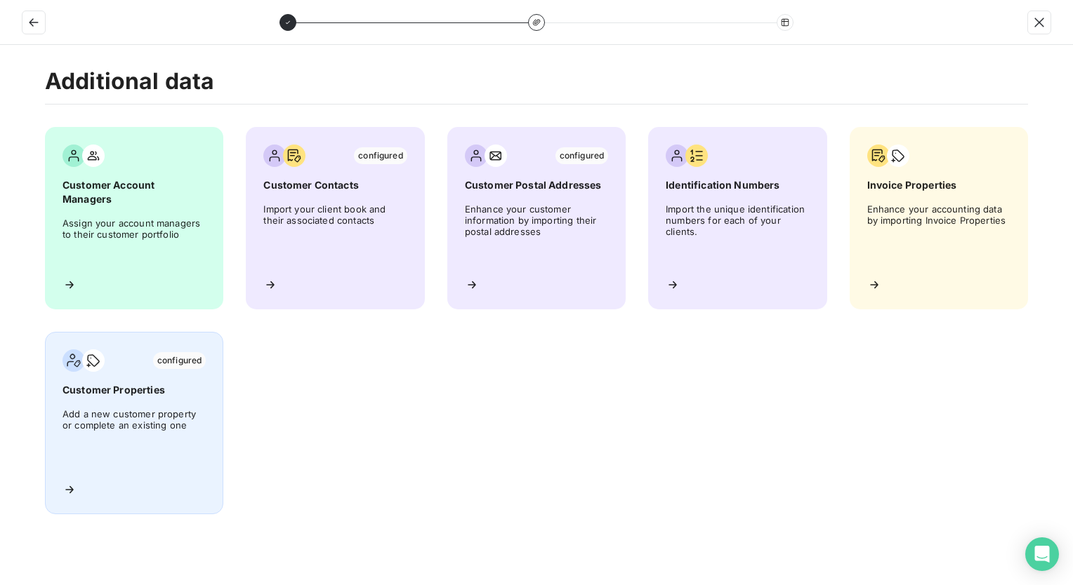
click at [53, 411] on div "configured Customer Properties Add a new customer property or complete an exist…" at bounding box center [134, 423] width 178 height 183
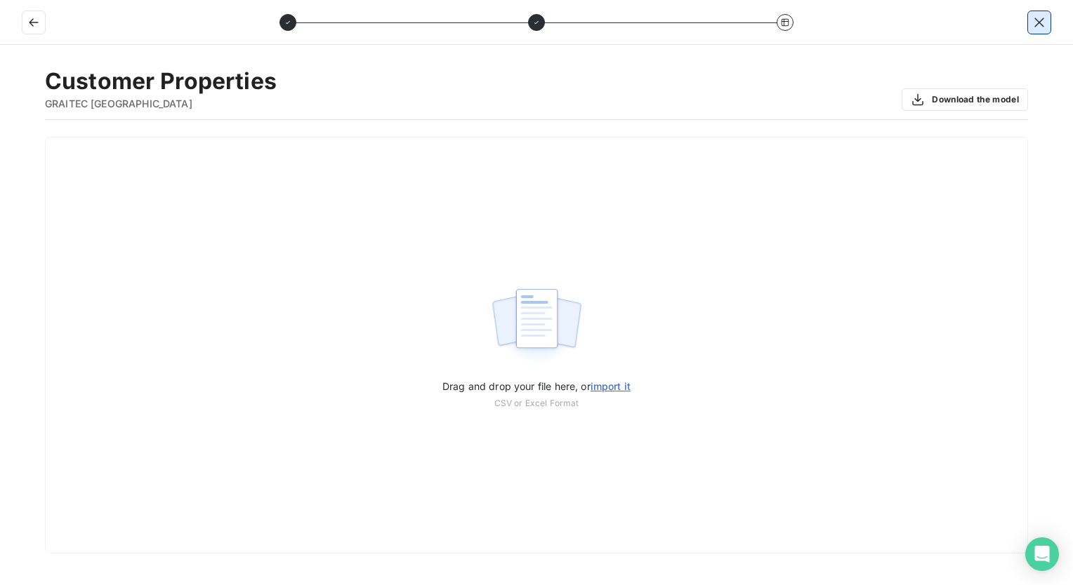
click at [1042, 24] on icon "button" at bounding box center [1038, 22] width 9 height 9
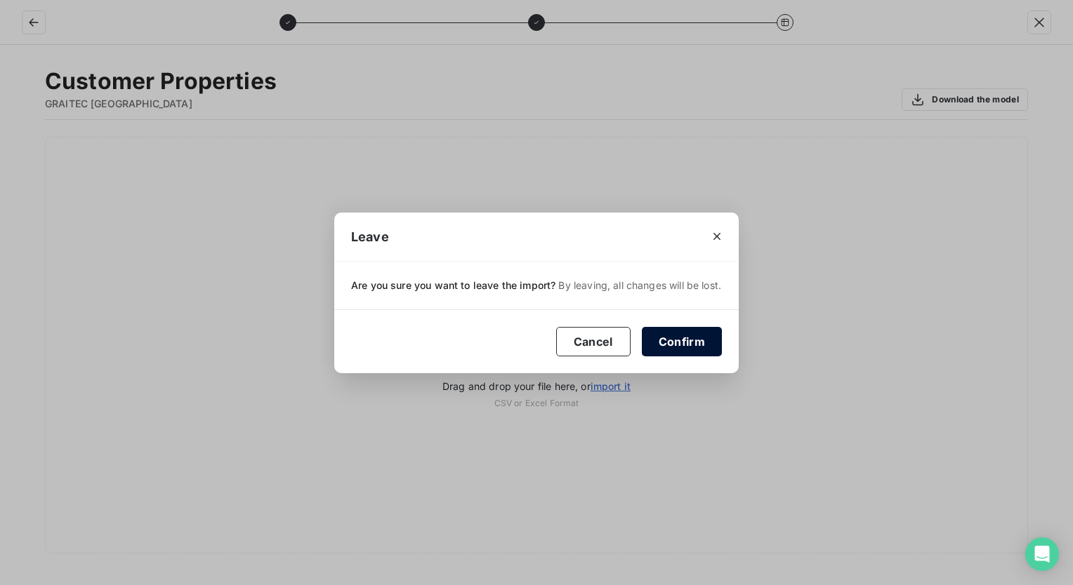
click at [684, 334] on button "Confirm" at bounding box center [682, 341] width 80 height 29
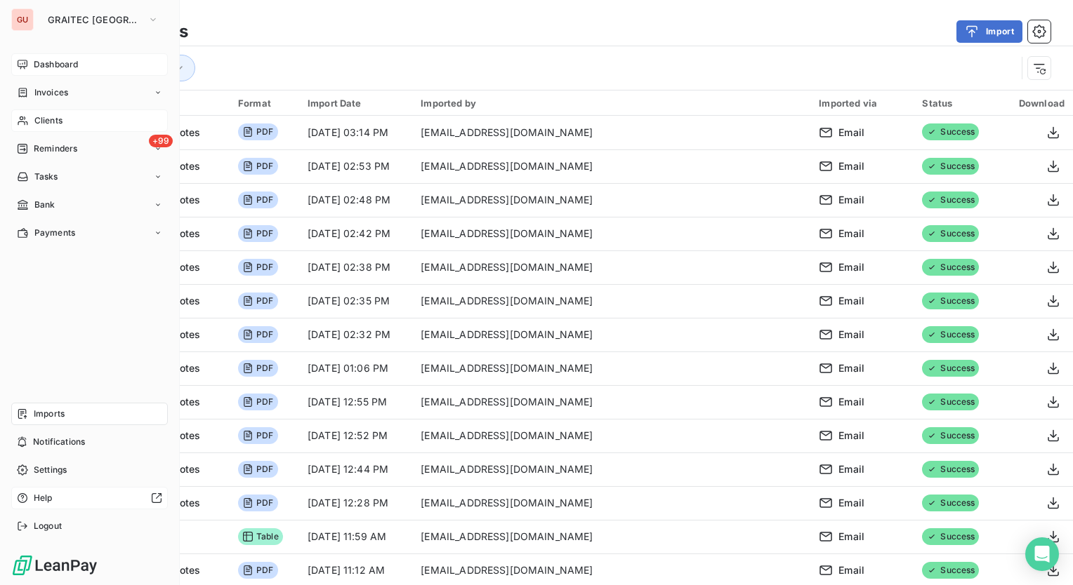
click at [66, 60] on span "Dashboard" at bounding box center [56, 64] width 44 height 13
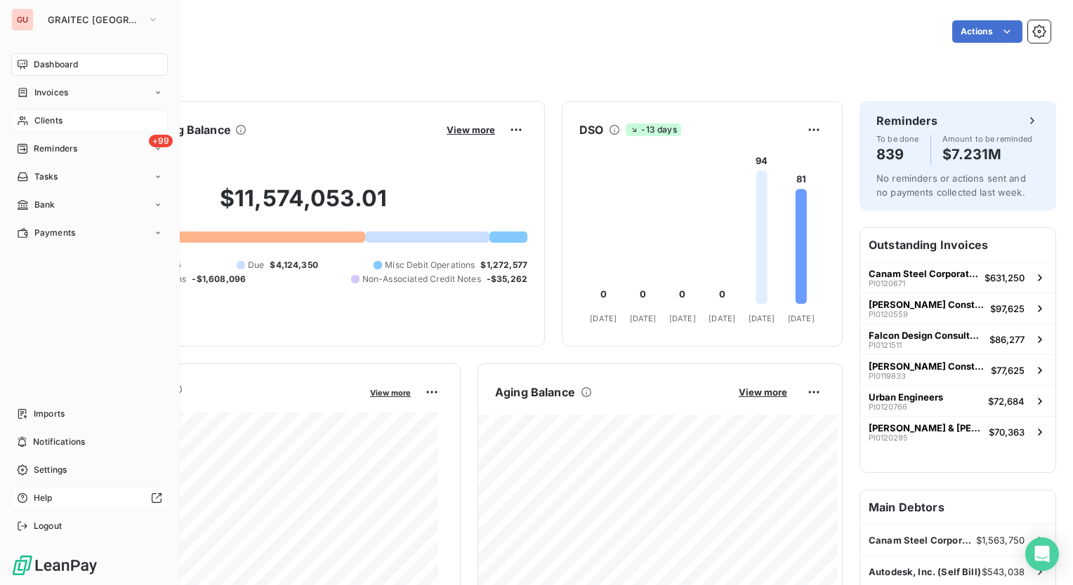
click at [64, 494] on div at bounding box center [110, 498] width 104 height 11
click at [43, 501] on span "Help" at bounding box center [43, 498] width 19 height 13
click at [59, 121] on span "Clients" at bounding box center [48, 120] width 28 height 13
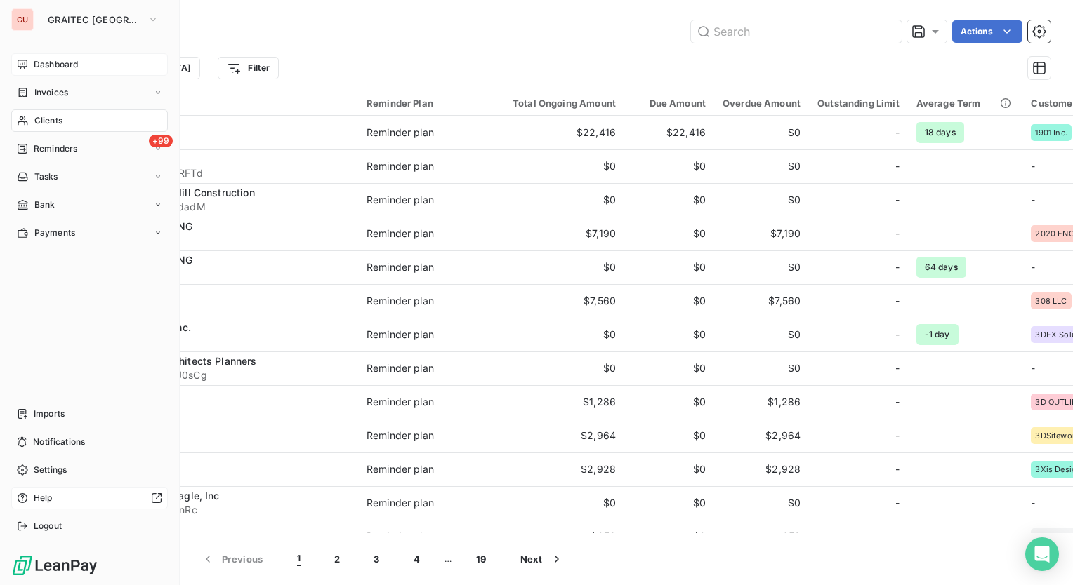
click at [55, 152] on span "Reminders" at bounding box center [56, 149] width 44 height 13
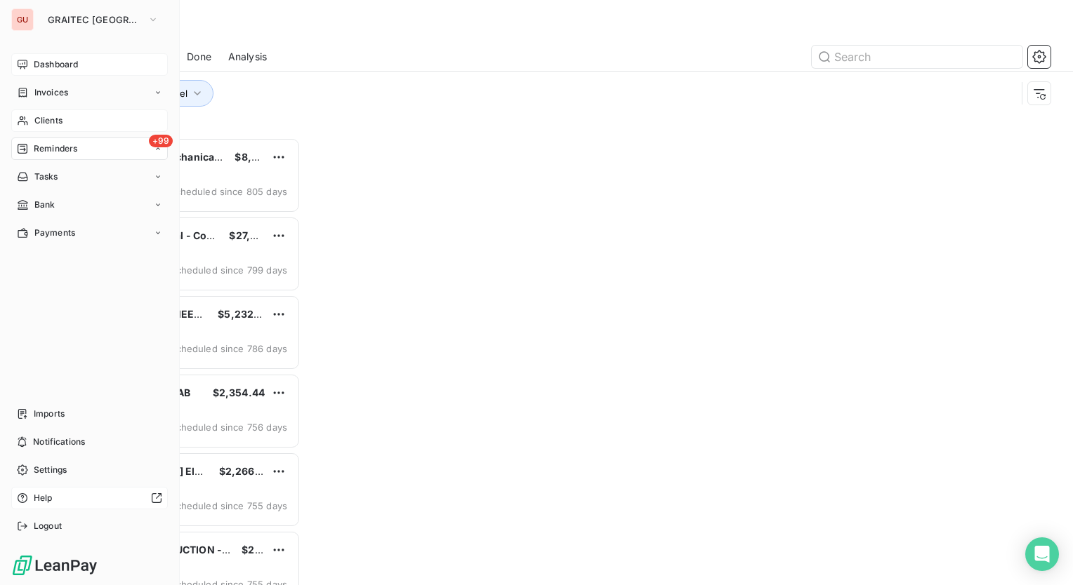
scroll to position [437, 222]
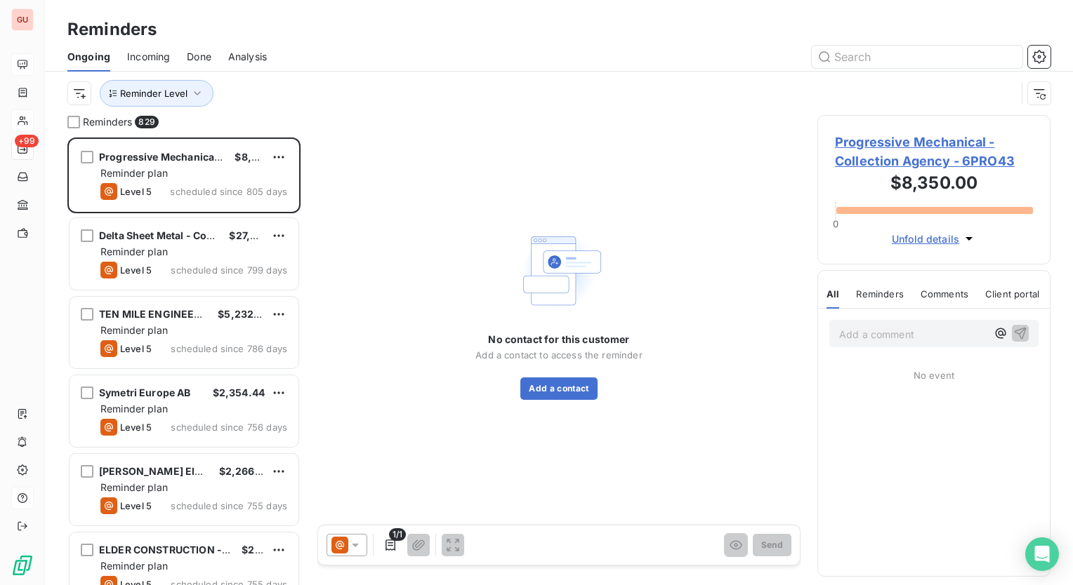
click at [904, 143] on span "Progressive Mechanical - Collection Agency - 6PRO43" at bounding box center [934, 152] width 198 height 38
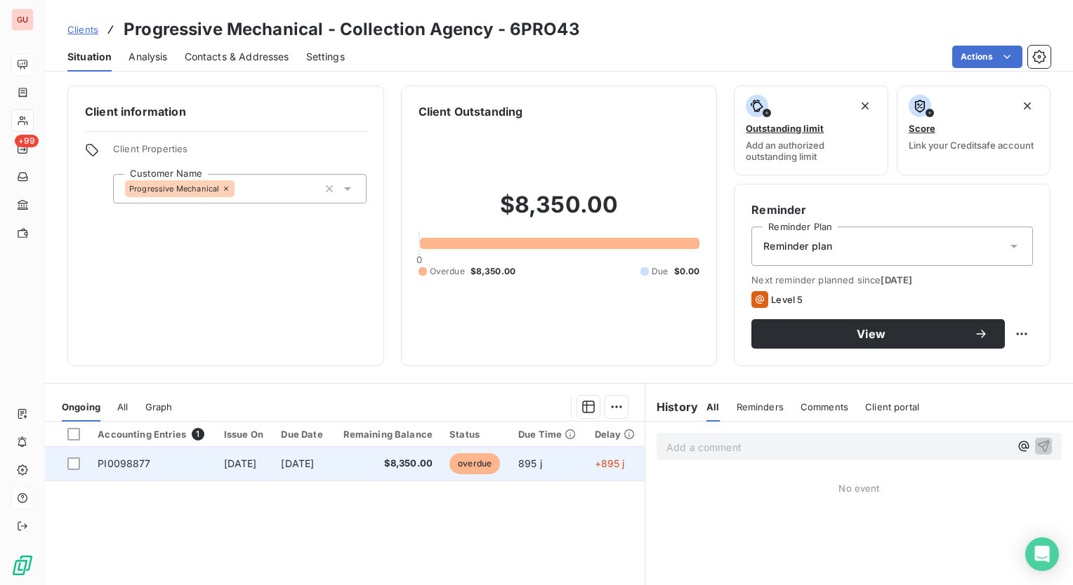
click at [133, 456] on td "PI0098877" at bounding box center [152, 464] width 126 height 34
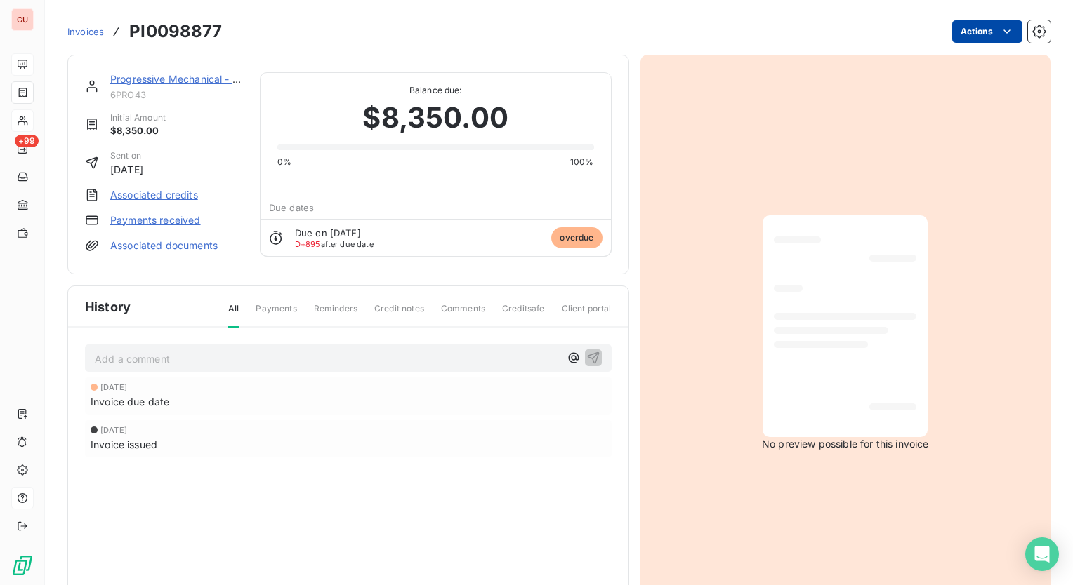
click at [1005, 29] on html "GU +99 Invoices PI0098877 Actions Progressive Mechanical - Collection Agency 6P…" at bounding box center [536, 292] width 1073 height 585
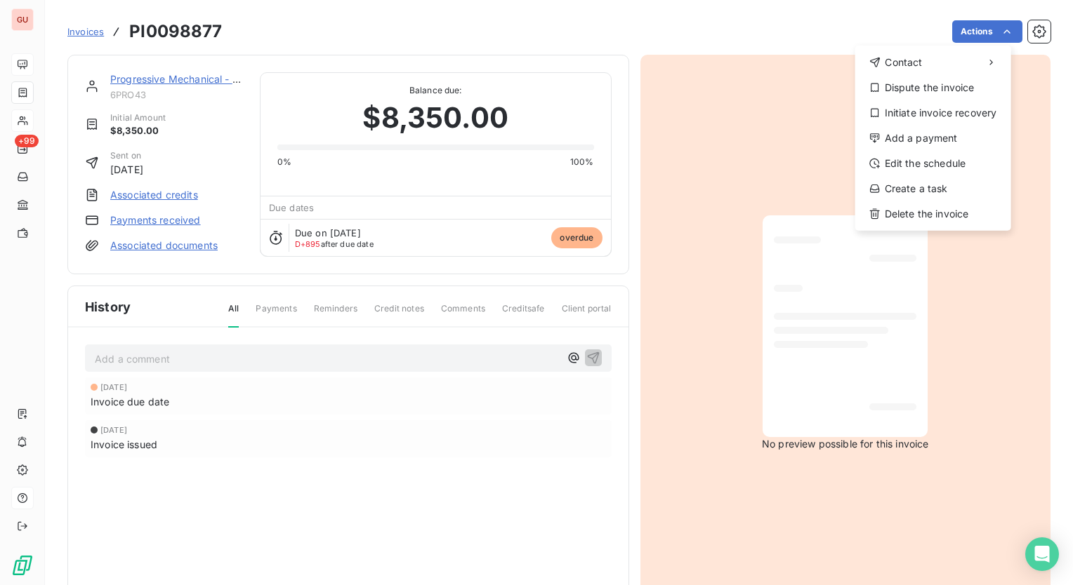
click at [776, 21] on html "GU +99 Invoices PI0098877 Actions Contact Dispute the invoice Initiate invoice …" at bounding box center [536, 292] width 1073 height 585
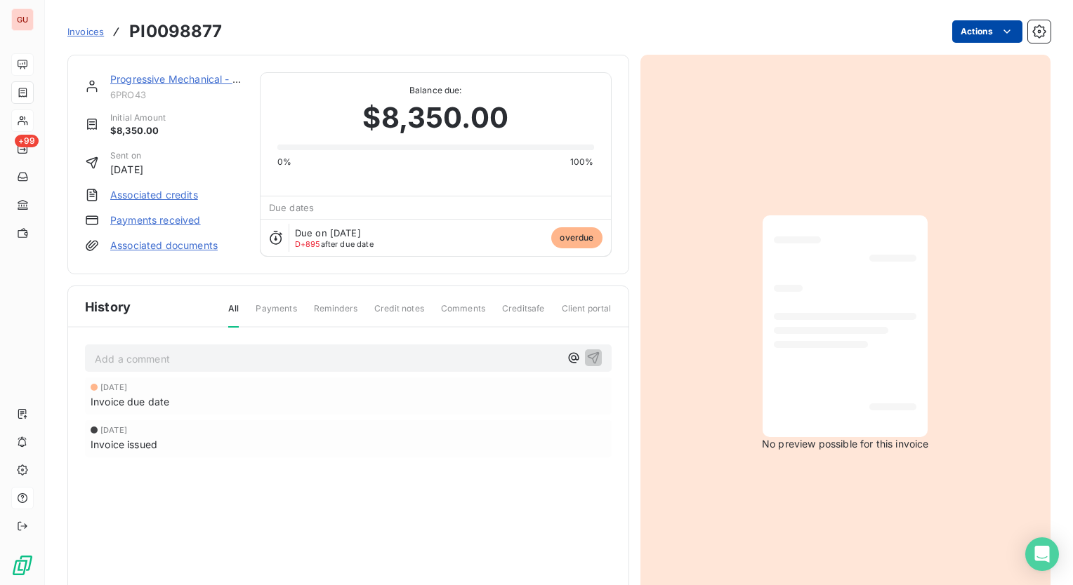
click at [999, 39] on html "GU +99 Invoices PI0098877 Actions Progressive Mechanical - Collection Agency 6P…" at bounding box center [536, 292] width 1073 height 585
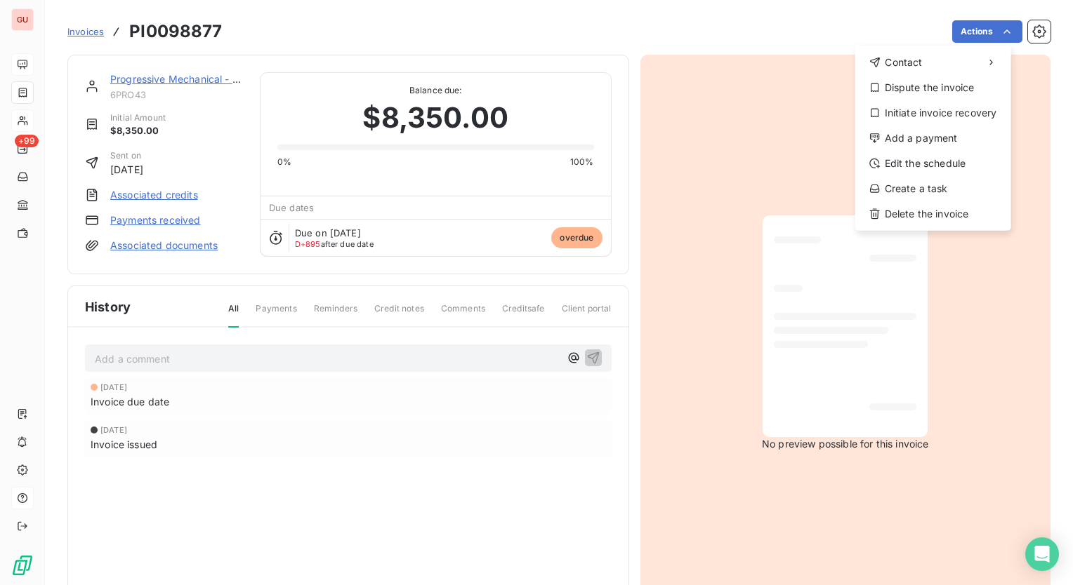
click at [261, 477] on html "GU +99 Invoices PI0098877 Actions Contact Dispute the invoice Initiate invoice …" at bounding box center [536, 292] width 1073 height 585
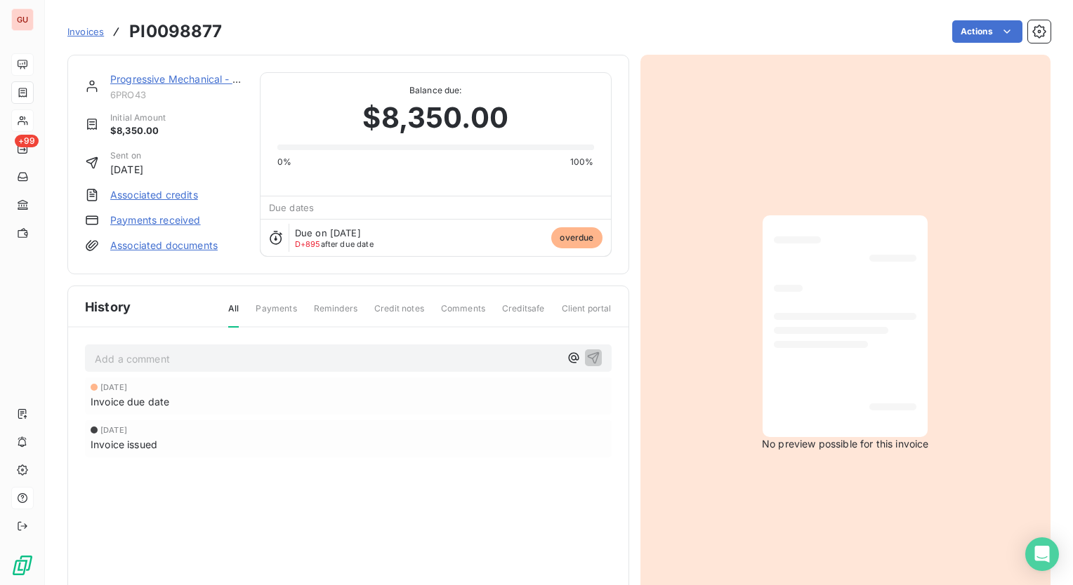
click at [84, 32] on html "GU +99 Invoices PI0098877 Actions Progressive Mechanical - Collection Agency 6P…" at bounding box center [536, 292] width 1073 height 585
click at [86, 27] on span "Invoices" at bounding box center [85, 31] width 37 height 11
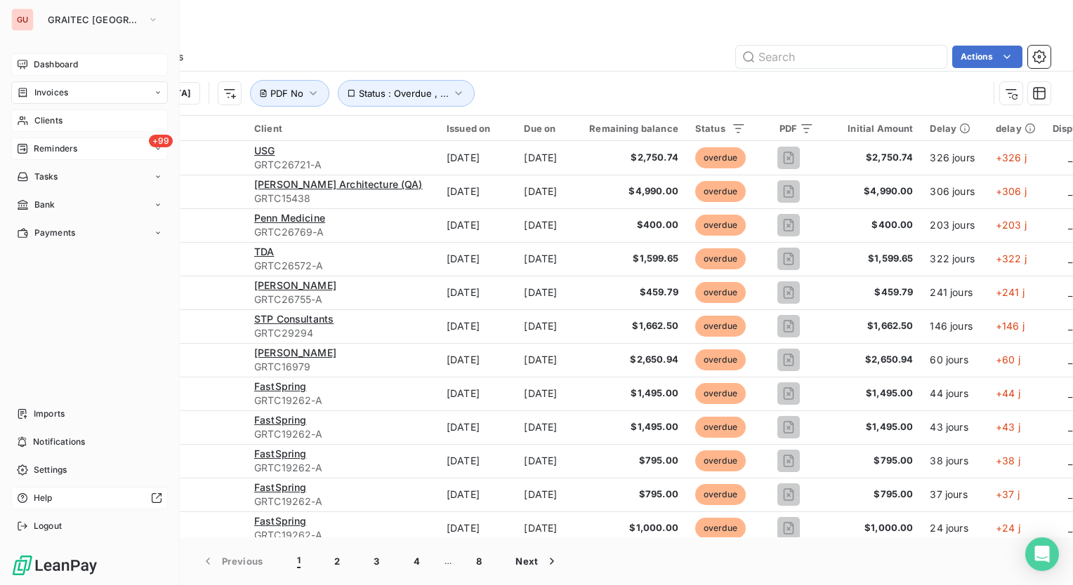
click at [153, 145] on span "+99" at bounding box center [161, 141] width 24 height 13
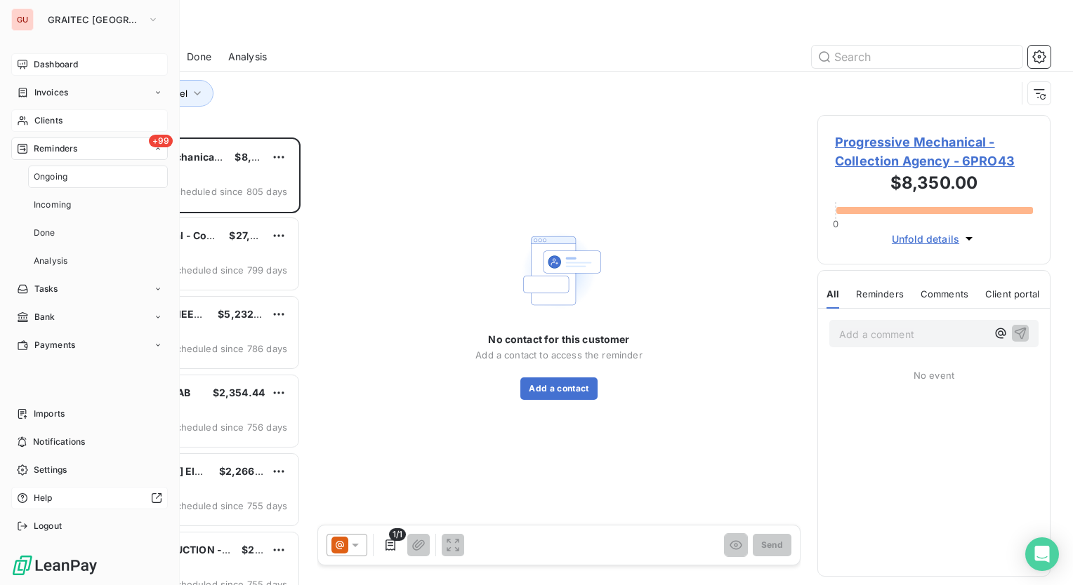
scroll to position [437, 222]
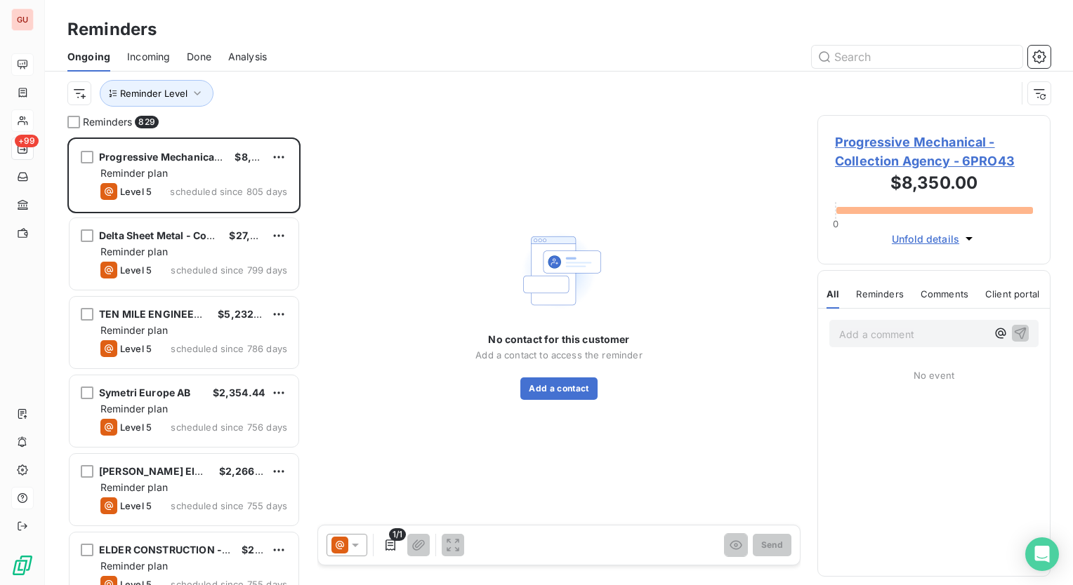
click at [431, 32] on div "Reminders" at bounding box center [559, 29] width 1028 height 25
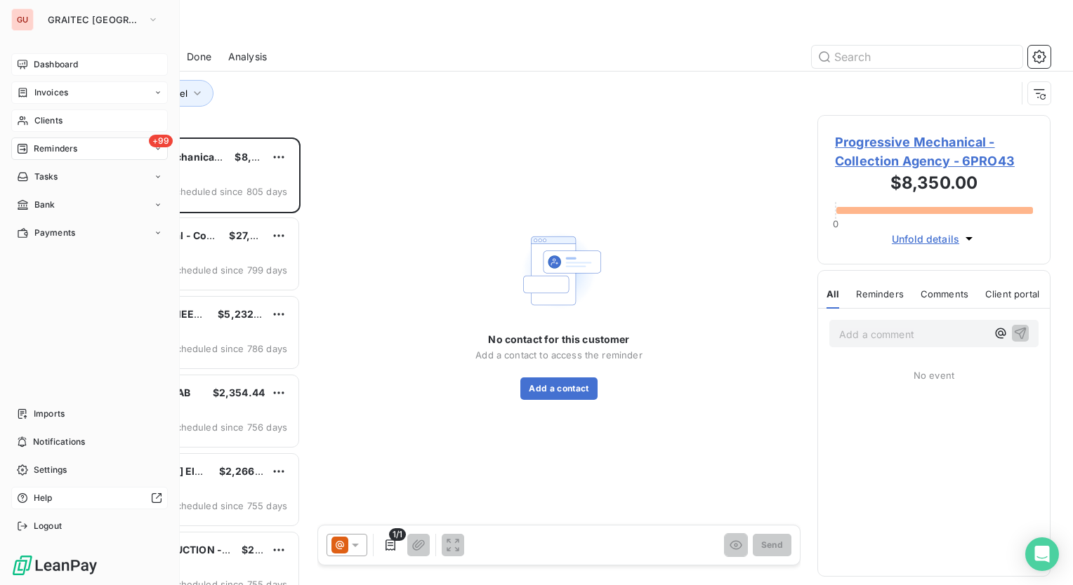
click at [153, 92] on div "Invoices" at bounding box center [89, 92] width 157 height 22
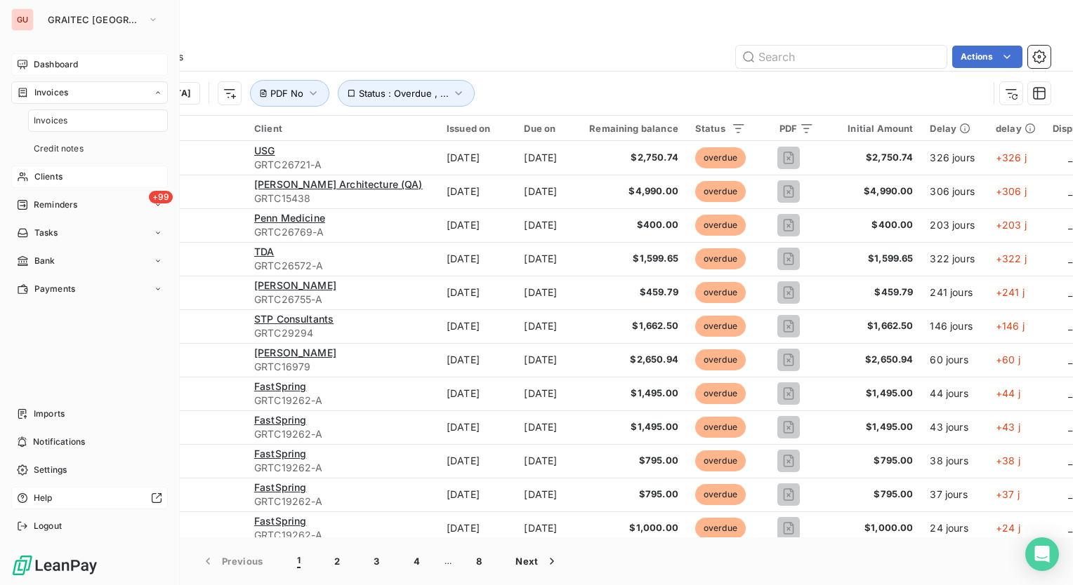
click at [157, 91] on icon at bounding box center [158, 92] width 8 height 8
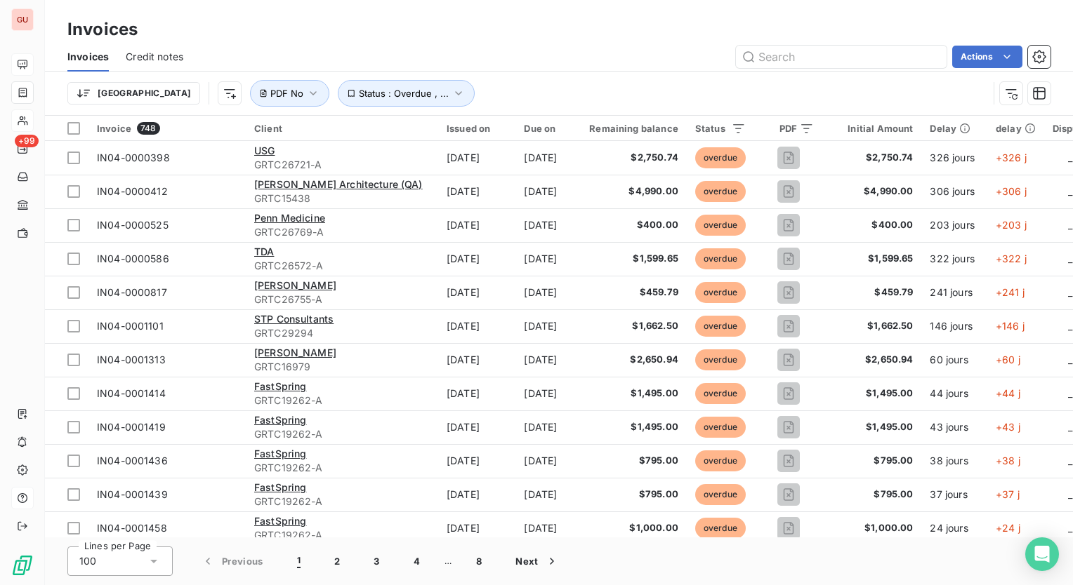
click at [352, 27] on div "Invoices" at bounding box center [559, 29] width 1028 height 25
click at [451, 94] on icon "button" at bounding box center [458, 93] width 14 height 14
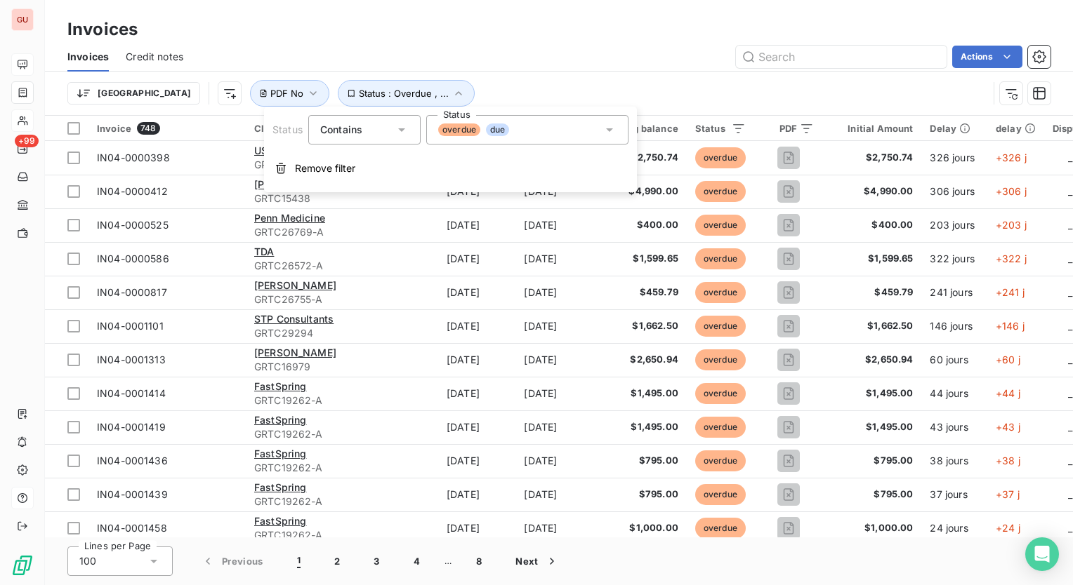
click at [611, 131] on icon at bounding box center [609, 130] width 14 height 14
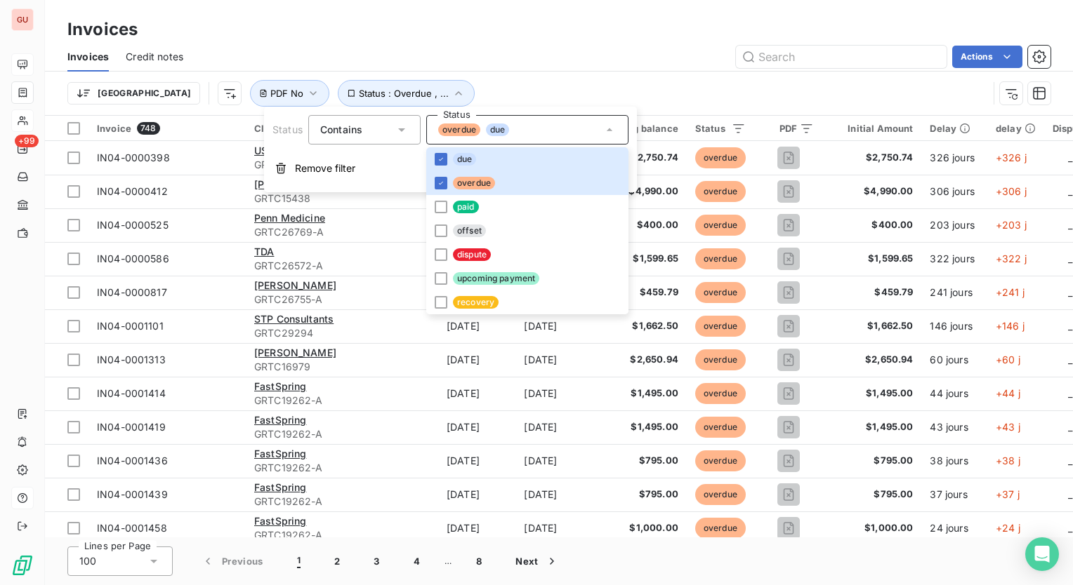
click at [531, 77] on div "Trier Status : Overdue , ... PDF No" at bounding box center [558, 94] width 983 height 44
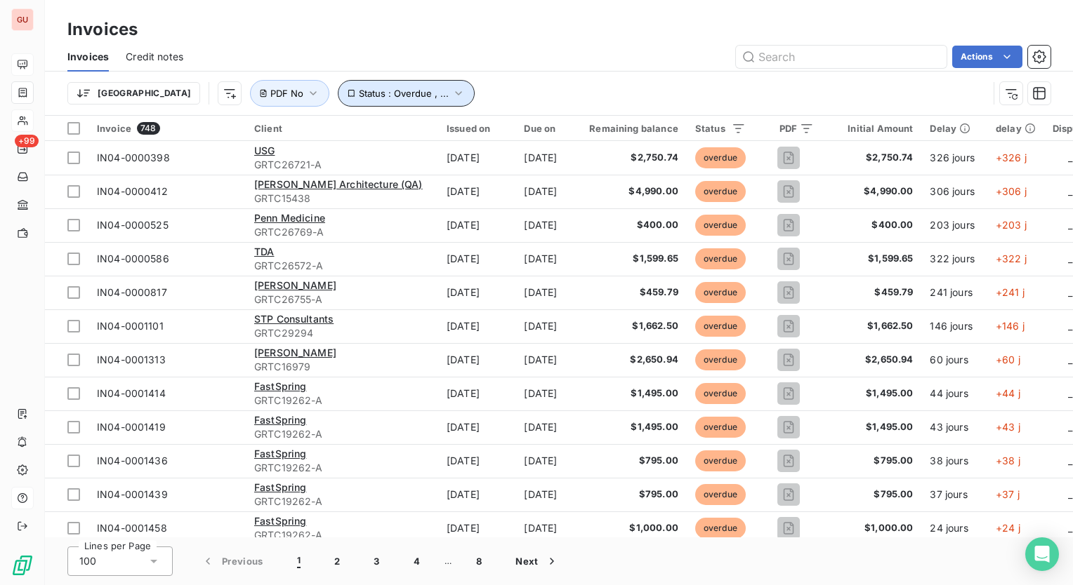
click at [451, 86] on icon "button" at bounding box center [458, 93] width 14 height 14
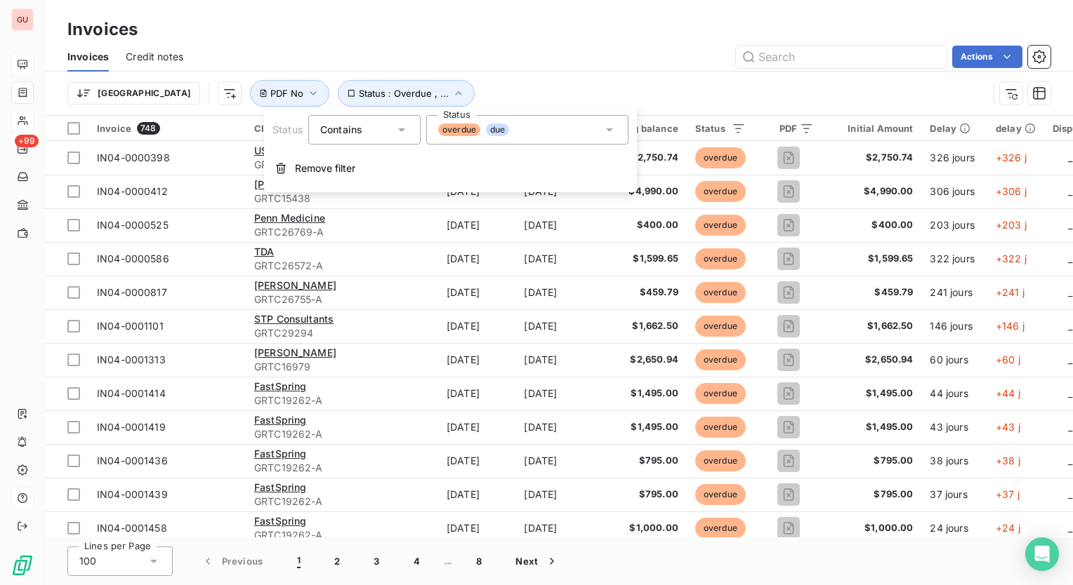
click at [611, 126] on icon at bounding box center [609, 130] width 14 height 14
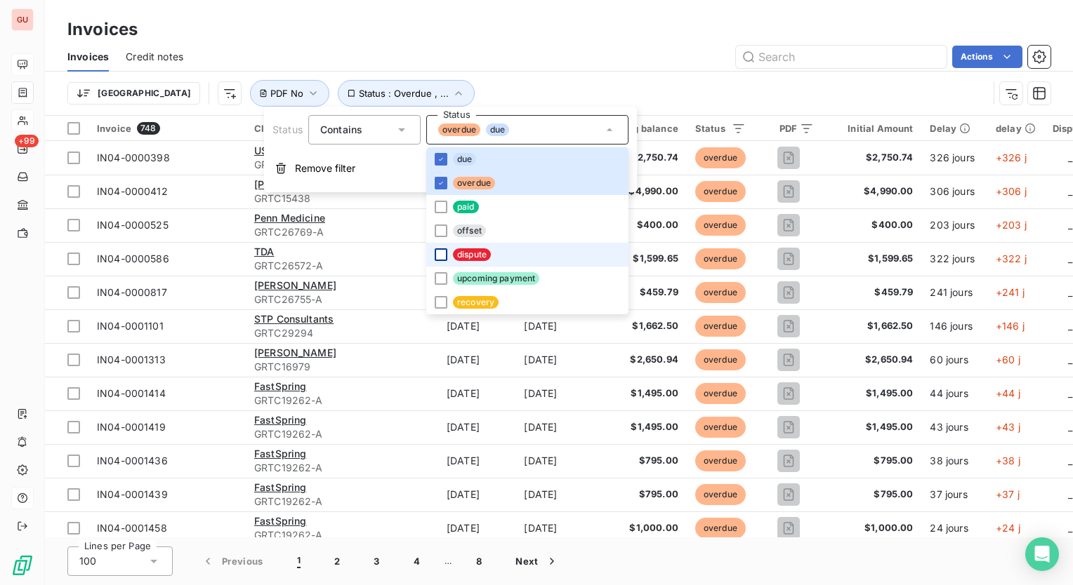
click at [444, 253] on div at bounding box center [441, 255] width 13 height 13
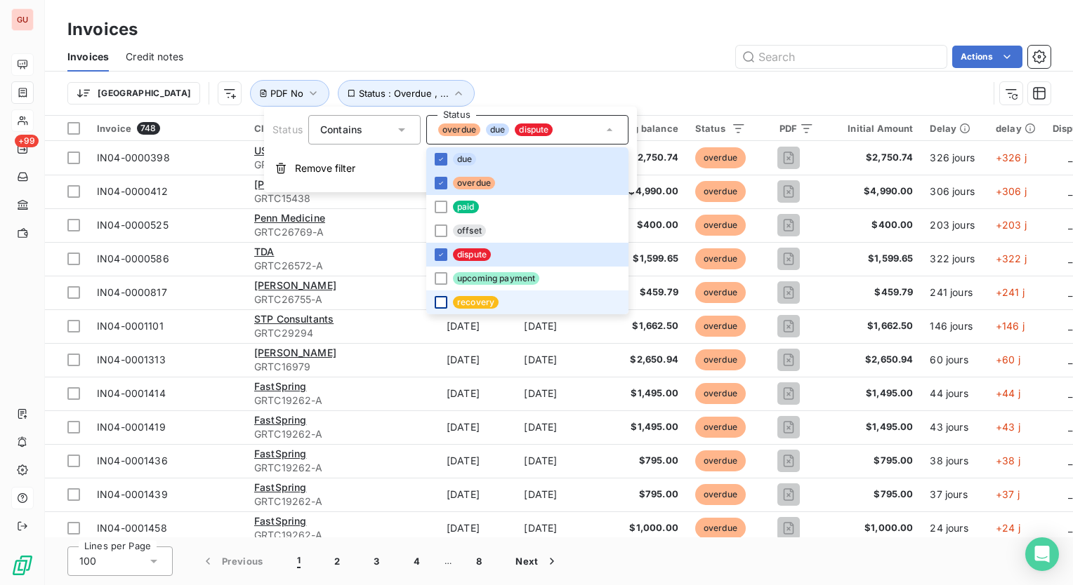
click at [441, 301] on div at bounding box center [441, 302] width 13 height 13
click at [441, 301] on icon at bounding box center [441, 302] width 8 height 8
click at [441, 251] on icon at bounding box center [441, 255] width 8 height 8
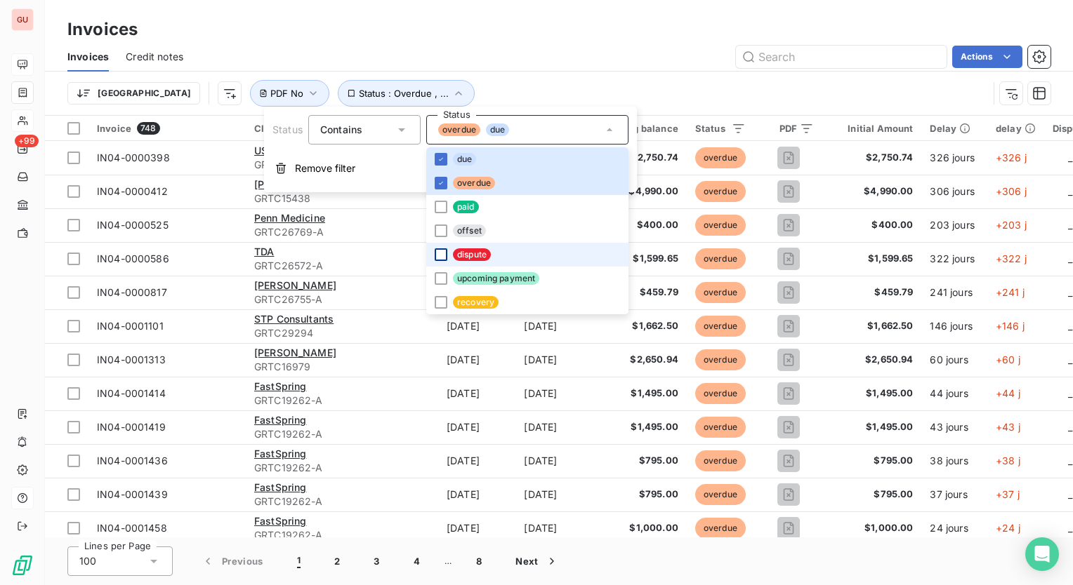
click at [590, 41] on div "Invoices" at bounding box center [559, 29] width 1028 height 25
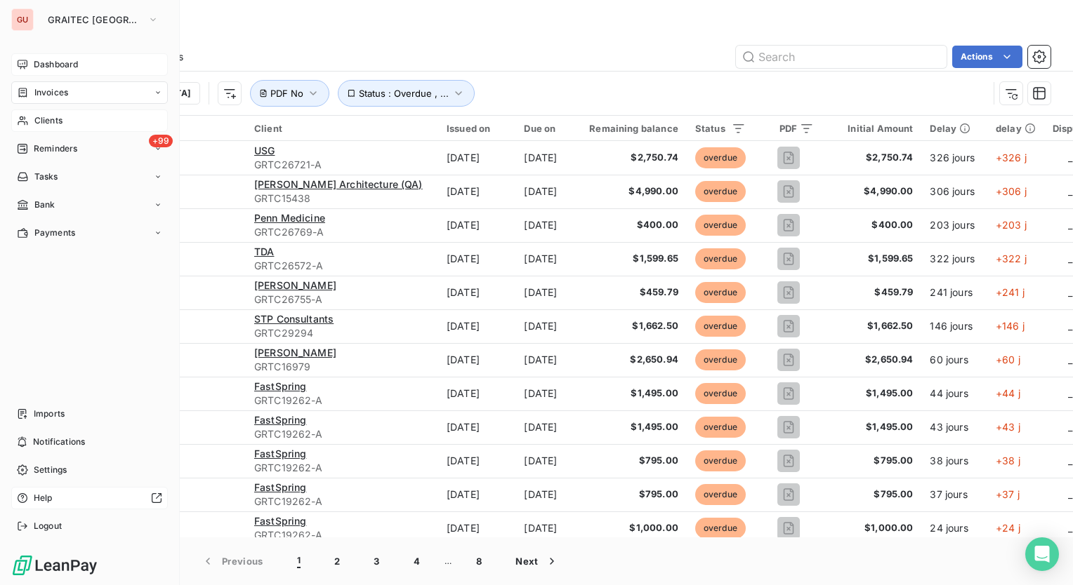
click at [161, 88] on icon at bounding box center [158, 92] width 8 height 8
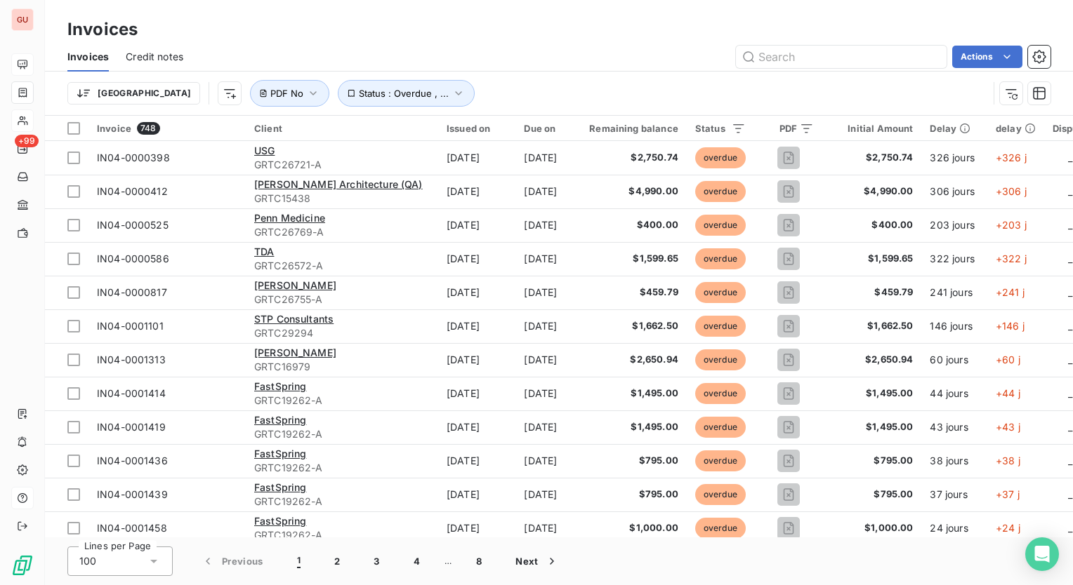
click at [370, 29] on div "Invoices" at bounding box center [559, 29] width 1028 height 25
click at [353, 24] on div "Invoices" at bounding box center [559, 29] width 1028 height 25
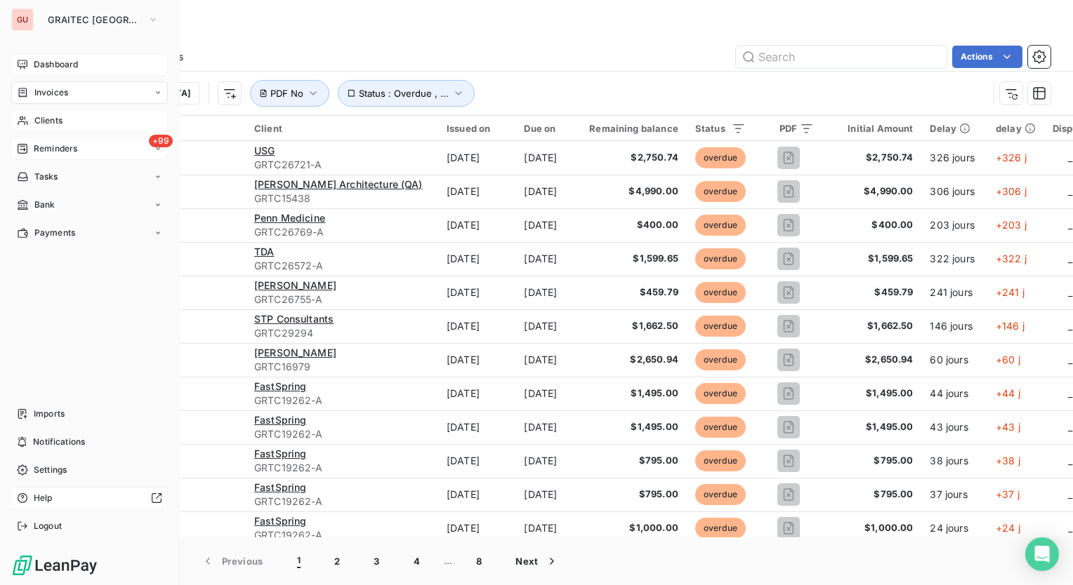
click at [145, 142] on div "+99 Reminders" at bounding box center [89, 149] width 157 height 22
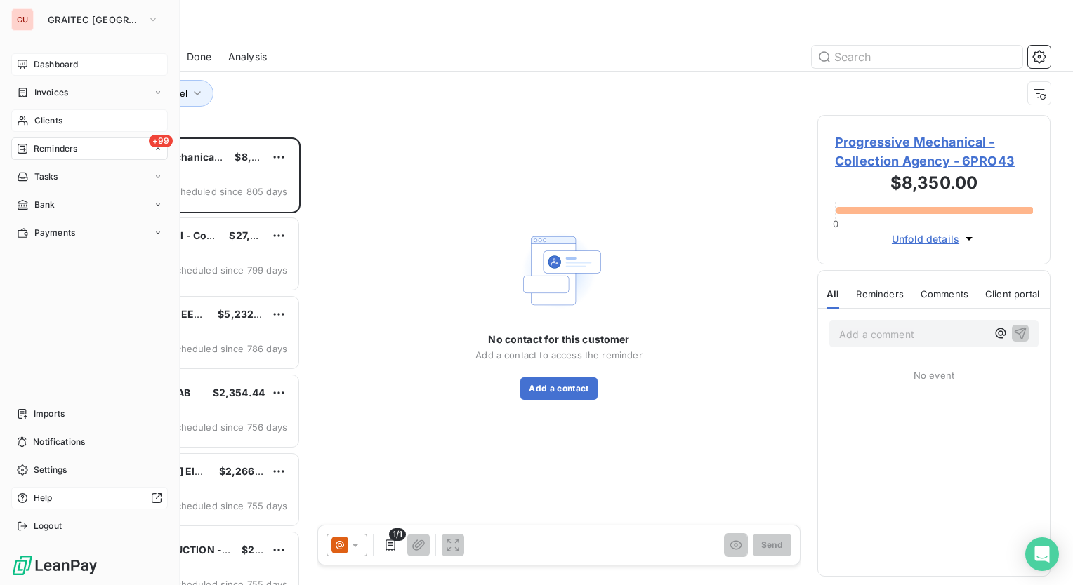
scroll to position [437, 222]
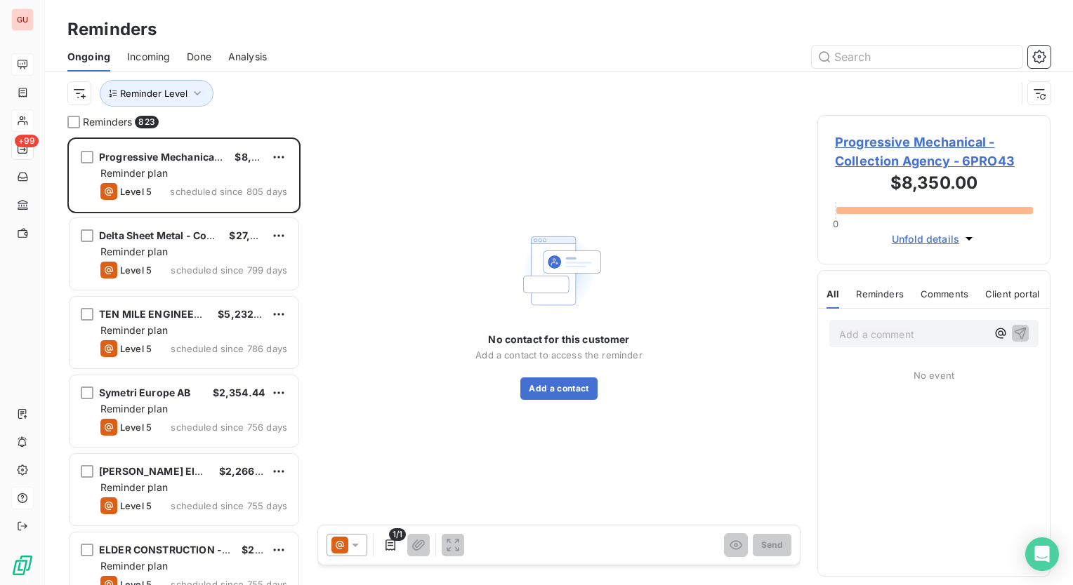
click at [334, 24] on div "Reminders" at bounding box center [559, 29] width 1028 height 25
click at [952, 145] on span "Progressive Mechanical - Collection Agency - 6PRO43" at bounding box center [934, 152] width 198 height 38
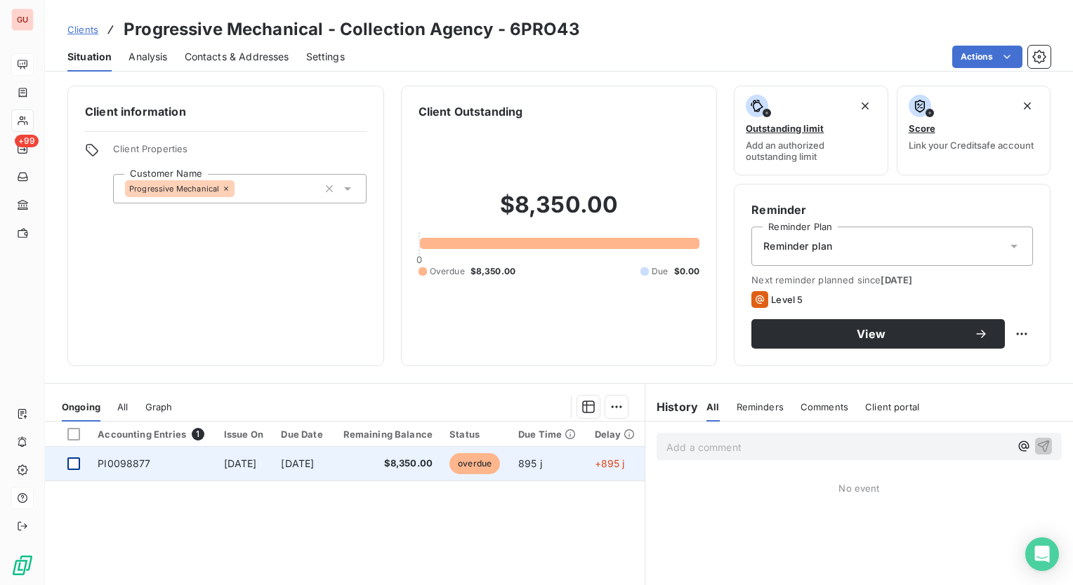
click at [72, 462] on div at bounding box center [73, 464] width 13 height 13
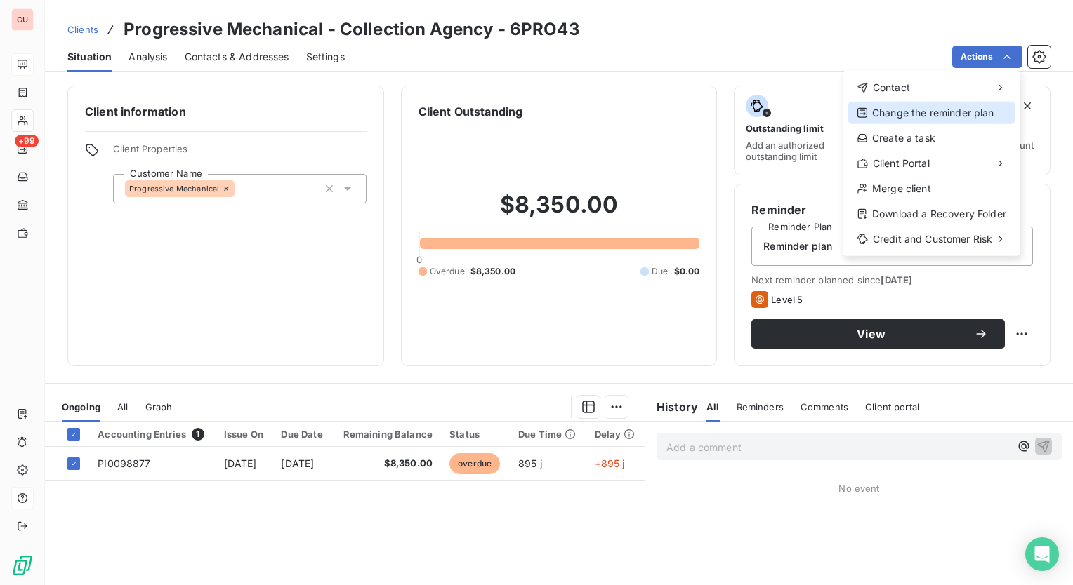
click at [941, 110] on div "Change the reminder plan" at bounding box center [931, 113] width 166 height 22
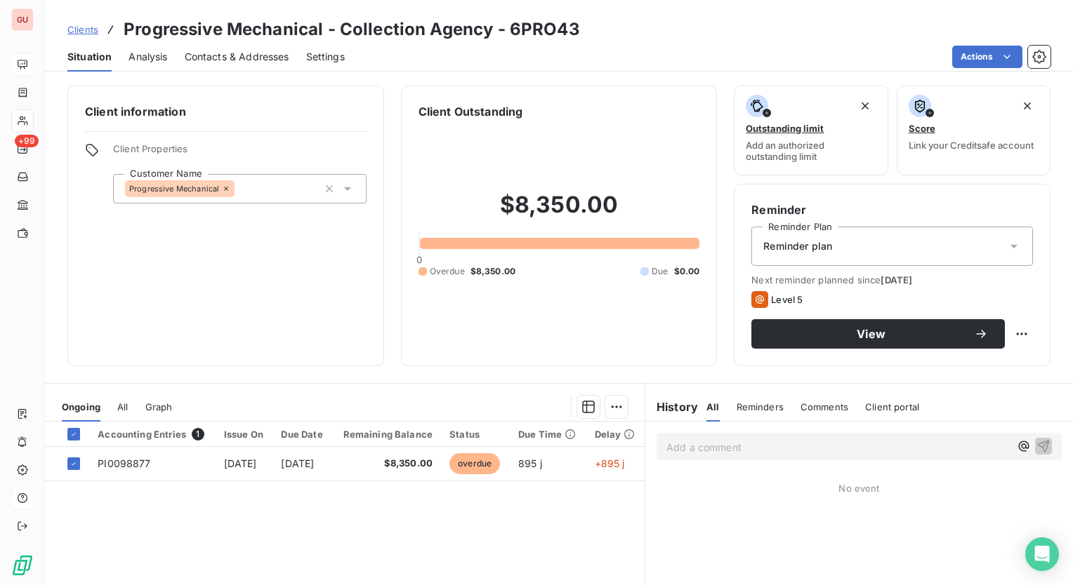
click at [834, 24] on div "Clients Progressive Mechanical - Collection Agency - 6PRO43" at bounding box center [559, 29] width 1028 height 25
click at [1036, 62] on html "GU +99 Clients Progressive Mechanical - Collection Agency - 6PRO43 Situation An…" at bounding box center [536, 292] width 1073 height 585
click at [1037, 56] on icon "button" at bounding box center [1039, 57] width 14 height 14
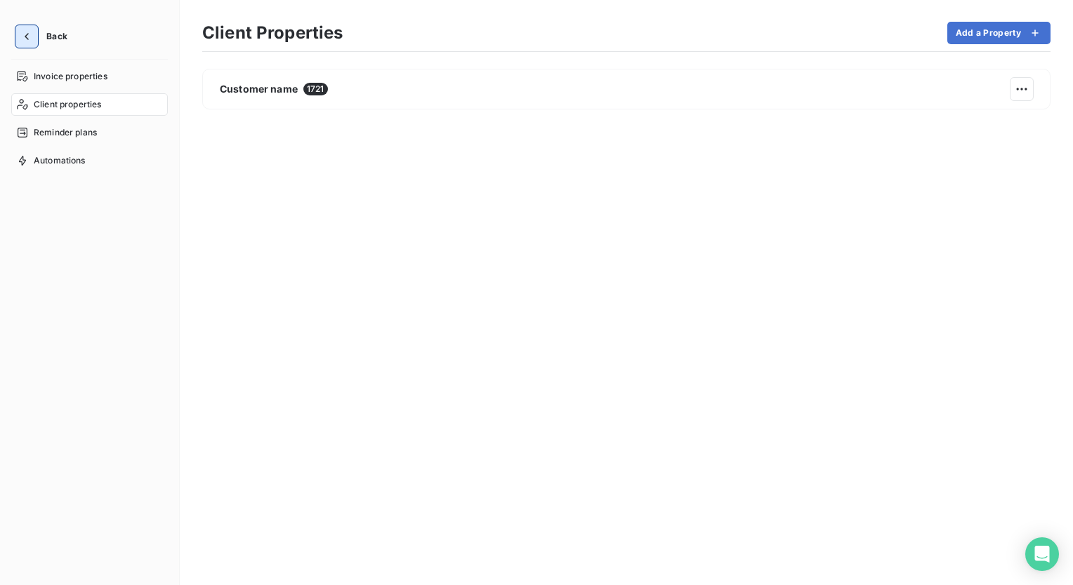
click at [25, 35] on icon "button" at bounding box center [27, 36] width 4 height 7
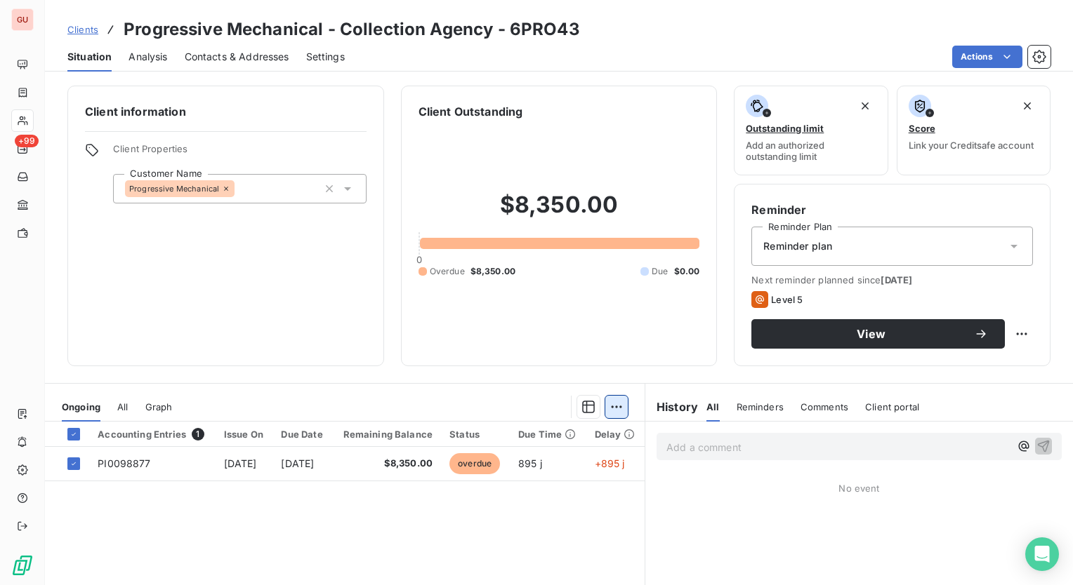
click at [614, 404] on html "GU +99 Clients Progressive Mechanical - Collection Agency - 6PRO43 Situation An…" at bounding box center [536, 292] width 1073 height 585
click at [567, 524] on html "GU +99 Clients Progressive Mechanical - Collection Agency - 6PRO43 Situation An…" at bounding box center [536, 292] width 1073 height 585
click at [1016, 330] on html "GU +99 Clients Progressive Mechanical - Collection Agency - 6PRO43 Situation An…" at bounding box center [536, 292] width 1073 height 585
click at [1014, 332] on html "GU +99 Clients Progressive Mechanical - Collection Agency - 6PRO43 Situation An…" at bounding box center [536, 292] width 1073 height 585
click at [984, 365] on div "Reschedule this action" at bounding box center [953, 365] width 122 height 22
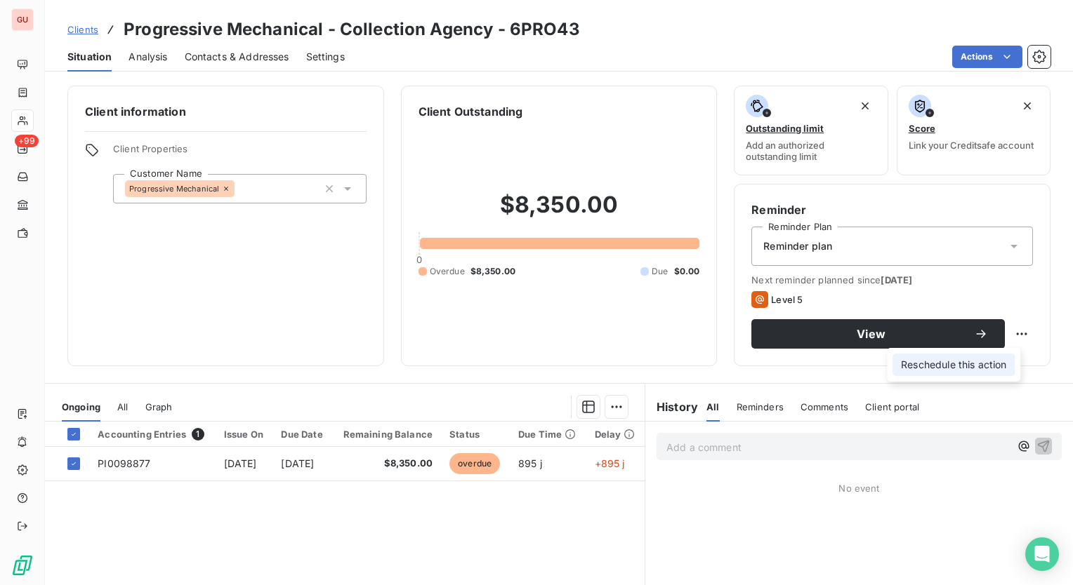
select select "8"
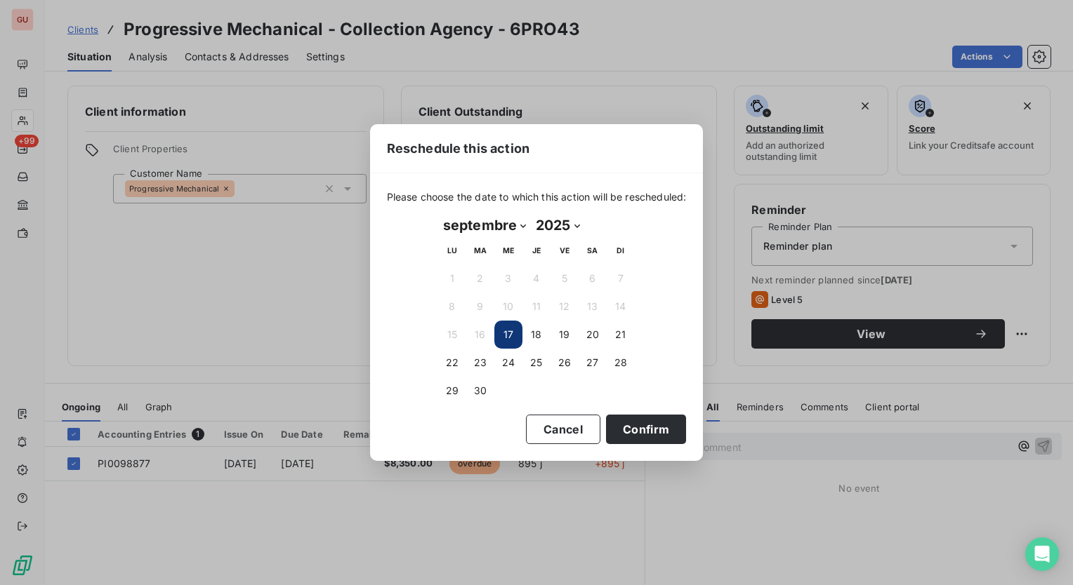
click at [737, 53] on div "Reschedule this action Please choose the date to which this action will be resc…" at bounding box center [536, 292] width 1073 height 585
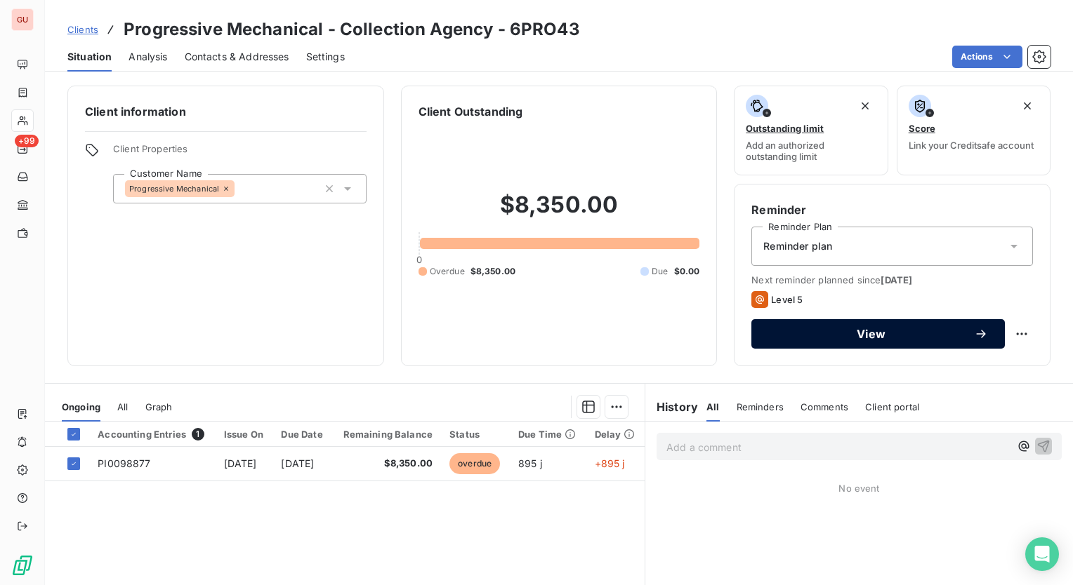
click at [858, 324] on button "View" at bounding box center [877, 333] width 253 height 29
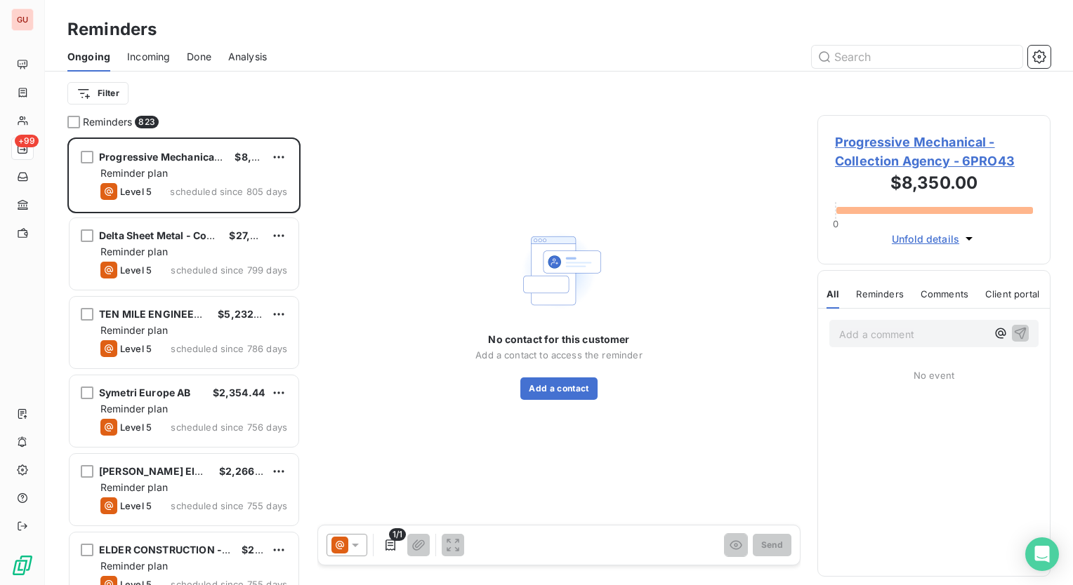
scroll to position [437, 222]
click at [1039, 55] on icon "button" at bounding box center [1040, 57] width 4 height 4
click at [878, 159] on span "Progressive Mechanical - Collection Agency - 6PRO43" at bounding box center [934, 152] width 198 height 38
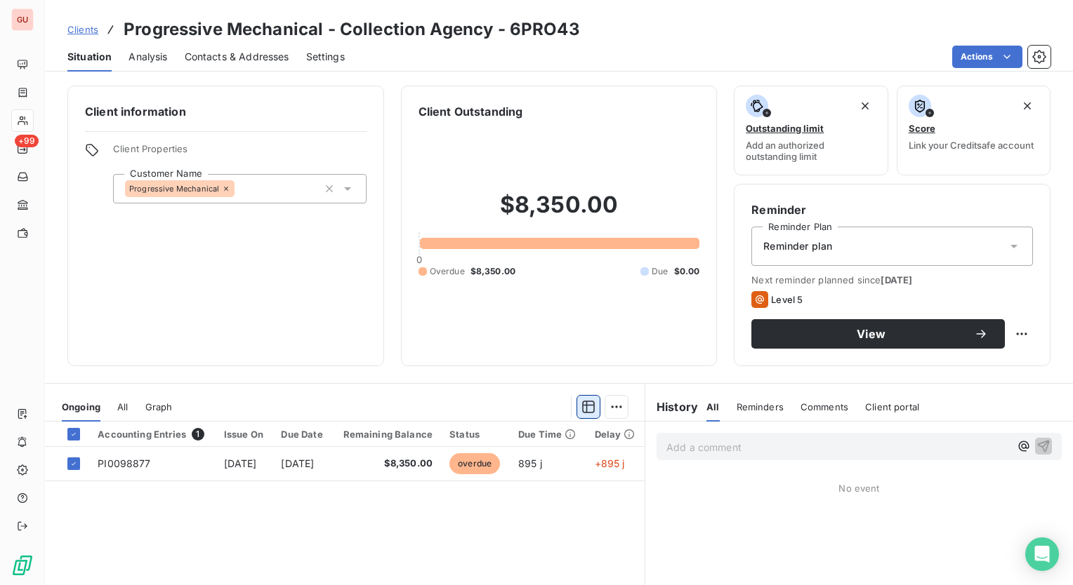
click at [582, 404] on icon "button" at bounding box center [588, 407] width 13 height 13
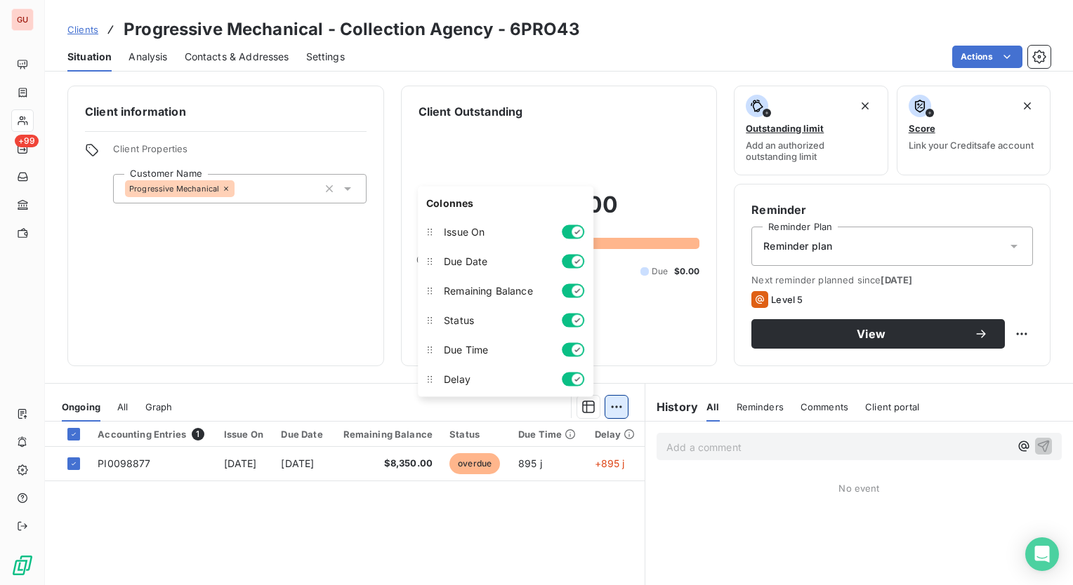
click at [610, 399] on html "GU +99 Clients Progressive Mechanical - Collection Agency - 6PRO43 Situation An…" at bounding box center [536, 292] width 1073 height 585
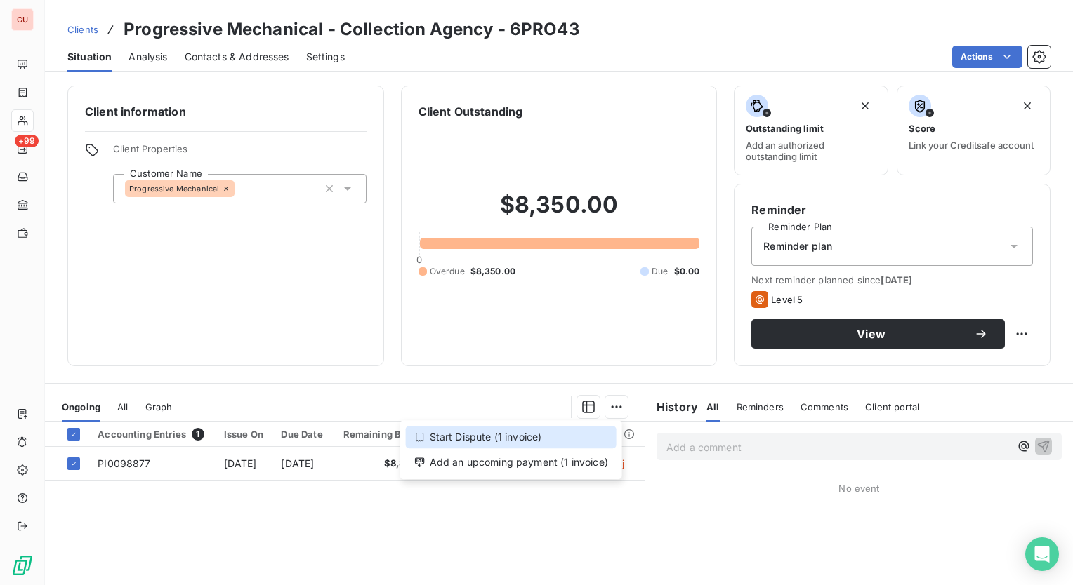
click at [422, 435] on icon at bounding box center [419, 437] width 11 height 11
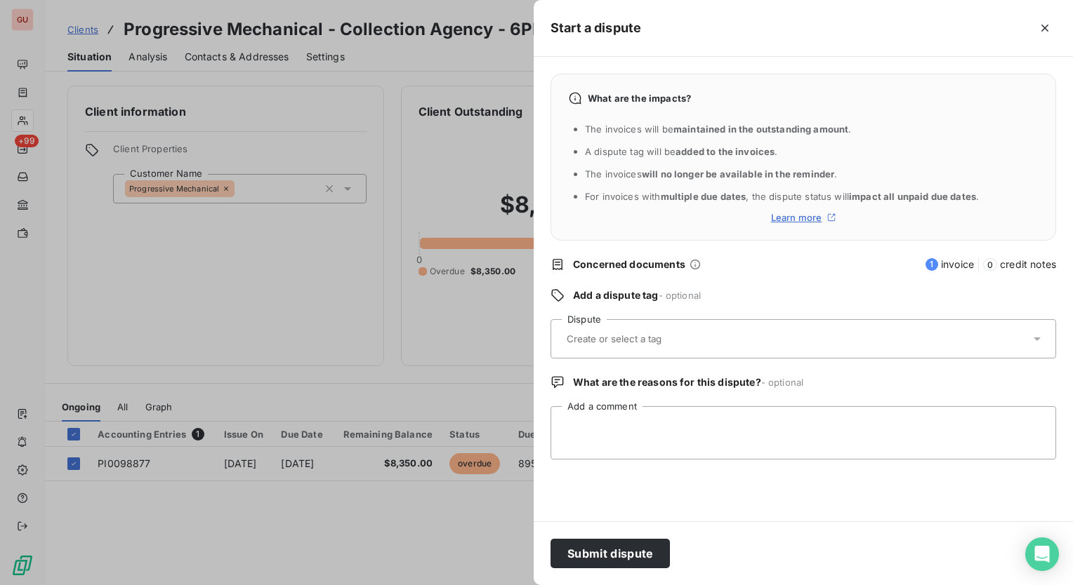
click at [1031, 340] on icon at bounding box center [1037, 339] width 14 height 14
click at [820, 289] on div "Add a dispute tag - optional" at bounding box center [802, 296] width 505 height 14
click at [1033, 341] on icon at bounding box center [1037, 339] width 14 height 14
click at [612, 382] on span "No tag available" at bounding box center [597, 376] width 70 height 11
click at [621, 340] on input "text" at bounding box center [648, 339] width 166 height 13
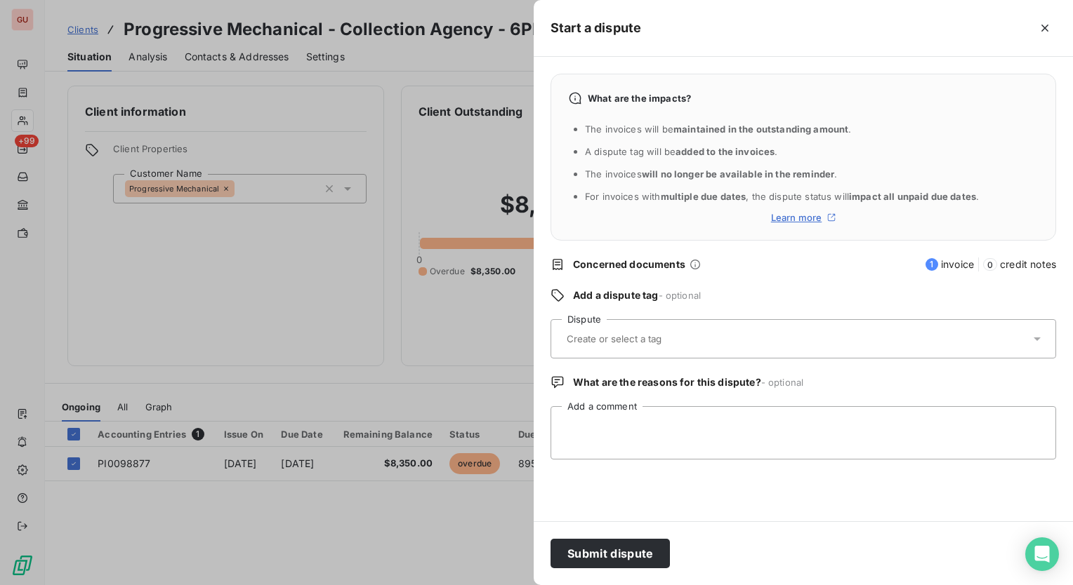
type input "D"
click at [769, 278] on div "What are the impacts? The invoices will be maintained in the outstanding amount…" at bounding box center [803, 289] width 539 height 465
click at [626, 300] on span "Add a dispute tag" at bounding box center [616, 295] width 86 height 12
click at [691, 264] on icon at bounding box center [694, 264] width 11 height 11
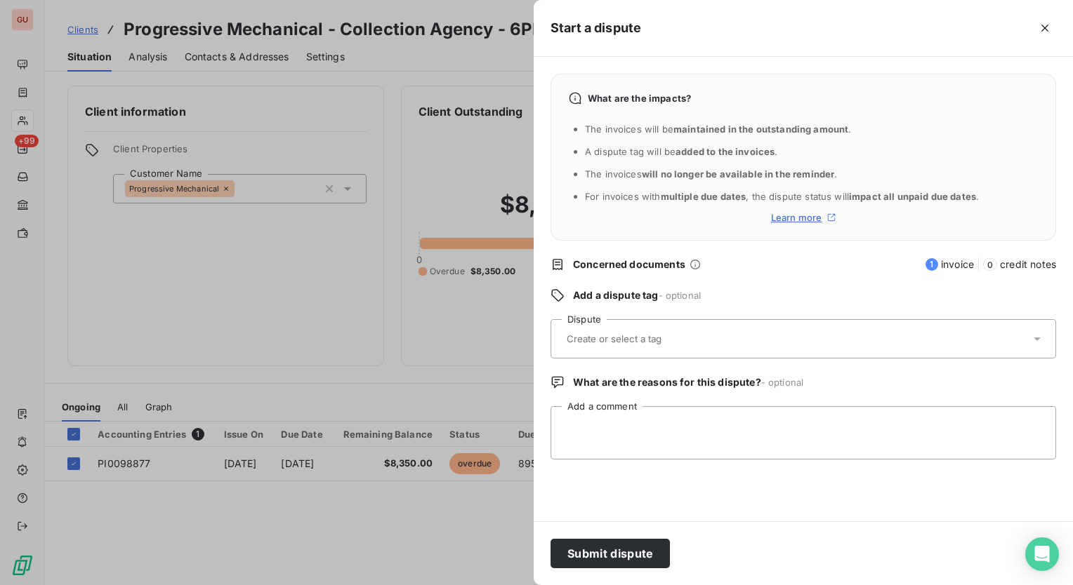
click at [679, 338] on input "text" at bounding box center [648, 339] width 166 height 13
click at [610, 380] on span "No tag available" at bounding box center [597, 376] width 70 height 11
click at [583, 343] on input "text" at bounding box center [648, 339] width 166 height 13
click at [1045, 29] on icon "button" at bounding box center [1044, 28] width 7 height 7
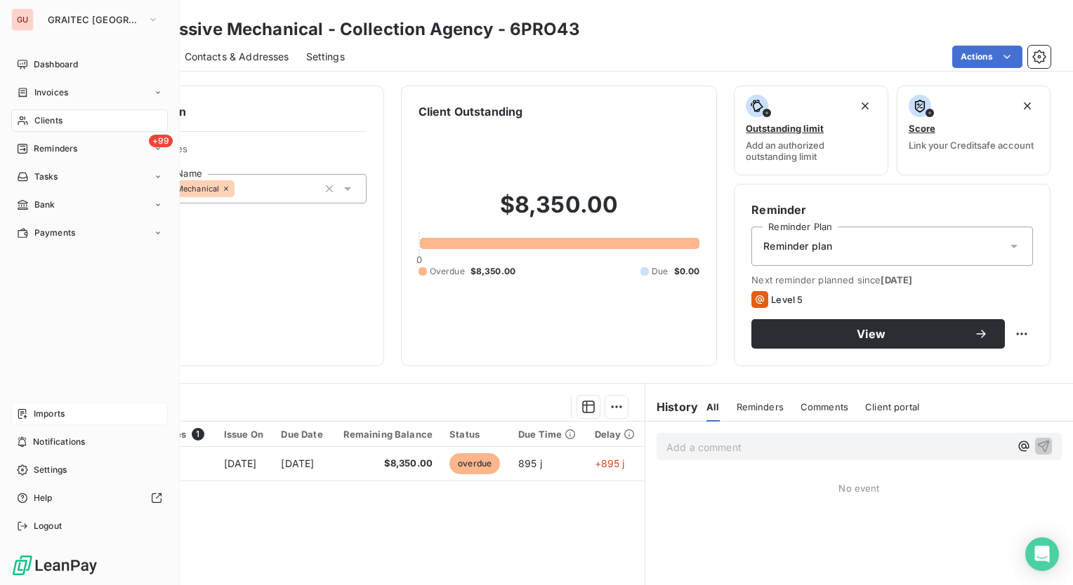
click at [60, 414] on span "Imports" at bounding box center [49, 414] width 31 height 13
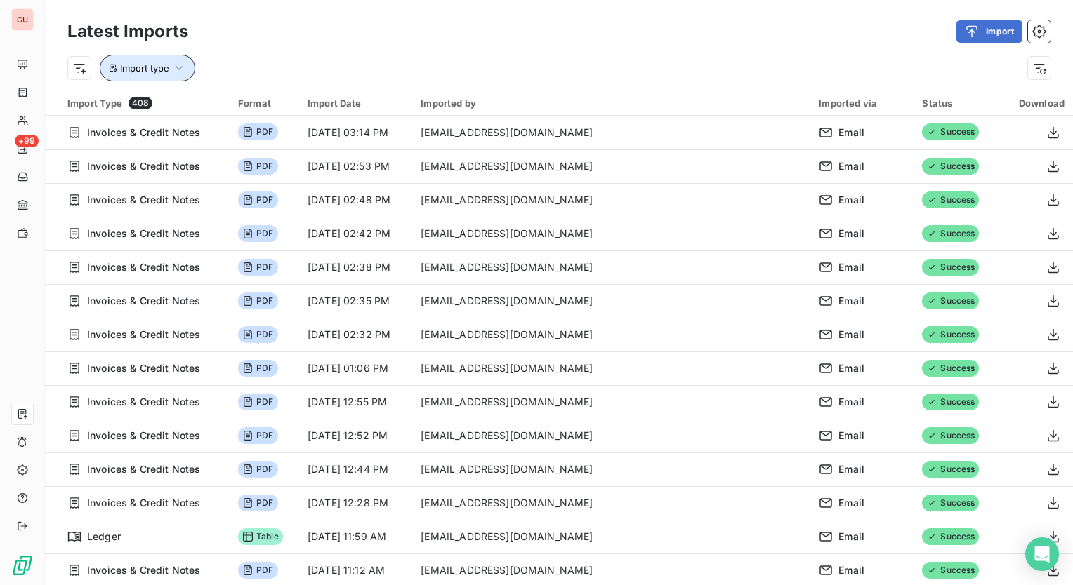
click at [185, 63] on icon "button" at bounding box center [179, 68] width 14 height 14
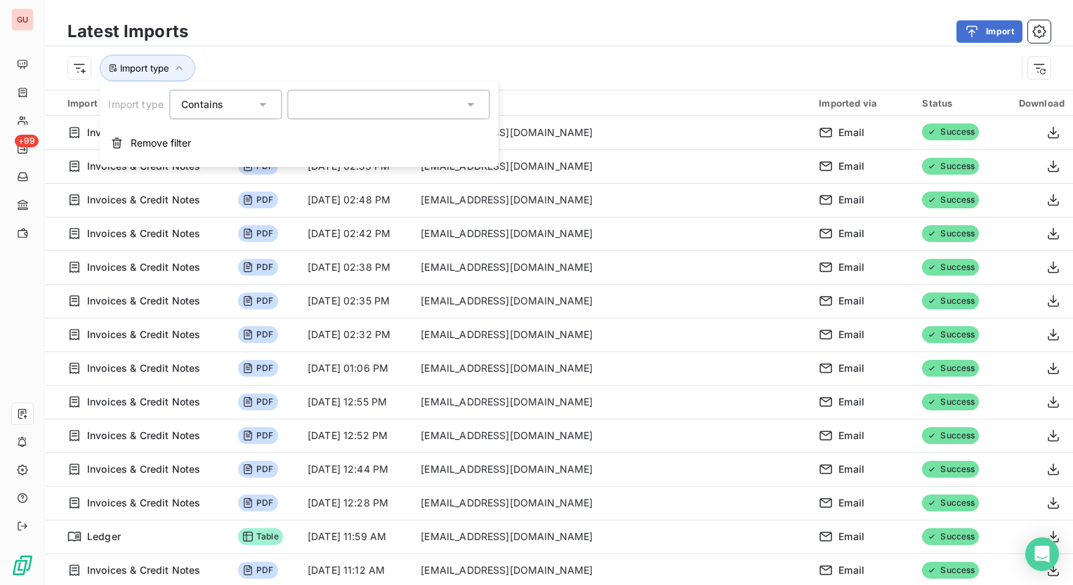
click at [471, 103] on icon at bounding box center [470, 105] width 7 height 4
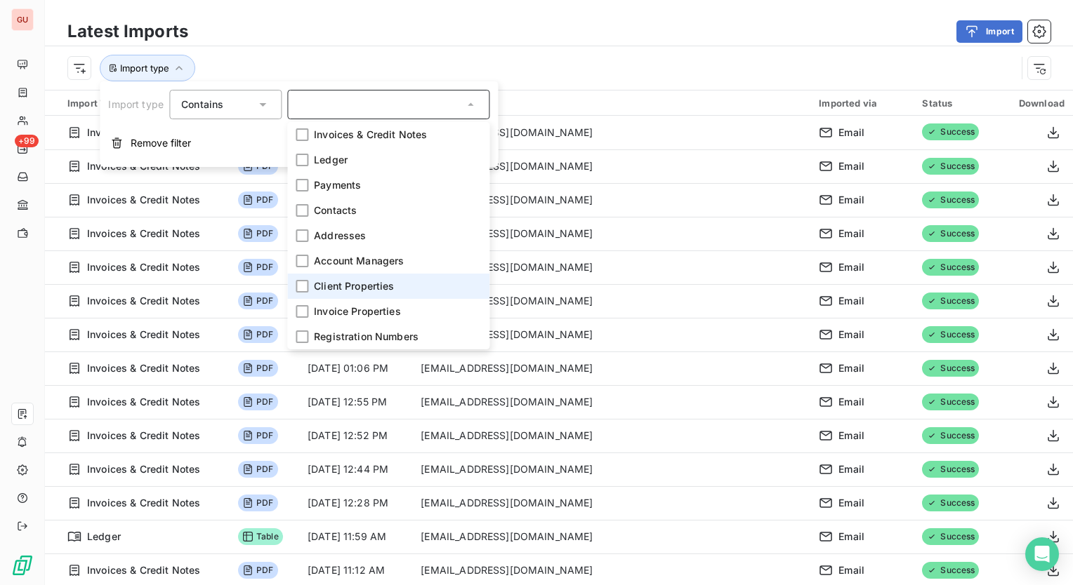
click at [400, 284] on li "Client Properties" at bounding box center [388, 286] width 202 height 25
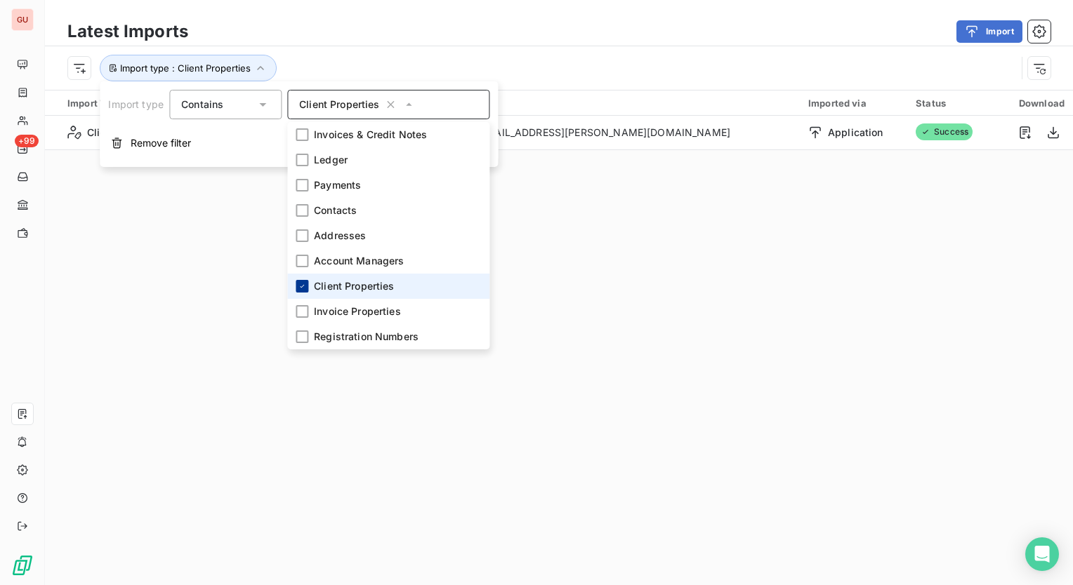
click at [298, 285] on icon at bounding box center [302, 286] width 8 height 8
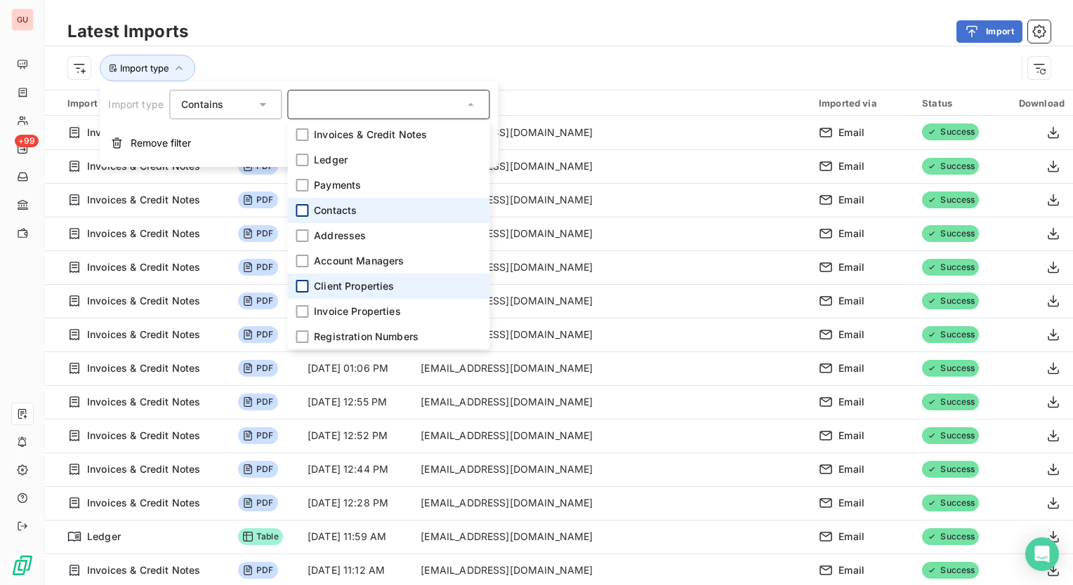
click at [303, 211] on div at bounding box center [302, 210] width 13 height 13
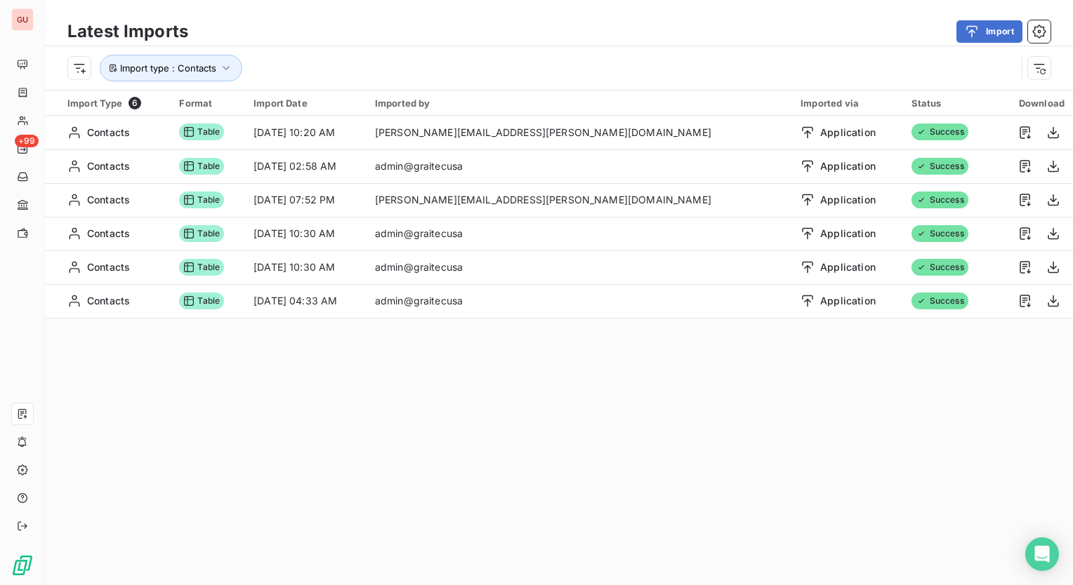
click at [568, 48] on div "Import type : Contacts" at bounding box center [559, 68] width 1028 height 44
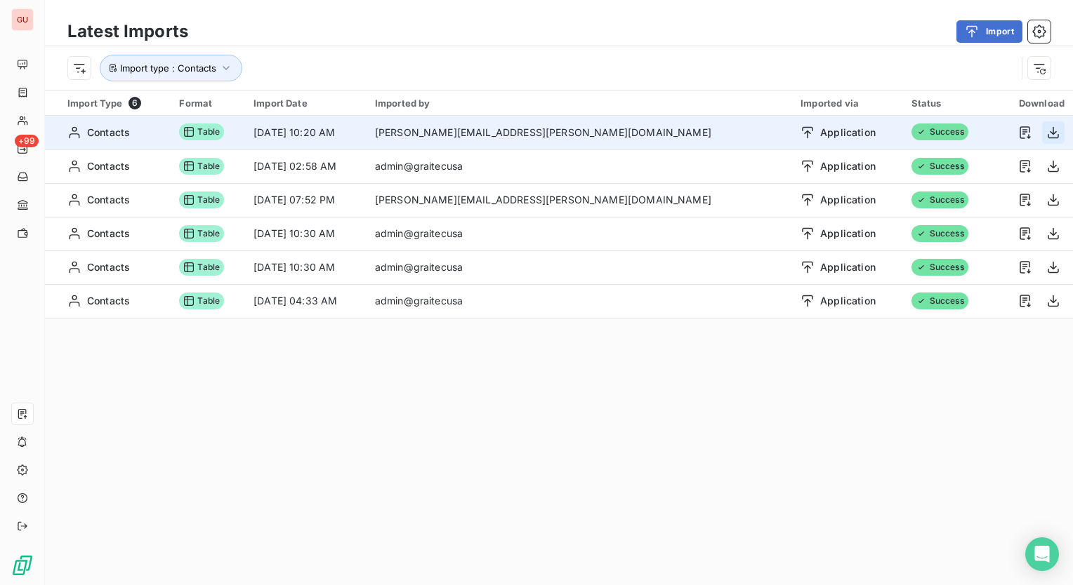
click at [1046, 126] on icon "button" at bounding box center [1053, 133] width 14 height 14
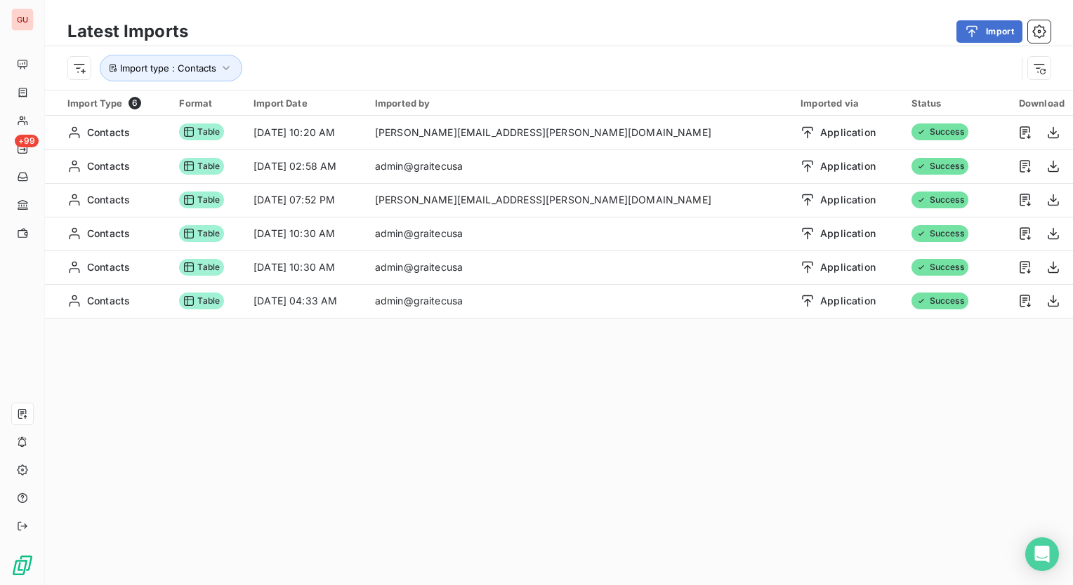
click at [531, 42] on div "Import" at bounding box center [627, 31] width 845 height 22
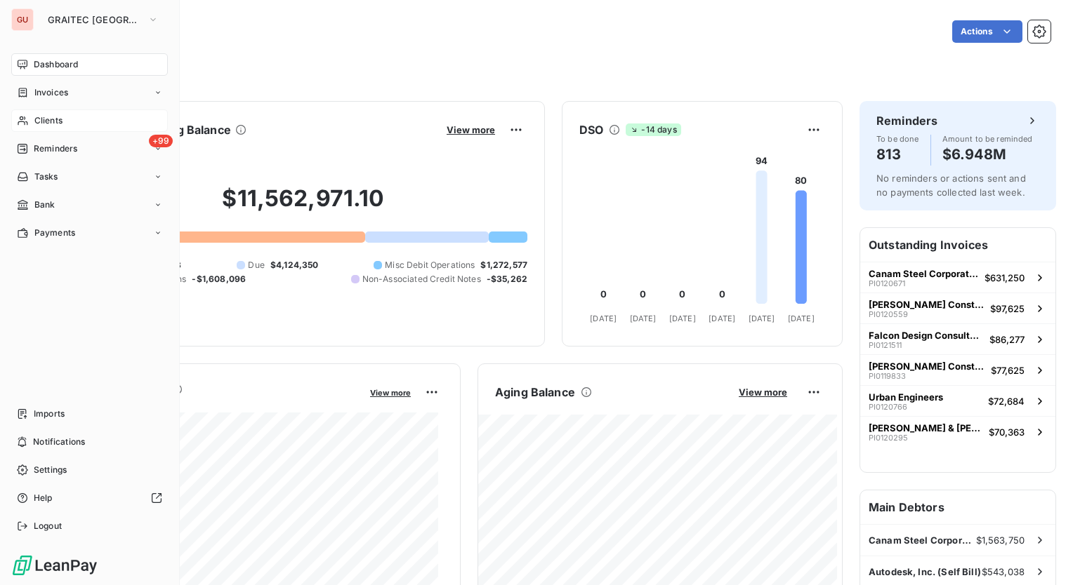
click at [59, 120] on span "Clients" at bounding box center [48, 120] width 28 height 13
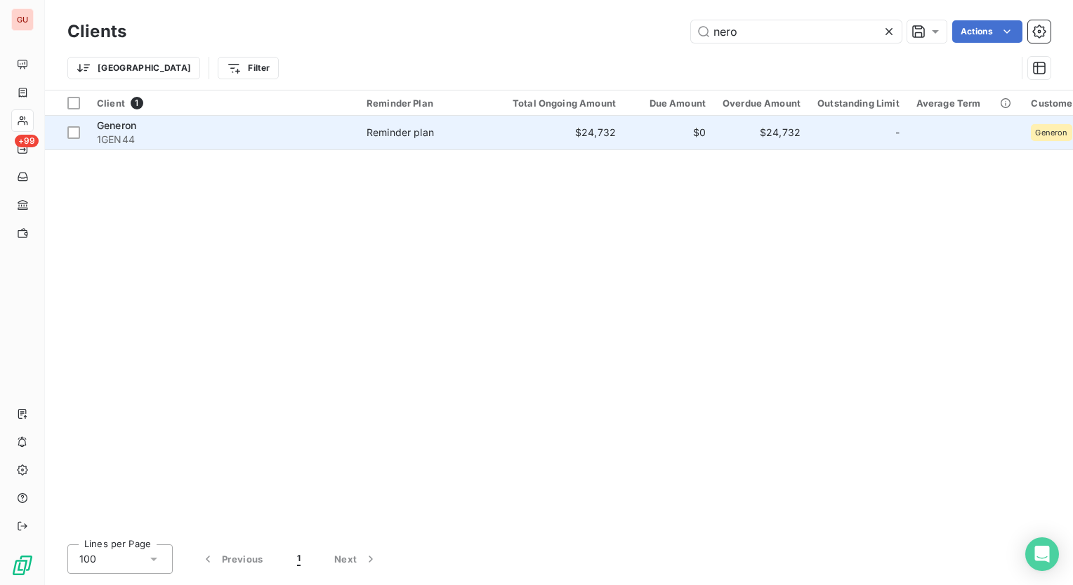
type input "nero"
click at [175, 131] on div "Generon" at bounding box center [223, 126] width 253 height 14
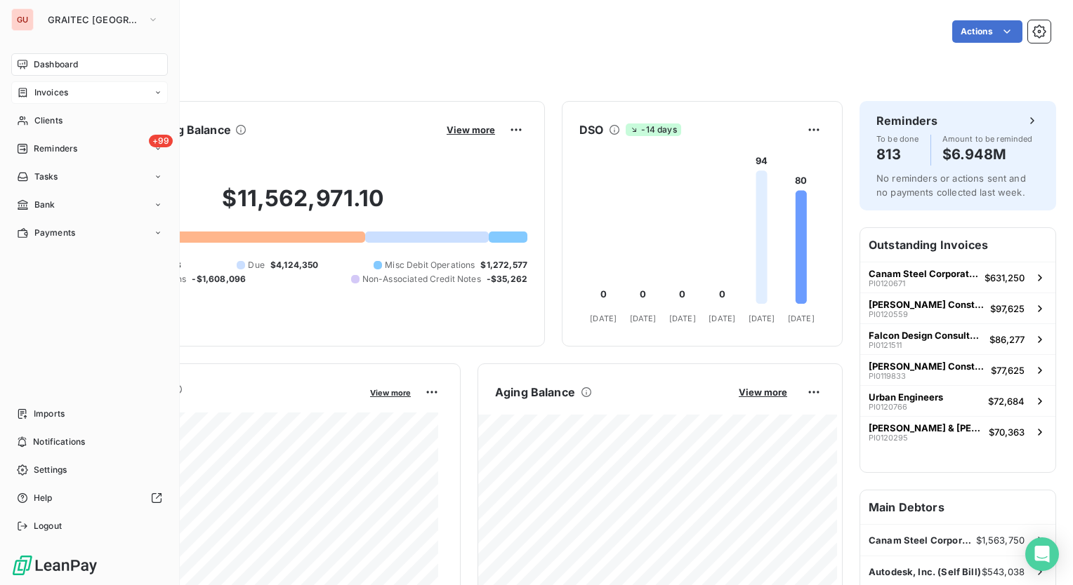
click at [62, 91] on span "Invoices" at bounding box center [51, 92] width 34 height 13
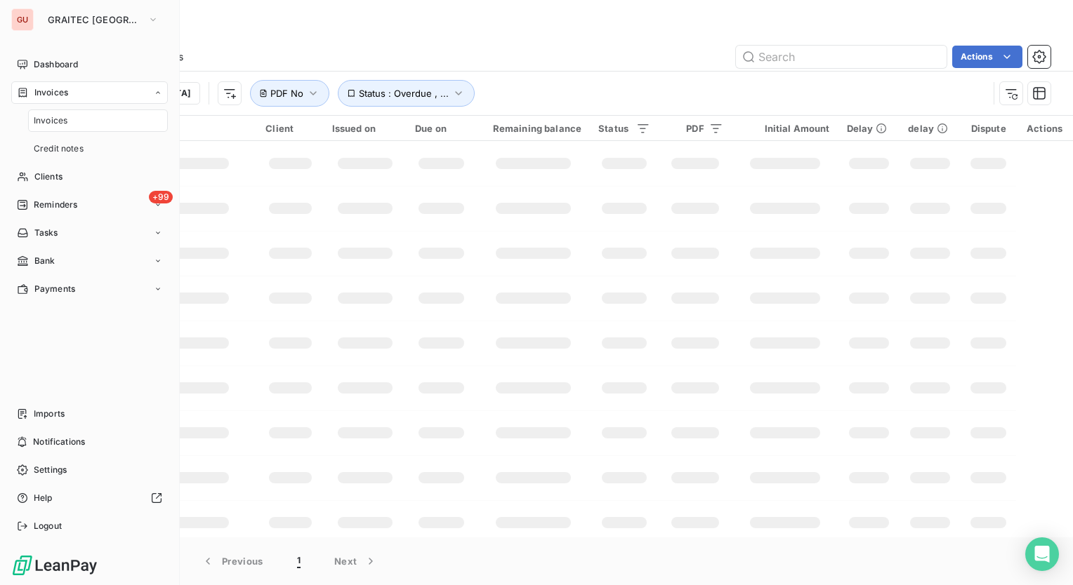
click at [60, 119] on span "Invoices" at bounding box center [51, 120] width 34 height 13
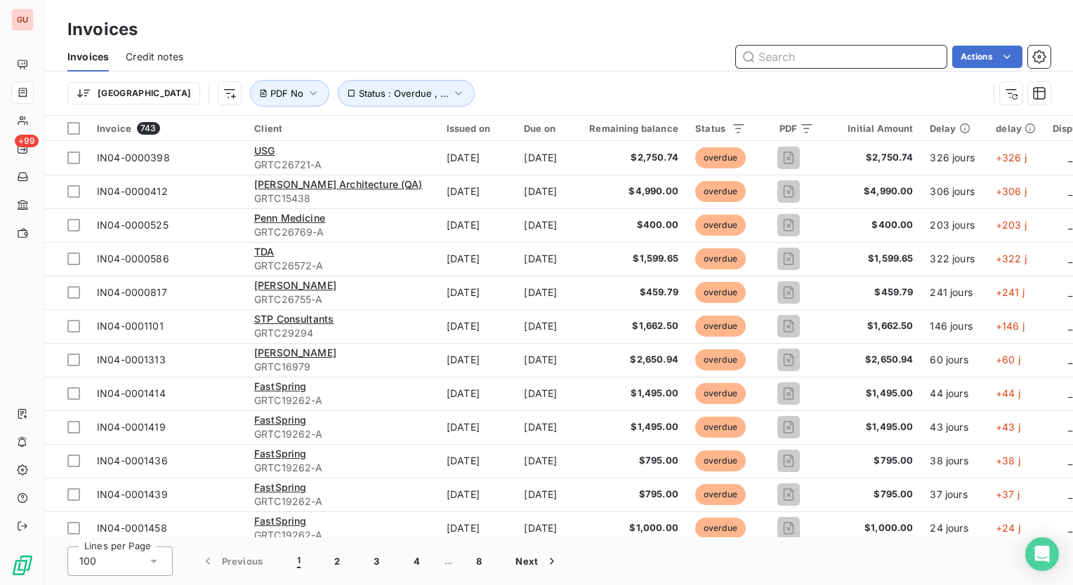
click at [818, 58] on input "text" at bounding box center [841, 57] width 211 height 22
paste input "PI0120834"
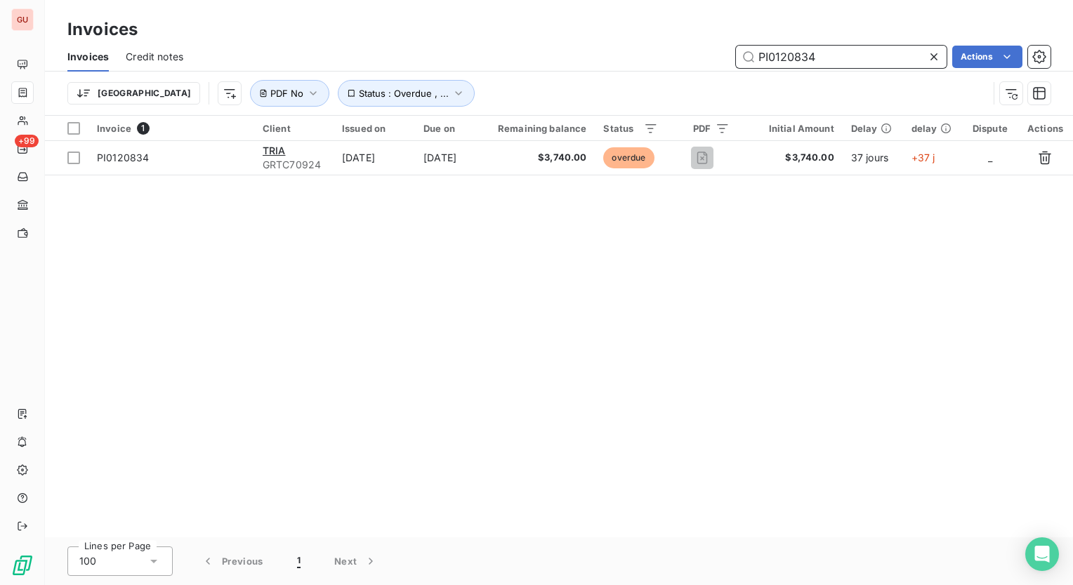
type input "PI0120834"
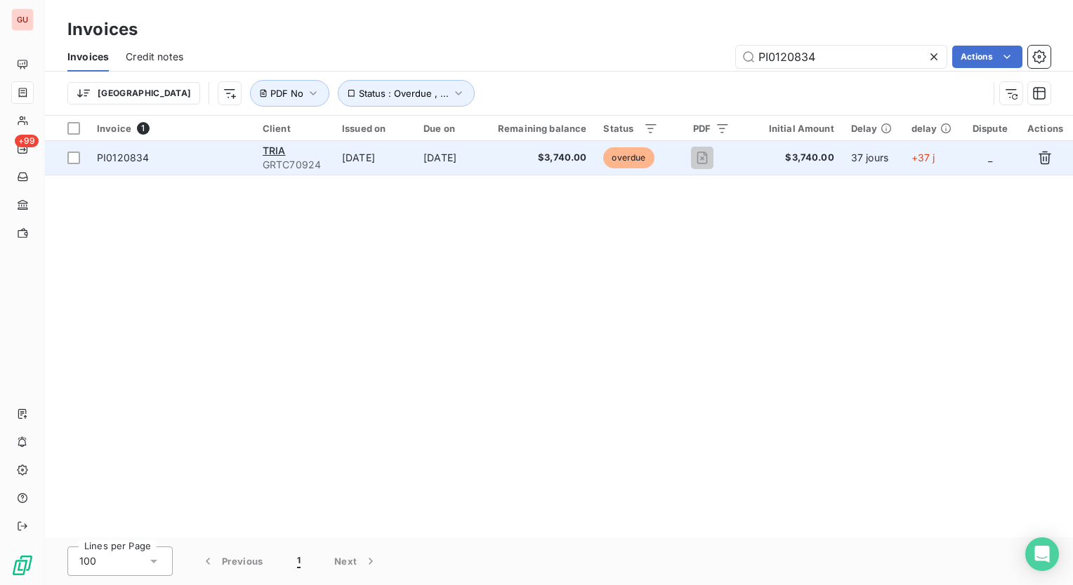
click at [138, 153] on span "PI0120834" at bounding box center [123, 158] width 52 height 12
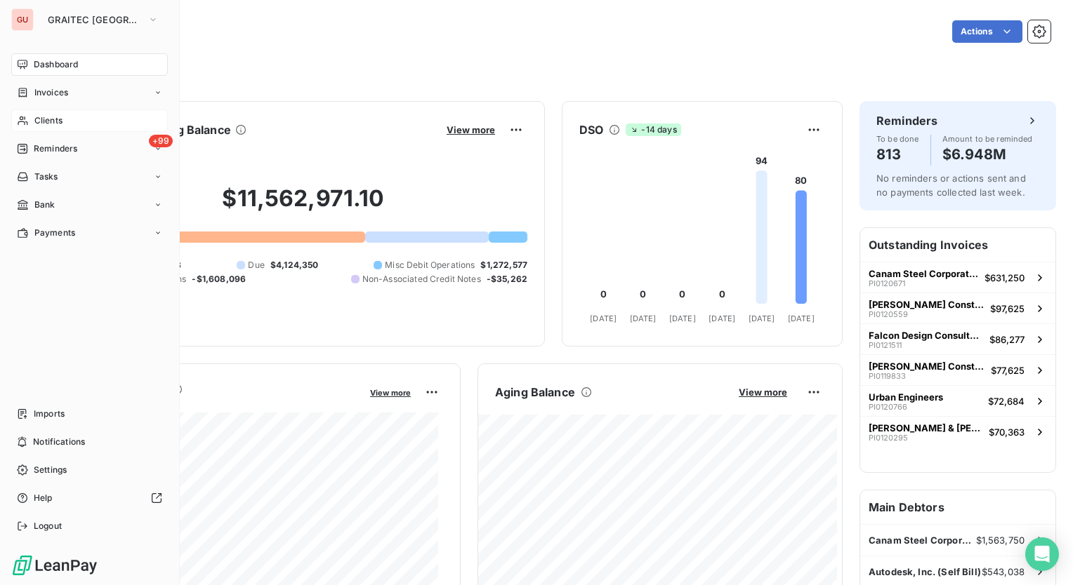
click at [48, 118] on span "Clients" at bounding box center [48, 120] width 28 height 13
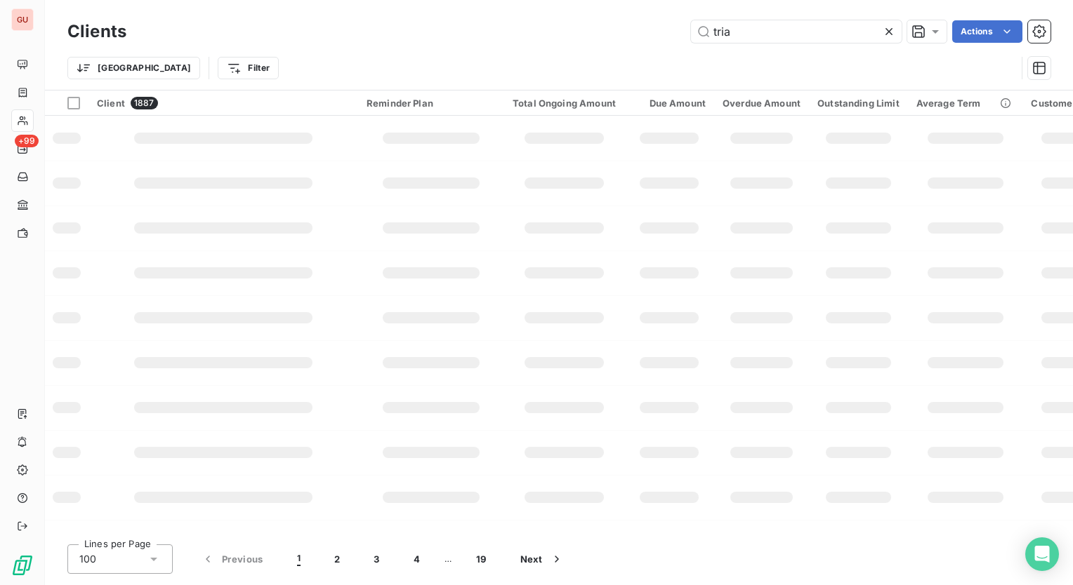
type input "tria"
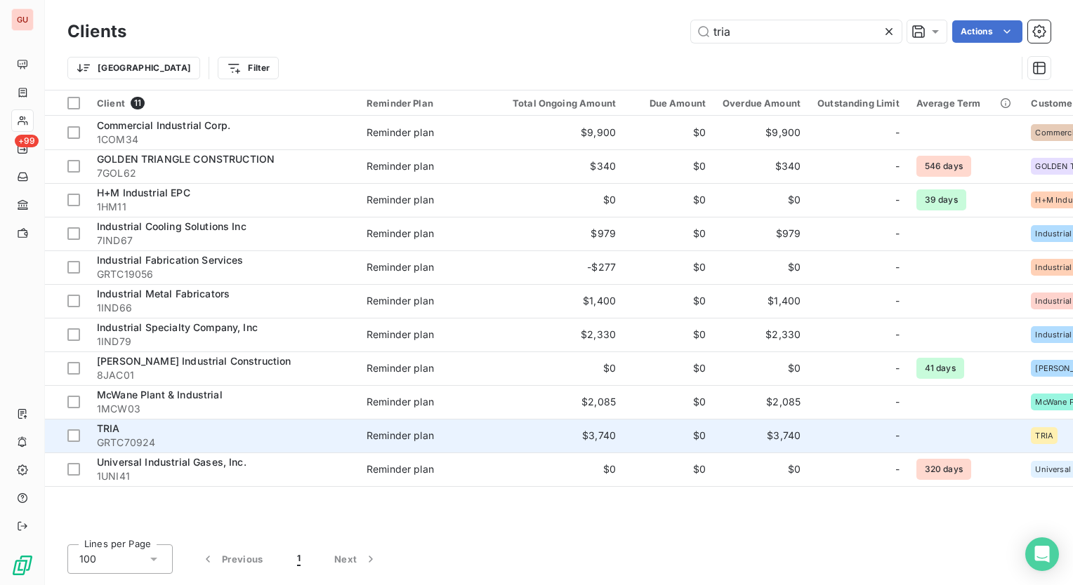
click at [119, 437] on span "GRTC70924" at bounding box center [223, 443] width 253 height 14
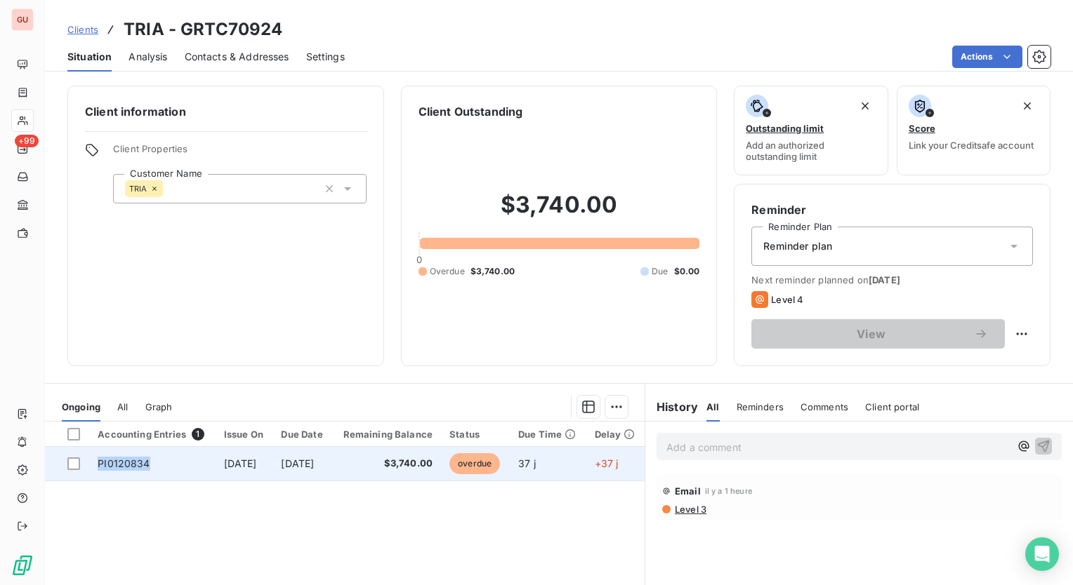
drag, startPoint x: 159, startPoint y: 469, endPoint x: 96, endPoint y: 469, distance: 63.2
click at [96, 469] on td "PI0120834" at bounding box center [152, 464] width 126 height 34
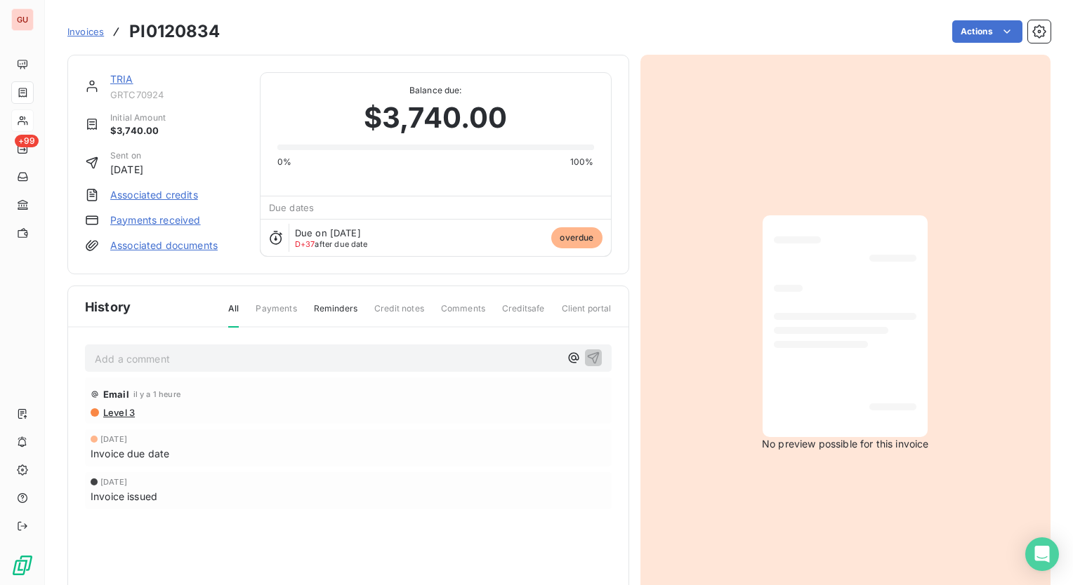
click at [189, 32] on h3 "PI0120834" at bounding box center [174, 31] width 91 height 25
copy h3 "PI0120834"
